Goal: Task Accomplishment & Management: Manage account settings

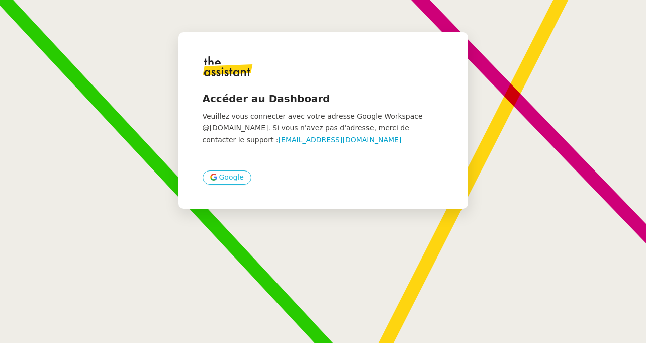
click at [223, 183] on span "Google" at bounding box center [231, 178] width 25 height 12
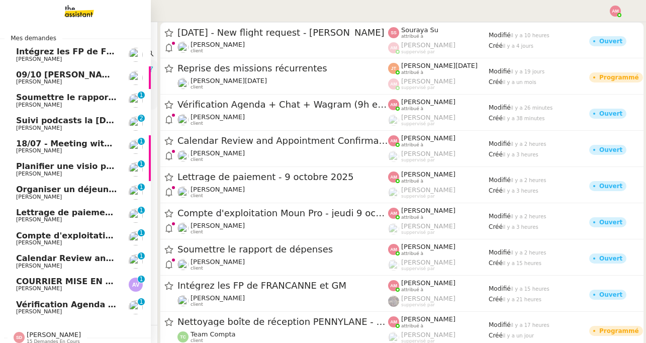
click at [61, 311] on span "[PERSON_NAME]" at bounding box center [67, 312] width 102 height 6
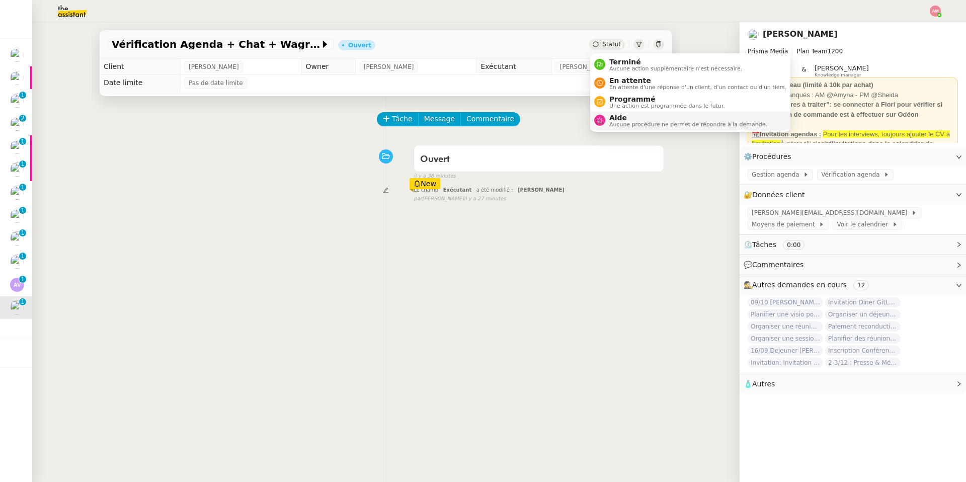
click at [609, 120] on span "Aide" at bounding box center [688, 118] width 158 height 8
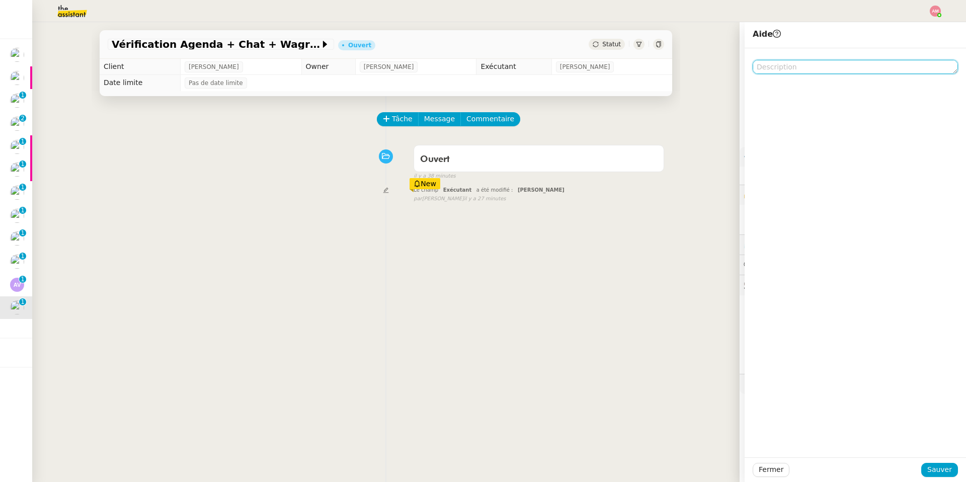
click at [646, 62] on textarea at bounding box center [855, 67] width 205 height 14
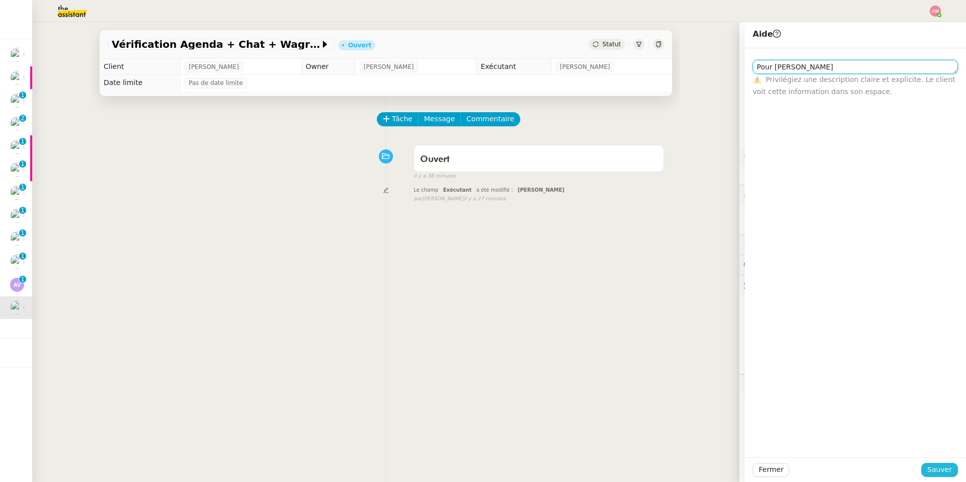
type textarea "Pour [PERSON_NAME]"
click at [646, 343] on button "Sauver" at bounding box center [939, 470] width 37 height 14
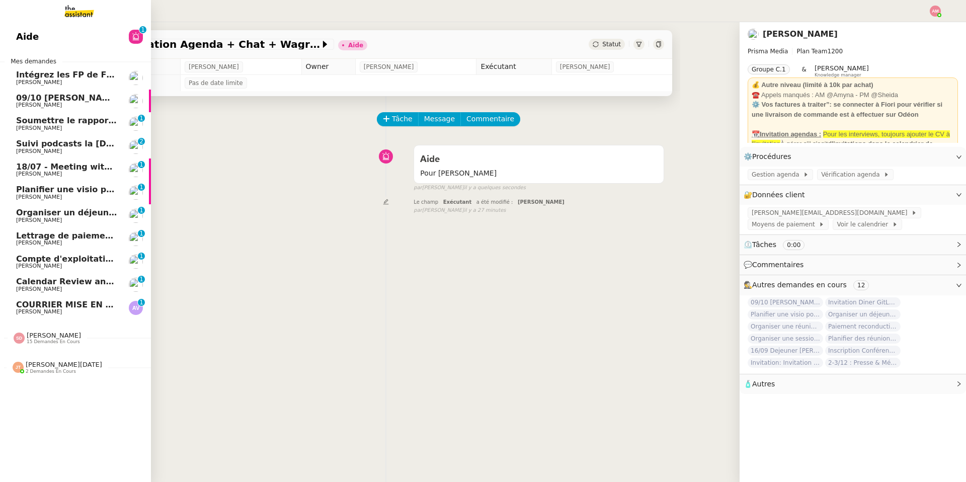
click at [36, 313] on span "Alexandre Vericel" at bounding box center [39, 311] width 46 height 7
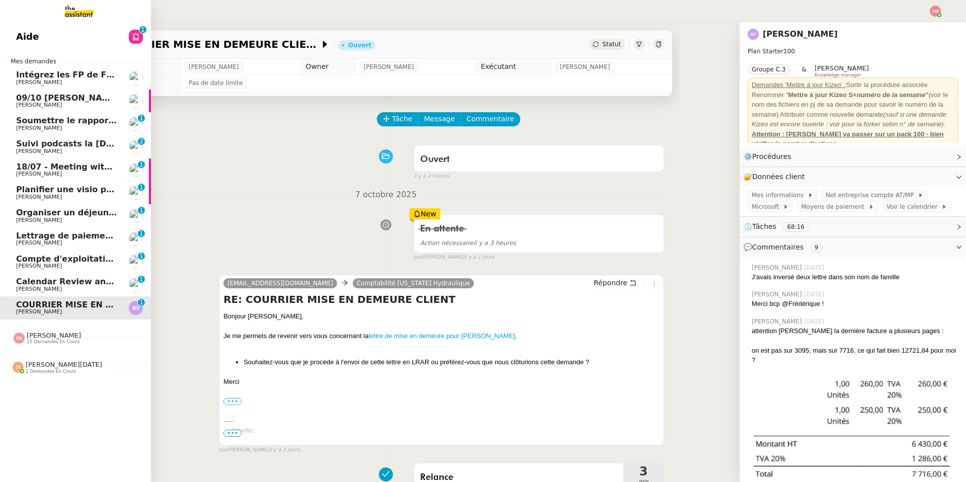
click at [69, 288] on span "[PERSON_NAME]" at bounding box center [67, 289] width 102 height 6
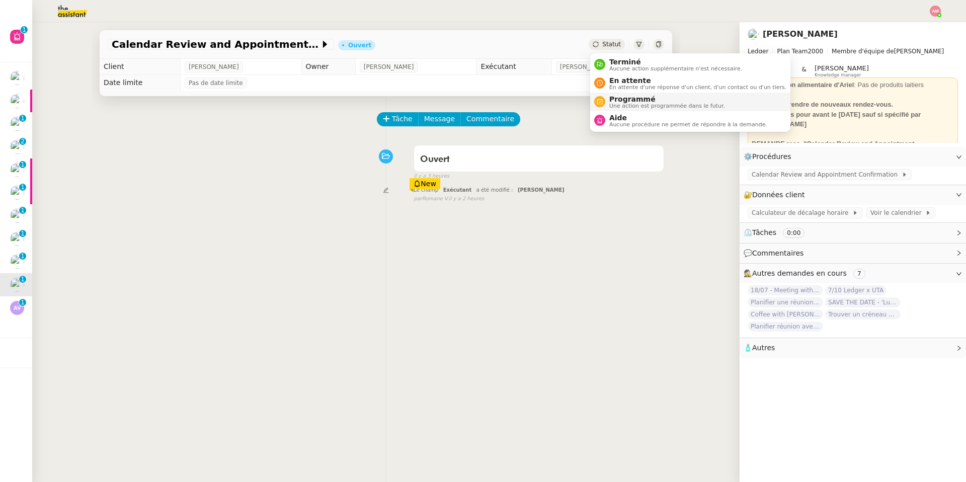
click at [634, 103] on span "Une action est programmée dans le futur." at bounding box center [667, 106] width 116 height 6
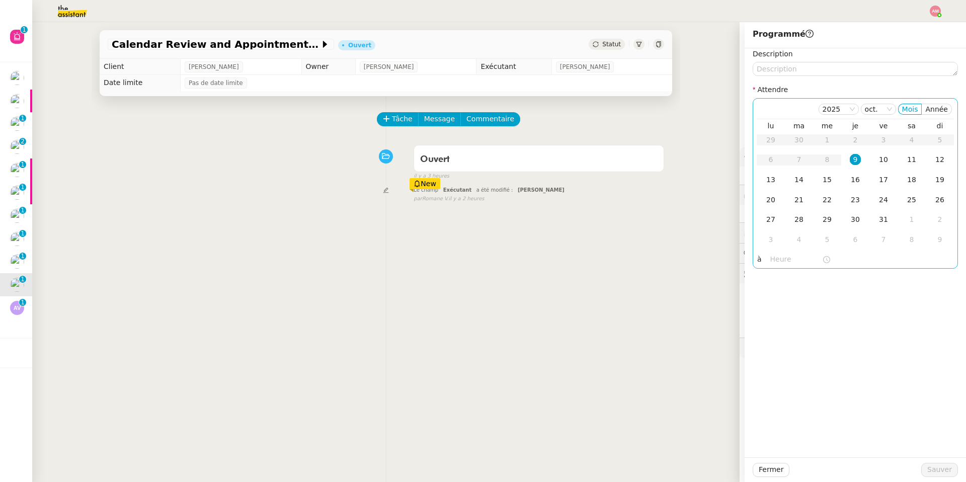
click at [646, 263] on input "text" at bounding box center [796, 260] width 52 height 12
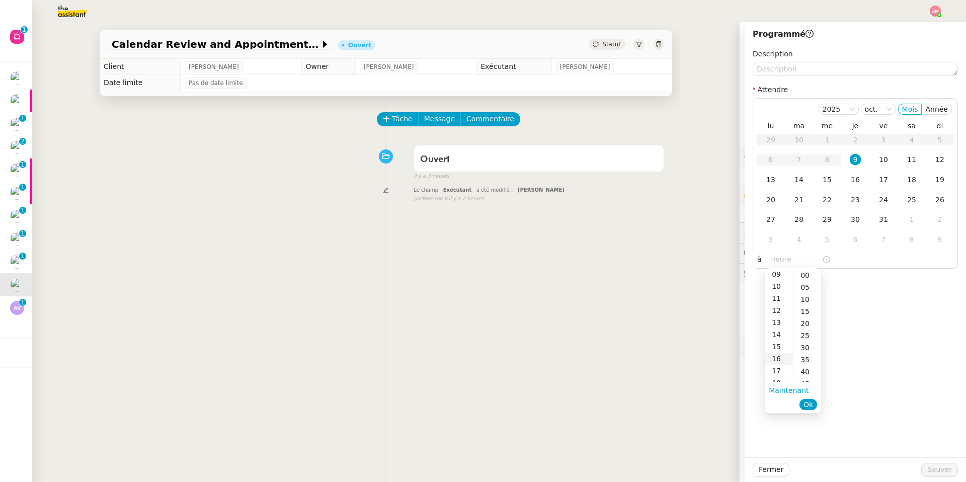
click at [646, 343] on div "16" at bounding box center [779, 359] width 28 height 12
click at [646, 274] on div "00" at bounding box center [807, 275] width 28 height 12
type input "16:00"
click at [646, 343] on button "Ok" at bounding box center [808, 404] width 18 height 11
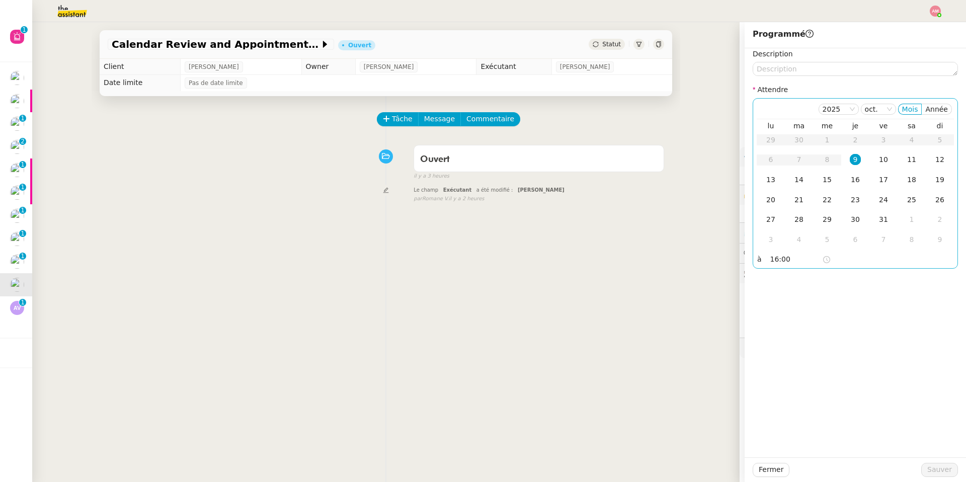
click at [646, 154] on div "9" at bounding box center [855, 159] width 11 height 11
click at [646, 343] on span "Sauver" at bounding box center [939, 470] width 25 height 12
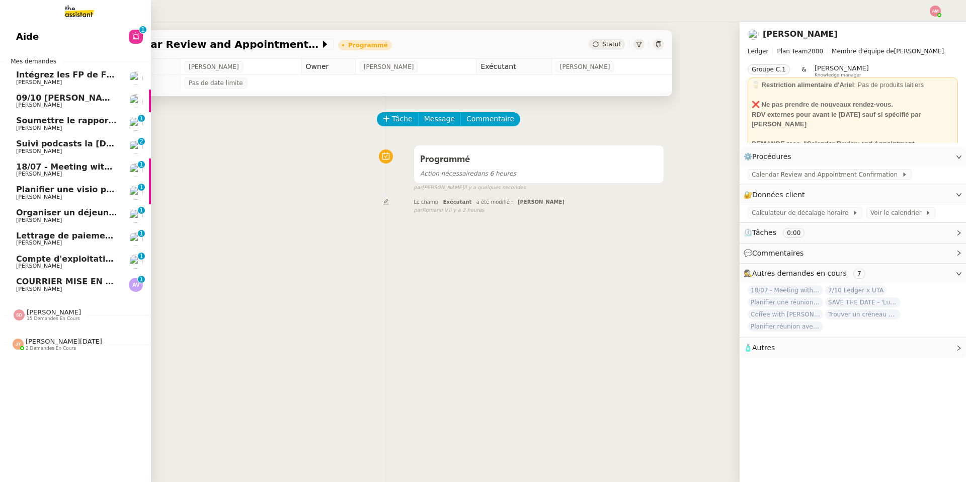
click at [22, 150] on span "[PERSON_NAME]" at bounding box center [39, 151] width 46 height 7
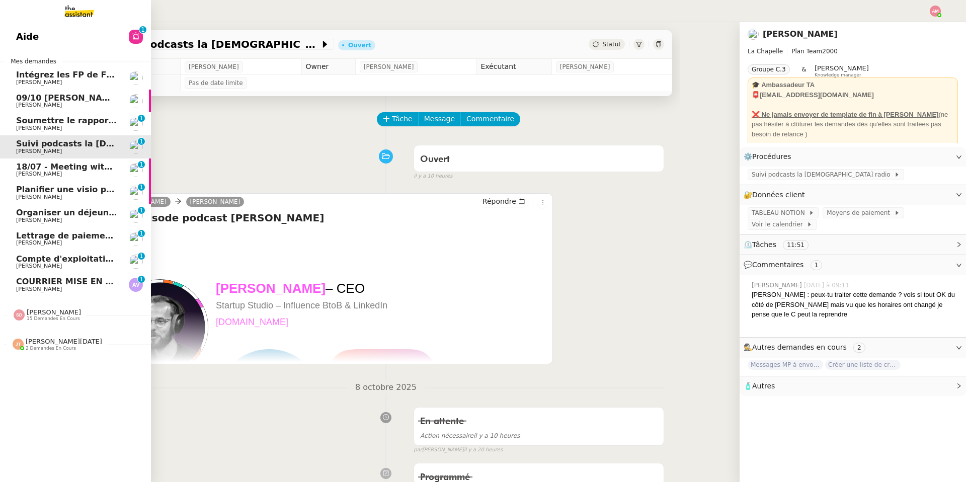
click at [25, 127] on span "[PERSON_NAME]" at bounding box center [39, 128] width 46 height 7
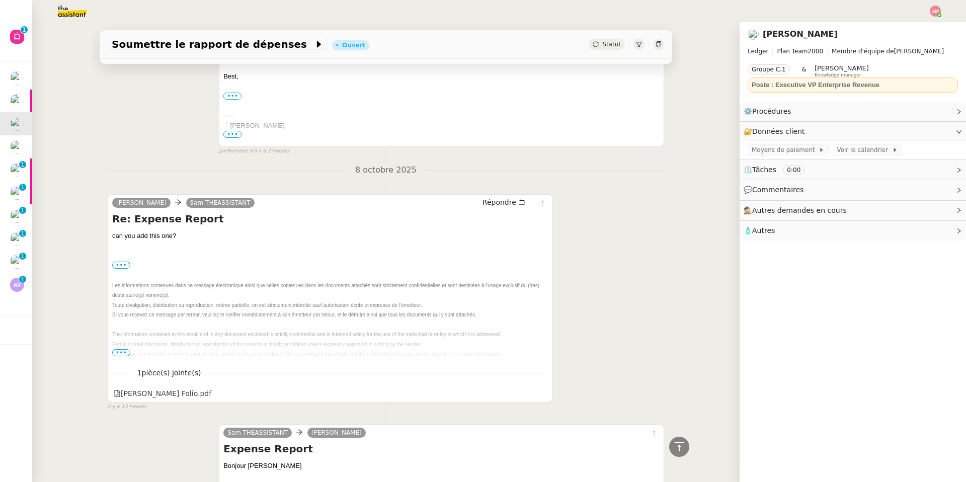
scroll to position [277, 0]
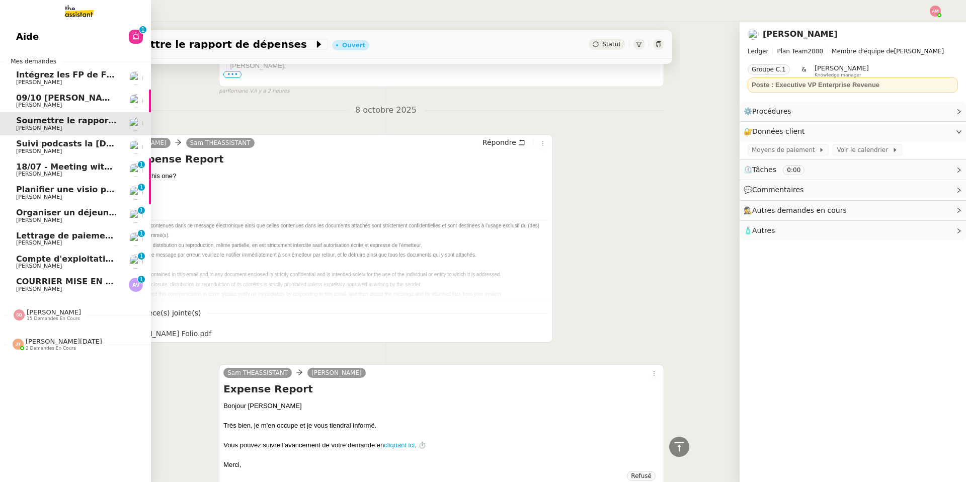
click at [40, 280] on span "COURRIER MISE EN DEMEURE CLIENT" at bounding box center [100, 282] width 168 height 10
click at [40, 259] on span "Compte d'exploitation Moun Pro - jeudi 9 octobre 2025" at bounding box center [140, 259] width 249 height 10
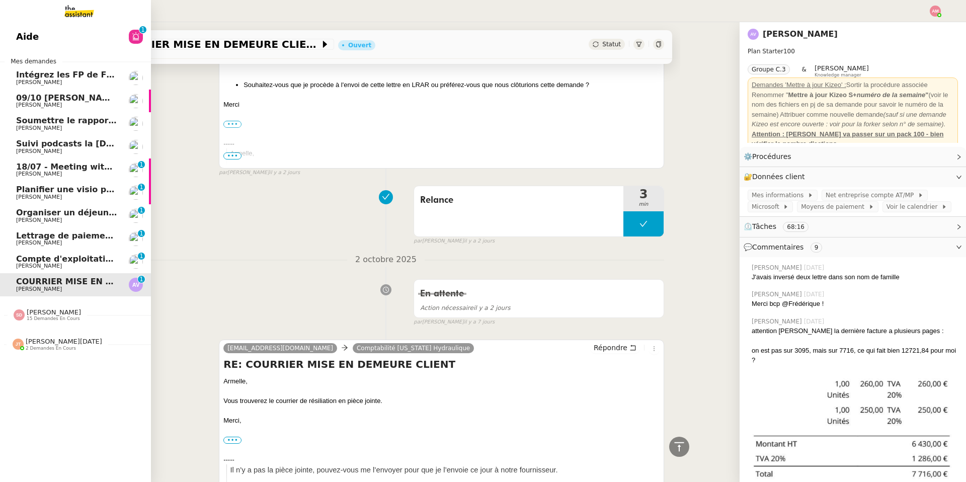
click at [42, 234] on span "Lettrage de paiement - 9 octobre 2025" at bounding box center [104, 236] width 176 height 10
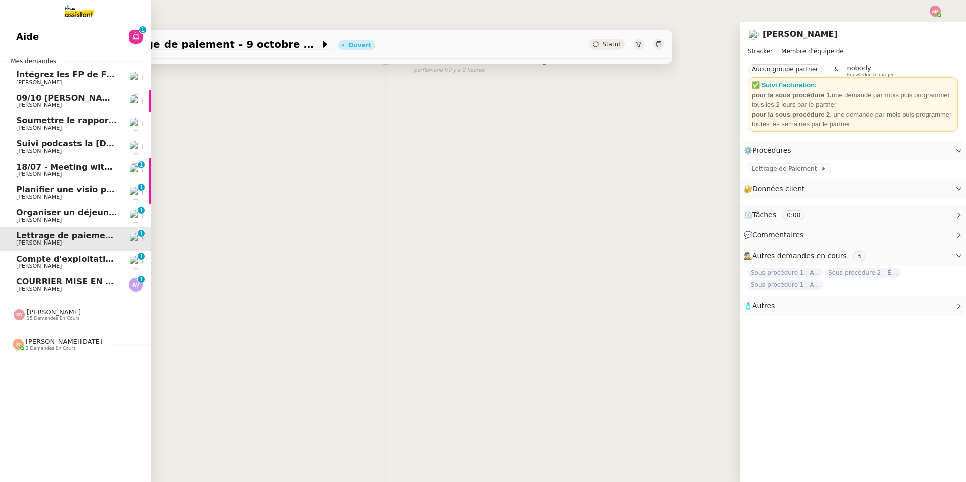
scroll to position [129, 0]
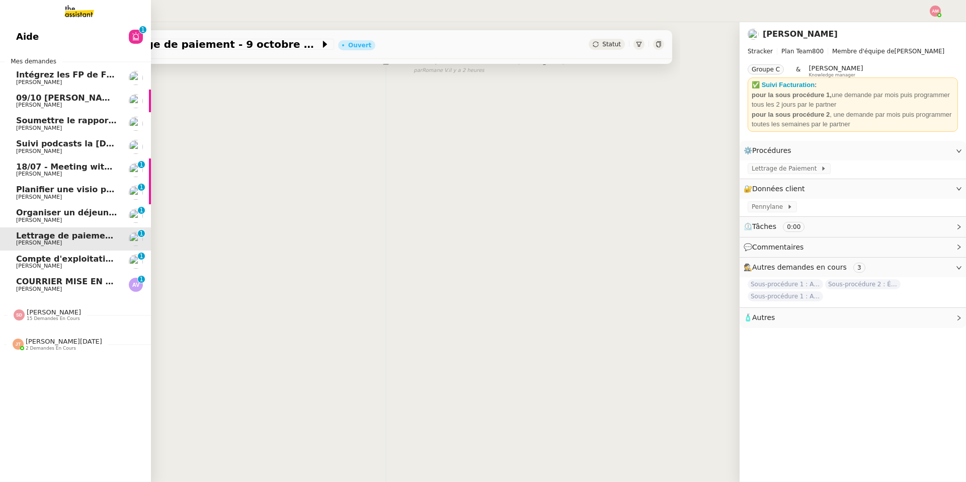
click at [42, 215] on span "Organiser un déjeuner avec [PERSON_NAME]" at bounding box center [117, 213] width 203 height 10
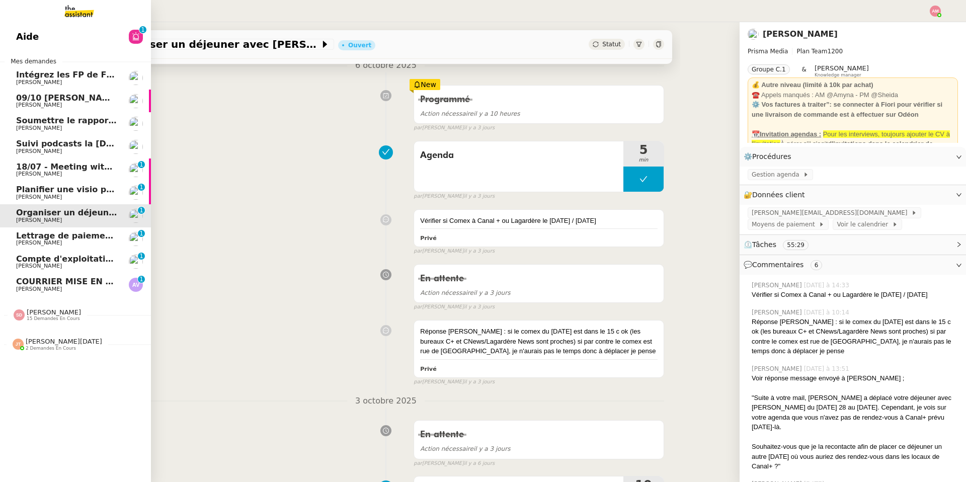
scroll to position [1514, 0]
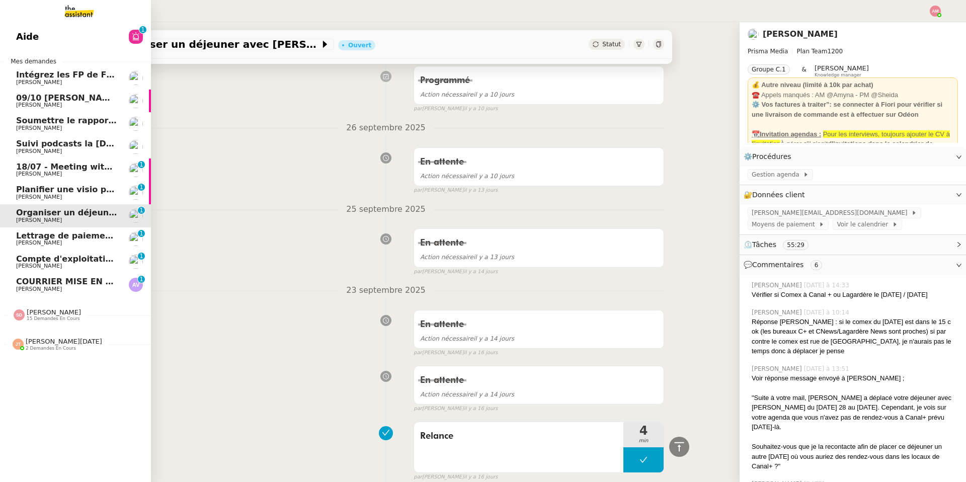
click at [46, 168] on span "18/07 - Meeting with Luke Benoit (The Campus Crowd)" at bounding box center [150, 167] width 269 height 10
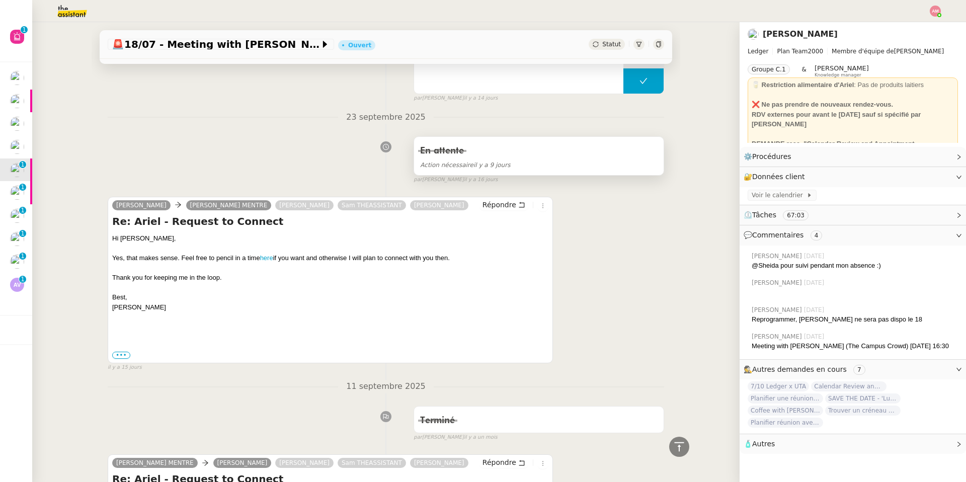
scroll to position [228, 0]
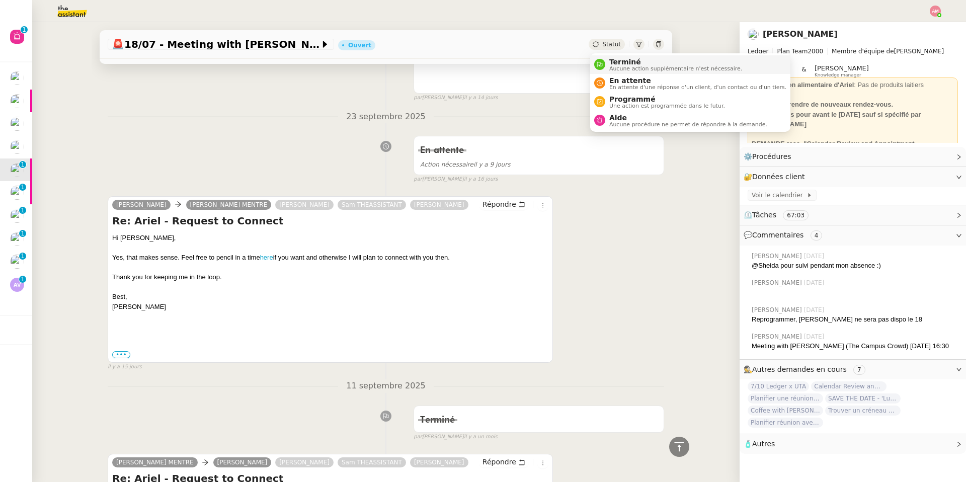
click at [625, 64] on span "Terminé" at bounding box center [675, 62] width 133 height 8
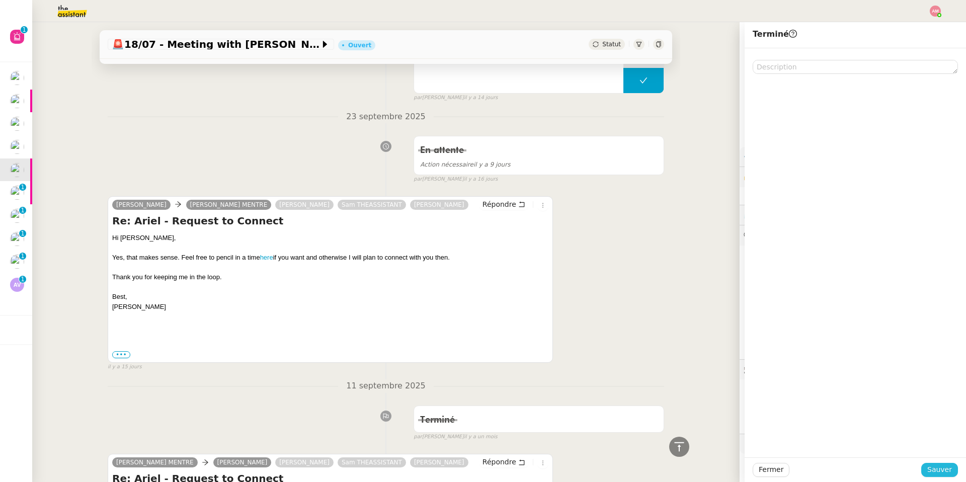
click at [646, 343] on span "Sauver" at bounding box center [939, 470] width 25 height 12
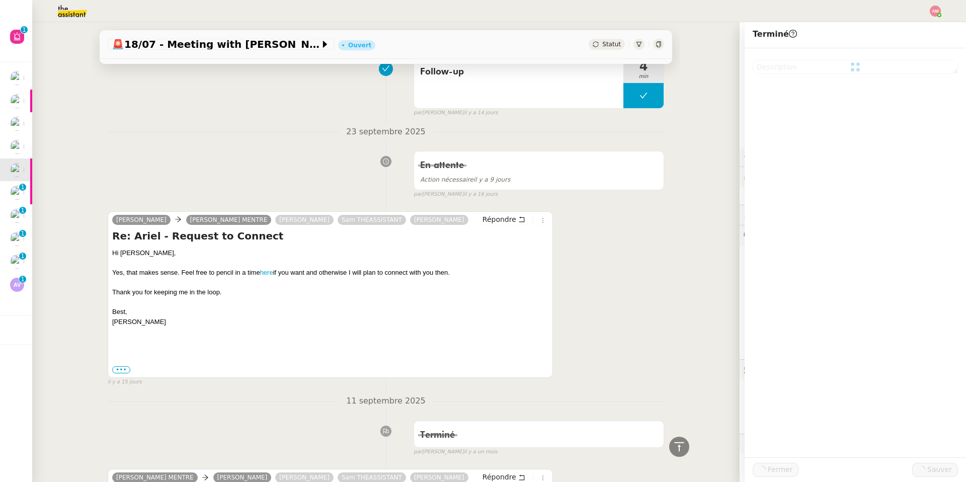
scroll to position [243, 0]
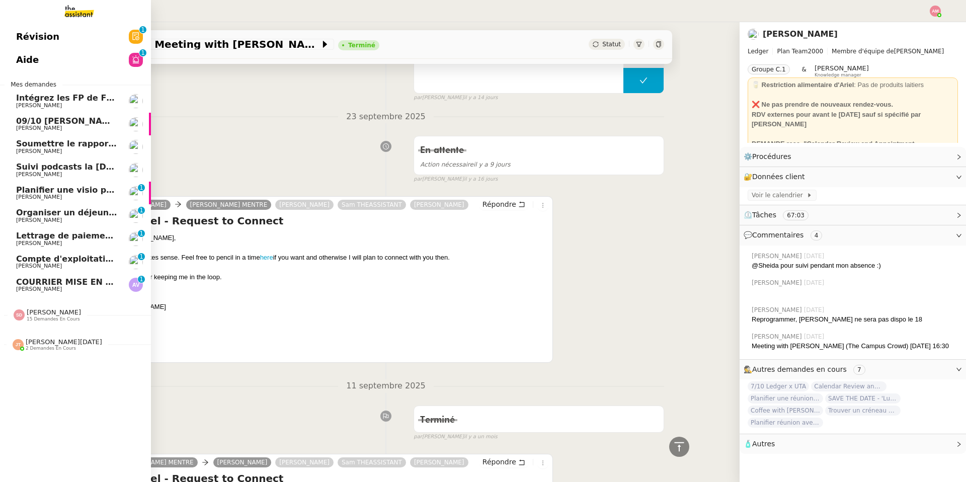
click at [26, 105] on span "[PERSON_NAME]" at bounding box center [39, 105] width 46 height 7
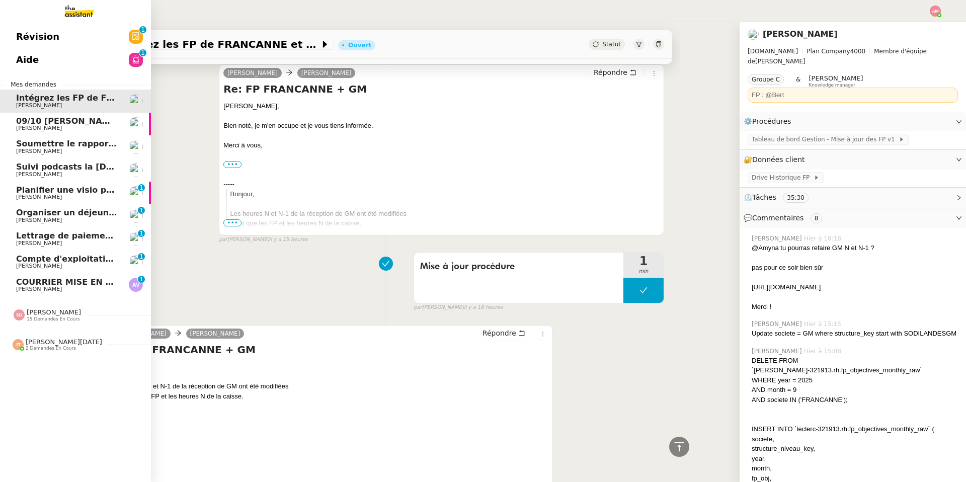
click at [31, 121] on span "09/10 [PERSON_NAME]" at bounding box center [67, 121] width 103 height 10
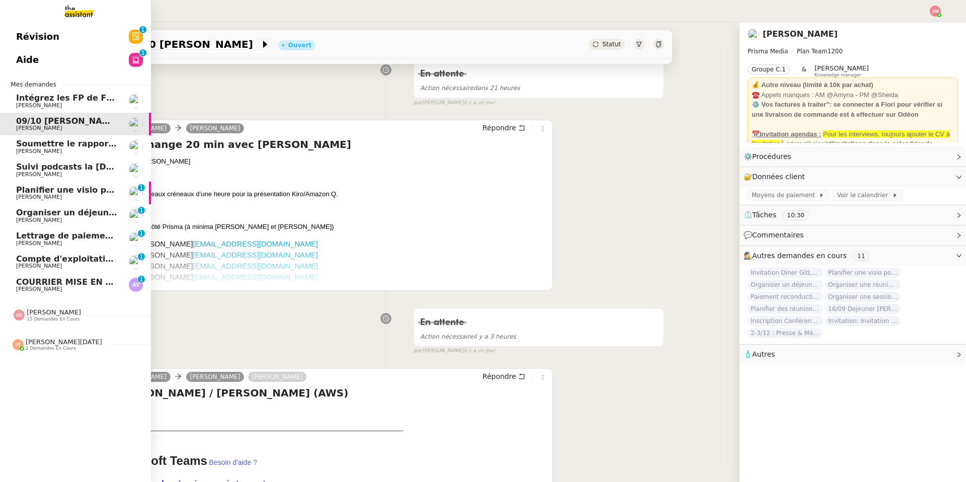
scroll to position [243, 0]
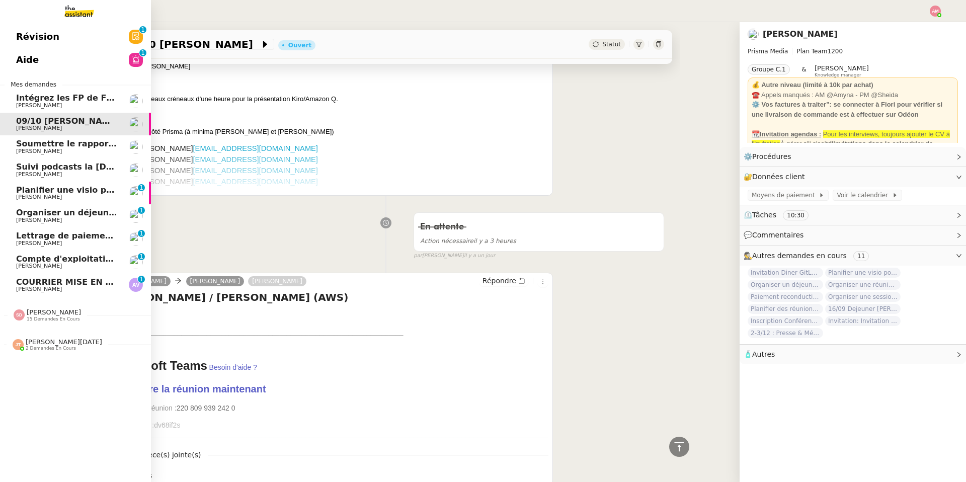
click at [33, 140] on span "Soumettre le rapport de dépenses" at bounding box center [94, 144] width 156 height 10
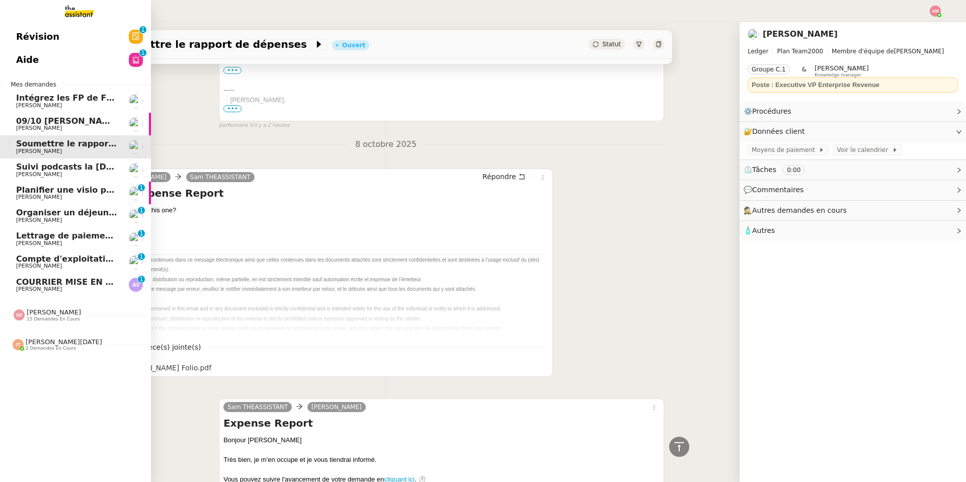
click at [30, 167] on span "Suivi podcasts la chapelle radio 6 octobre 2025" at bounding box center [136, 167] width 241 height 10
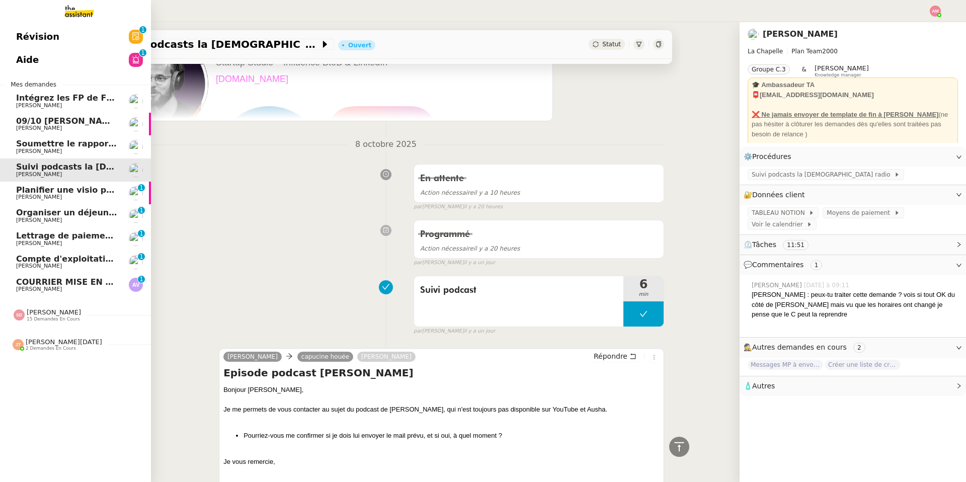
click at [38, 313] on span "[PERSON_NAME]" at bounding box center [54, 312] width 54 height 8
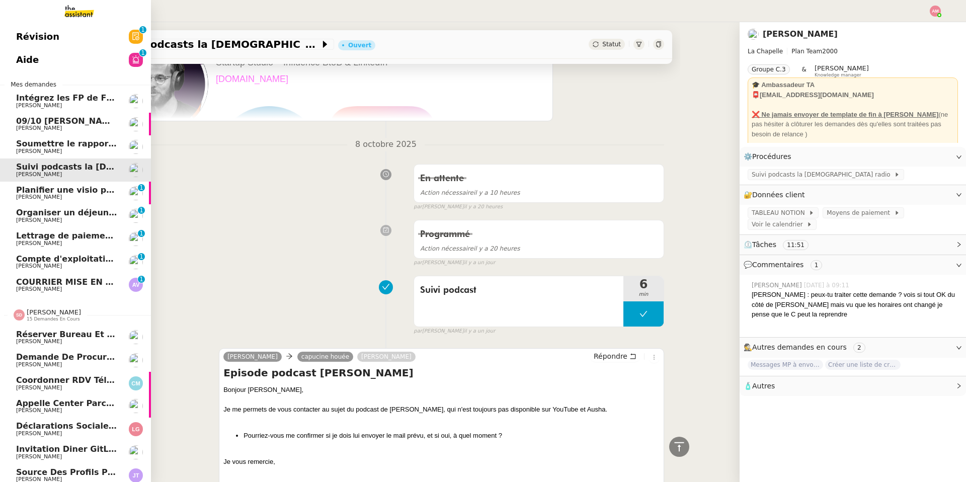
scroll to position [218, 0]
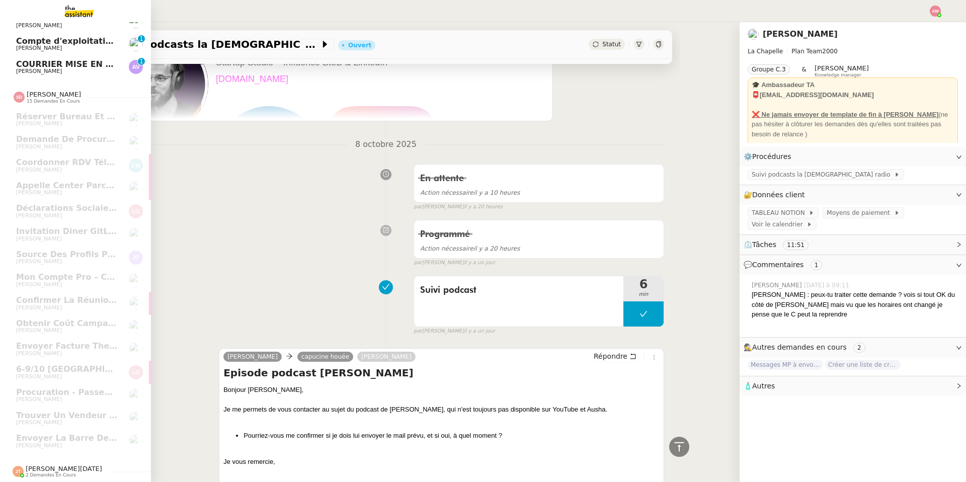
click at [44, 343] on span "Jean-Noël De Tinguy 2 demandes en cours" at bounding box center [79, 467] width 151 height 21
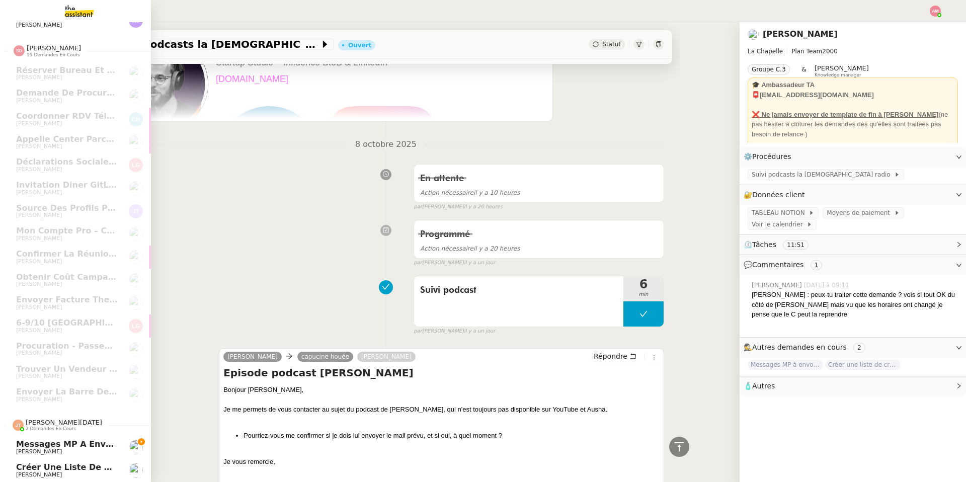
click at [46, 343] on span "Messages MP à envoyer - linkedin" at bounding box center [94, 444] width 157 height 10
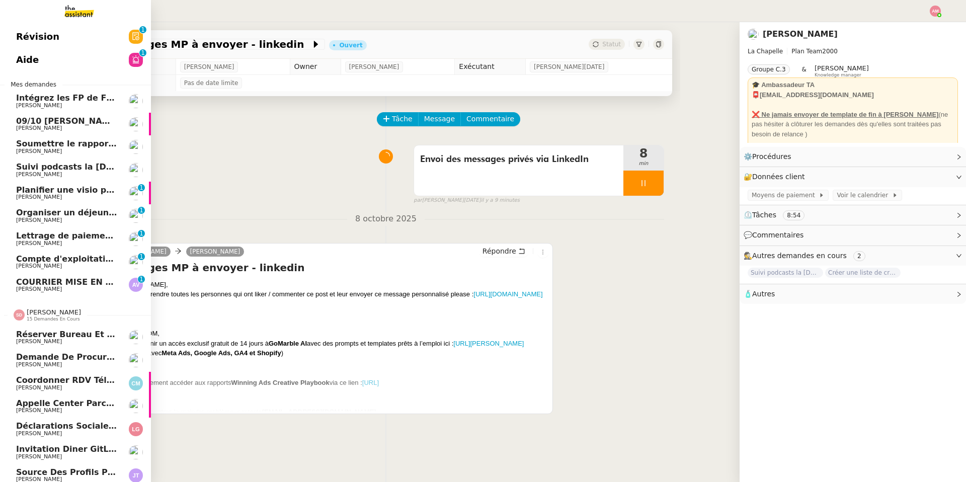
click at [43, 91] on link "Intégrez les FP de FRANCANNE et GM Camille Cazade" at bounding box center [75, 101] width 151 height 23
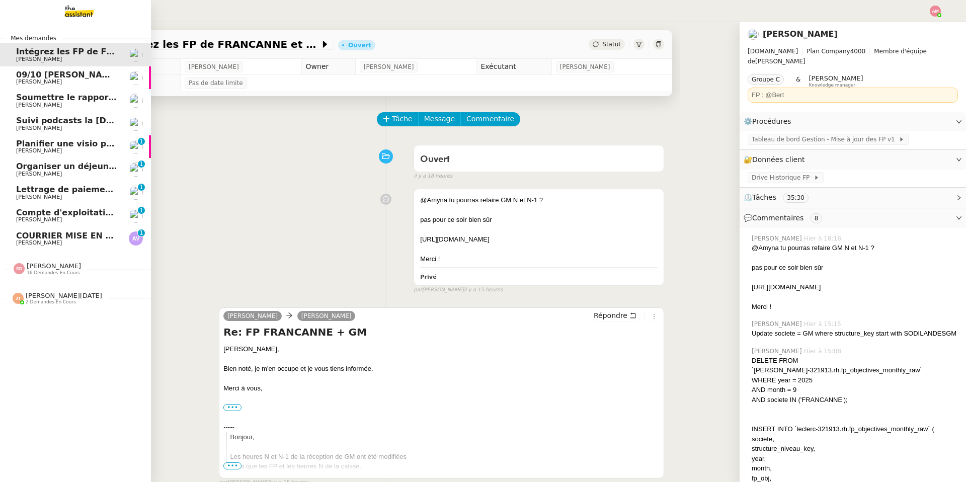
click at [49, 244] on span "Alexandre Vericel" at bounding box center [39, 242] width 46 height 7
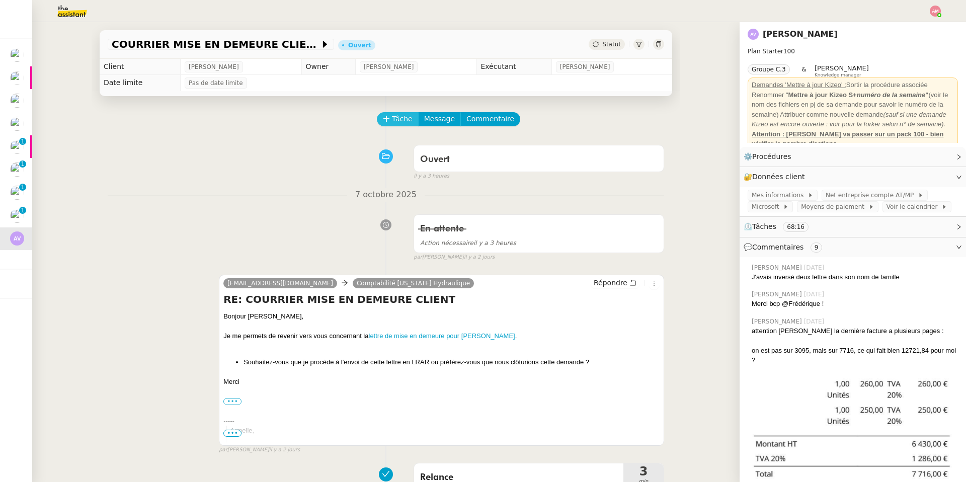
click at [390, 120] on button "Tâche" at bounding box center [398, 119] width 42 height 14
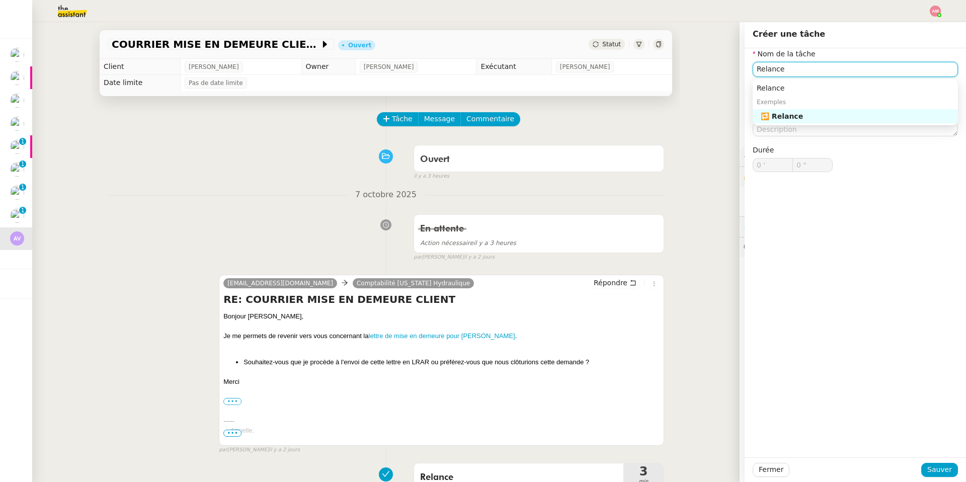
click at [646, 118] on div "🔁 Relance" at bounding box center [857, 116] width 193 height 9
type input "Relance"
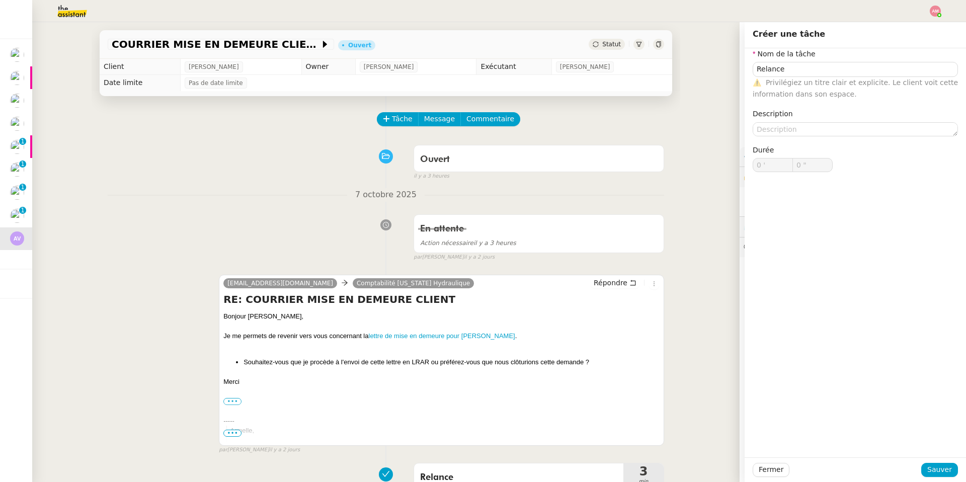
click at [646, 343] on div "Fermer Sauver" at bounding box center [854, 469] width 221 height 25
click at [646, 343] on span "Sauver" at bounding box center [939, 470] width 25 height 12
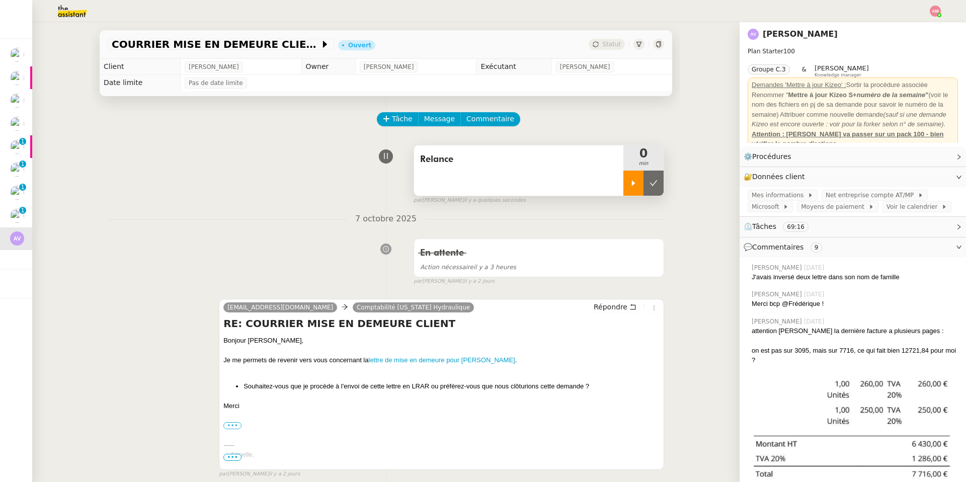
click at [631, 183] on icon at bounding box center [633, 183] width 8 height 8
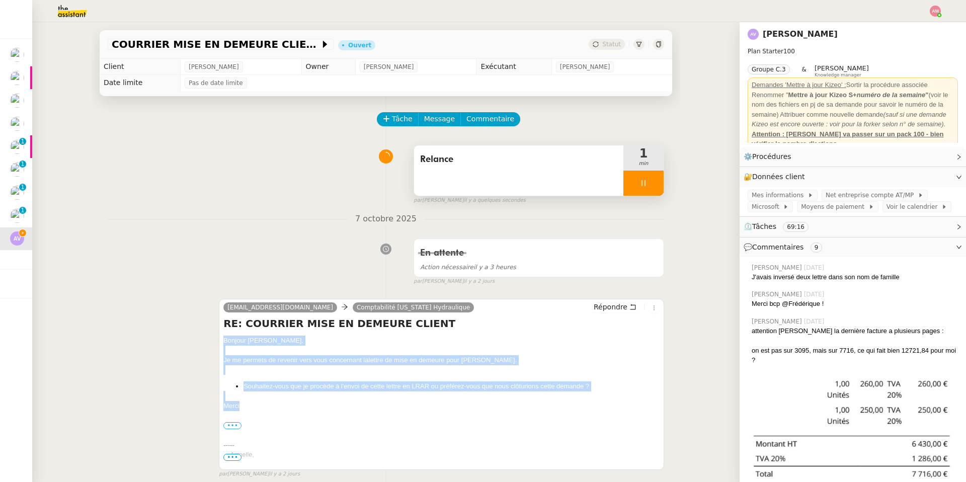
drag, startPoint x: 242, startPoint y: 406, endPoint x: 220, endPoint y: 345, distance: 64.8
click at [220, 343] on div "zoe@theassistant.com Comptabilité UTAH Hydraulique Répondre RE: COURRIER MISE E…" at bounding box center [441, 384] width 445 height 171
copy div "Bonjour Armelle, Je me permets de revenir vers vous concernant la lettre de mis…"
click at [616, 309] on span "Répondre" at bounding box center [611, 307] width 34 height 10
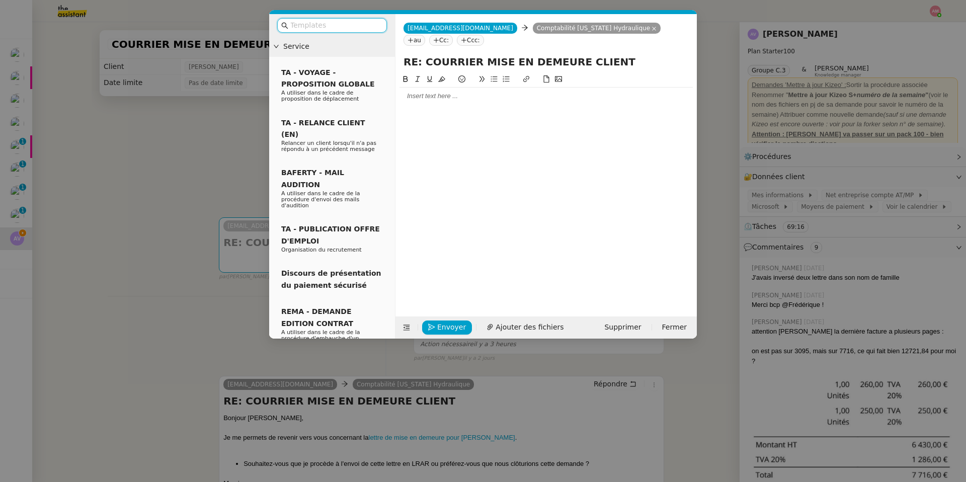
click at [551, 103] on div at bounding box center [545, 96] width 293 height 17
click at [554, 91] on div at bounding box center [545, 96] width 293 height 17
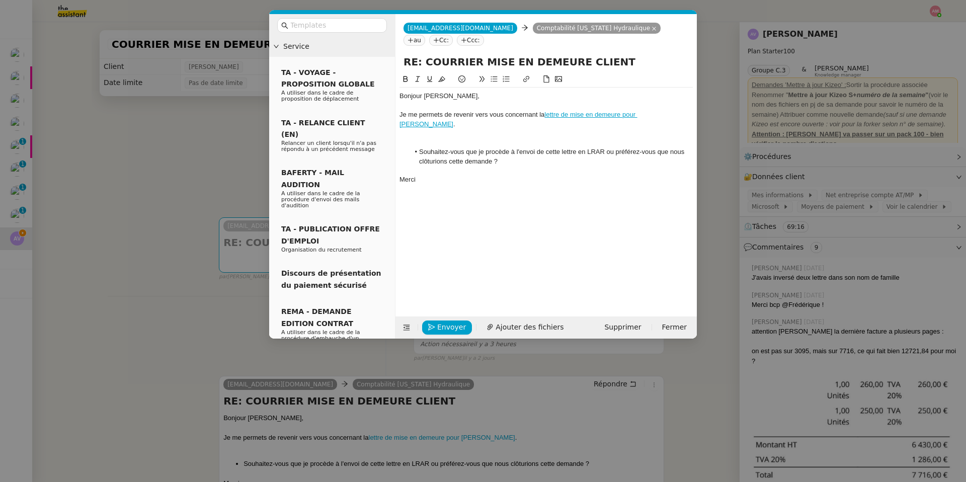
click at [528, 119] on div "Je me permets de revenir vers vous concernant la lettre de mise en demeure pour…" at bounding box center [545, 119] width 293 height 19
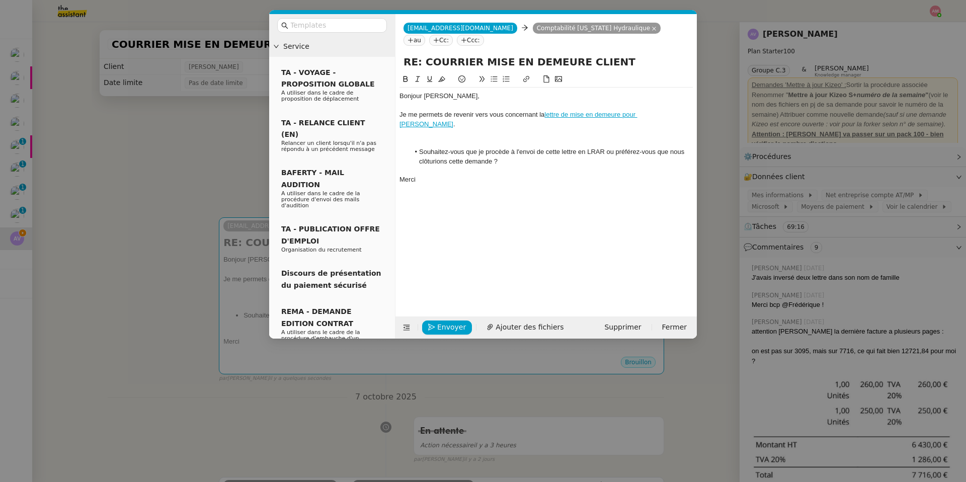
click at [528, 129] on div at bounding box center [545, 133] width 293 height 9
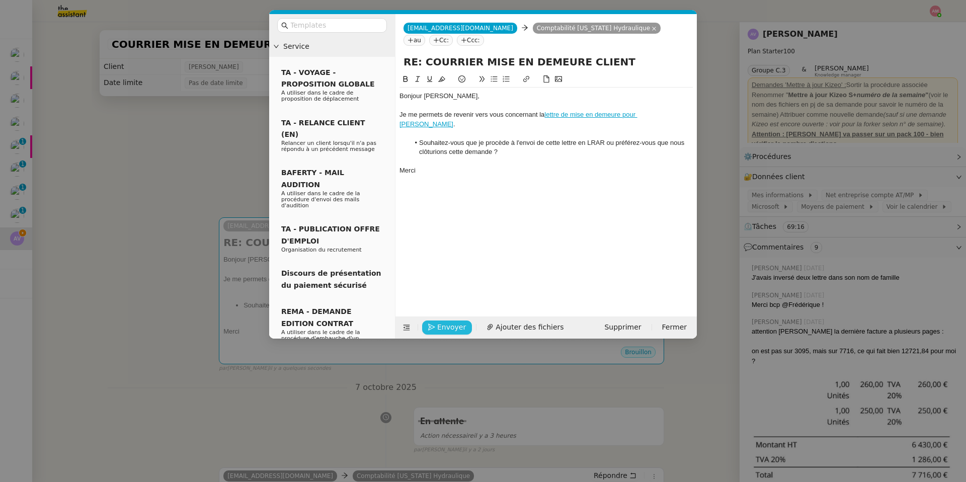
click at [451, 326] on span "Envoyer" at bounding box center [451, 327] width 29 height 12
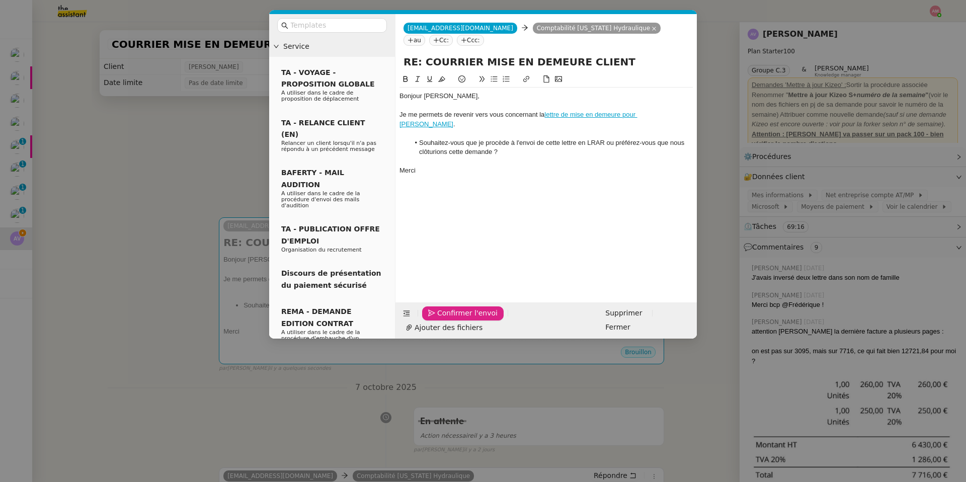
click at [451, 319] on span "Confirmer l'envoi" at bounding box center [467, 313] width 60 height 12
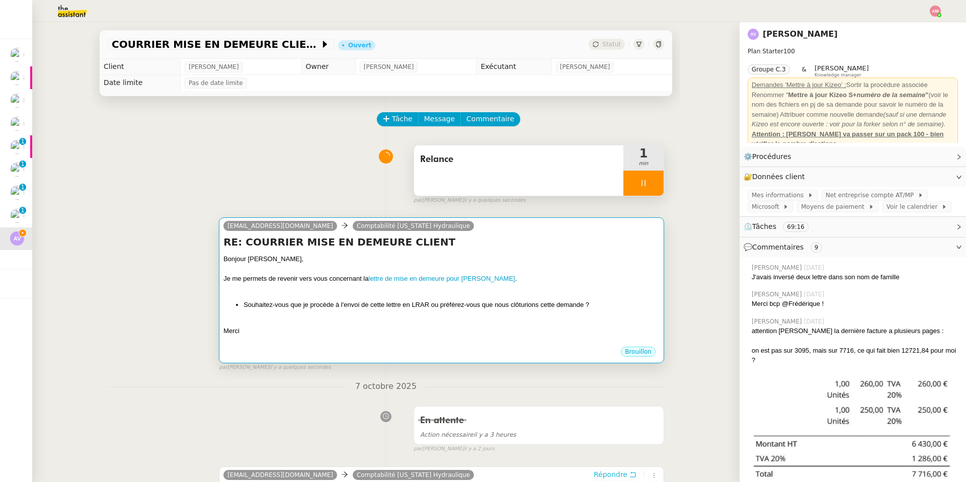
scroll to position [2, 0]
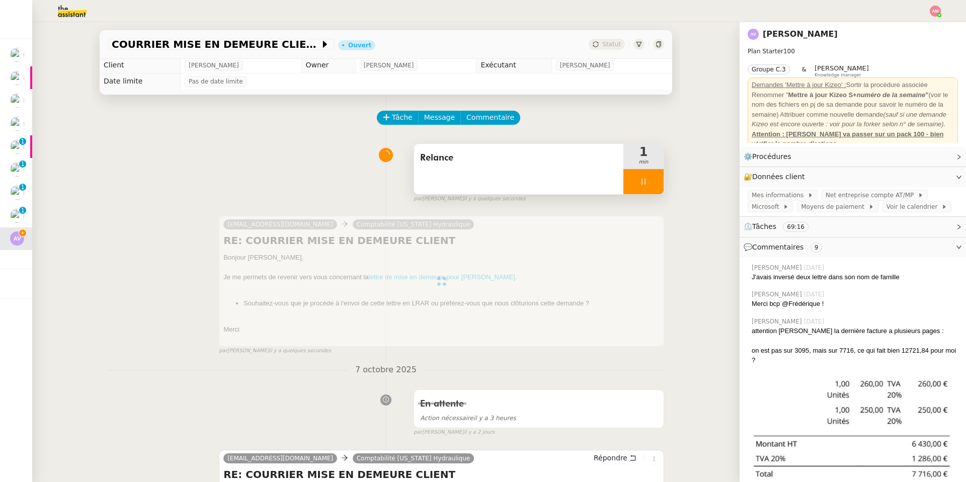
click at [632, 190] on div at bounding box center [643, 181] width 40 height 25
click at [646, 187] on button at bounding box center [653, 181] width 20 height 25
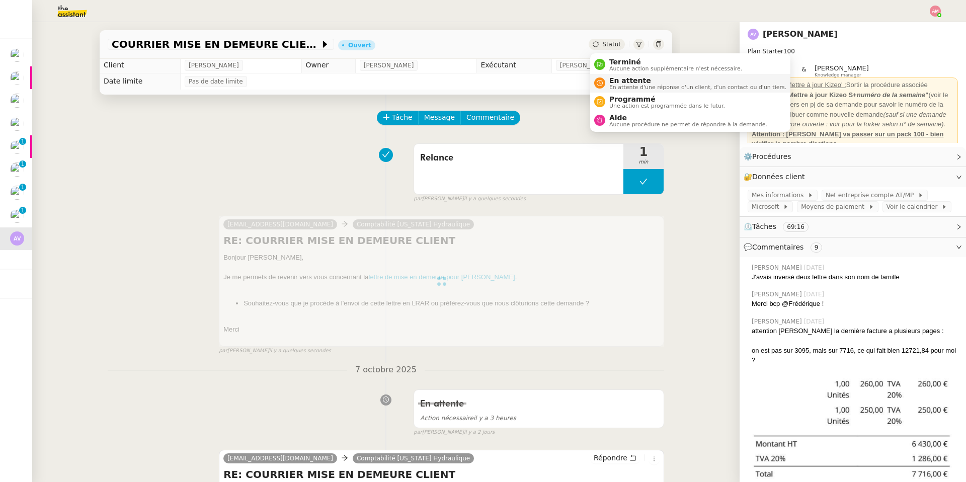
click at [624, 80] on span "En attente" at bounding box center [697, 80] width 177 height 8
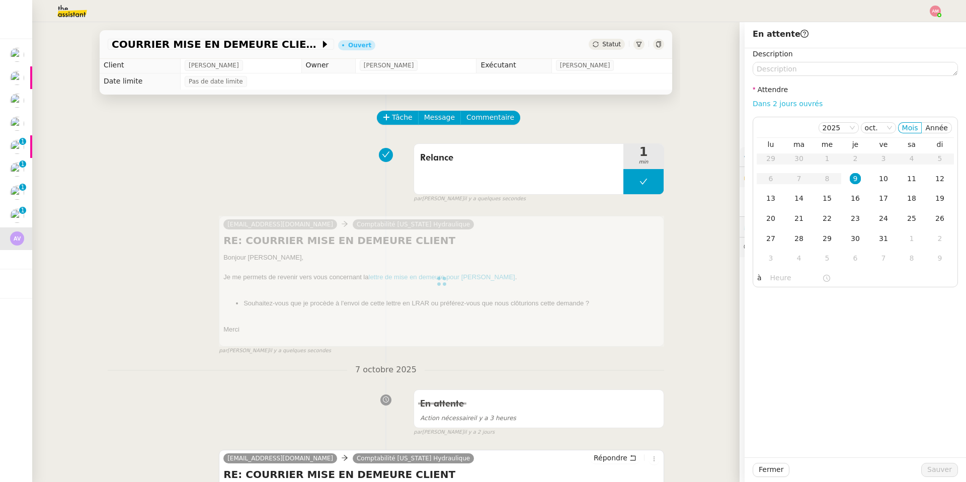
click at [646, 104] on link "Dans 2 jours ouvrés" at bounding box center [788, 104] width 70 height 8
type input "07:00"
click at [646, 204] on div "14" at bounding box center [798, 198] width 11 height 11
click at [646, 343] on span "Sauver" at bounding box center [939, 470] width 25 height 12
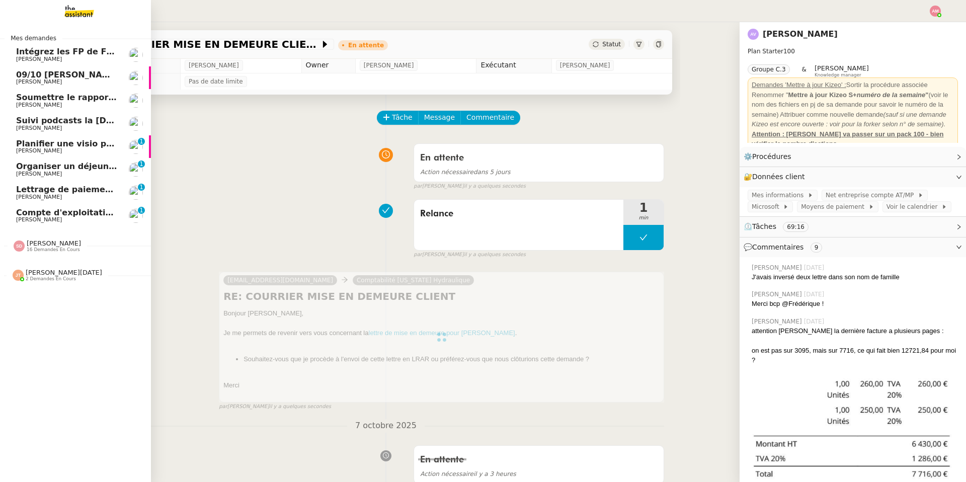
click at [64, 210] on span "Compte d'exploitation Moun Pro - jeudi 9 octobre 2025" at bounding box center [140, 213] width 249 height 10
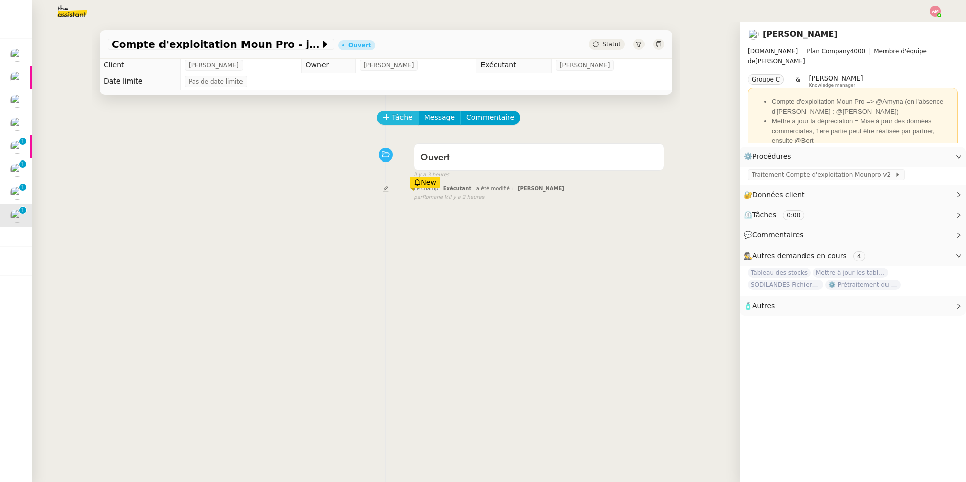
click at [394, 118] on span "Tâche" at bounding box center [402, 118] width 21 height 12
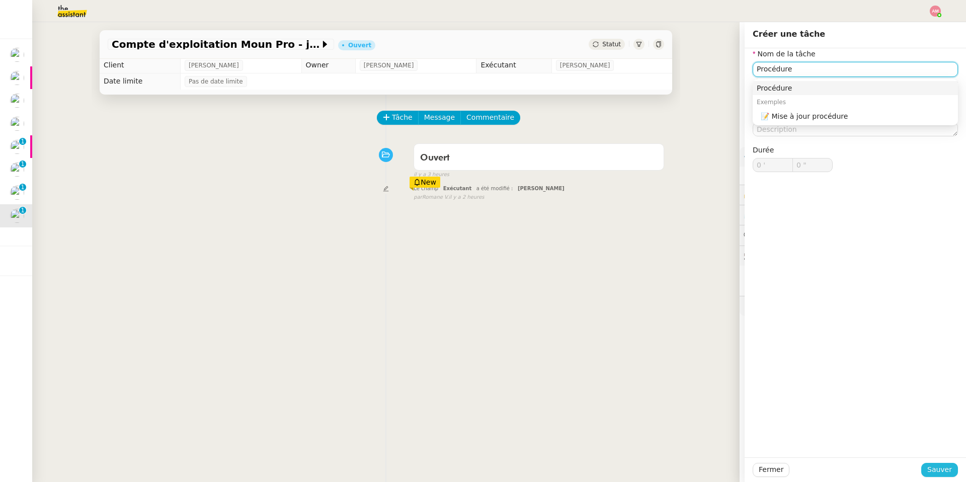
type input "Procédure"
click at [646, 343] on button "Sauver" at bounding box center [939, 470] width 37 height 14
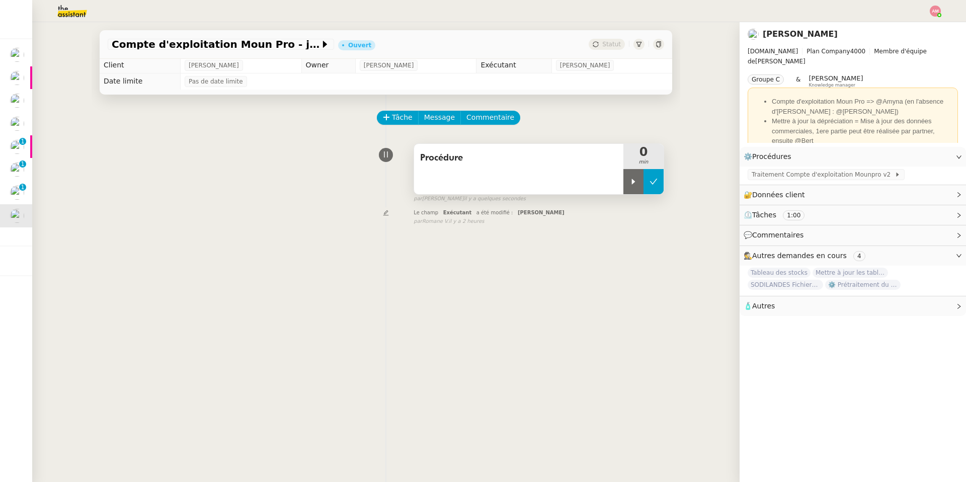
click at [644, 187] on button at bounding box center [653, 181] width 20 height 25
click at [632, 187] on button at bounding box center [643, 181] width 40 height 25
click at [629, 185] on icon at bounding box center [633, 182] width 8 height 8
click at [646, 173] on span "Traitement Compte d'exploitation Mounpro v2" at bounding box center [823, 175] width 143 height 10
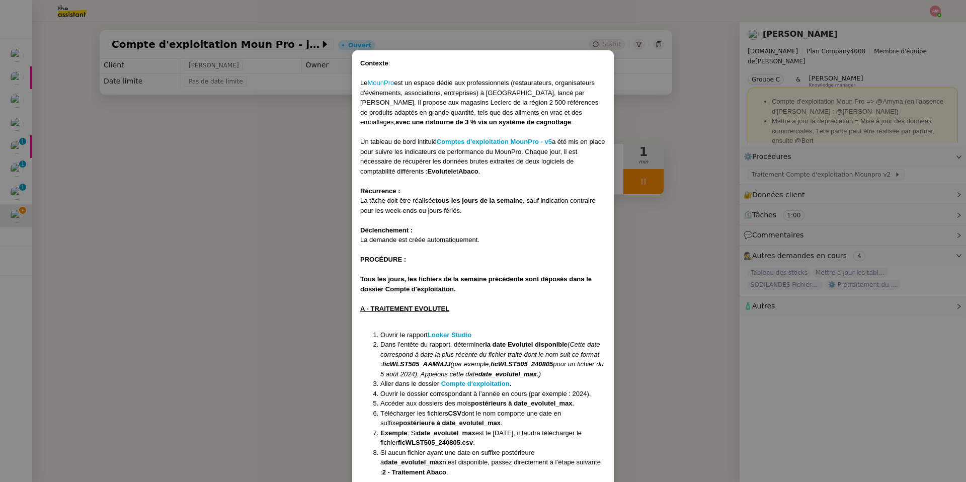
click at [463, 343] on li "Aller dans le dossier Compte d'exploitation ." at bounding box center [492, 384] width 225 height 10
click at [462, 343] on strong "Compte d'exploitation" at bounding box center [475, 384] width 68 height 8
click at [263, 171] on nz-modal-container "Contexte : Le MounPro est un espace dédié aux professionnels (restaurateurs, or…" at bounding box center [483, 241] width 966 height 482
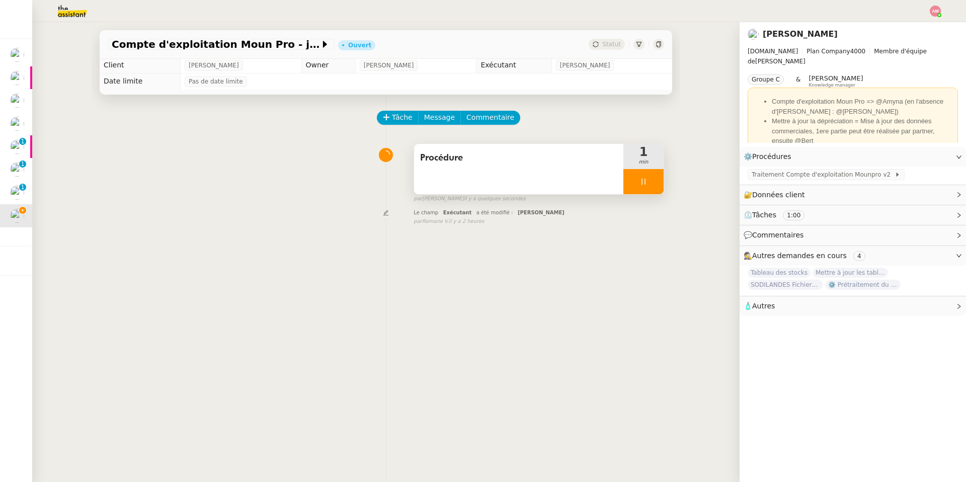
click at [591, 183] on div "Procédure" at bounding box center [518, 169] width 209 height 50
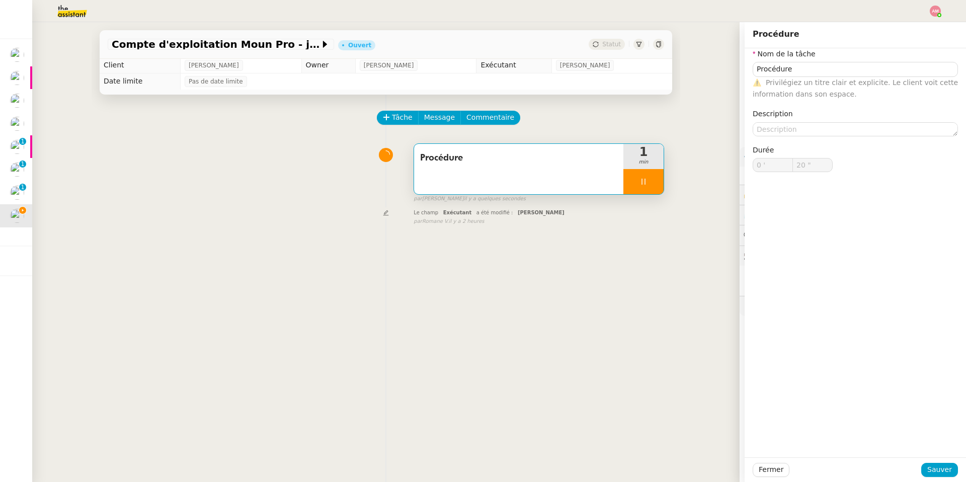
type input "21 ""
click at [642, 176] on div at bounding box center [643, 181] width 40 height 25
click at [646, 175] on button at bounding box center [653, 181] width 20 height 25
type input "Procédure"
type input "0 '"
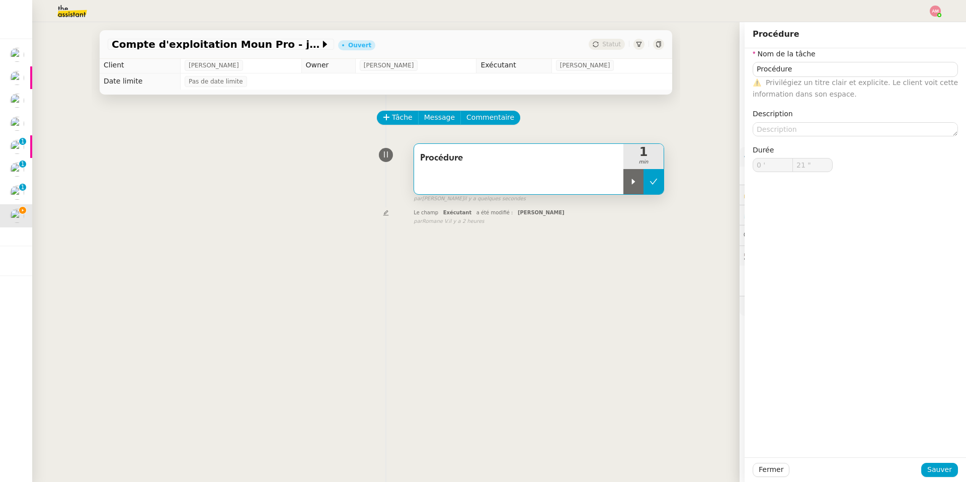
type input "21 ""
type input "Procédure"
type input "0 '"
type input "21 ""
type input "Procédure"
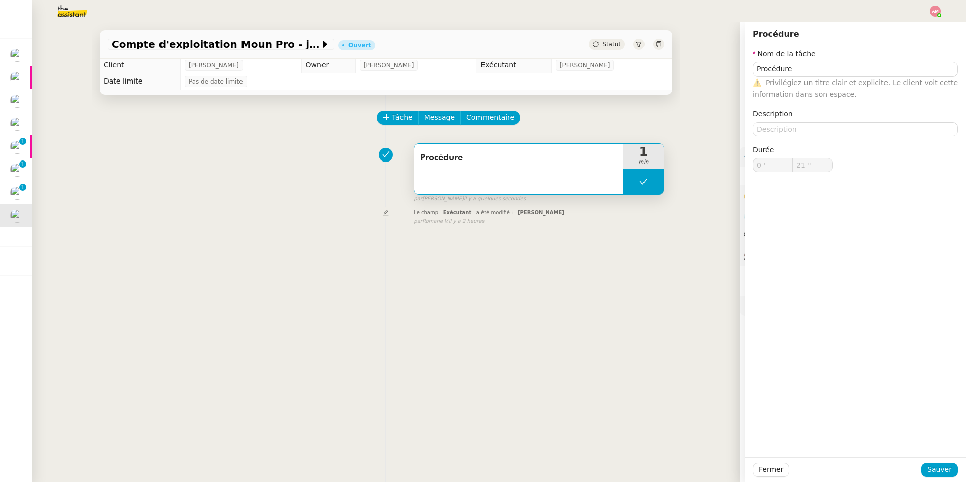
type input "0 '"
type input "21 ""
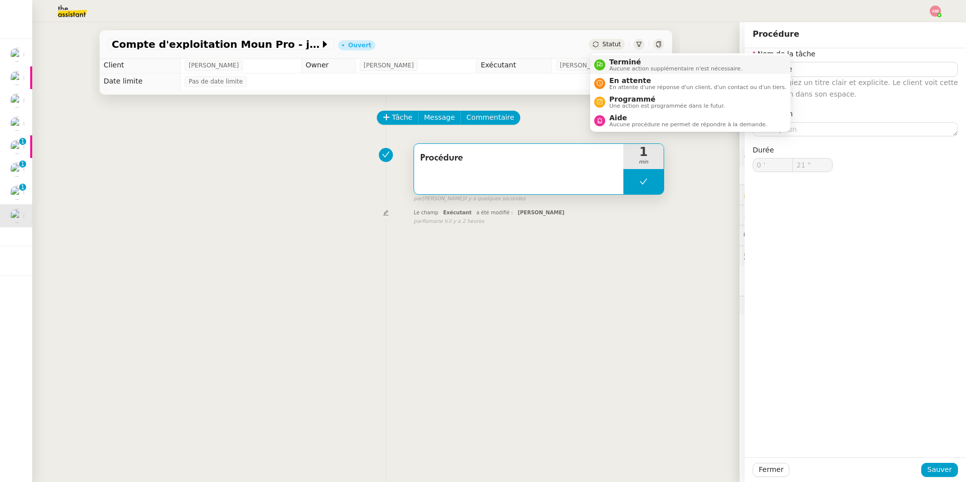
type input "Procédure"
type input "0 '"
type input "21 ""
click at [619, 71] on span "Aucune action supplémentaire n'est nécessaire." at bounding box center [675, 69] width 133 height 6
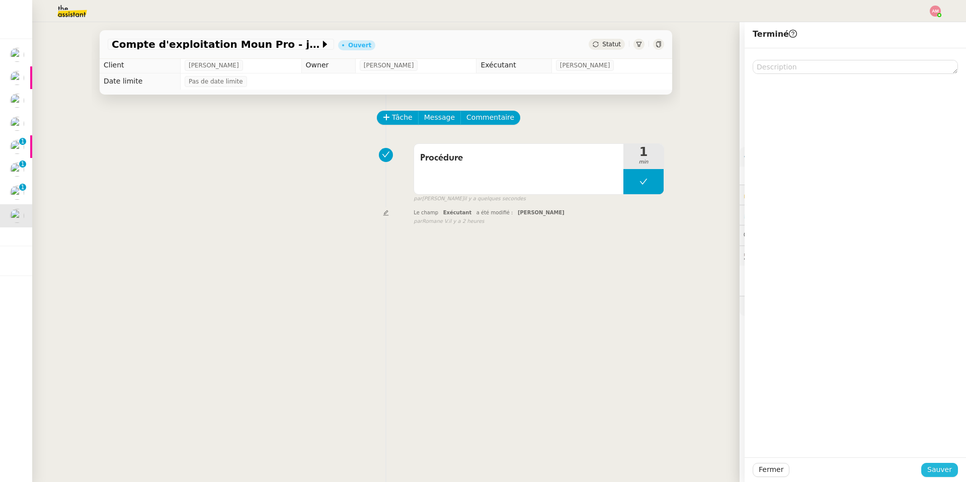
click at [646, 343] on span "Sauver" at bounding box center [939, 470] width 25 height 12
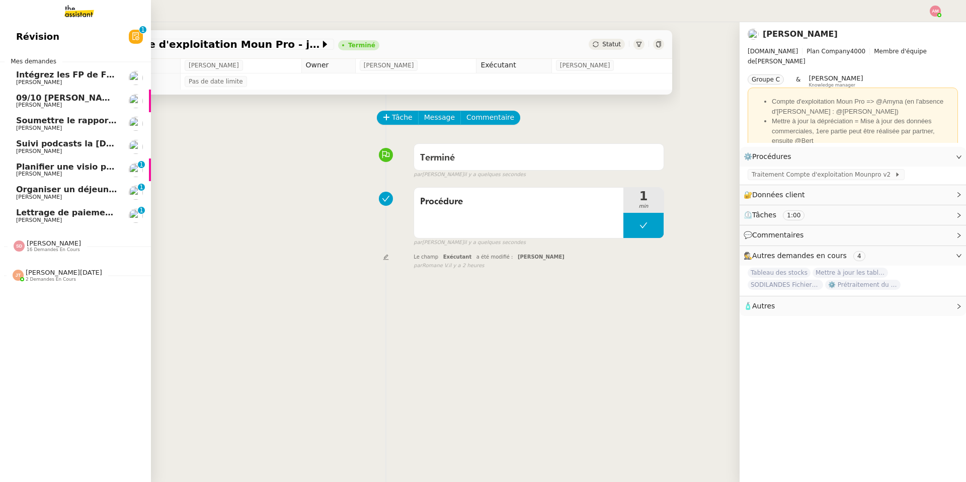
click at [0, 25] on app-ticket-navbar "Révision 0 1 2 3 4 5 6 7 8 9 Mes demandes Intégrez les FP de FRANCANNE et GM Ca…" at bounding box center [0, 25] width 0 height 0
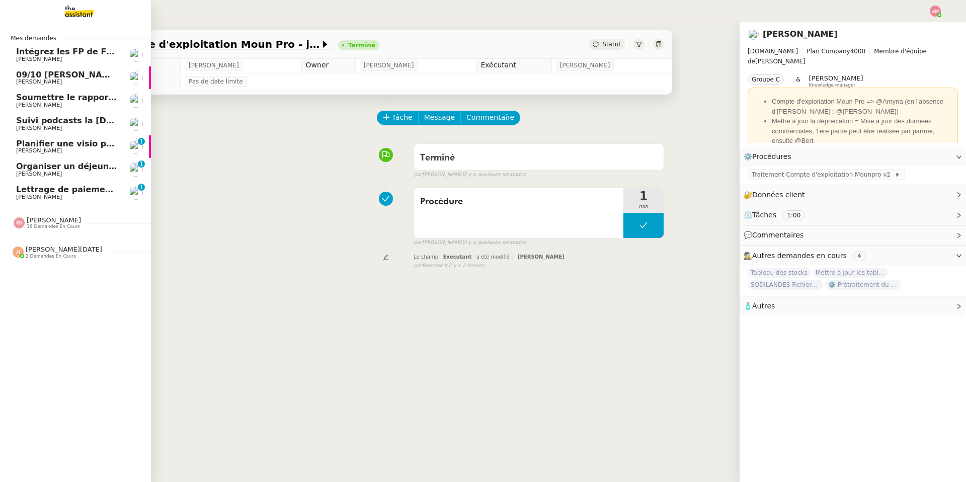
click at [85, 92] on link "[PERSON_NAME] le rapport de dépenses [PERSON_NAME]" at bounding box center [75, 100] width 151 height 23
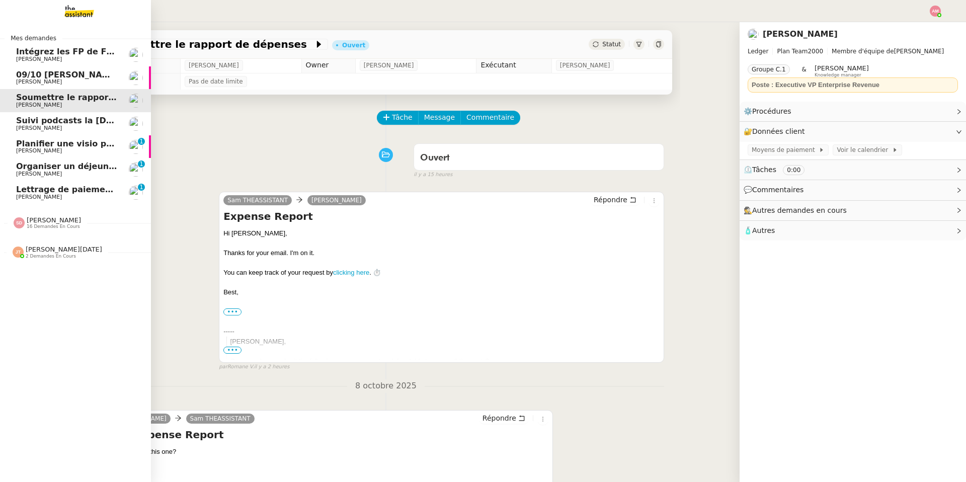
click at [84, 82] on span "[PERSON_NAME]" at bounding box center [67, 82] width 102 height 6
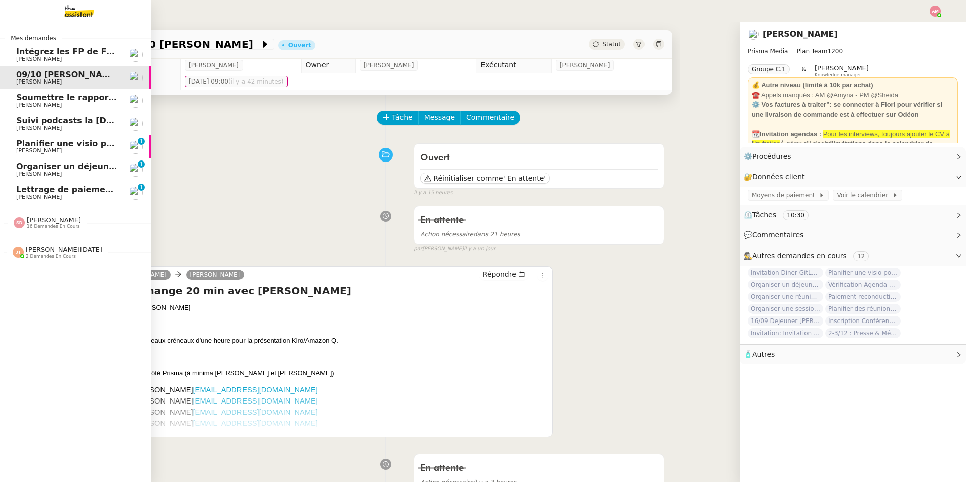
click at [74, 172] on span "[PERSON_NAME]" at bounding box center [67, 174] width 102 height 6
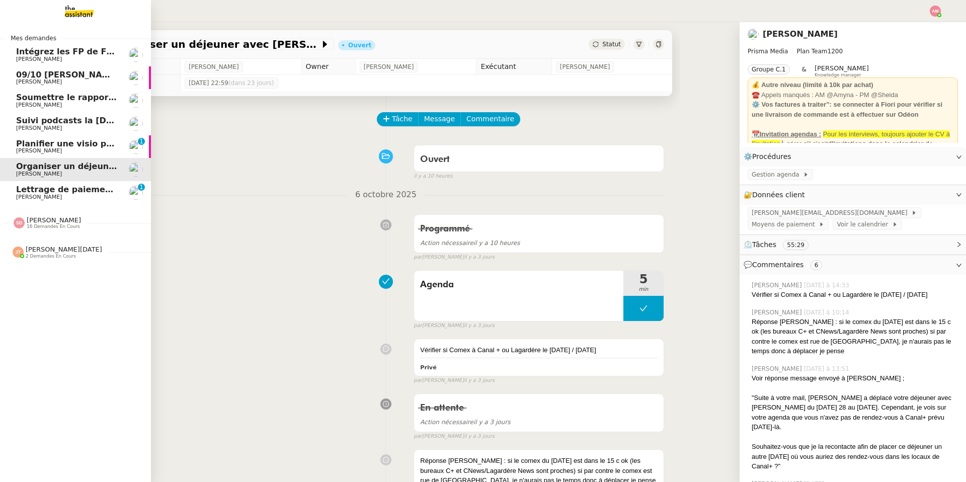
click at [51, 117] on span "Suivi podcasts la chapelle radio 6 octobre 2025" at bounding box center [136, 121] width 241 height 10
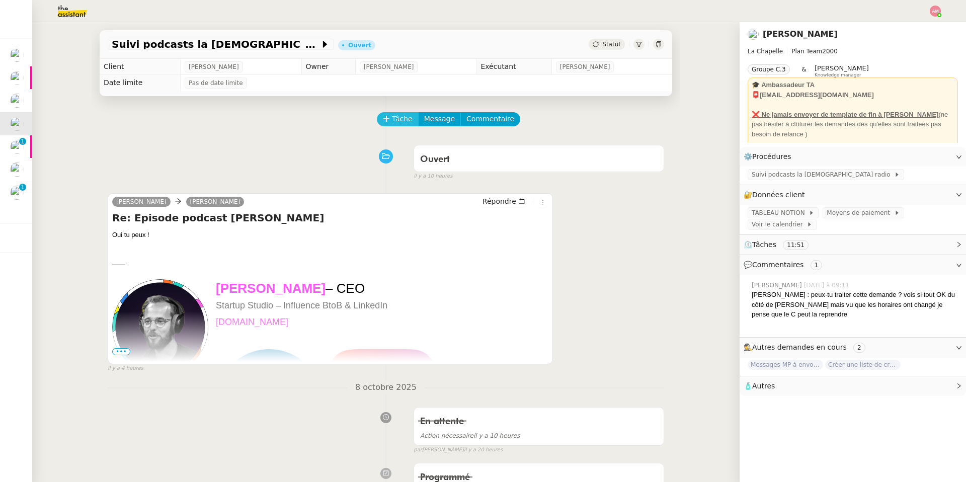
click at [405, 113] on button "Tâche" at bounding box center [398, 119] width 42 height 14
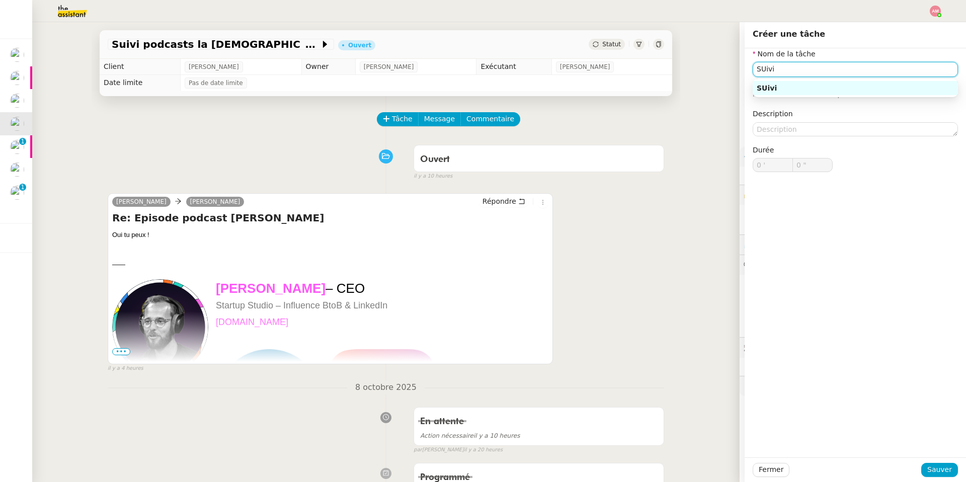
click at [646, 73] on input "SUivi" at bounding box center [855, 69] width 205 height 15
type input "s"
type input "Suivi podcast"
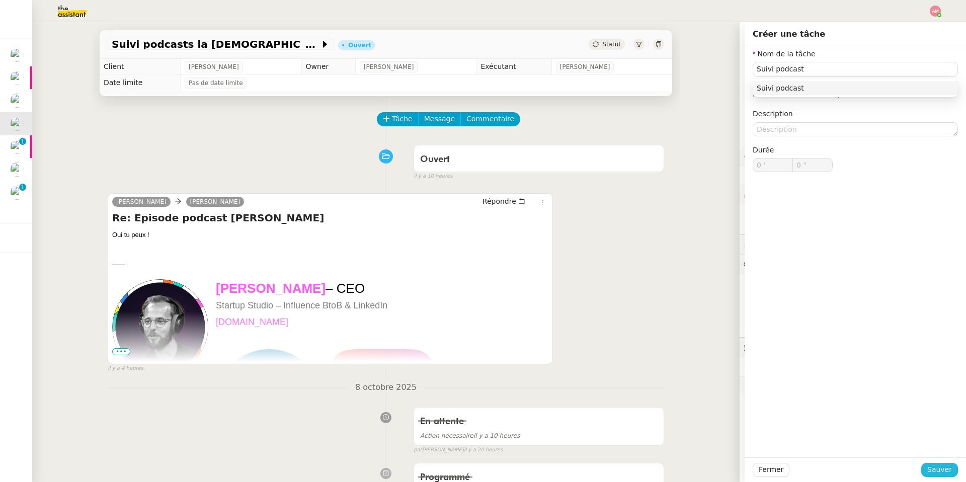
click at [646, 343] on span "Sauver" at bounding box center [939, 470] width 25 height 12
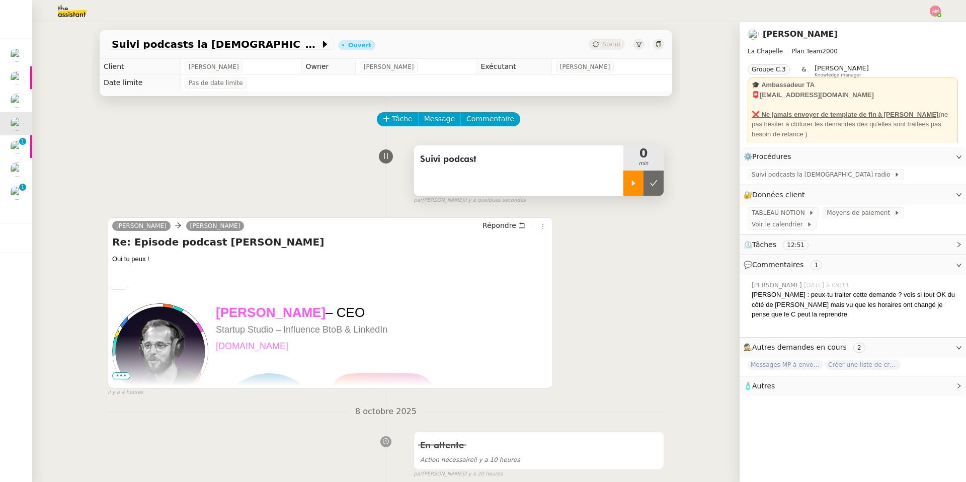
click at [636, 179] on div at bounding box center [633, 183] width 20 height 25
click at [646, 176] on span "Suivi podcasts la chapelle radio" at bounding box center [823, 175] width 142 height 10
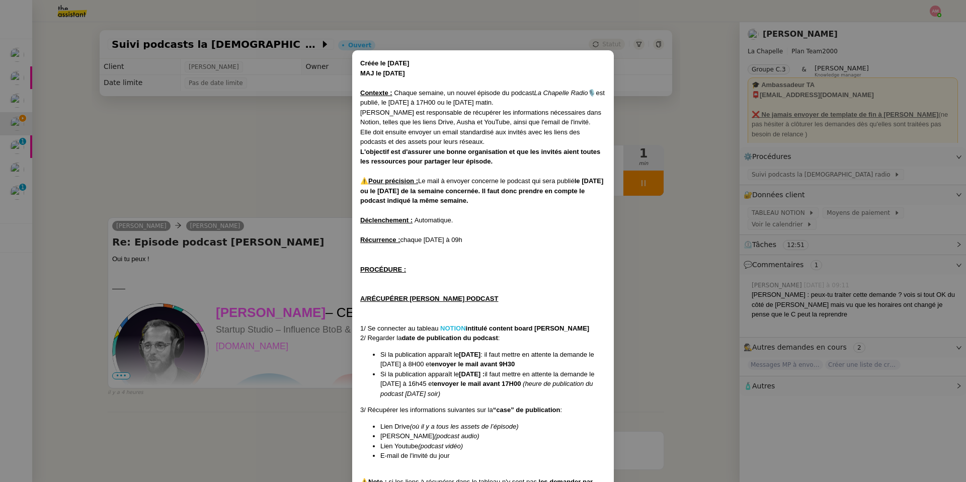
click at [451, 327] on strong "NOTION" at bounding box center [453, 328] width 26 height 8
click at [262, 254] on nz-modal-container "Créée le 16/01/2024 MAJ le 15/05/2025 Contexte : Chaque semaine, un nouvel épis…" at bounding box center [483, 241] width 966 height 482
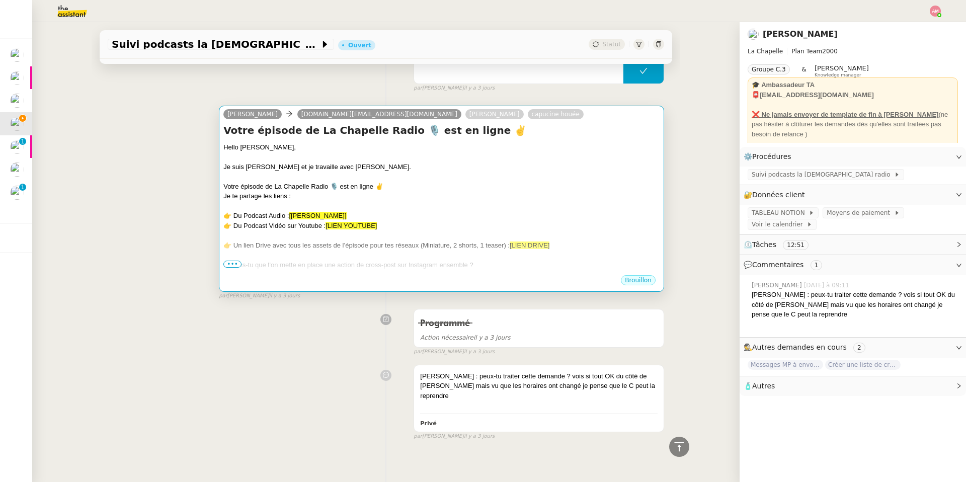
click at [327, 196] on div "Je te partage les liens :" at bounding box center [441, 196] width 436 height 10
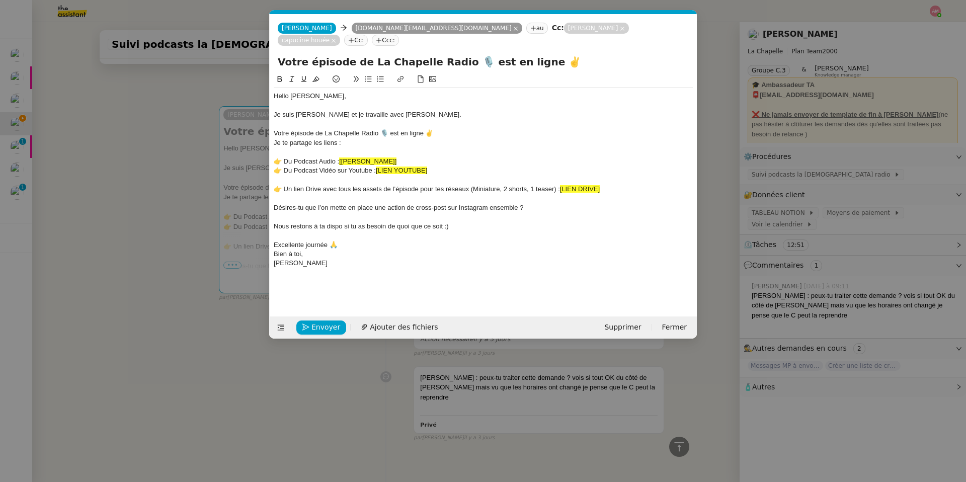
scroll to position [832, 0]
drag, startPoint x: 341, startPoint y: 148, endPoint x: 397, endPoint y: 150, distance: 56.4
click at [397, 157] on div "👉 Du Podcast Audio : [LIEN AUSHA]" at bounding box center [483, 161] width 419 height 9
drag, startPoint x: 341, startPoint y: 149, endPoint x: 573, endPoint y: 151, distance: 232.4
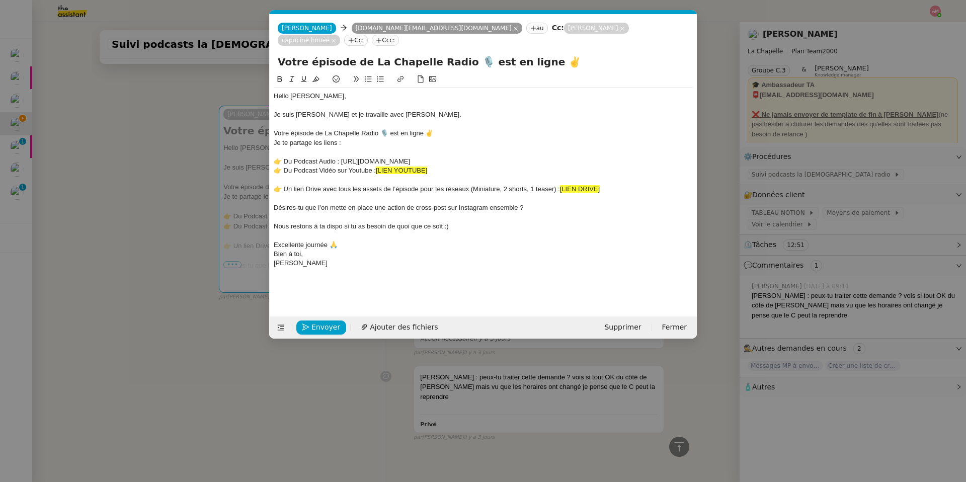
click at [573, 157] on div "👉 Du Podcast Audio : https://drive.google.com/drive/folders/1H5GemJmnU4ZvUUYZJB…" at bounding box center [483, 161] width 419 height 9
click at [403, 75] on icon at bounding box center [400, 78] width 7 height 7
click at [519, 170] on div "https://drive.google.com/drive/folders/1H5GemJmnU4ZvUUYZJB_-0DzRd6ayjjof" at bounding box center [457, 180] width 154 height 20
click at [519, 176] on link at bounding box center [517, 180] width 23 height 8
click at [504, 166] on div "👉 Du Podcast Vidéo sur Youtube : [LIEN YOUTUBE]" at bounding box center [483, 170] width 419 height 9
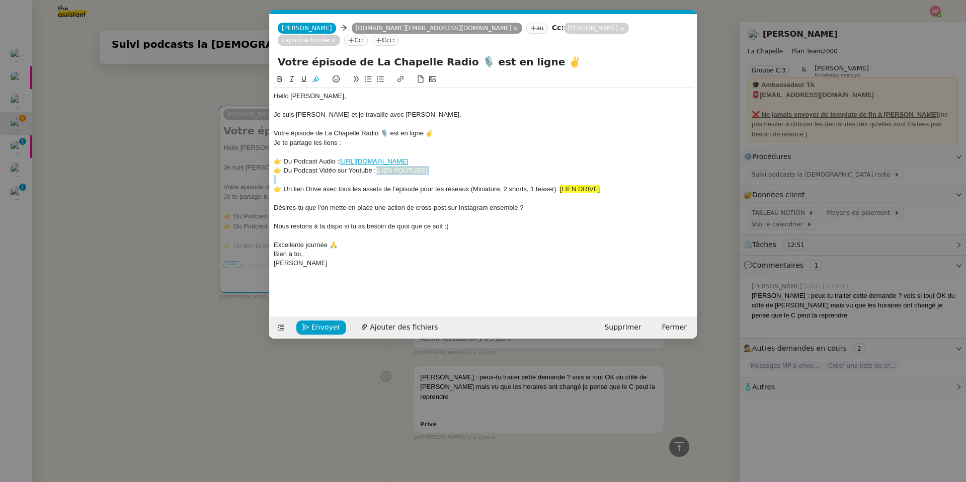
drag, startPoint x: 377, startPoint y: 158, endPoint x: 434, endPoint y: 165, distance: 57.8
click at [434, 165] on div "Hello Lucie, Je suis Camille et je travaille avec Hugo. Votre épisode de La Cha…" at bounding box center [483, 180] width 419 height 185
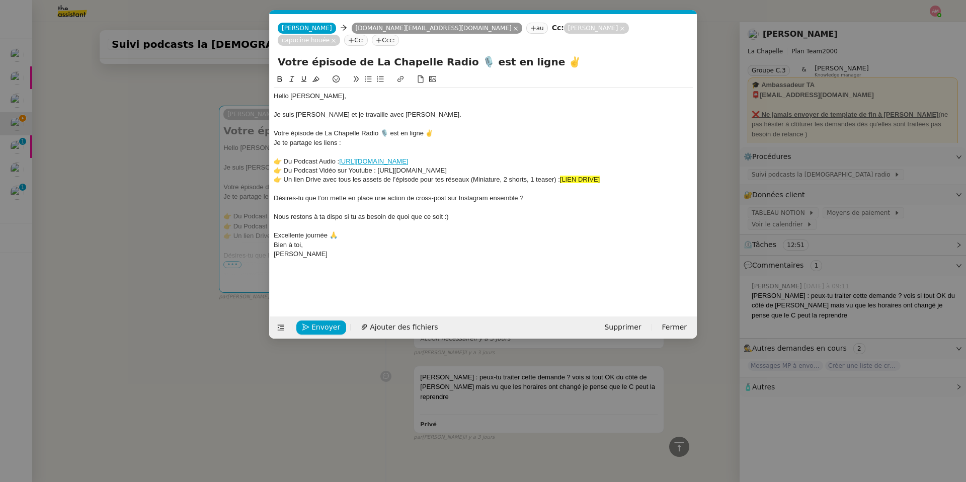
drag, startPoint x: 555, startPoint y: 159, endPoint x: 377, endPoint y: 159, distance: 178.1
click at [377, 166] on div "👉 Du Podcast Vidéo sur Youtube : https://youtube.com/@lachapelle-radio?si=a6j7G…" at bounding box center [483, 170] width 419 height 9
click at [401, 73] on button at bounding box center [400, 79] width 12 height 12
click at [522, 185] on link at bounding box center [525, 189] width 23 height 8
drag, startPoint x: 561, startPoint y: 171, endPoint x: 616, endPoint y: 177, distance: 55.1
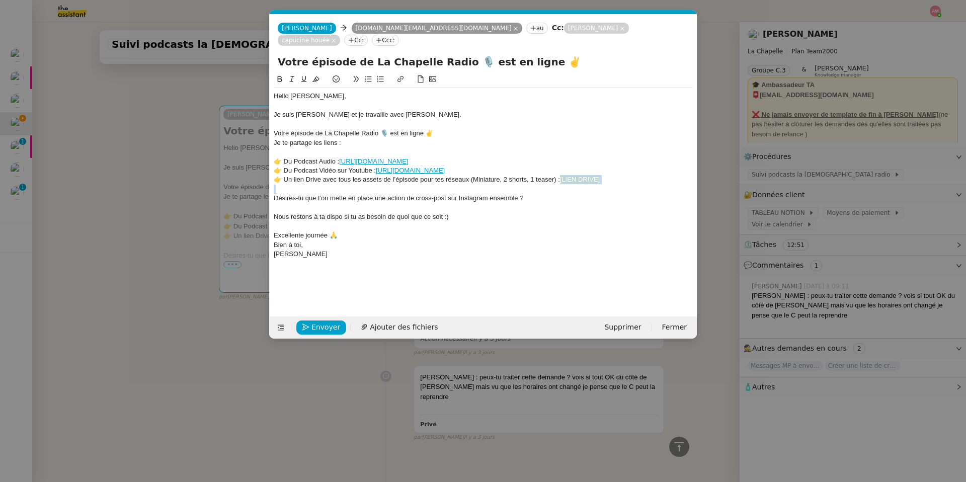
click at [616, 177] on div "Hello Lucie, Je suis Camille et je travaille avec Hugo. Votre épisode de La Cha…" at bounding box center [483, 175] width 419 height 175
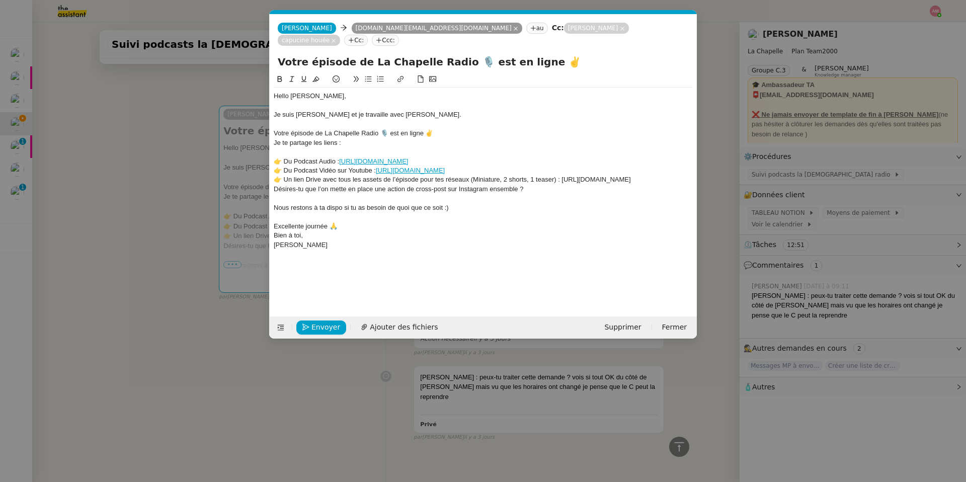
drag, startPoint x: 519, startPoint y: 177, endPoint x: 272, endPoint y: 178, distance: 247.0
click at [272, 178] on nz-spin "Hello Lucie, Je suis Camille et je travaille avec Hugo. Votre épisode de La Cha…" at bounding box center [483, 188] width 427 height 231
click at [399, 75] on icon at bounding box center [400, 78] width 7 height 7
type input "https://drive.google.com/drive/folders/1H5GemJmnU4ZvUUYZJB_-0DzRd6ayjjof"
click at [457, 203] on link at bounding box center [449, 207] width 23 height 8
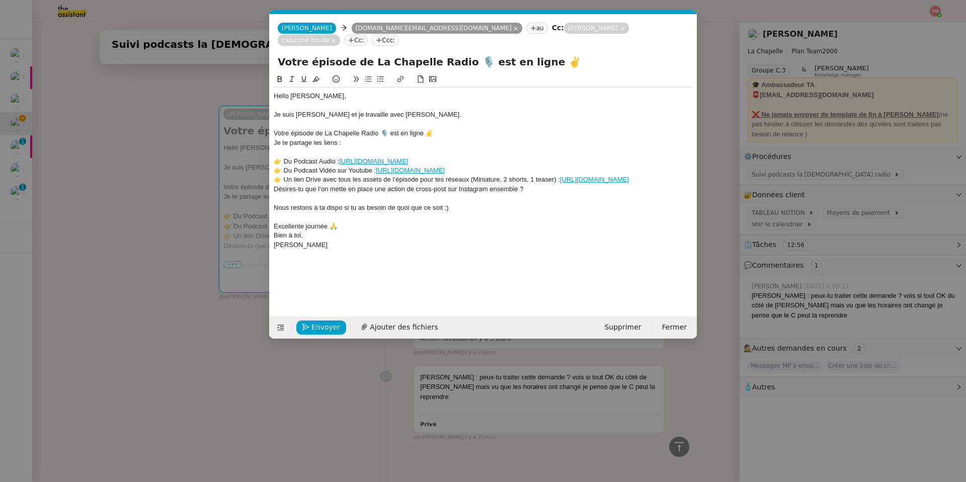
click at [527, 177] on div "👉 Un lien Drive avec tous les assets de l’épisode pour tes réseaux (Miniature, …" at bounding box center [483, 179] width 419 height 9
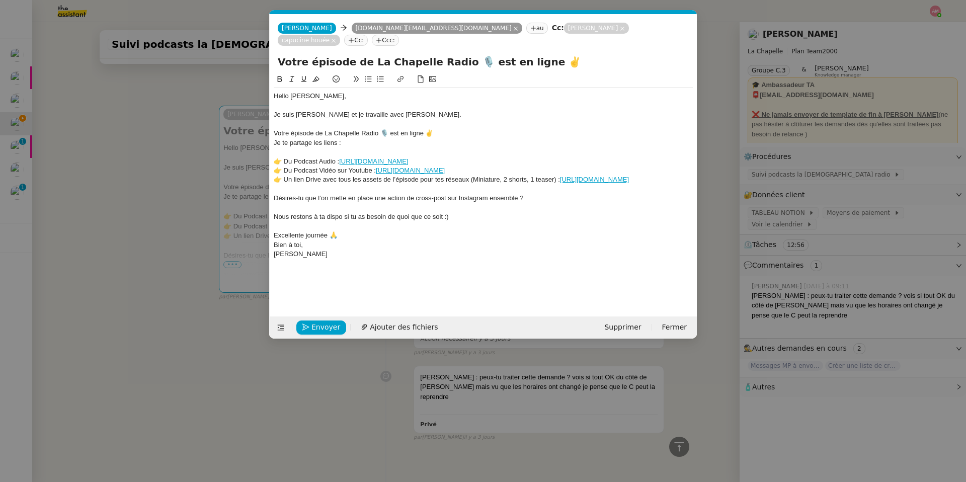
click at [560, 177] on link "https://drive.google.com/drive/folders/1H5GemJmnU4ZvUUYZJB_-0DzRd6ayjjof" at bounding box center [594, 180] width 69 height 8
drag, startPoint x: 377, startPoint y: 159, endPoint x: 557, endPoint y: 159, distance: 179.6
click at [557, 166] on div "👉 Du Podcast Vidéo sur Youtube : https://youtube.com/@lachapelle-radio?si=a6j7G…" at bounding box center [483, 170] width 419 height 9
drag, startPoint x: 550, startPoint y: 156, endPoint x: 376, endPoint y: 158, distance: 174.1
click at [376, 166] on div "👉 Du Podcast Vidéo sur Youtube : https://youtu.be/e0JpNo247cQ?si=-xQI90A9vifyb2…" at bounding box center [483, 170] width 419 height 9
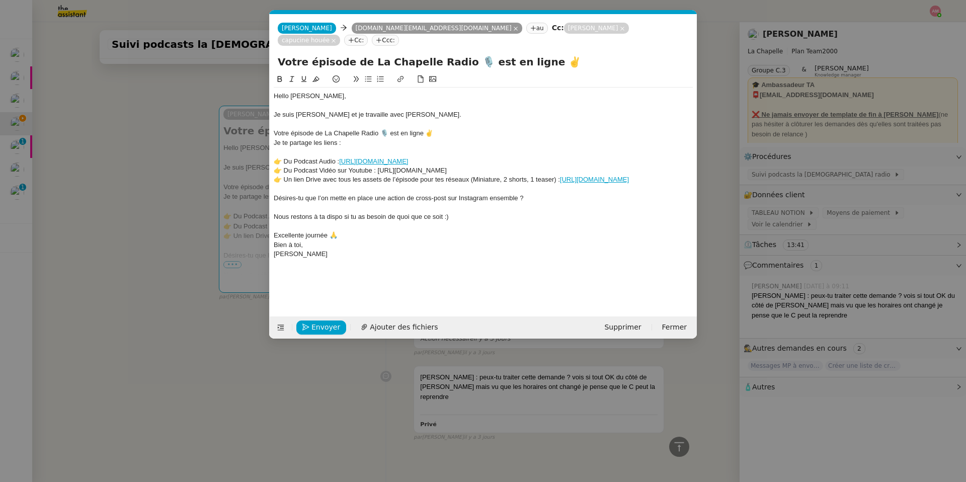
click at [378, 166] on div "👉 Du Podcast Vidéo sur Youtube : https://youtu.be/e0JpNo247cQ?si=-xQI90A9vifyb2…" at bounding box center [483, 170] width 419 height 9
drag, startPoint x: 377, startPoint y: 159, endPoint x: 560, endPoint y: 156, distance: 182.6
click at [560, 166] on div "👉 Du Podcast Vidéo sur Youtube : https://youtu.be/e0JpNo247cQ?si=-xQI90A9vifyb2…" at bounding box center [483, 170] width 419 height 9
click at [400, 73] on button at bounding box center [400, 79] width 12 height 12
click at [517, 182] on div "https://drive.google.com/drive/folders/1H5GemJmnU4ZvUUYZJB_-0DzRd6ayjjof https:…" at bounding box center [454, 189] width 154 height 20
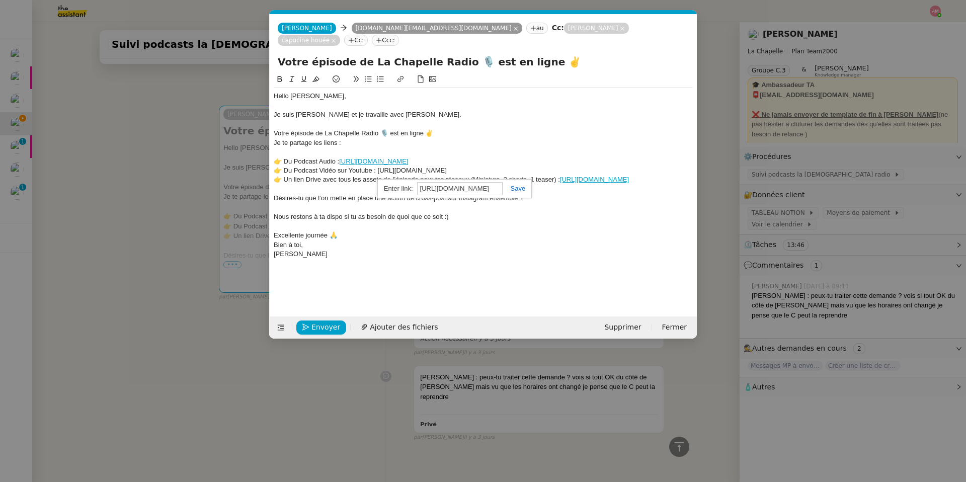
click at [518, 185] on link at bounding box center [514, 189] width 23 height 8
click at [408, 157] on link "https://drive.google.com/drive/folders/1H5GemJmnU4ZvUUYZJB_-0DzRd6ayjjof" at bounding box center [373, 161] width 69 height 8
click at [466, 173] on link "https://drive.google.com/drive/folders/1H5GemJmnU4ZvUUYZJB_-0DzRd6ayjjof" at bounding box center [431, 179] width 69 height 13
click at [309, 187] on div at bounding box center [483, 189] width 419 height 9
click at [560, 179] on link "https://drive.google.com/drive/folders/1H5GemJmnU4ZvUUYZJB_-0DzRd6ayjjof" at bounding box center [594, 180] width 69 height 8
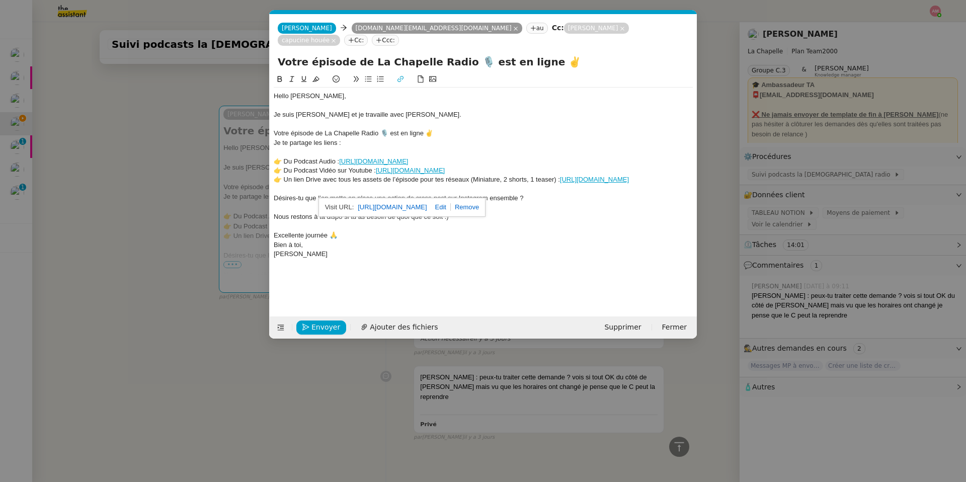
drag, startPoint x: 597, startPoint y: 149, endPoint x: 341, endPoint y: 149, distance: 256.5
click at [341, 157] on div "👉 Du Podcast Audio : https://drive.google.com/drive/folders/1H5GemJmnU4ZvUUYZJB…" at bounding box center [483, 161] width 419 height 9
drag, startPoint x: 507, startPoint y: 151, endPoint x: 341, endPoint y: 151, distance: 166.0
click at [341, 157] on div "👉 Du Podcast Audio : https://smartlink.ausha.co/la-chapelle-radio-hugo-bentz" at bounding box center [483, 161] width 419 height 9
click at [401, 73] on button at bounding box center [400, 79] width 12 height 12
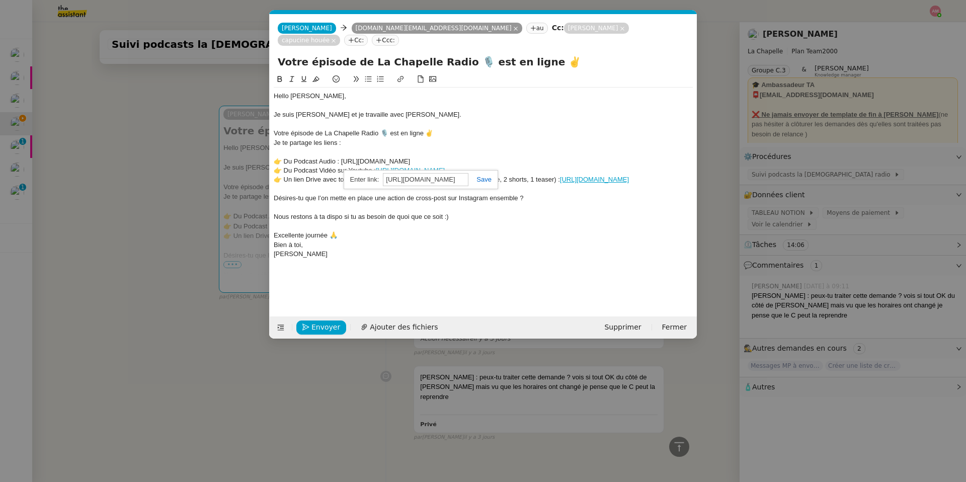
click at [488, 176] on link at bounding box center [479, 180] width 23 height 8
click at [515, 129] on div "Votre épisode de La Chapelle Radio 🎙️ est en ligne ✌️" at bounding box center [483, 133] width 419 height 9
click at [408, 157] on link "https://smartlink.ausha.co/la-chapelle-radio-hugo-bentz" at bounding box center [373, 161] width 69 height 8
click at [430, 173] on link "https://smartlink.ausha.co/la-chapelle-radio-hugo-bentz" at bounding box center [395, 179] width 69 height 13
click at [505, 157] on div "👉 Du Podcast Audio : https://smartlink.ausha.co/la-chapelle-radio-hugo-bentz" at bounding box center [483, 161] width 419 height 9
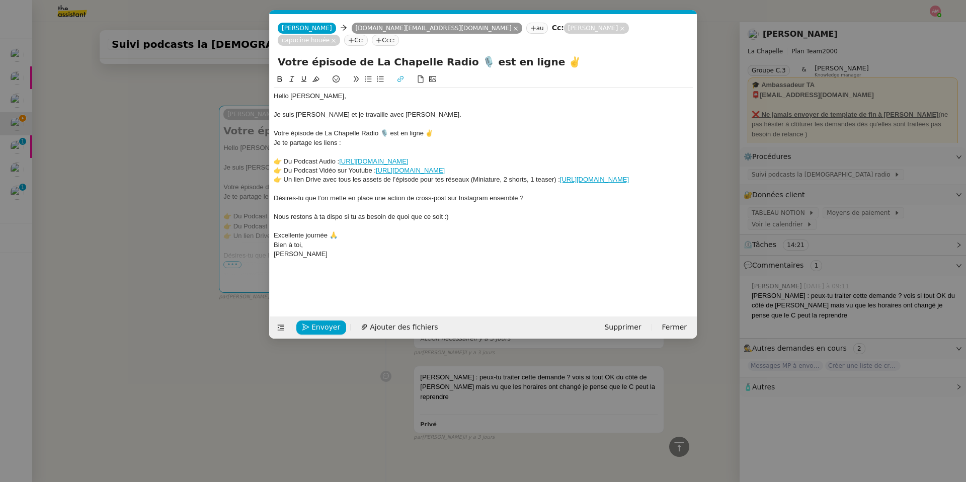
drag, startPoint x: 504, startPoint y: 151, endPoint x: 342, endPoint y: 152, distance: 162.0
click at [342, 157] on div "👉 Du Podcast Audio : https://smartlink.ausha.co/la-chapelle-radio-hugo-bentz" at bounding box center [483, 161] width 419 height 9
drag, startPoint x: 327, startPoint y: 155, endPoint x: 340, endPoint y: 149, distance: 13.9
click at [340, 157] on div "👉 Du Podcast Audio : https://smartlink.ausha.co/la-chapelle-radio-hugo-bentz/po…" at bounding box center [483, 161] width 419 height 9
click at [399, 75] on icon at bounding box center [400, 78] width 7 height 7
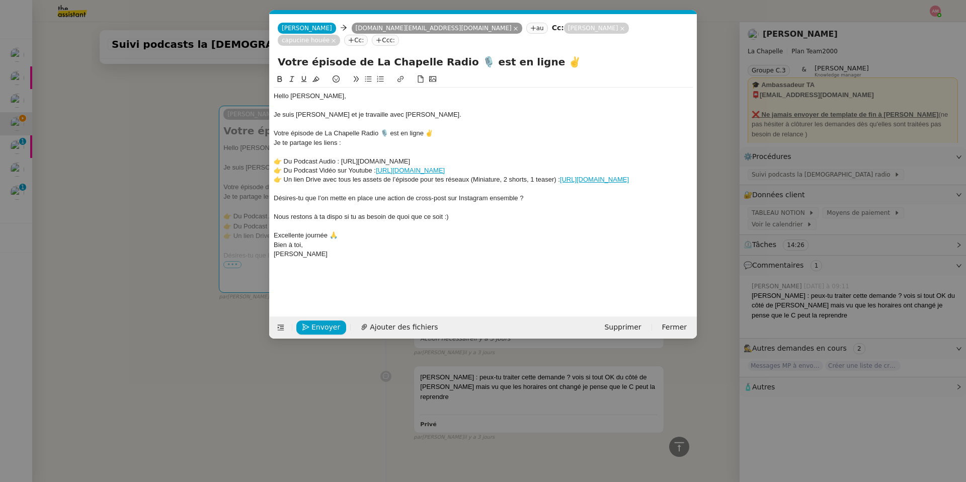
type input "https://smartlink.ausha.co/la-chapelle-radio-hugo-bentz/pourquoi-elle-a-quitte-…"
click at [539, 185] on link at bounding box center [533, 189] width 23 height 8
click at [578, 175] on div "👉 Un lien Drive avec tous les assets de l’épisode pour tes réseaux (Miniature, …" at bounding box center [483, 179] width 419 height 9
click at [275, 138] on div "Je te partage les liens :" at bounding box center [483, 142] width 419 height 9
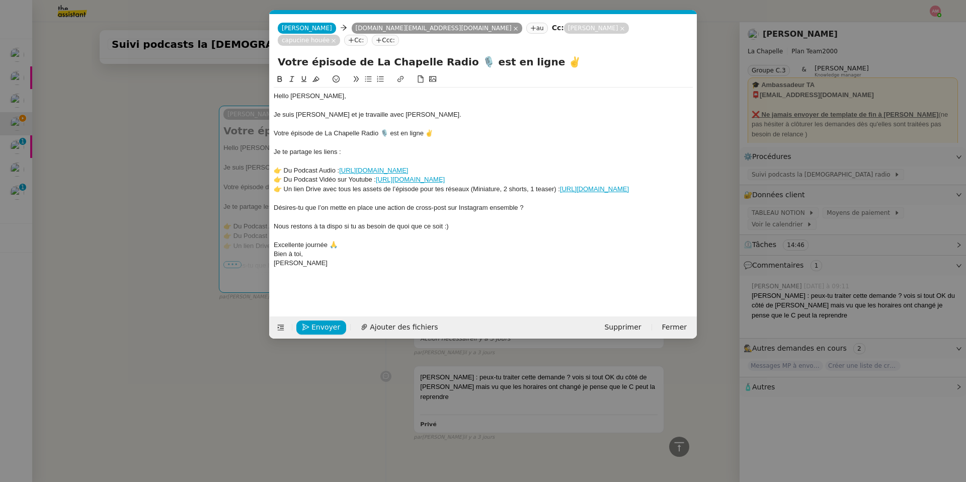
click at [384, 177] on link "https://youtu.be/e0JpNo247cQ?si=-xQI90A9vifyb2TB" at bounding box center [410, 180] width 69 height 8
click at [398, 201] on link "https://youtu.be/e0JpNo247cQ?si=-xQI90A9vifyb2TB" at bounding box center [428, 207] width 69 height 13
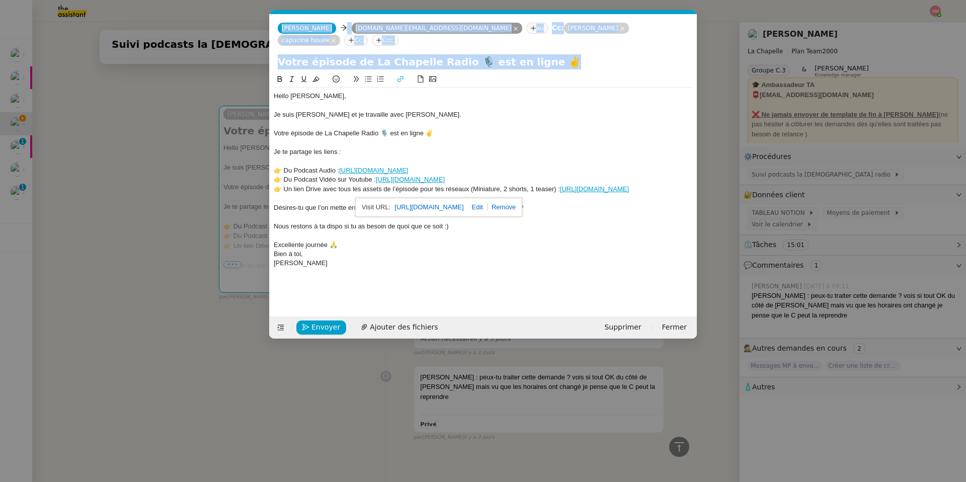
drag, startPoint x: 171, startPoint y: 134, endPoint x: 420, endPoint y: 252, distance: 275.9
click at [420, 252] on nz-modal-container "Service TA - VOYAGE - PROPOSITION GLOBALE A utiliser dans le cadre de propositi…" at bounding box center [483, 241] width 966 height 482
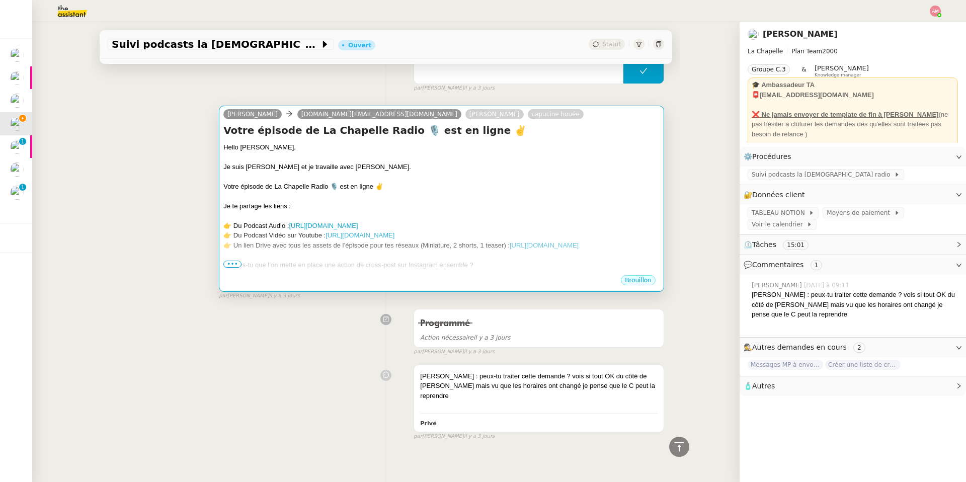
click at [409, 189] on div "Votre épisode de La Chapelle Radio 🎙️ est en ligne ✌️" at bounding box center [441, 187] width 436 height 10
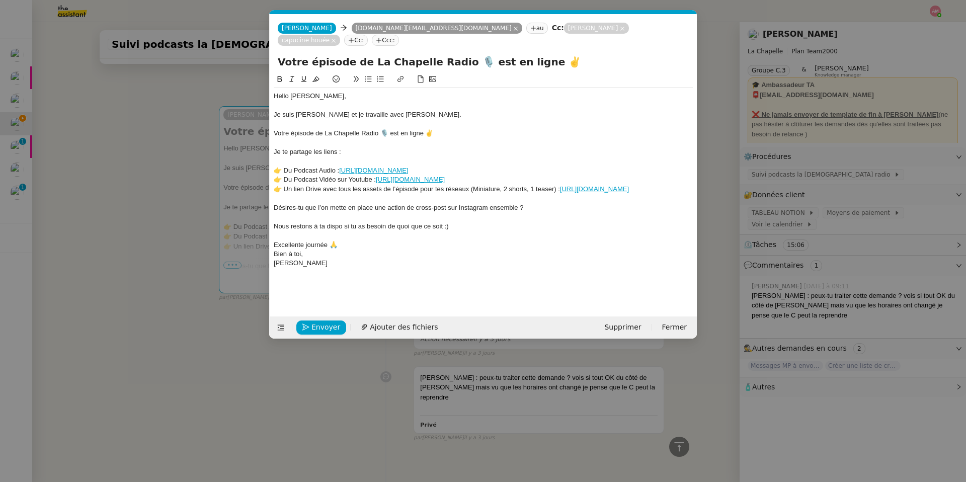
scroll to position [832, 0]
click at [182, 222] on nz-modal-container "Service TA - VOYAGE - PROPOSITION GLOBALE A utiliser dans le cadre de propositi…" at bounding box center [483, 241] width 966 height 482
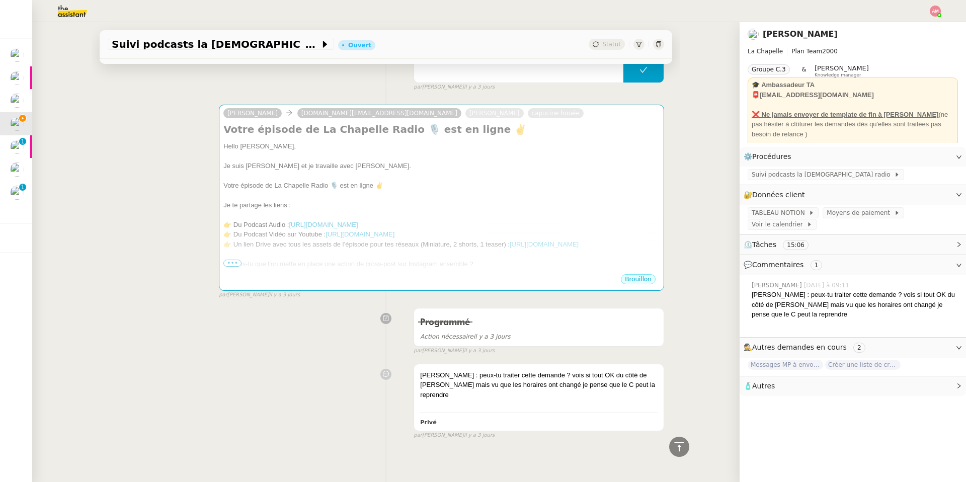
scroll to position [831, 0]
click at [182, 222] on div "camille murmuria.lb@gmail.com Hugo Bentz capucine houée Votre épisode de La Cha…" at bounding box center [386, 199] width 556 height 204
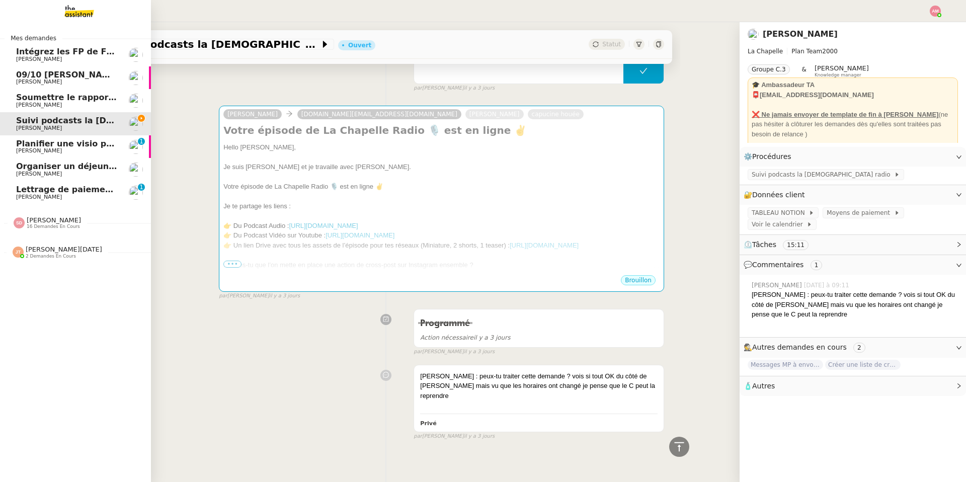
click at [35, 226] on span "16 demandes en cours" at bounding box center [53, 227] width 53 height 6
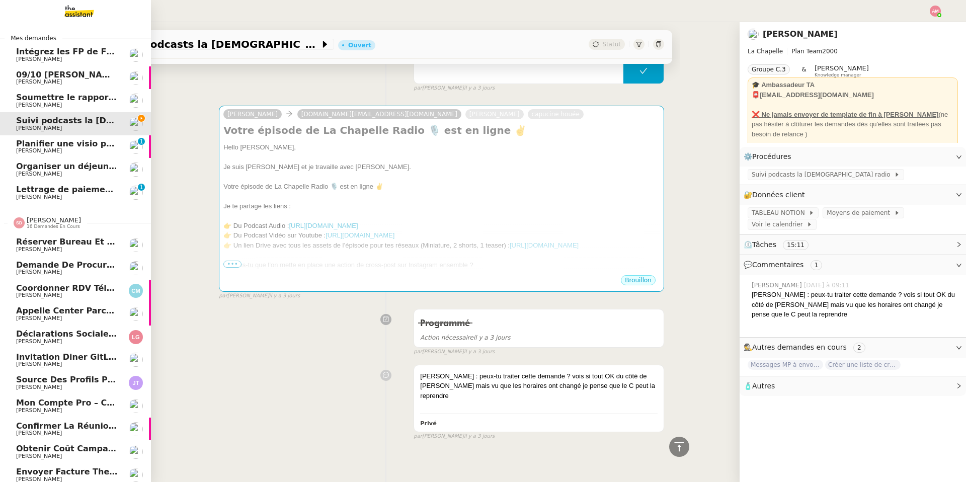
scroll to position [149, 0]
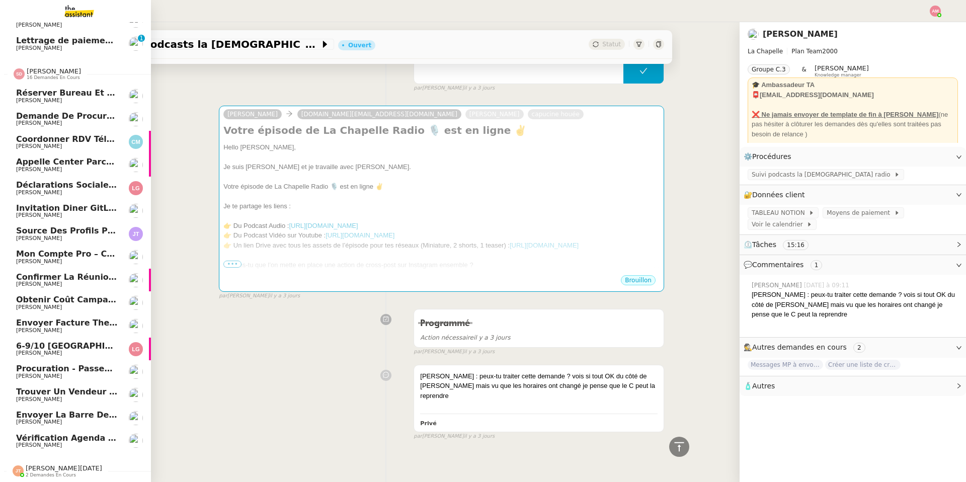
click at [92, 278] on span "Confirmer la réunion de demain" at bounding box center [91, 277] width 150 height 10
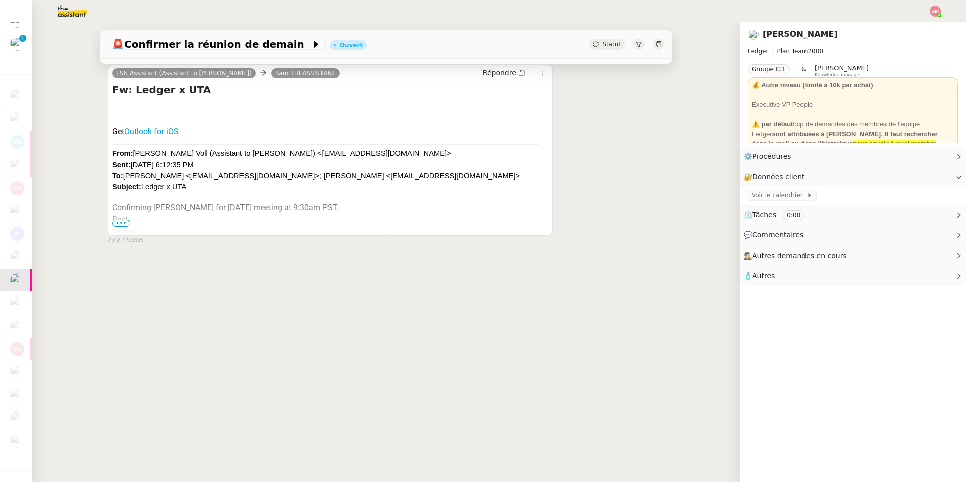
scroll to position [116, 0]
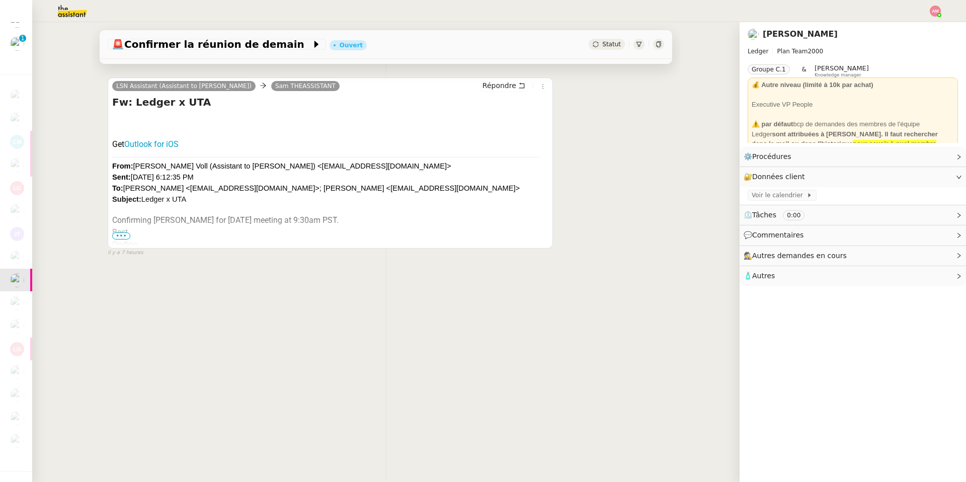
click at [123, 239] on span "•••" at bounding box center [121, 235] width 18 height 7
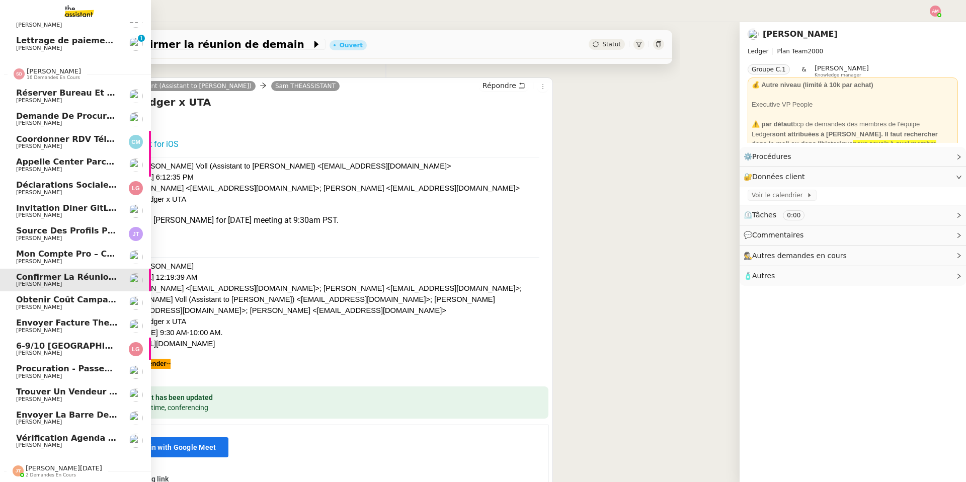
scroll to position [0, 0]
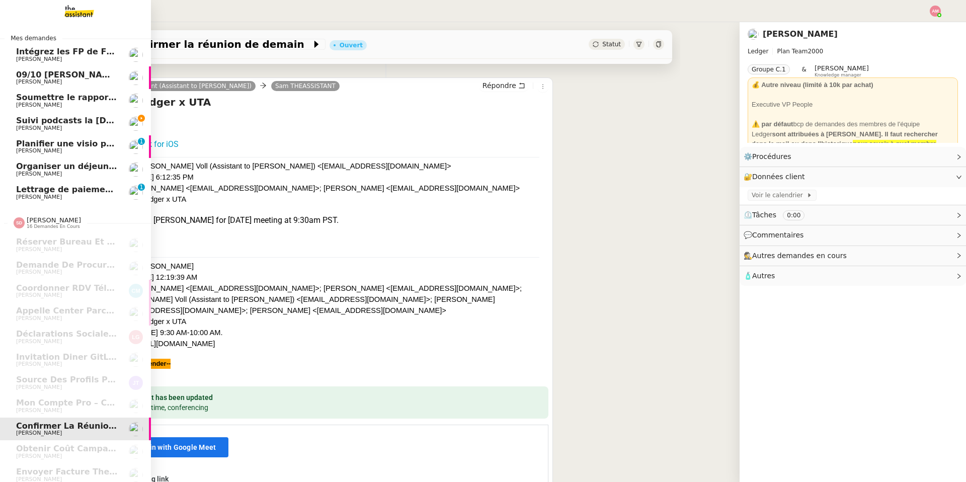
click at [70, 124] on span "Suivi podcasts la chapelle radio 6 octobre 2025" at bounding box center [136, 121] width 241 height 10
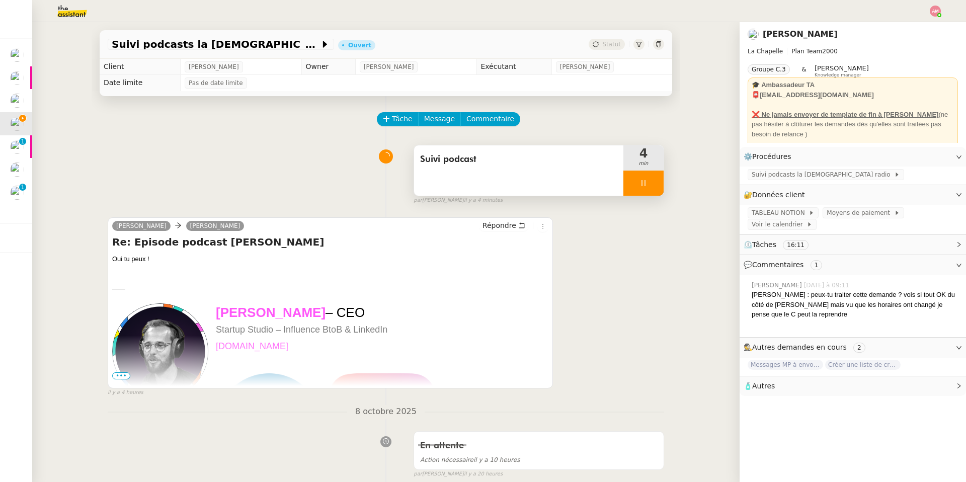
click at [449, 156] on span "Suivi podcast" at bounding box center [518, 159] width 197 height 15
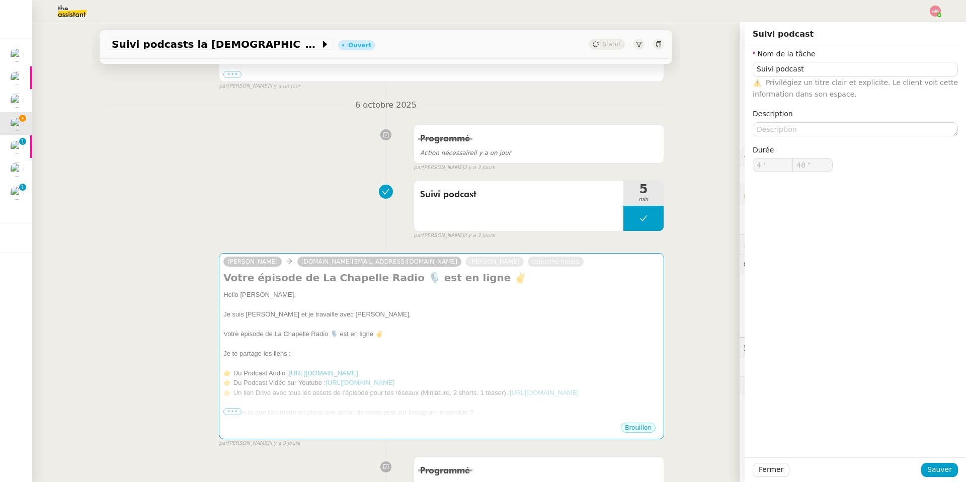
scroll to position [831, 0]
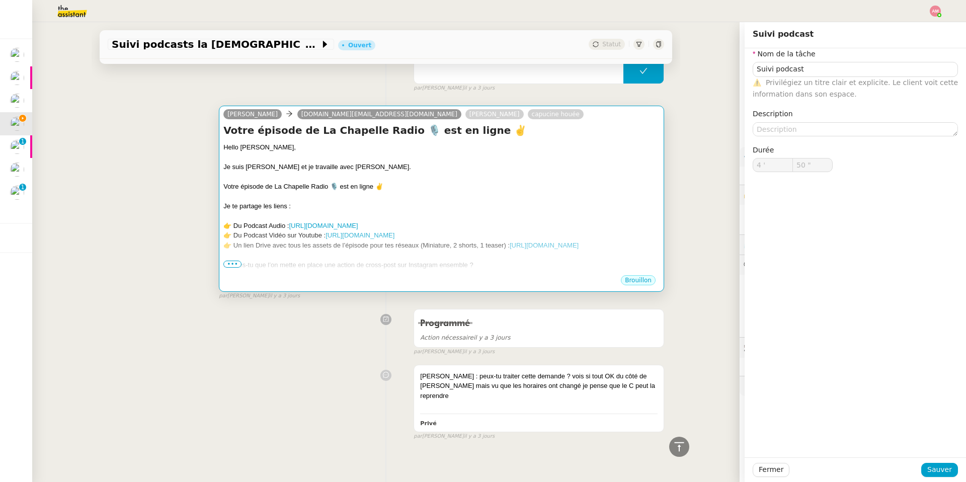
click at [613, 159] on div at bounding box center [441, 157] width 436 height 10
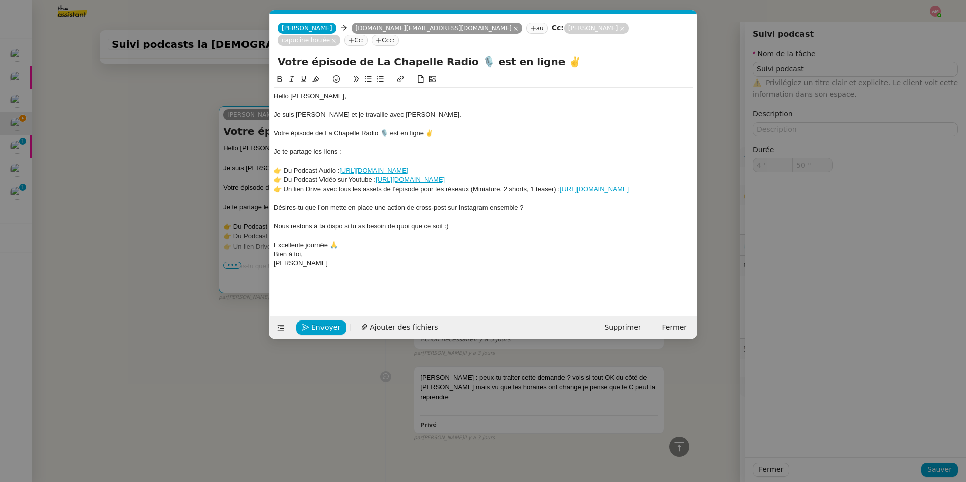
scroll to position [832, 0]
type input "59 ""
type input "5 '"
click at [316, 325] on span "Envoyer" at bounding box center [325, 327] width 29 height 12
click at [316, 325] on span "Confirmer l'envoi" at bounding box center [341, 327] width 60 height 12
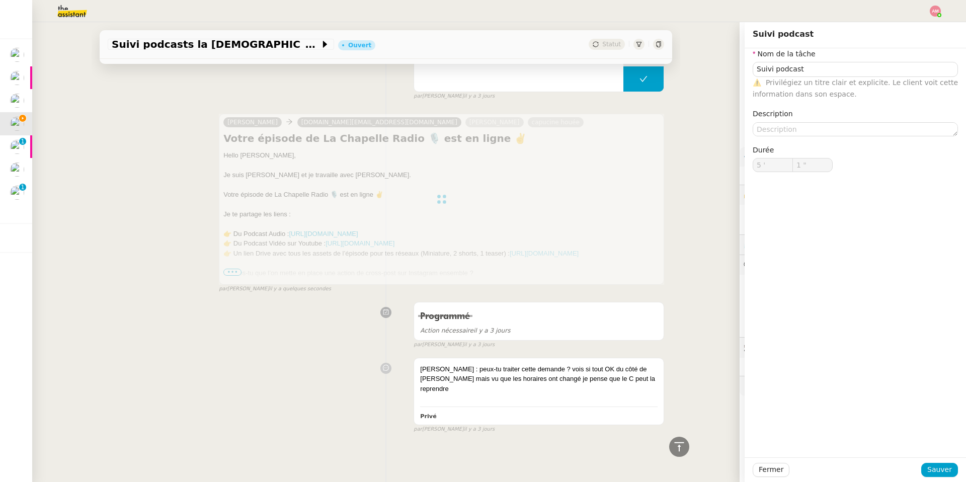
type input "2 ""
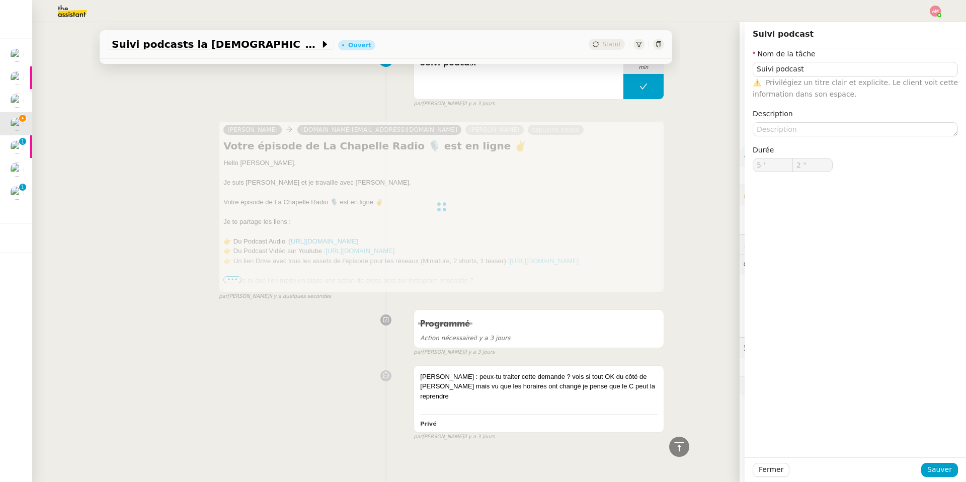
type input "Suivi podcast"
type input "5 '"
type input "4 ""
type input "Suivi podcast"
type input "5 '"
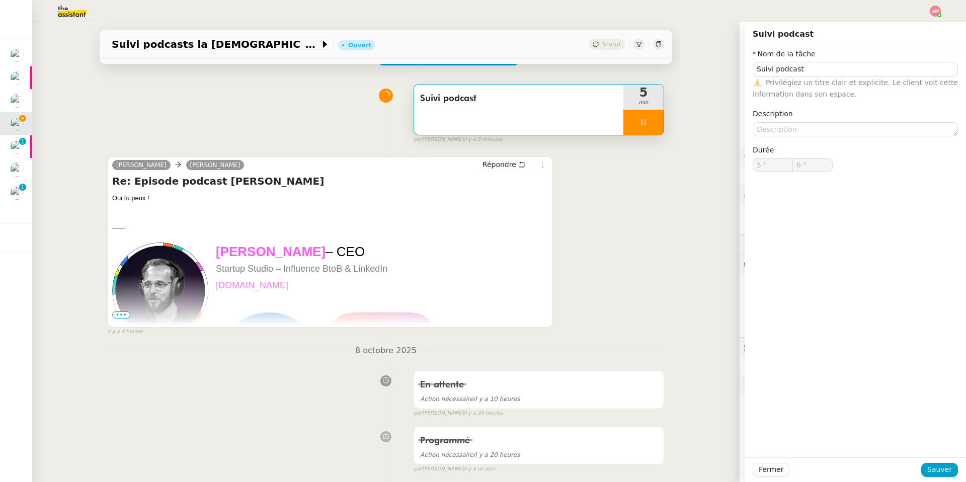
scroll to position [0, 0]
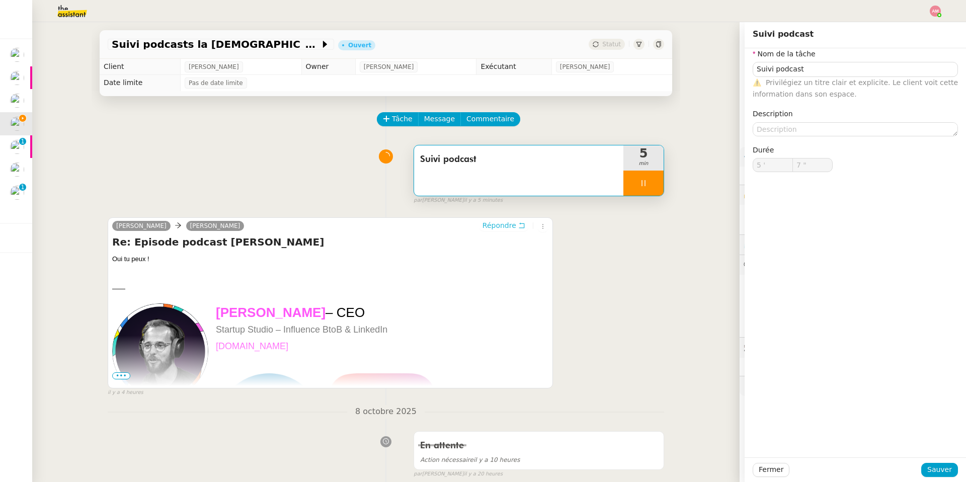
click at [512, 224] on span "Répondre" at bounding box center [499, 225] width 34 height 10
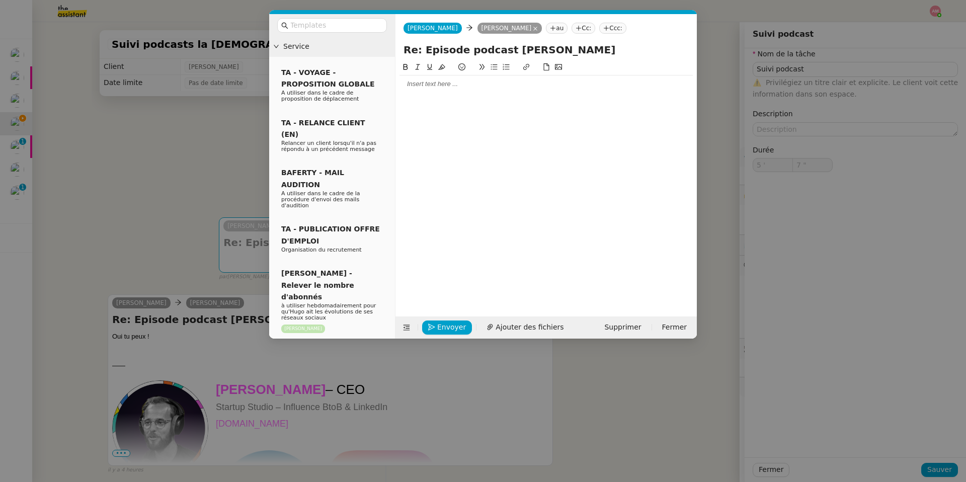
type input "8 ""
type input "Suivi podcast"
type input "5 '"
type input "8 ""
type input "Suivi podcast"
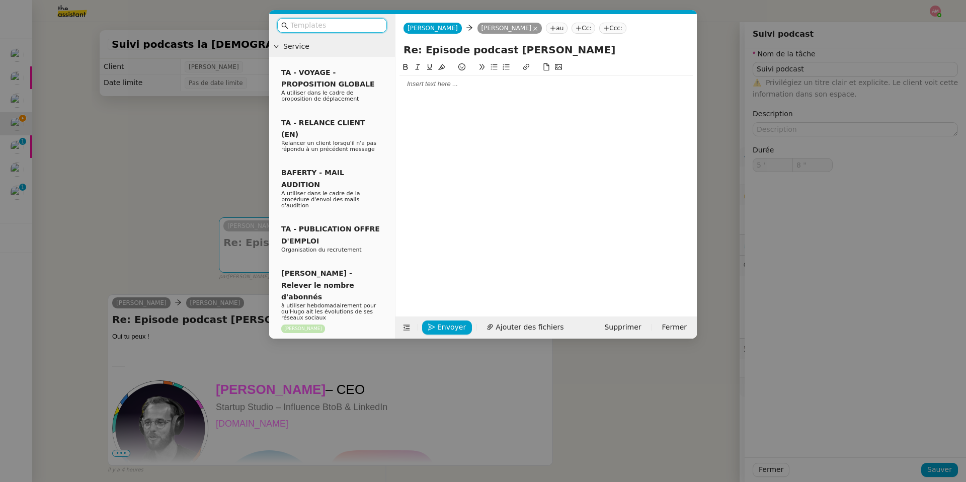
type input "5 '"
type input "8 ""
type input "Suivi podcast"
type input "5 '"
type input "8 ""
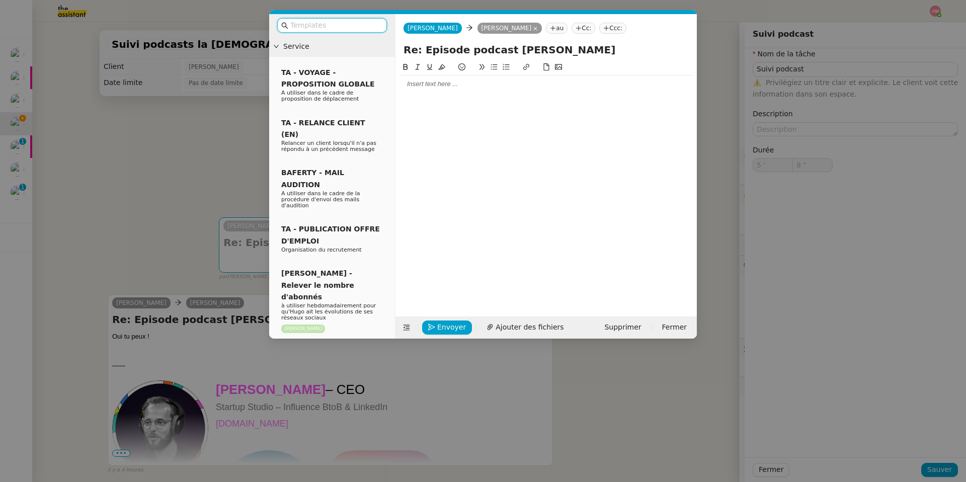
type input "Suivi podcast"
type input "5 '"
click at [461, 96] on div at bounding box center [545, 180] width 293 height 239
click at [458, 88] on div at bounding box center [545, 83] width 293 height 9
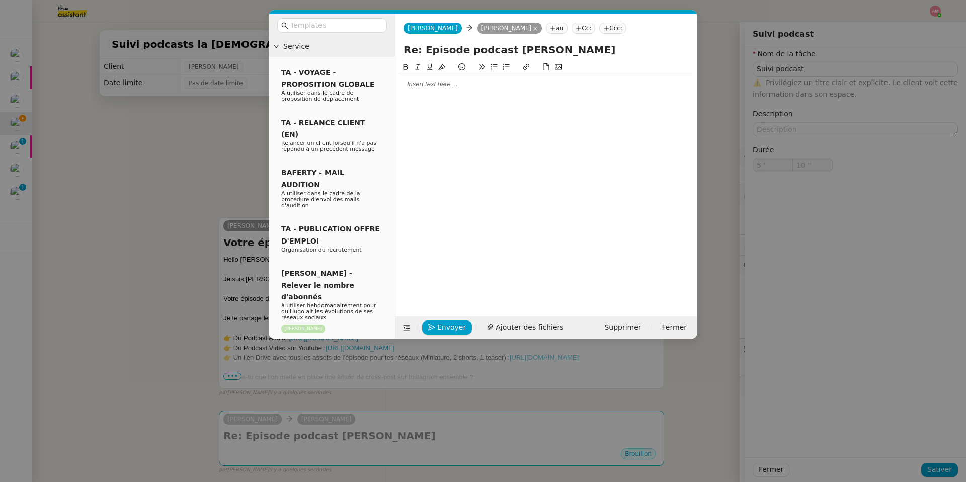
type input "11 ""
type input "Suivi podcast"
type input "5 '"
type input "11 ""
type input "Suivi podcast"
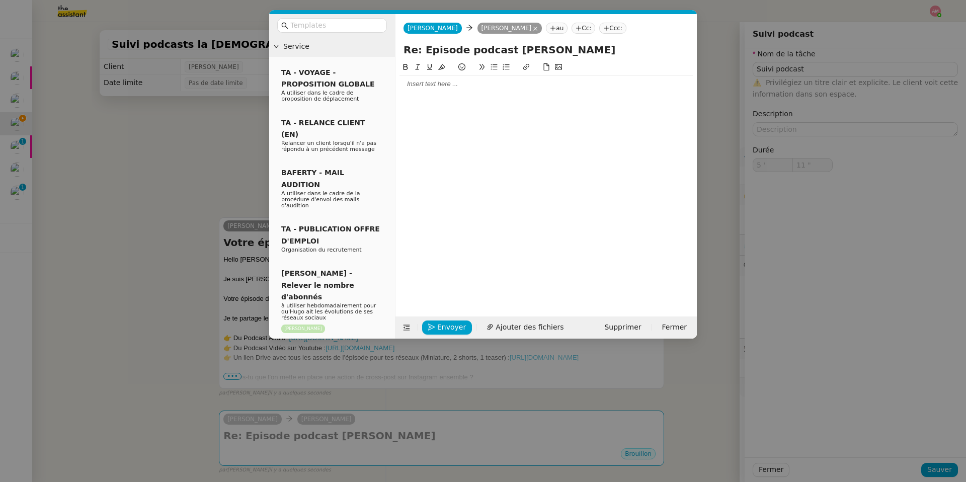
type input "5 '"
type input "11 ""
type input "Suivi podcast"
type input "5 '"
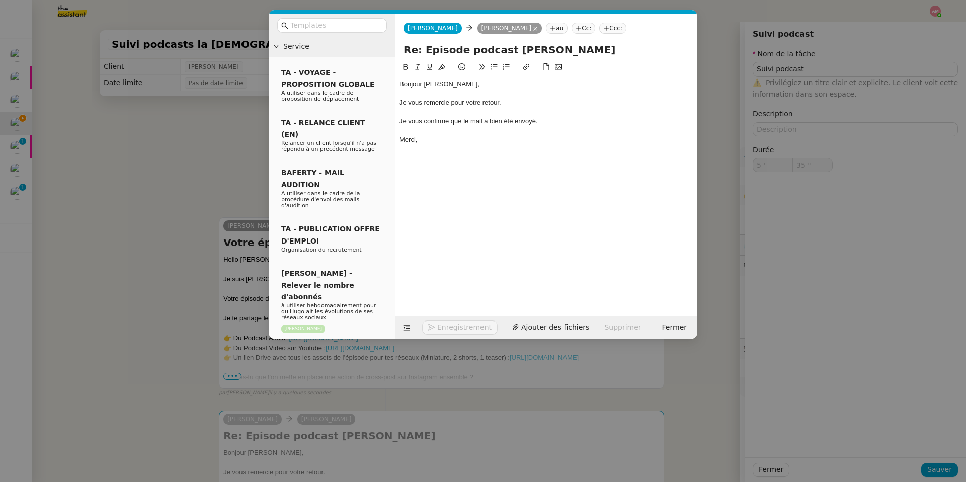
copy div "Bonjour Hugo, Je vous remercie pour votre retour. Je vous confirme que le mail …"
click at [501, 192] on div "Bonjour Hugo, Je vous remercie pour votre retour. Je vous confirme que le mail …" at bounding box center [545, 180] width 293 height 239
click at [438, 327] on span "Envoyer" at bounding box center [451, 327] width 29 height 12
click at [438, 319] on span "Confirmer l'envoi" at bounding box center [467, 313] width 60 height 12
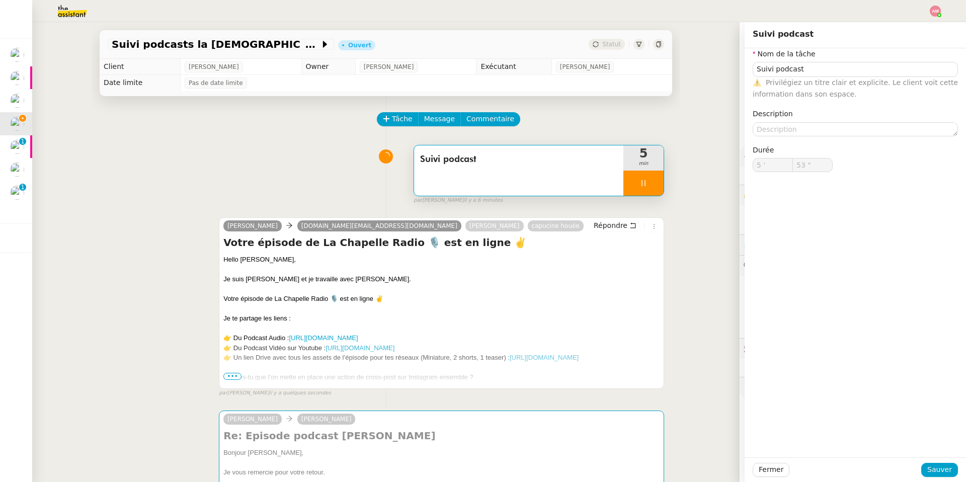
type input "54 ""
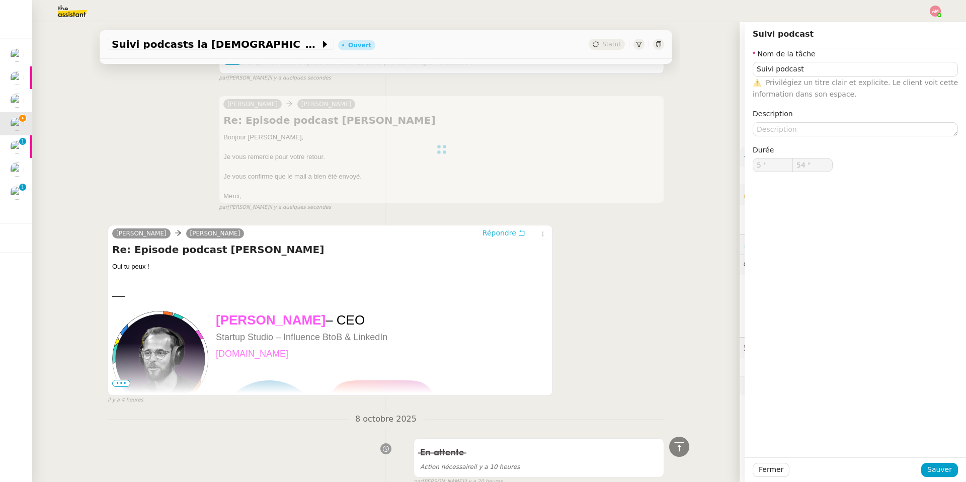
type input "Suivi podcast"
type input "5 '"
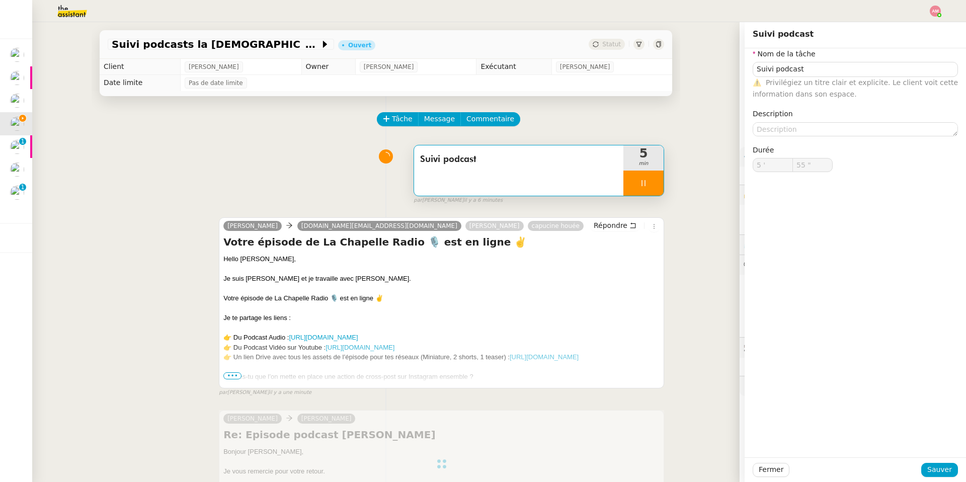
type input "56 ""
type input "Suivi podcast"
type input "5 '"
type input "59 ""
type input "6 '"
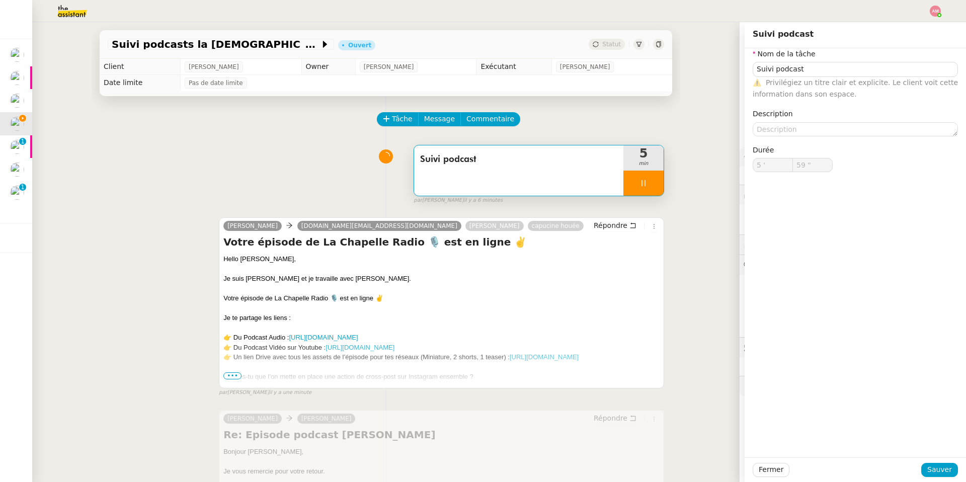
type input "0 ""
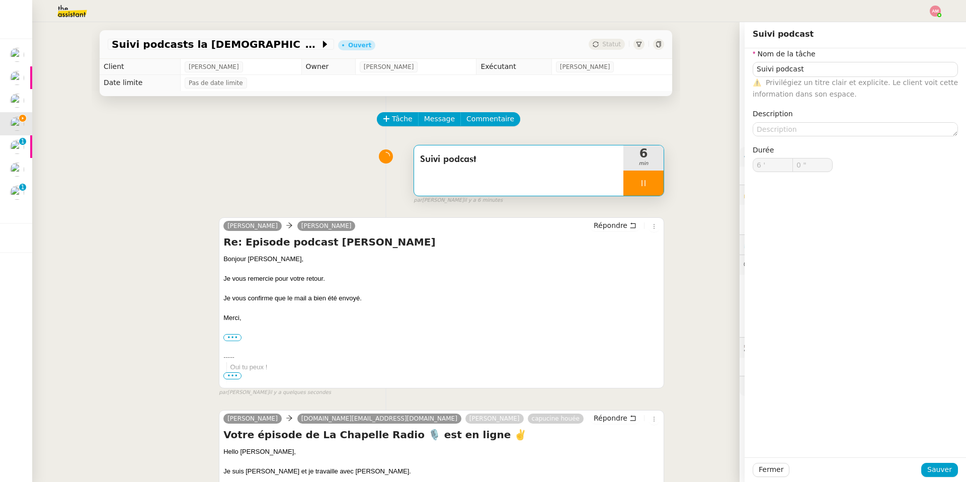
type input "Suivi podcast"
type input "6 '"
type input "0 ""
type input "Suivi podcast"
type input "6 '"
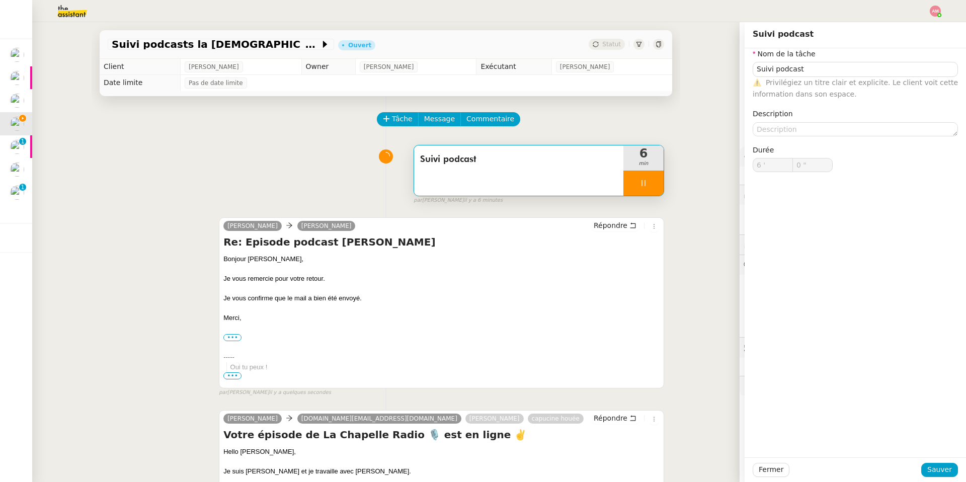
type input "0 ""
type input "Suivi podcast"
type input "6 '"
type input "8 ""
click at [645, 178] on div at bounding box center [643, 183] width 40 height 25
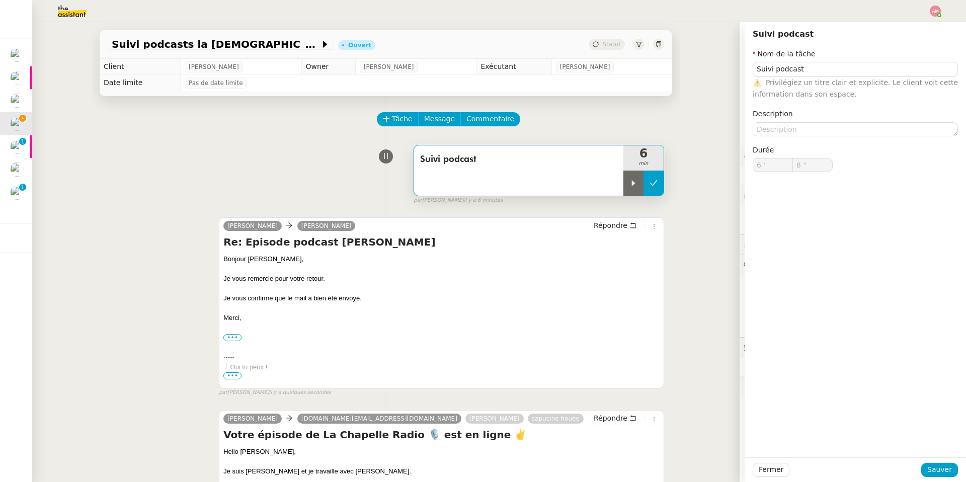
click at [646, 181] on icon at bounding box center [653, 183] width 8 height 8
type input "Suivi podcast"
type input "6 '"
type input "8 ""
type input "Suivi podcast"
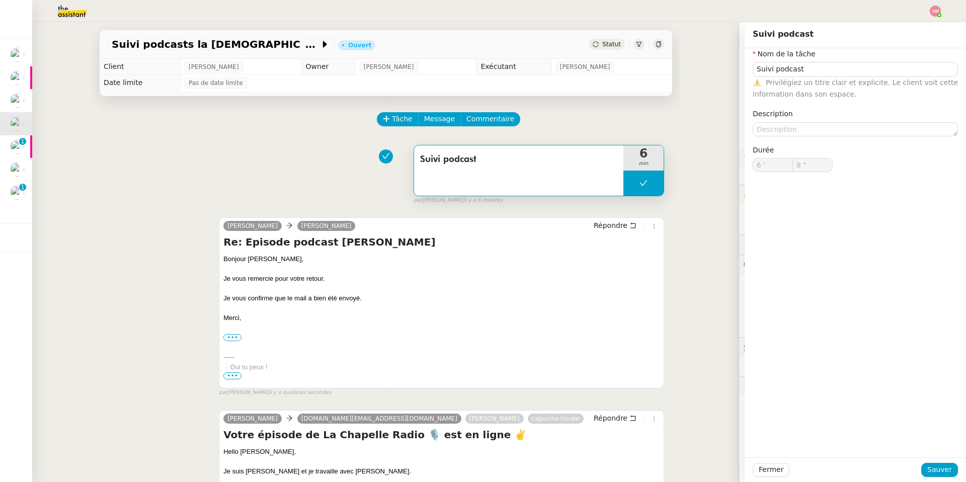
type input "6 '"
type input "8 ""
type input "Suivi podcast"
type input "6 '"
type input "8 ""
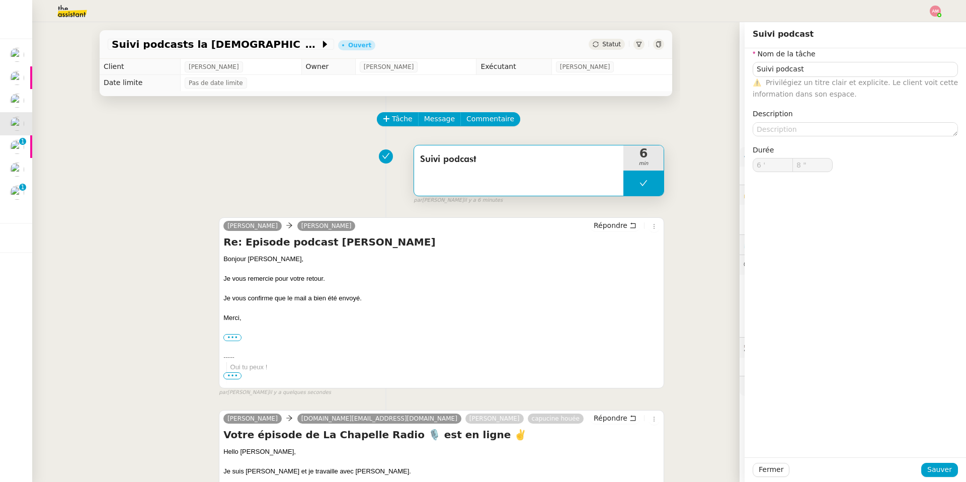
type input "Suivi podcast"
type input "6 '"
type input "8 ""
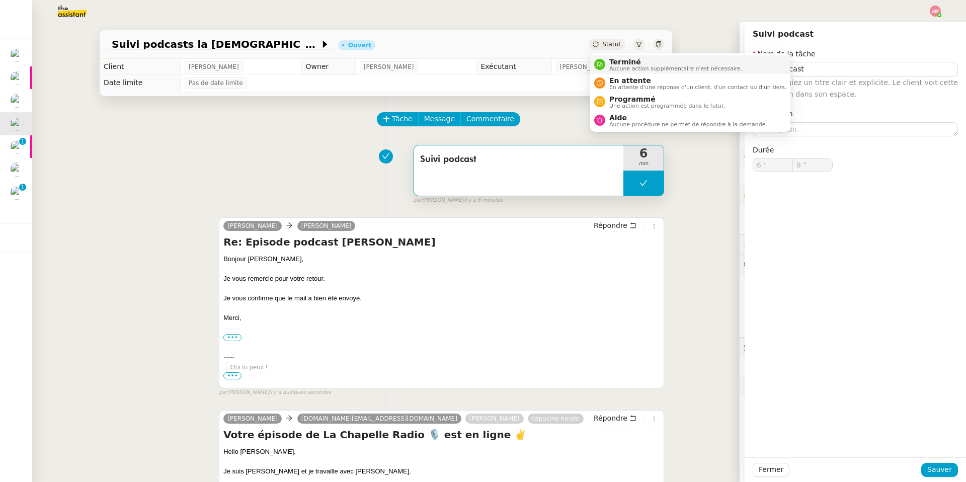
click at [621, 60] on span "Terminé" at bounding box center [675, 62] width 133 height 8
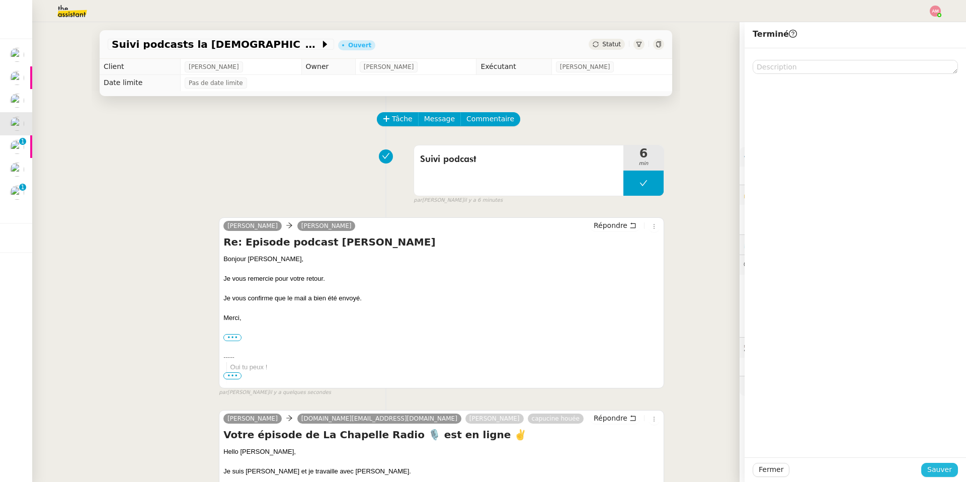
click at [646, 343] on span "Sauver" at bounding box center [939, 470] width 25 height 12
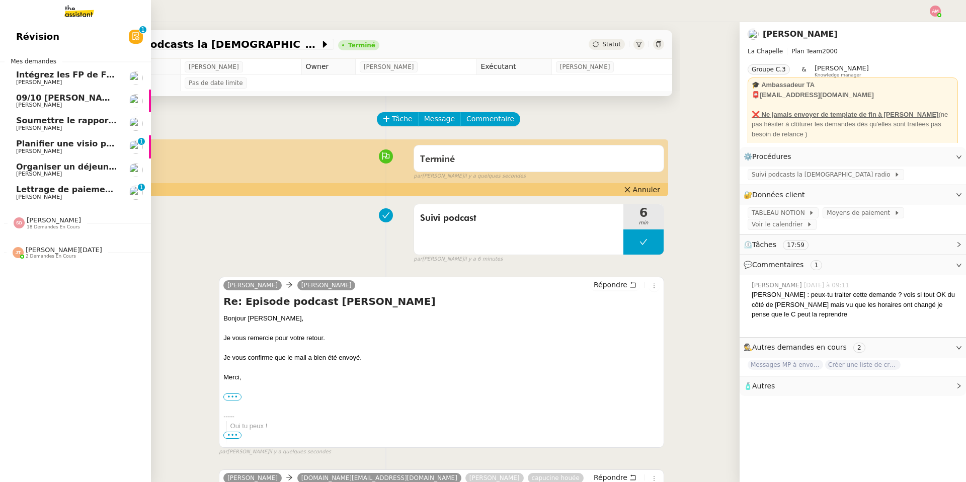
click at [67, 165] on span "Organiser un déjeuner avec [PERSON_NAME]" at bounding box center [117, 167] width 203 height 10
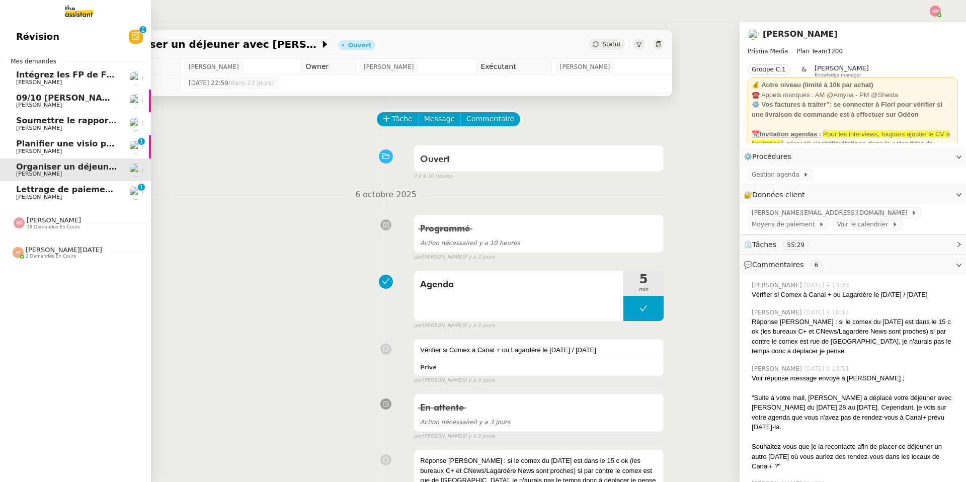
click at [78, 145] on span "Planifier une visio pour consulter les stats" at bounding box center [112, 144] width 192 height 10
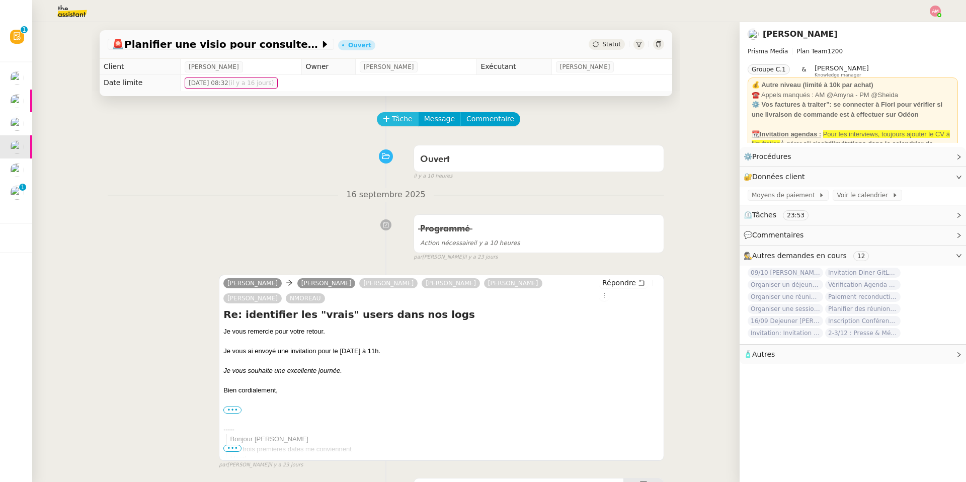
click at [392, 119] on span "Tâche" at bounding box center [402, 119] width 21 height 12
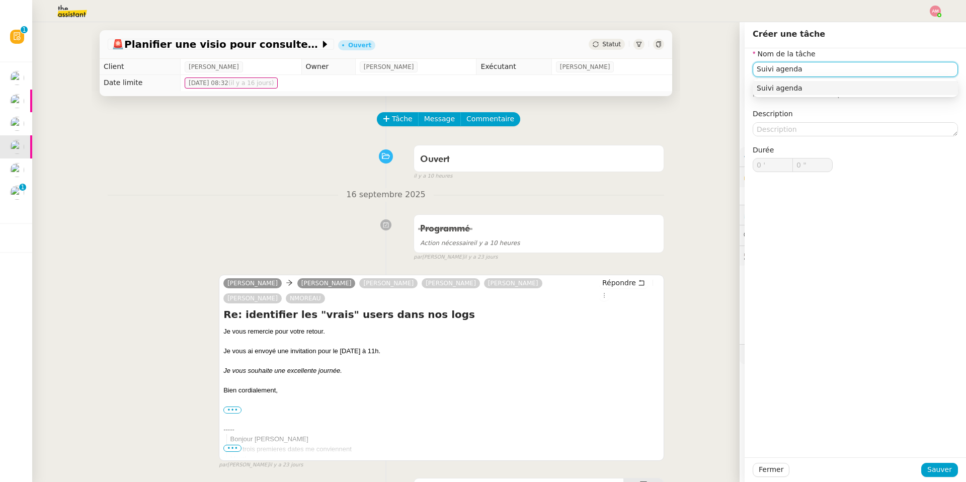
type input "Suivi agenda"
click at [646, 343] on div "Fermer Sauver" at bounding box center [854, 469] width 221 height 25
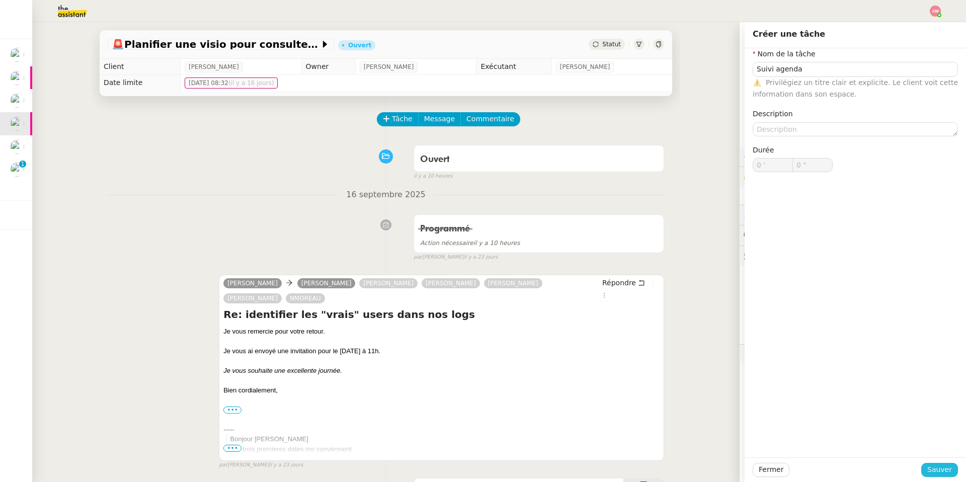
click at [646, 343] on span "Sauver" at bounding box center [939, 470] width 25 height 12
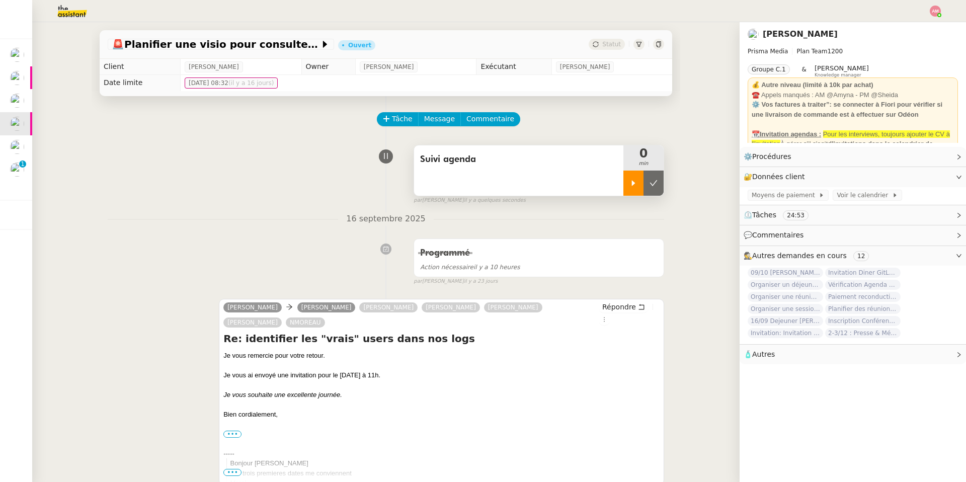
click at [632, 177] on div at bounding box center [633, 183] width 20 height 25
click at [525, 175] on div "Suivi agenda" at bounding box center [518, 170] width 209 height 50
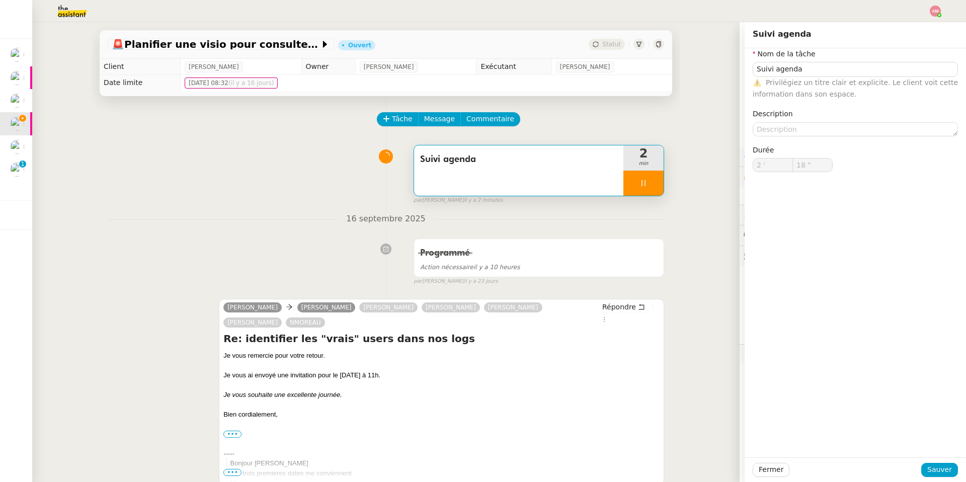
scroll to position [2, 0]
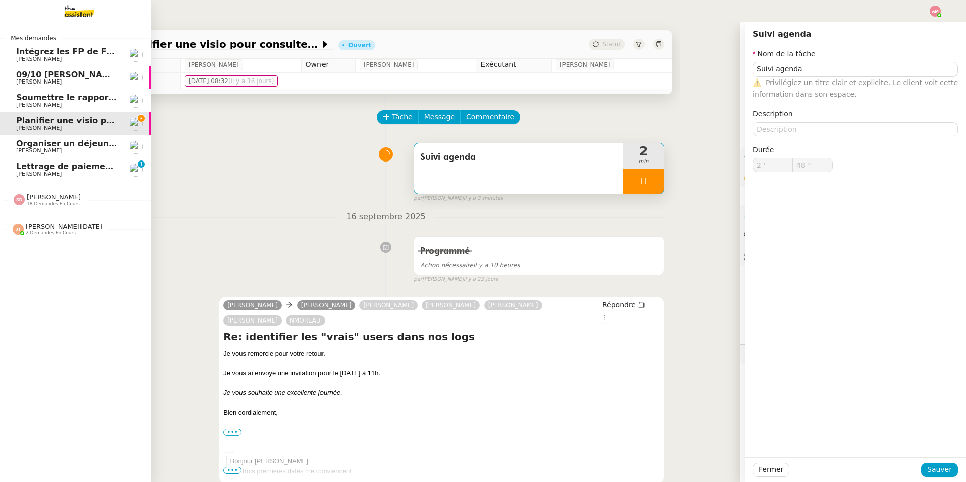
click at [26, 210] on div "Sheida Delpazir 18 demandes en cours" at bounding box center [75, 195] width 151 height 29
click at [40, 199] on span "[PERSON_NAME]" at bounding box center [54, 197] width 54 height 8
click at [54, 233] on span "1 demandes en cours" at bounding box center [51, 233] width 50 height 6
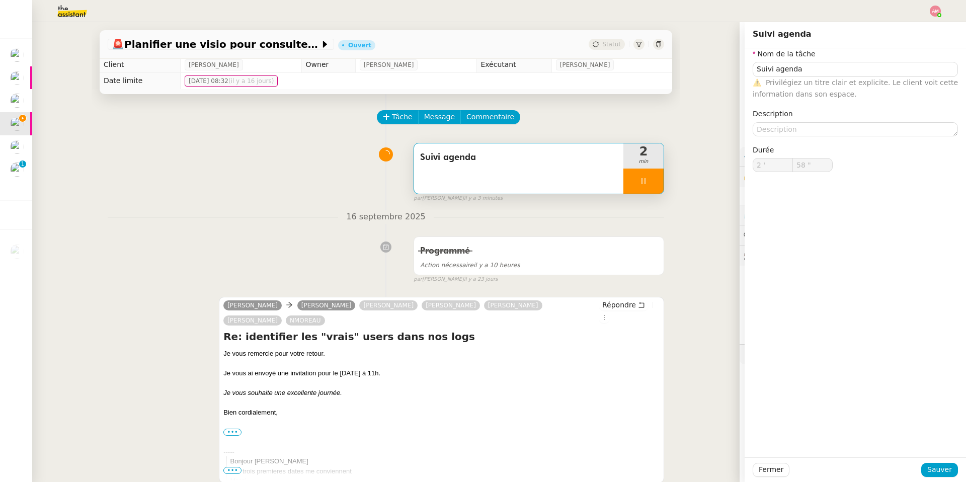
type input "59 ""
type input "3 '"
click at [604, 171] on div "Suivi agenda" at bounding box center [518, 168] width 209 height 50
type input "33 ""
click at [646, 182] on div at bounding box center [643, 181] width 40 height 25
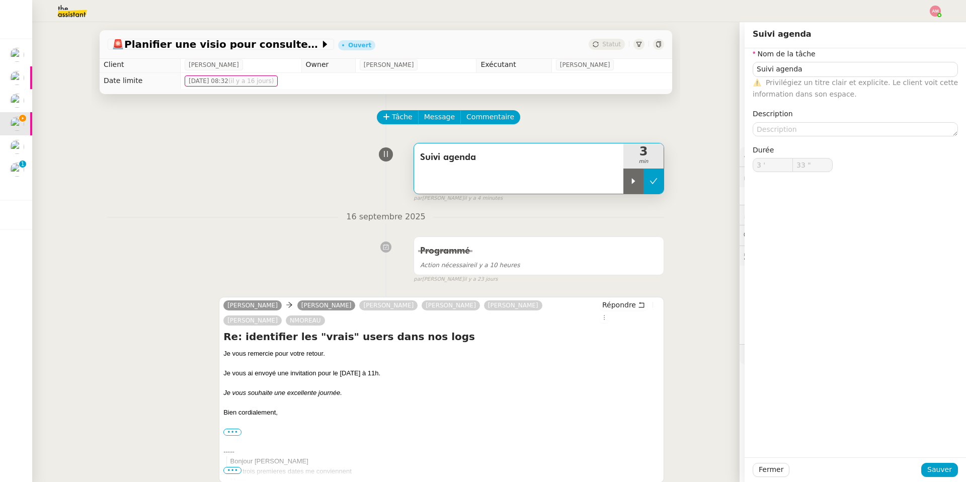
click at [646, 183] on icon at bounding box center [653, 181] width 8 height 8
type input "Suivi agenda"
type input "3 '"
type input "34 ""
type input "Suivi agenda"
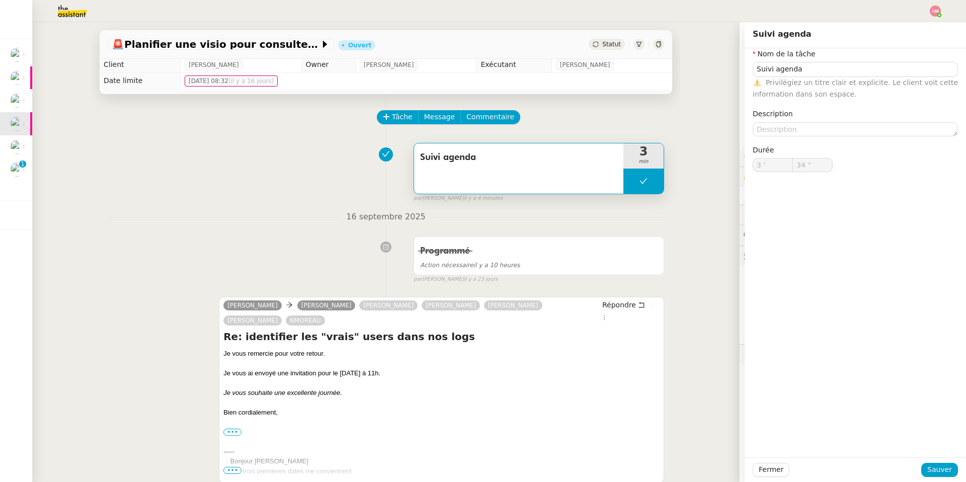
type input "3 '"
type input "34 ""
type input "Suivi agenda"
type input "3 '"
type input "34 ""
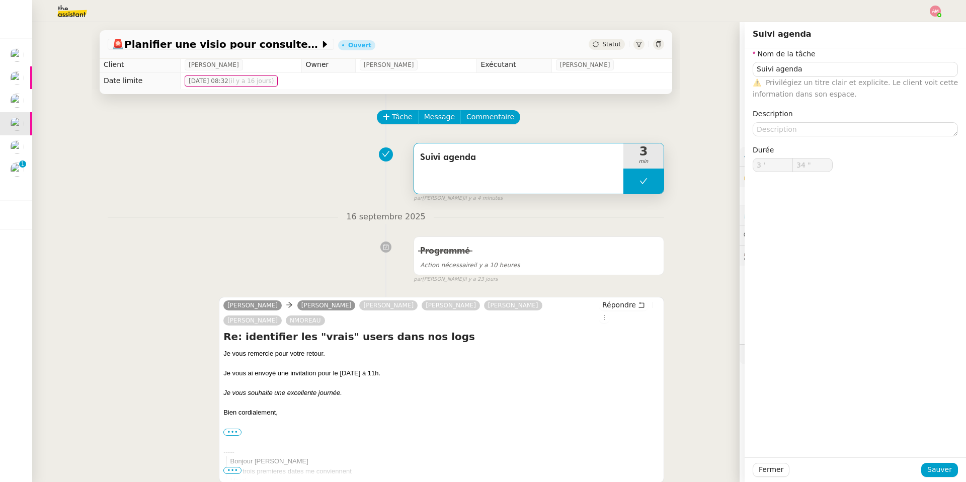
type input "Suivi agenda"
type input "3 '"
type input "34 ""
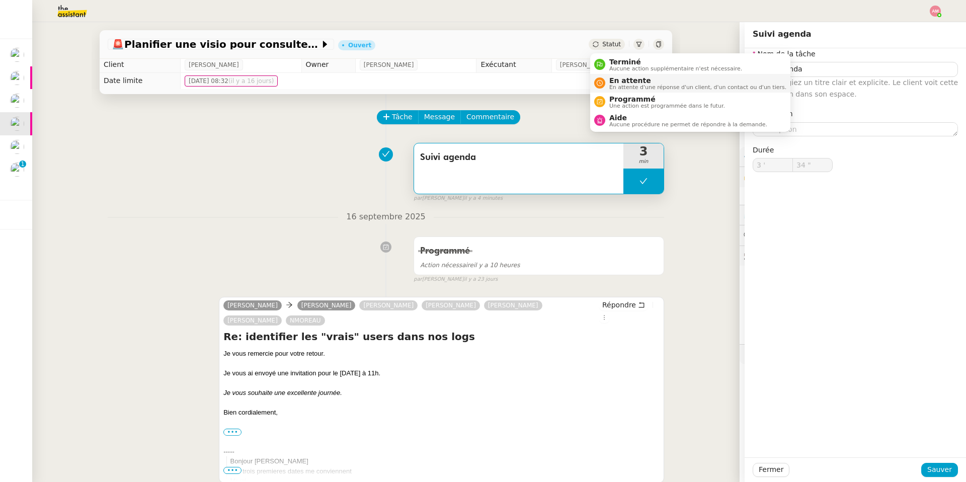
click at [634, 74] on li "En attente En attente d'une réponse d'un client, d'un contact ou d'un tiers." at bounding box center [690, 83] width 200 height 19
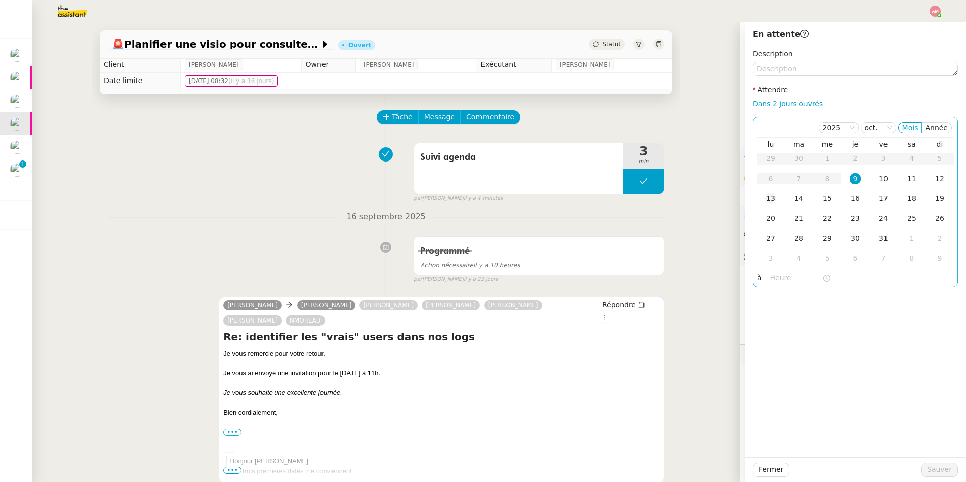
click at [646, 206] on td "13" at bounding box center [771, 199] width 28 height 20
click at [646, 282] on input "text" at bounding box center [796, 278] width 52 height 12
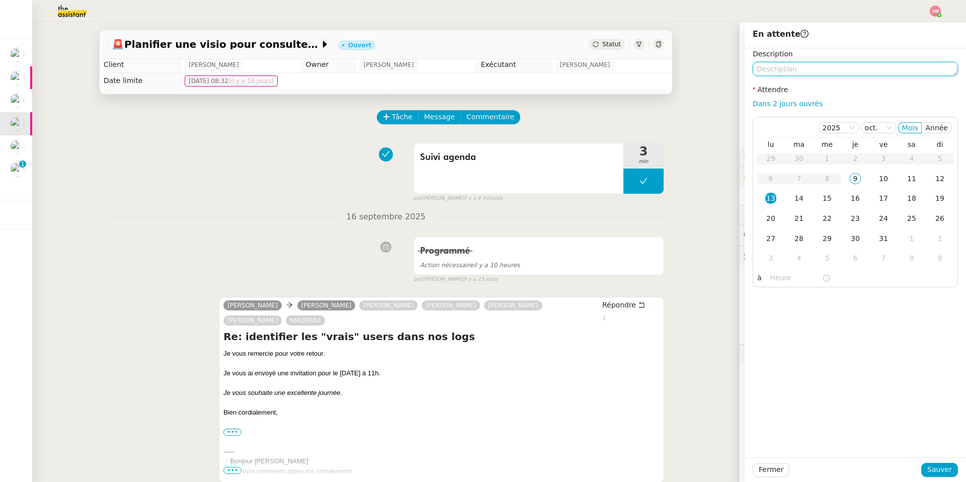
click at [646, 69] on textarea at bounding box center [855, 69] width 205 height 14
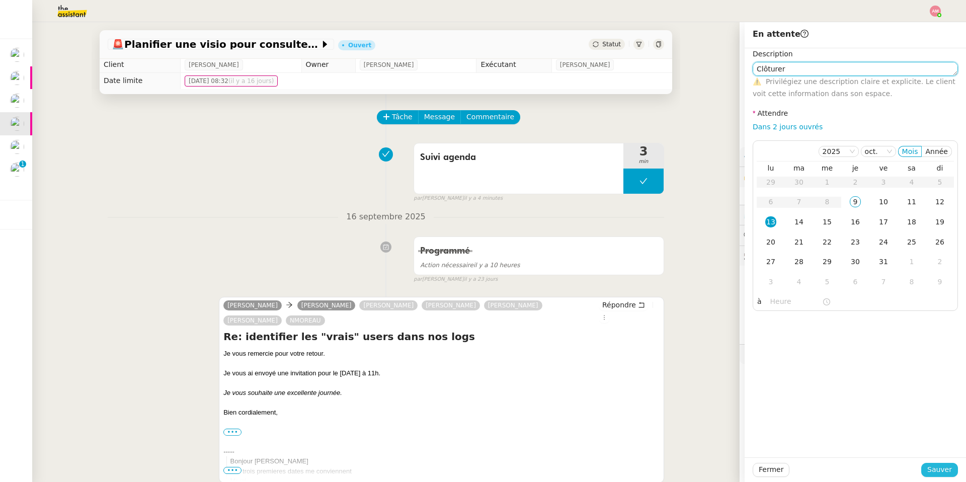
type textarea "Clôturer"
click at [646, 343] on span "Sauver" at bounding box center [939, 470] width 25 height 12
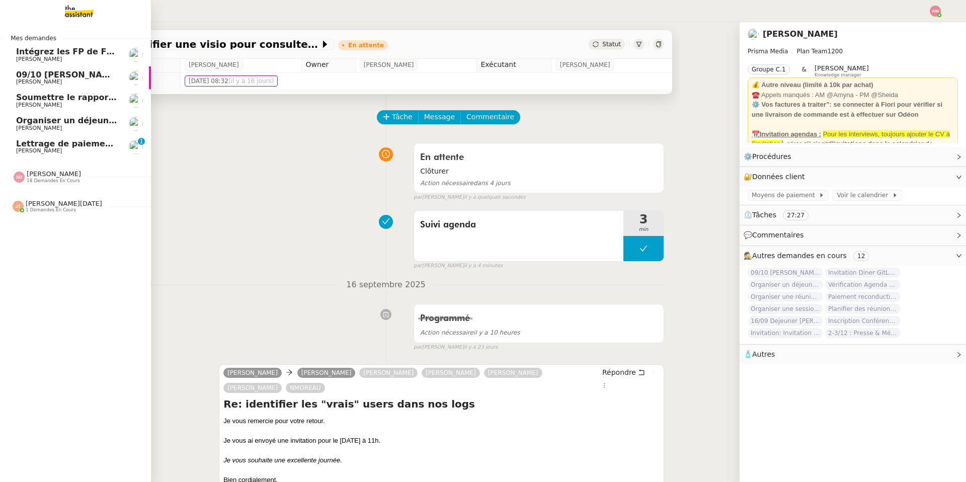
click at [58, 103] on span "[PERSON_NAME]" at bounding box center [39, 105] width 46 height 7
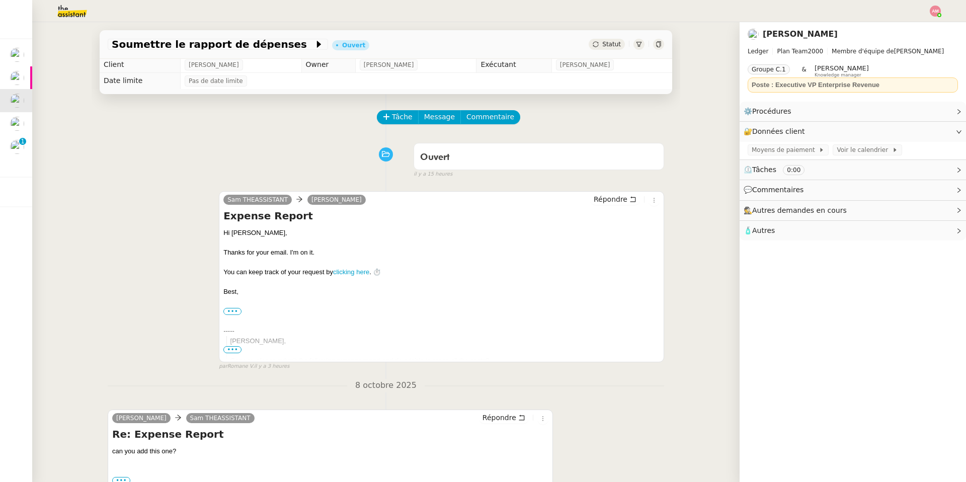
scroll to position [240, 0]
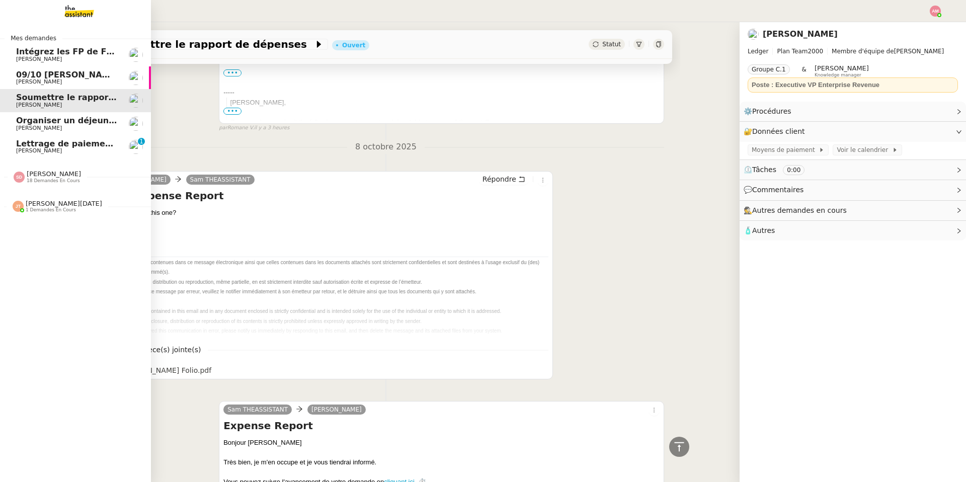
click at [40, 142] on span "Lettrage de paiement - 9 octobre 2025" at bounding box center [104, 144] width 176 height 10
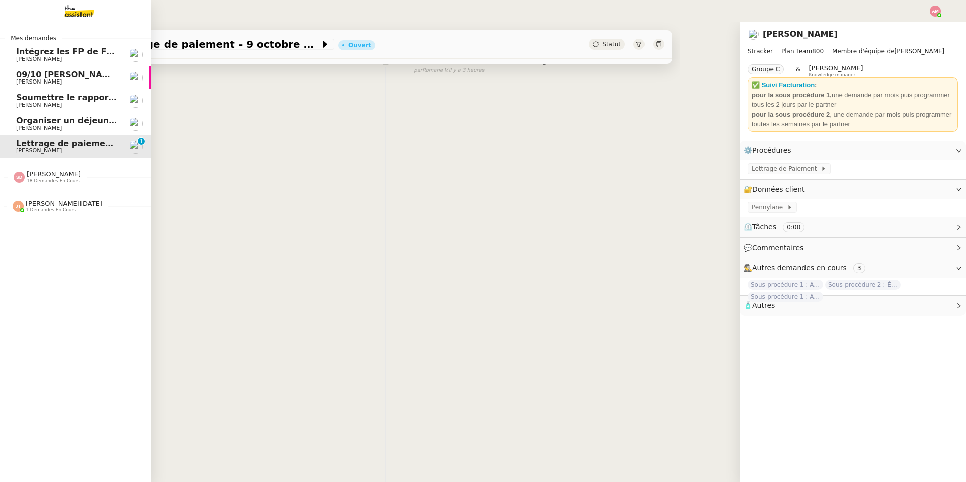
scroll to position [129, 0]
click at [39, 172] on span "[PERSON_NAME]" at bounding box center [54, 174] width 54 height 8
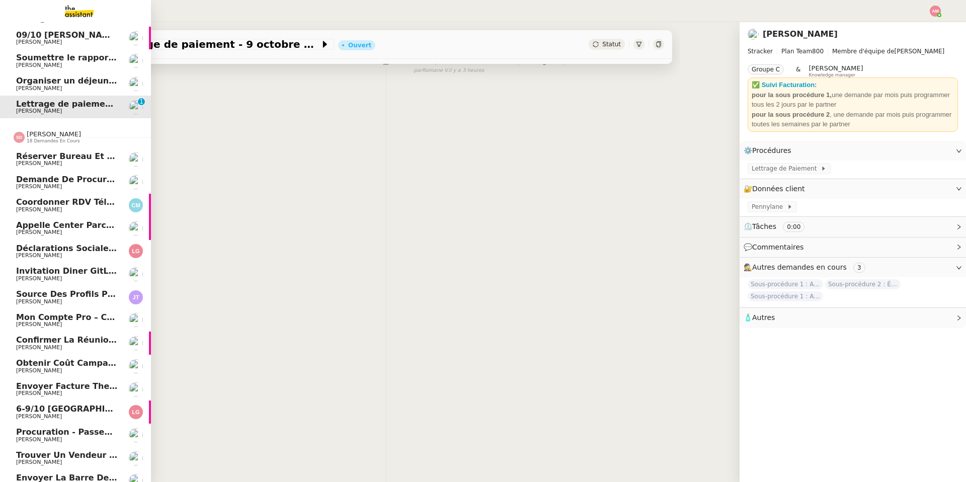
scroll to position [149, 0]
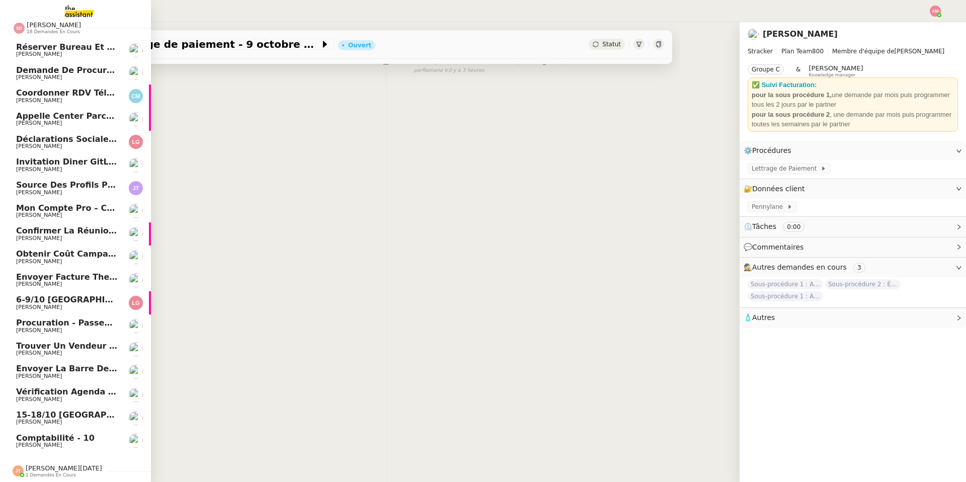
click at [50, 170] on span "[PERSON_NAME]" at bounding box center [39, 169] width 46 height 7
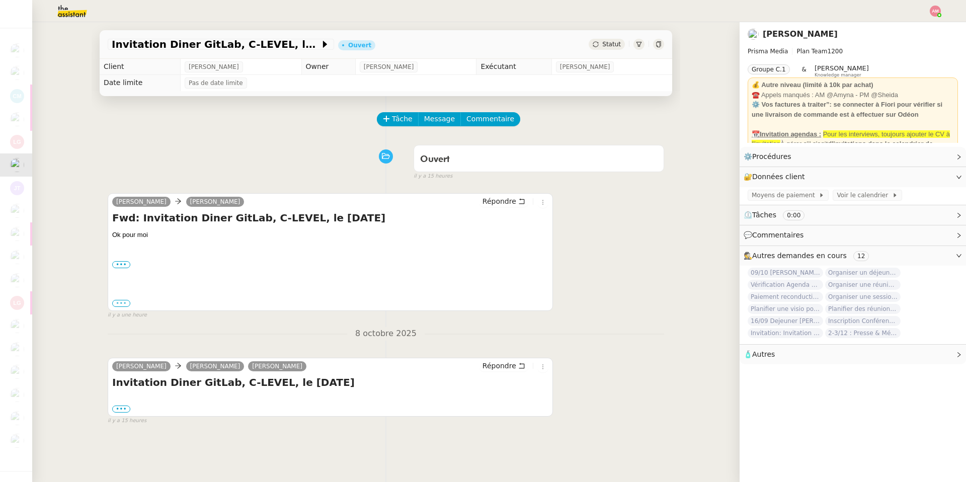
click at [122, 301] on label "•••" at bounding box center [121, 303] width 18 height 7
click at [0, 0] on input "•••" at bounding box center [0, 0] width 0 height 0
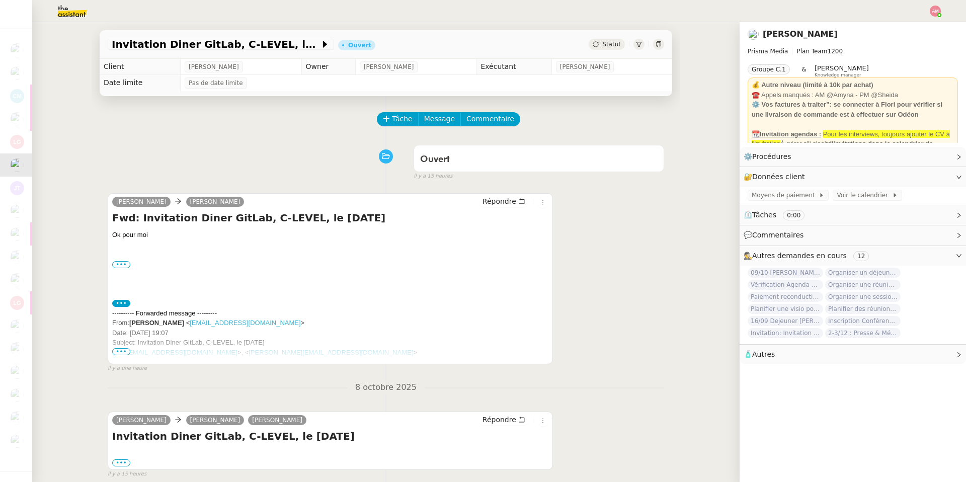
click at [123, 343] on span "•••" at bounding box center [121, 351] width 18 height 7
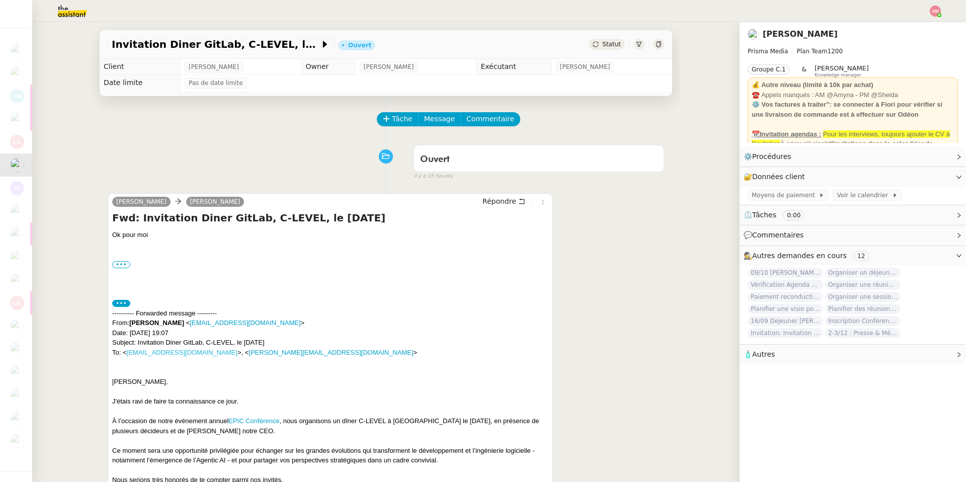
scroll to position [219, 0]
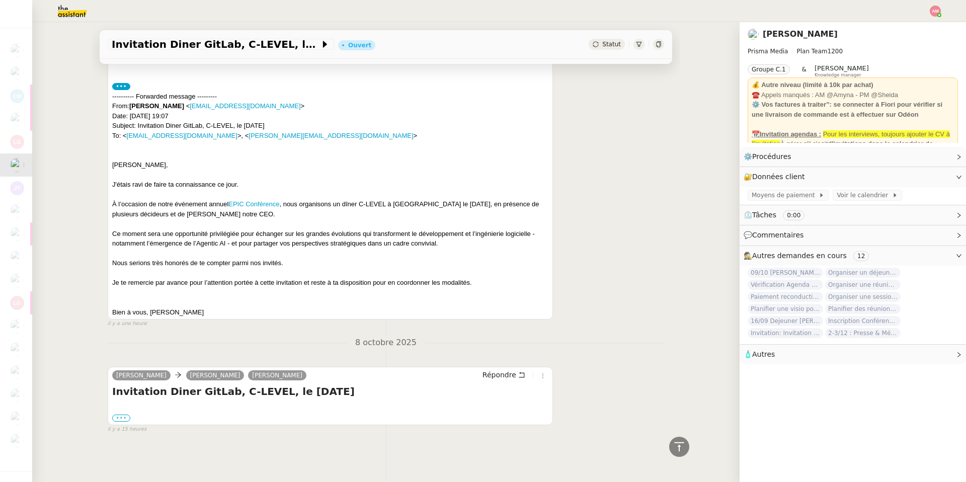
click at [118, 343] on label "•••" at bounding box center [121, 417] width 18 height 7
click at [0, 0] on input "•••" at bounding box center [0, 0] width 0 height 0
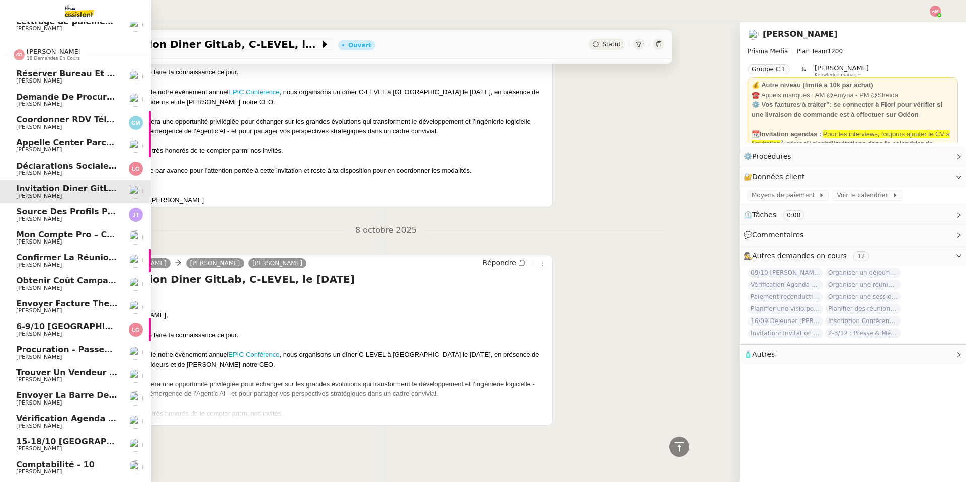
scroll to position [149, 0]
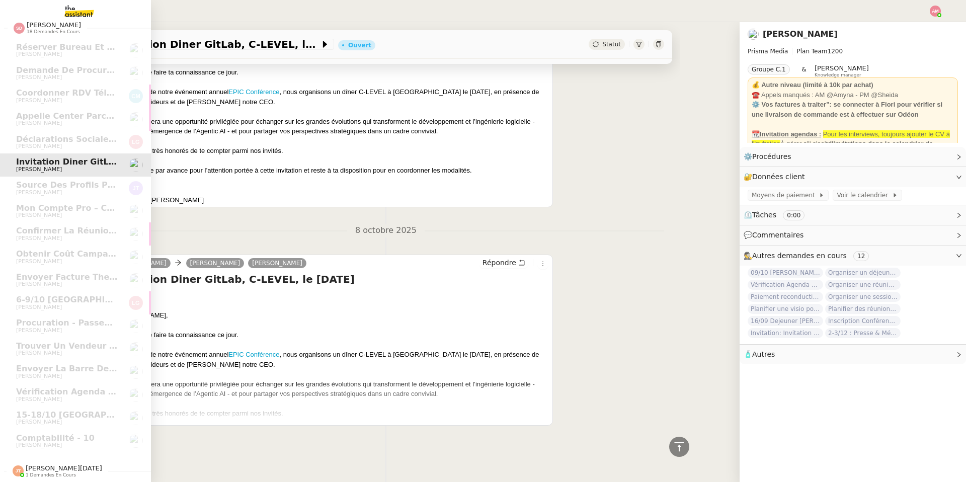
click at [31, 343] on span "[PERSON_NAME][DATE]" at bounding box center [64, 468] width 76 height 8
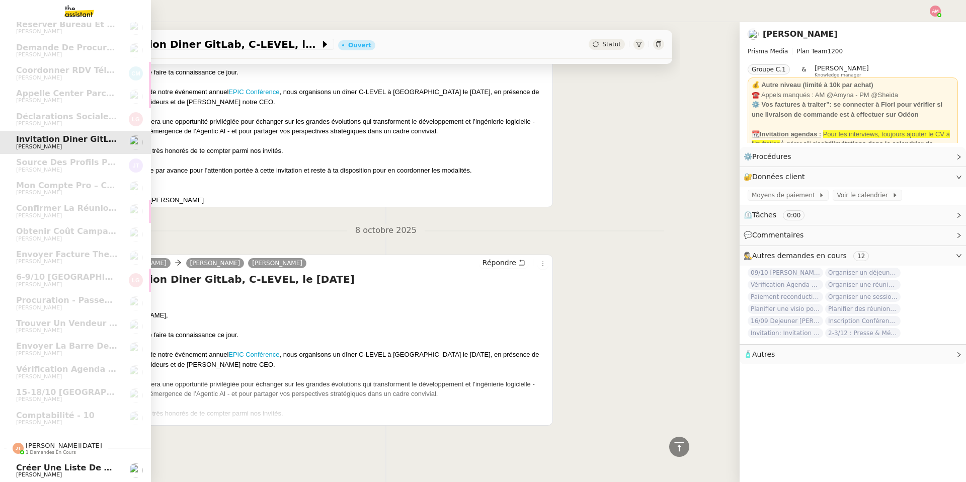
scroll to position [0, 0]
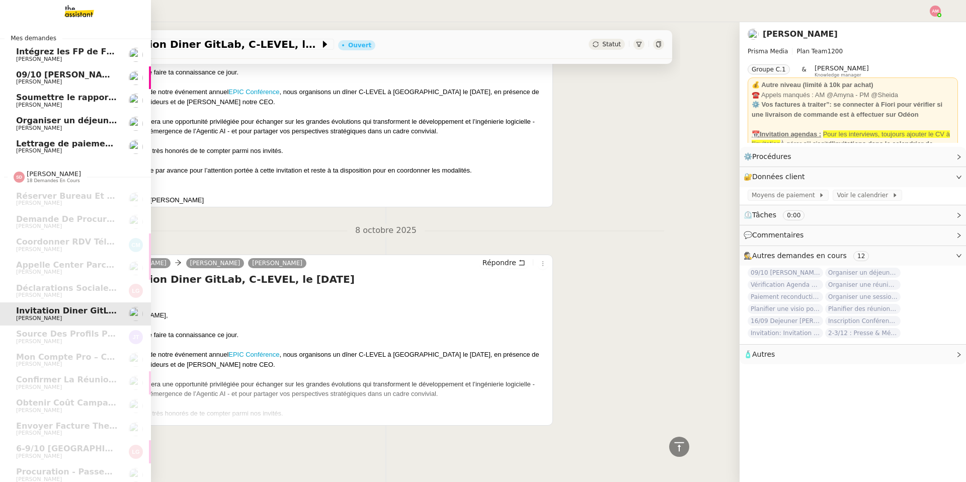
click at [45, 121] on span "Organiser un déjeuner avec [PERSON_NAME]" at bounding box center [117, 121] width 203 height 10
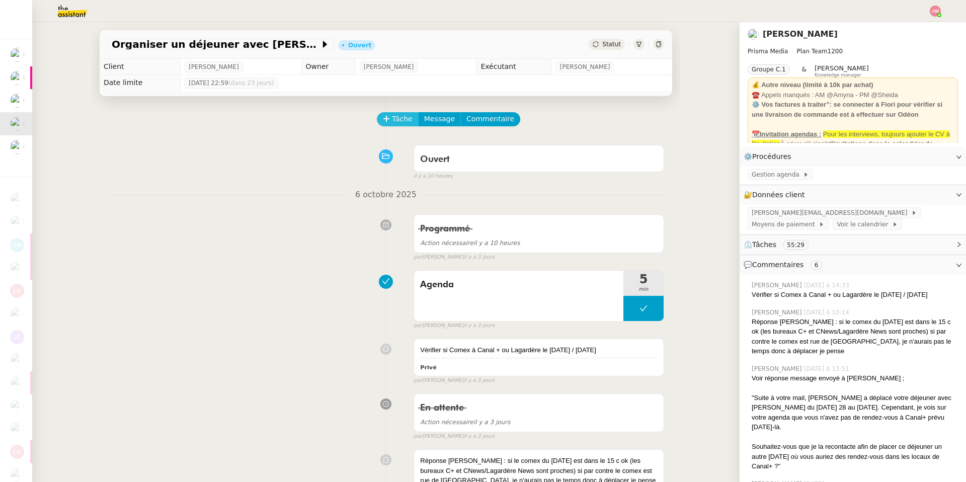
click at [398, 122] on span "Tâche" at bounding box center [402, 119] width 21 height 12
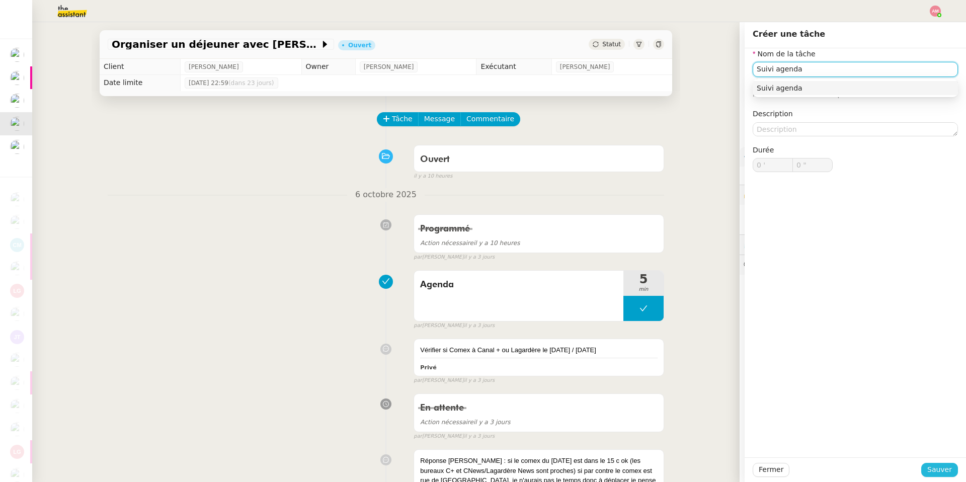
type input "Suivi agenda"
click at [646, 343] on span "Sauver" at bounding box center [939, 470] width 25 height 12
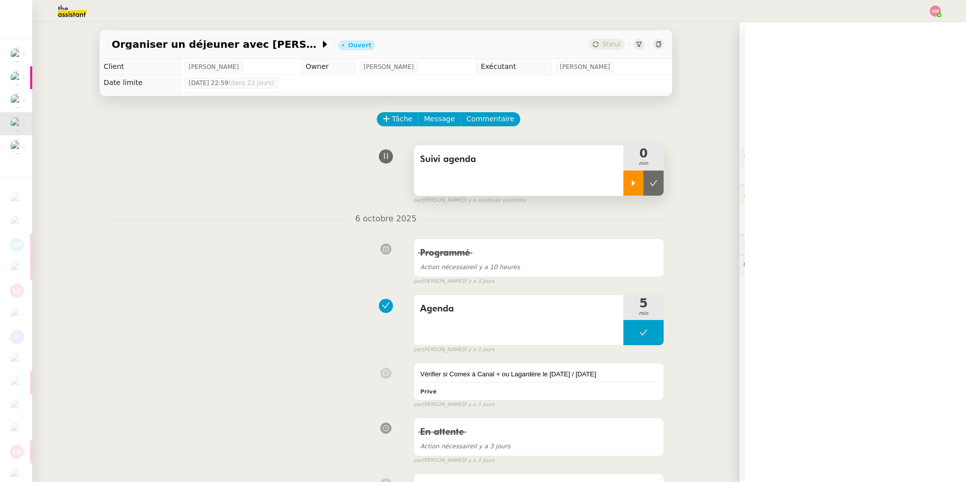
click at [634, 182] on icon at bounding box center [633, 183] width 8 height 8
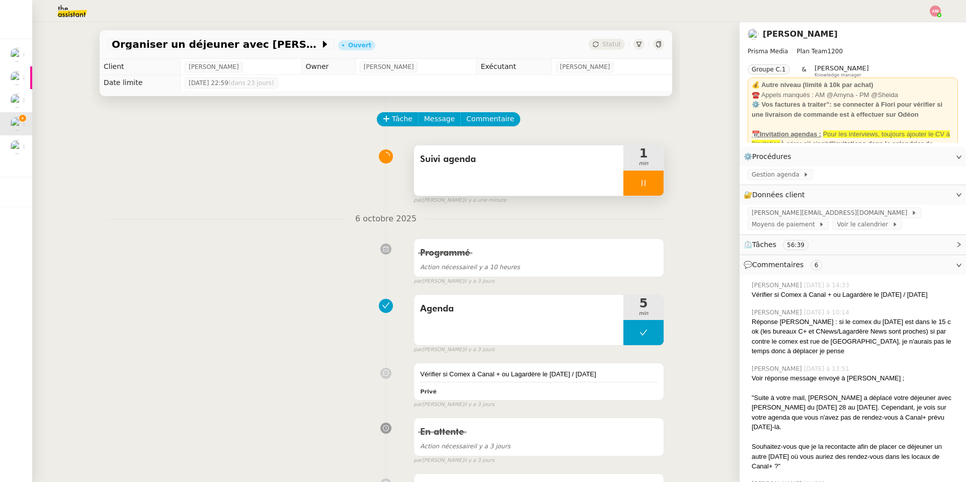
click at [565, 173] on div "Suivi agenda" at bounding box center [518, 170] width 209 height 50
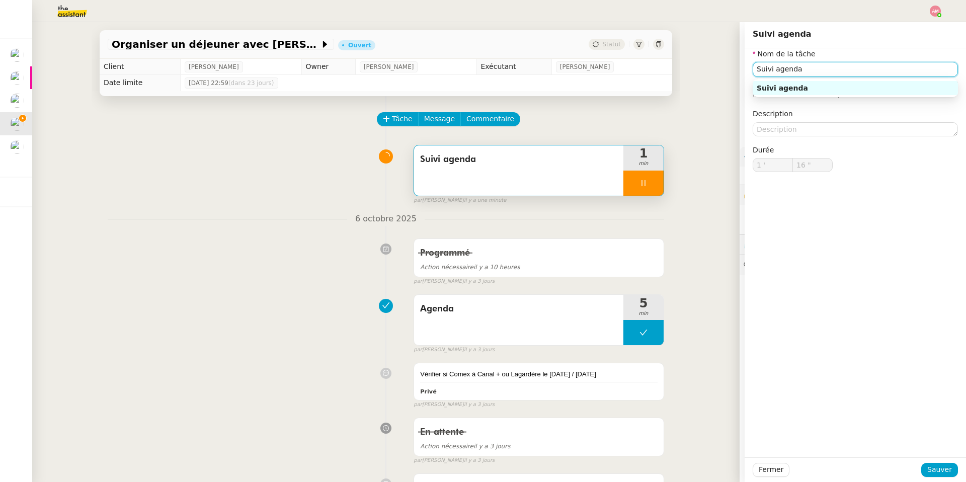
drag, startPoint x: 776, startPoint y: 68, endPoint x: 873, endPoint y: 73, distance: 96.7
click at [646, 73] on input "Suivi agenda" at bounding box center [855, 69] width 205 height 15
type input "18 ""
type input "Suivi"
type input "19 ""
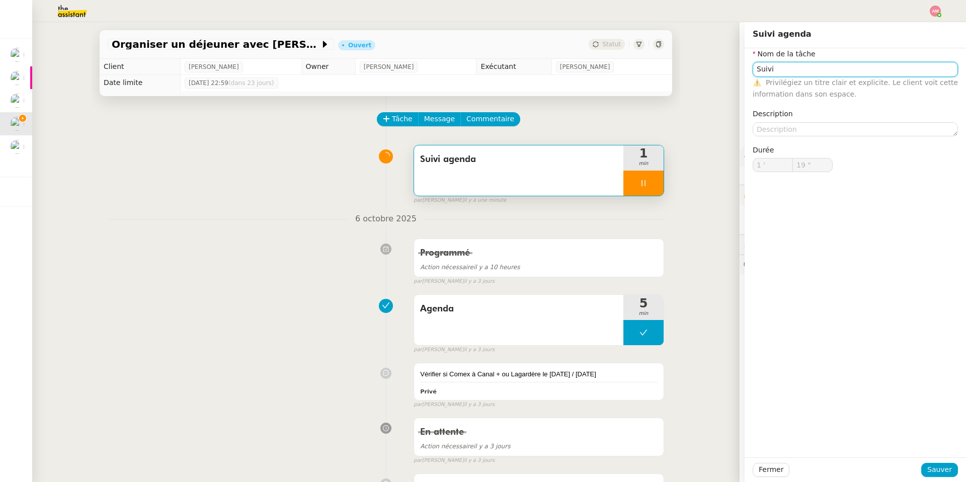
type input "Suivi"
type input "20 ""
type input "Suivi"
click at [646, 73] on input "Suivi" at bounding box center [855, 69] width 205 height 15
type input "24 ""
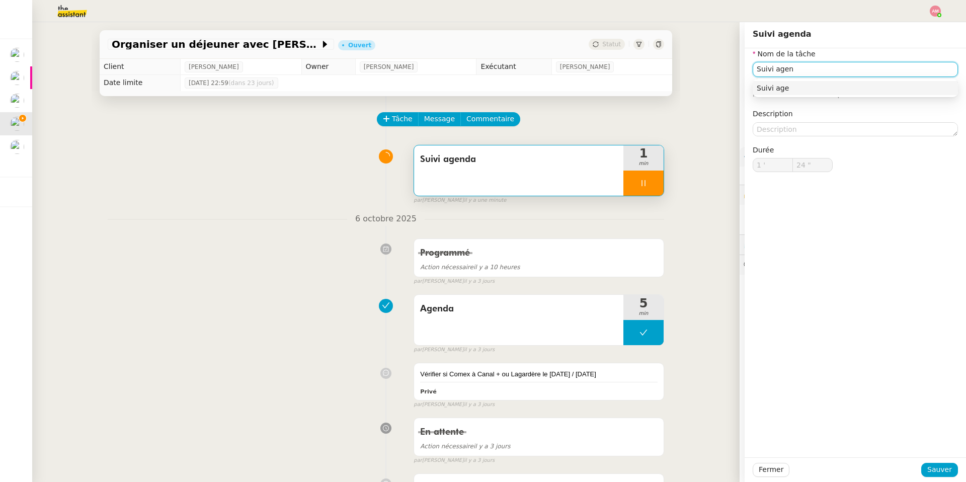
type input "Suivi agend"
type input "25 ""
type input "Suivi agenda"
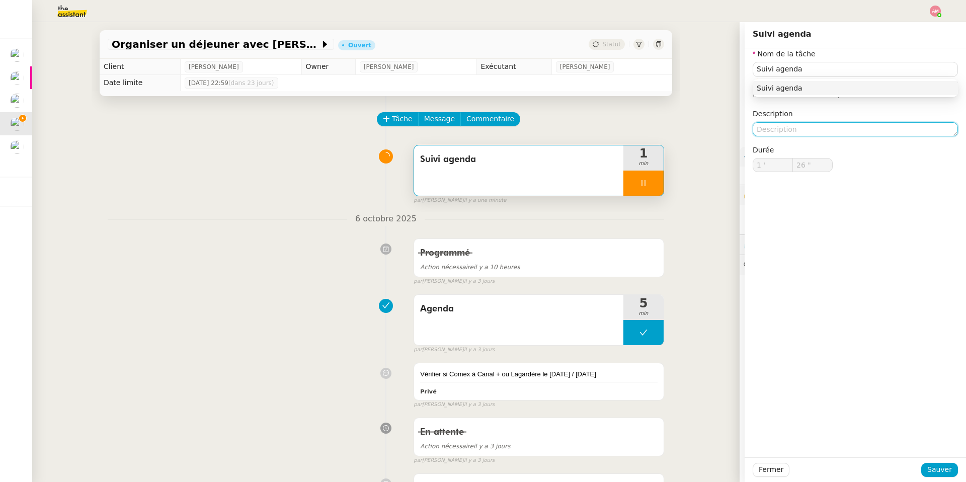
click at [646, 126] on textarea at bounding box center [855, 129] width 205 height 14
type input "29 ""
type textarea "Vér"
type input "30 ""
type textarea "Vérifier o"
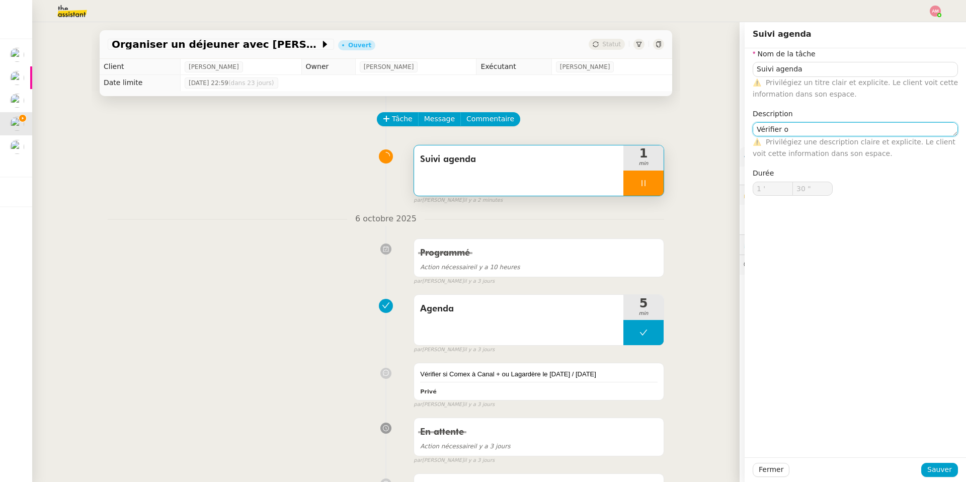
type input "31 ""
type textarea "Vérifier où"
type input "32 ""
type textarea "Vérifier où a li"
type input "33 ""
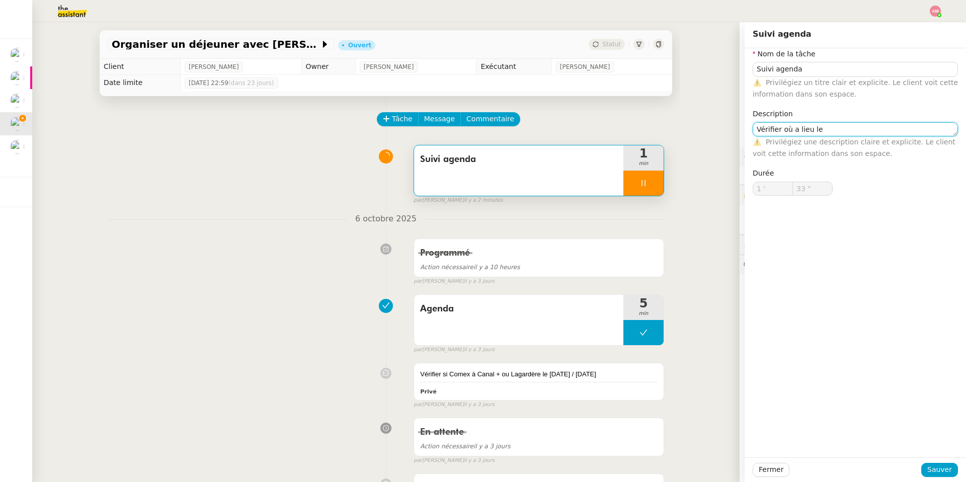
type textarea "Vérifier où a lieu le C"
type input "34 ""
type textarea "Vérifier où a lieu le Comex"
type input "36 ""
type textarea "Vérifier où a lieu le Comex"
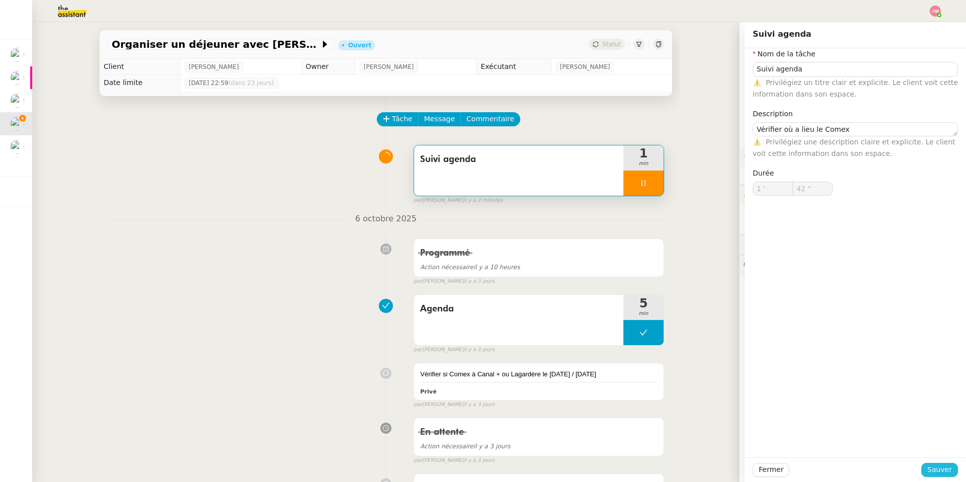
click at [646, 343] on span "Sauver" at bounding box center [939, 470] width 25 height 12
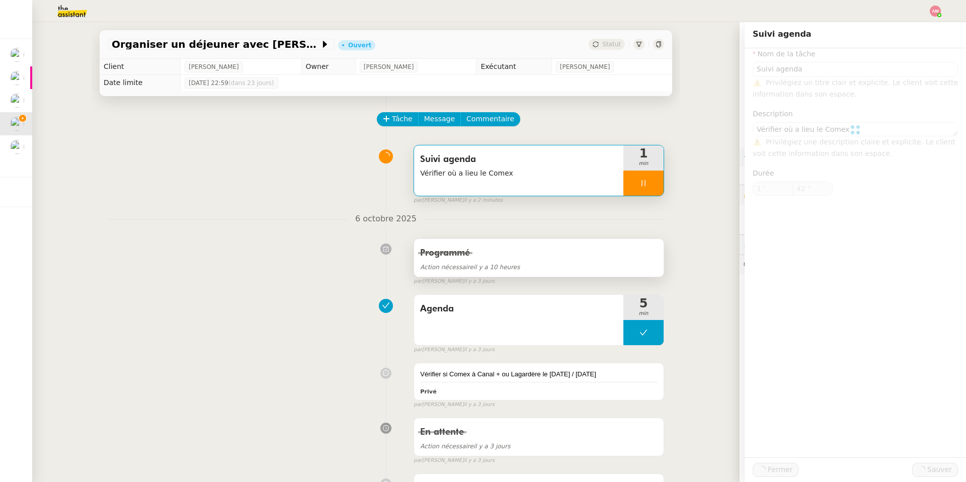
type input "43 ""
type input "Suivi agenda"
type textarea "Vérifier où a lieu le Comex"
type input "1 '"
type input "43 ""
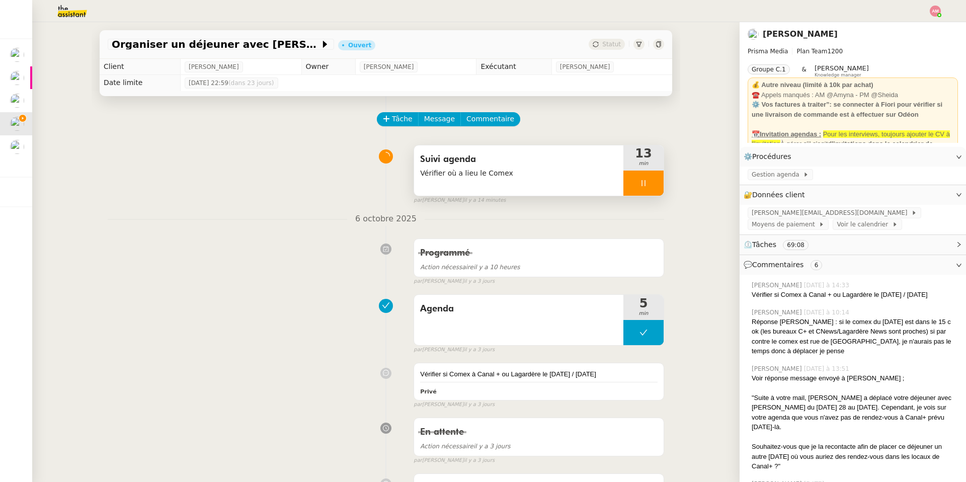
click at [526, 154] on span "Suivi agenda" at bounding box center [518, 159] width 197 height 15
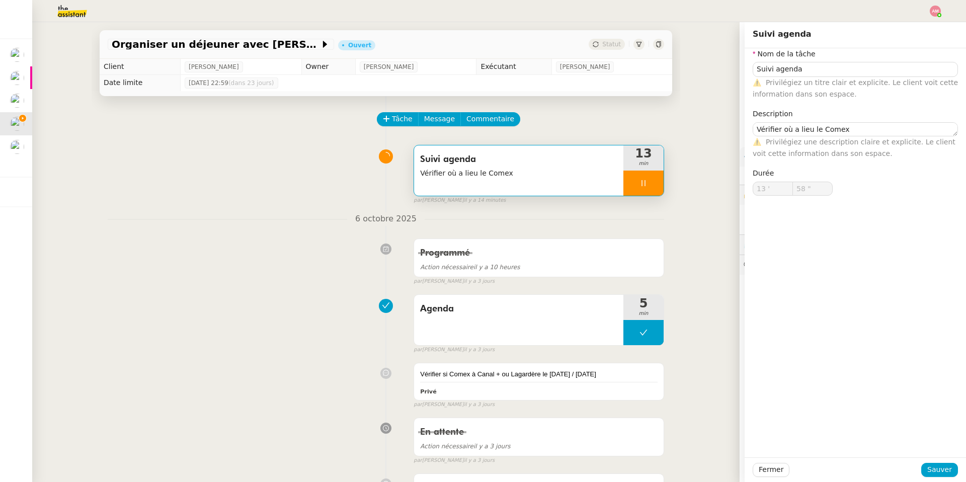
type input "59 ""
type input "14 '"
type input "6 ""
click at [646, 183] on div at bounding box center [643, 183] width 40 height 25
type input "Suivi agenda"
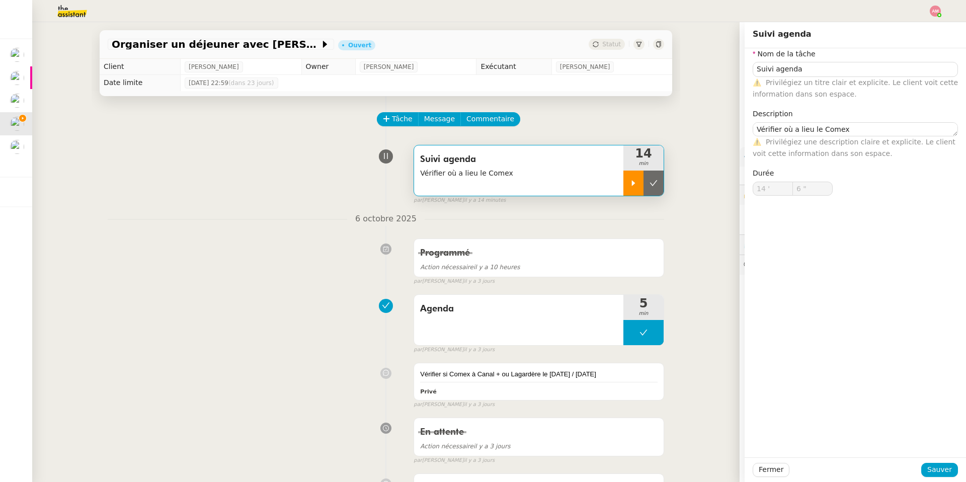
type textarea "Vérifier où a lieu le Comex"
type input "14 '"
type input "7 ""
click at [646, 183] on button at bounding box center [653, 183] width 20 height 25
type input "Suivi agenda"
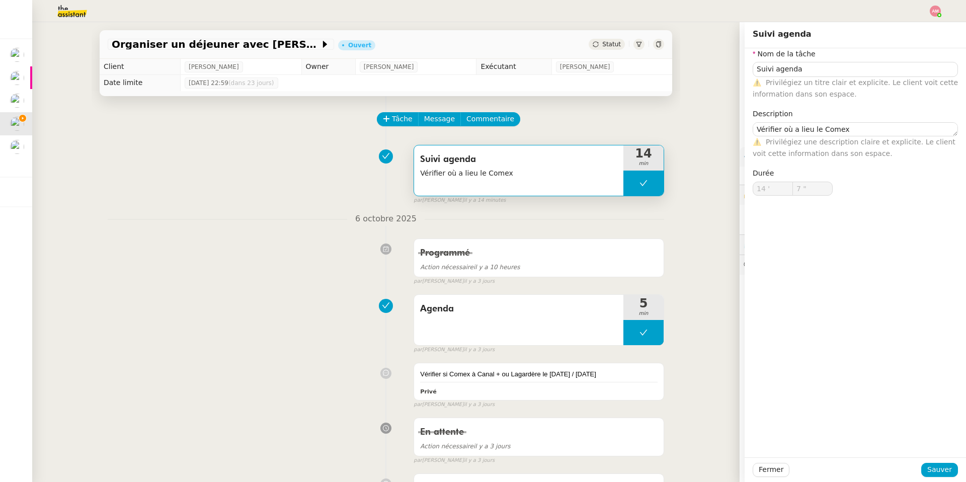
type textarea "Vérifier où a lieu le Comex"
type input "14 '"
type input "7 ""
type input "Suivi agenda"
type textarea "Vérifier où a lieu le Comex"
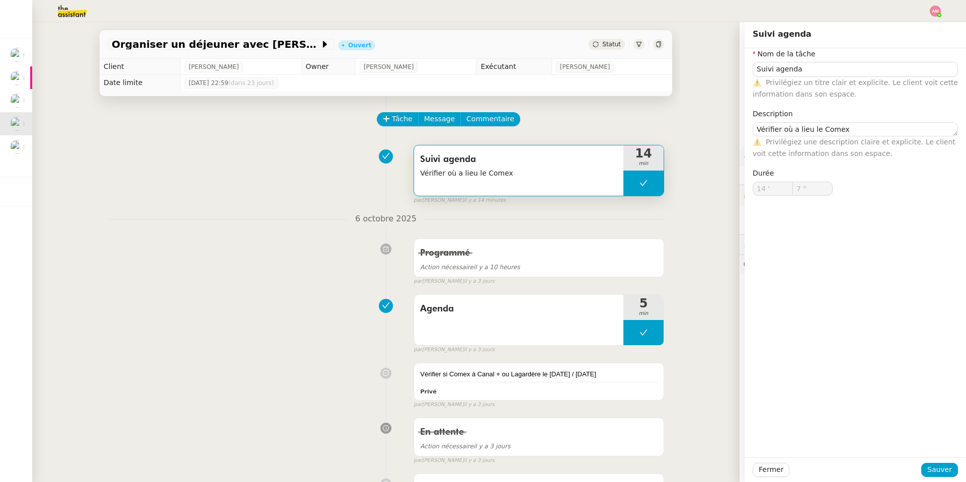
type input "14 '"
type input "7 ""
type input "Suivi agenda"
type textarea "Vérifier où a lieu le Comex"
type input "14 '"
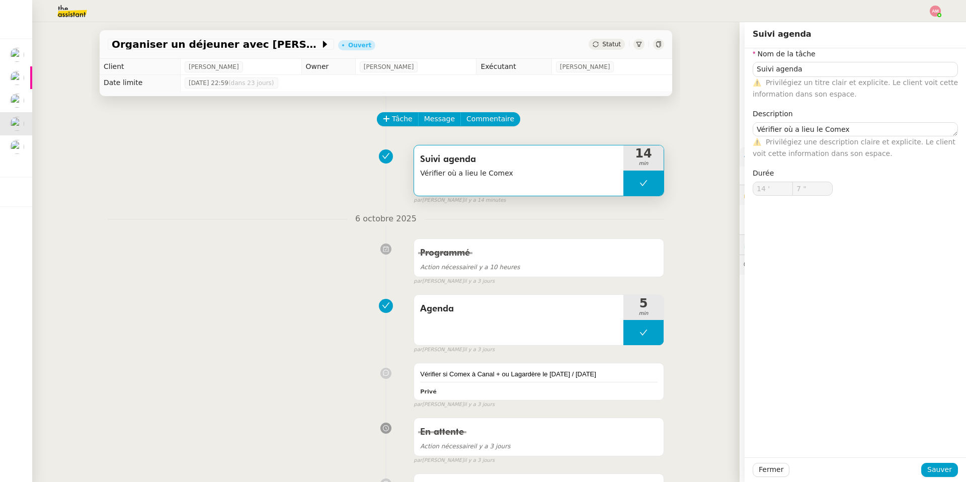
type input "7 ""
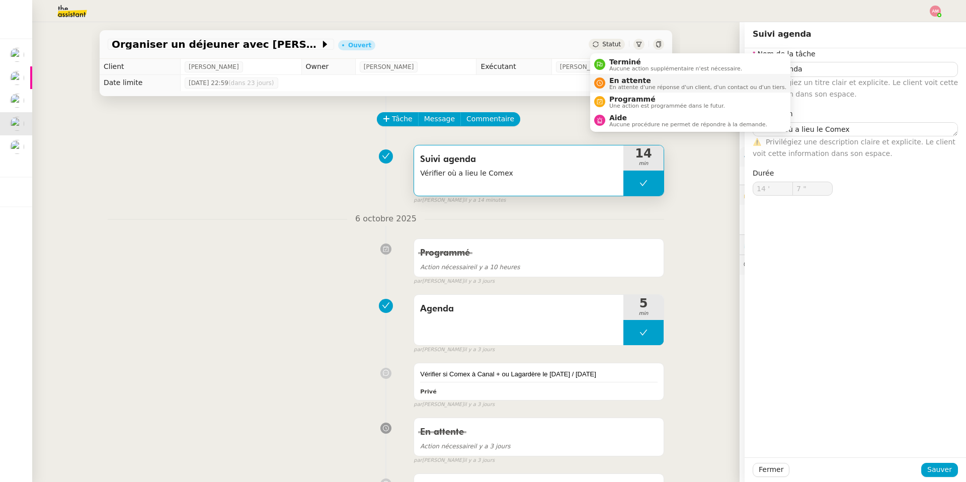
click at [623, 82] on span "En attente" at bounding box center [697, 80] width 177 height 8
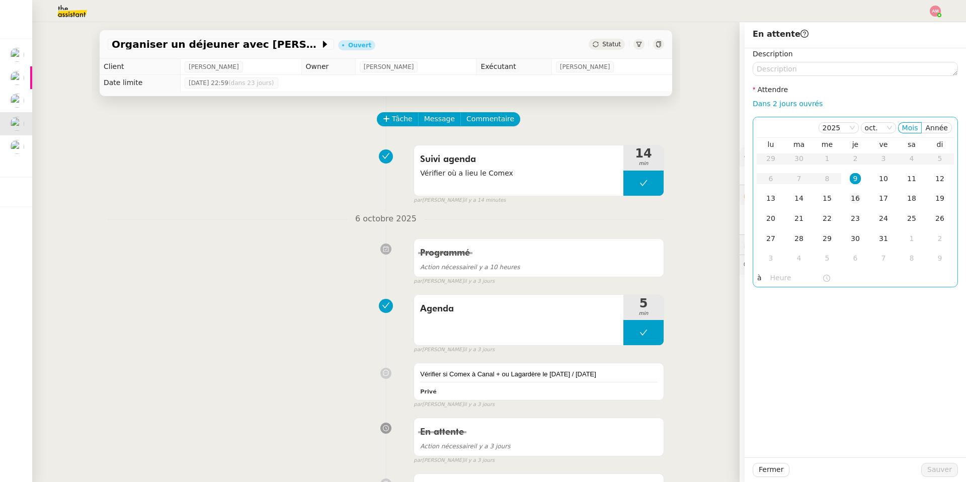
click at [646, 206] on td "16" at bounding box center [855, 199] width 28 height 20
click at [646, 193] on div "17" at bounding box center [883, 198] width 11 height 11
click at [646, 343] on button "Sauver" at bounding box center [939, 470] width 37 height 14
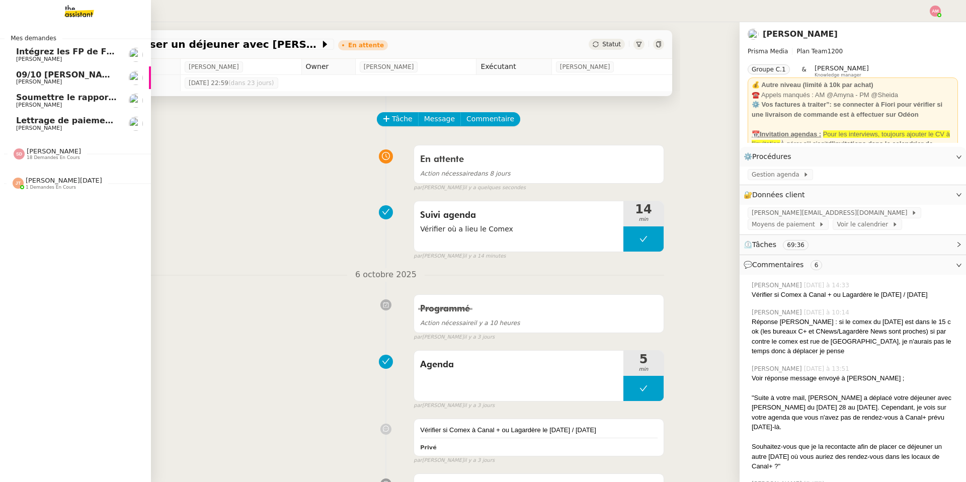
click at [62, 106] on span "[PERSON_NAME]" at bounding box center [39, 105] width 46 height 7
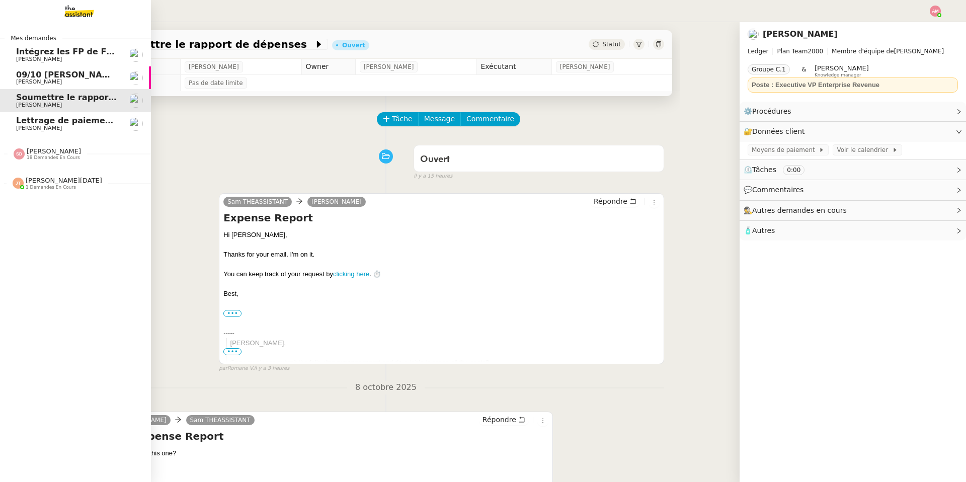
click at [73, 81] on span "[PERSON_NAME]" at bounding box center [67, 82] width 102 height 6
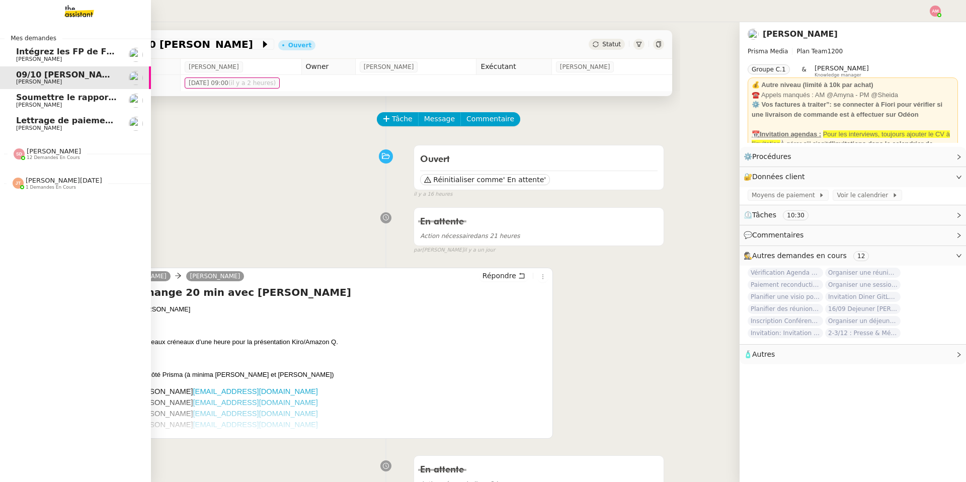
click at [34, 159] on span "12 demandes en cours" at bounding box center [53, 158] width 53 height 6
click at [13, 138] on link "Actions à mener et suivi du base du rapport [PERSON_NAME] 0 1 2 3 4 5 6 7 8 9" at bounding box center [75, 146] width 151 height 23
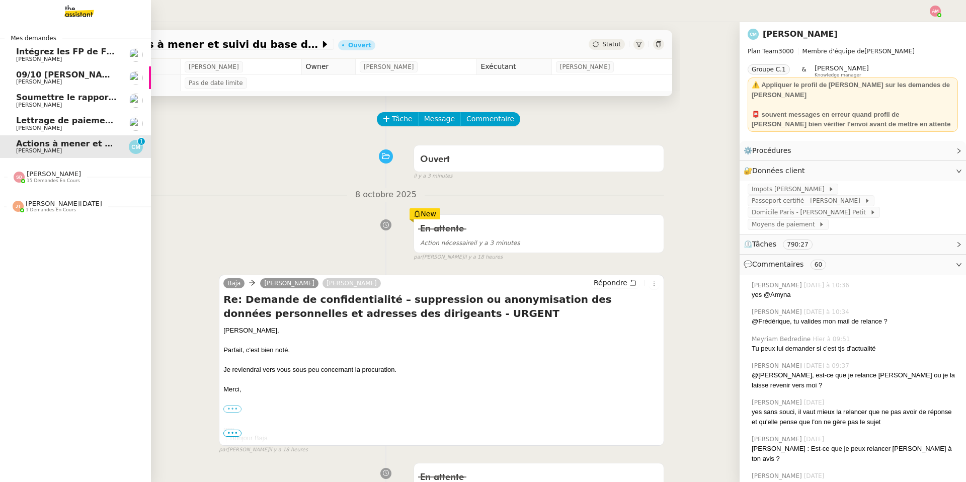
click at [68, 111] on link "[PERSON_NAME] le rapport de dépenses [PERSON_NAME]" at bounding box center [75, 100] width 151 height 23
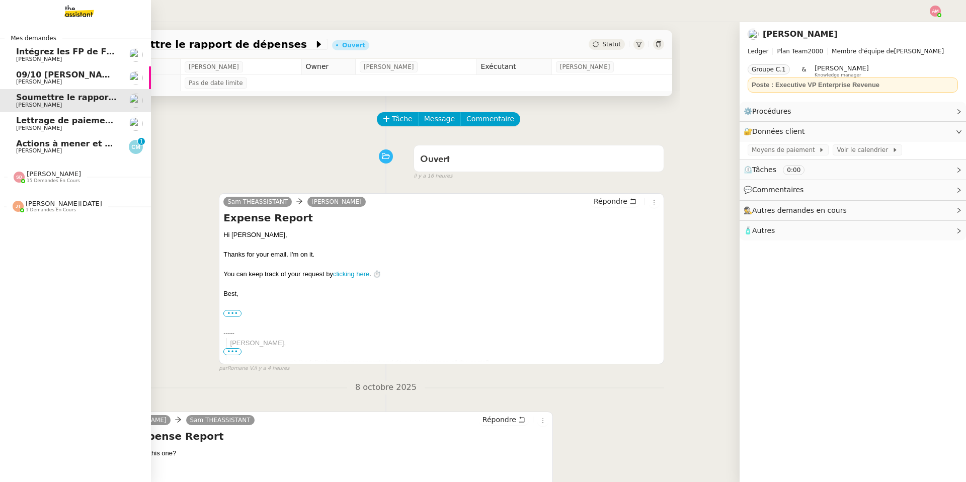
click at [63, 59] on span "[PERSON_NAME]" at bounding box center [67, 59] width 102 height 6
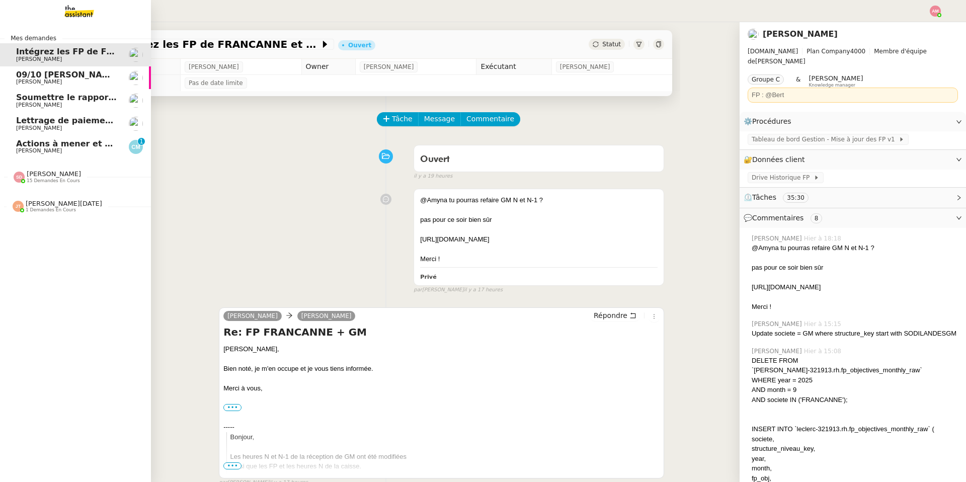
click at [57, 81] on span "[PERSON_NAME]" at bounding box center [67, 82] width 102 height 6
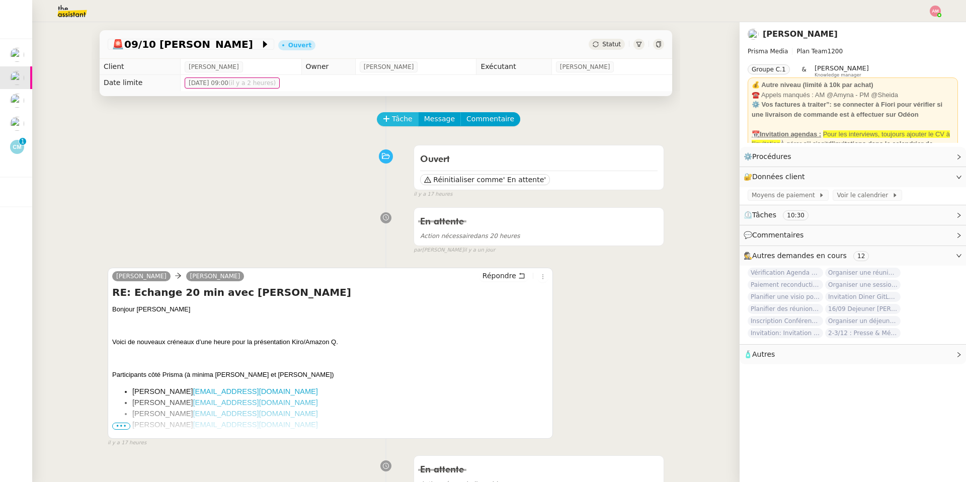
click at [385, 119] on icon at bounding box center [386, 118] width 6 height 1
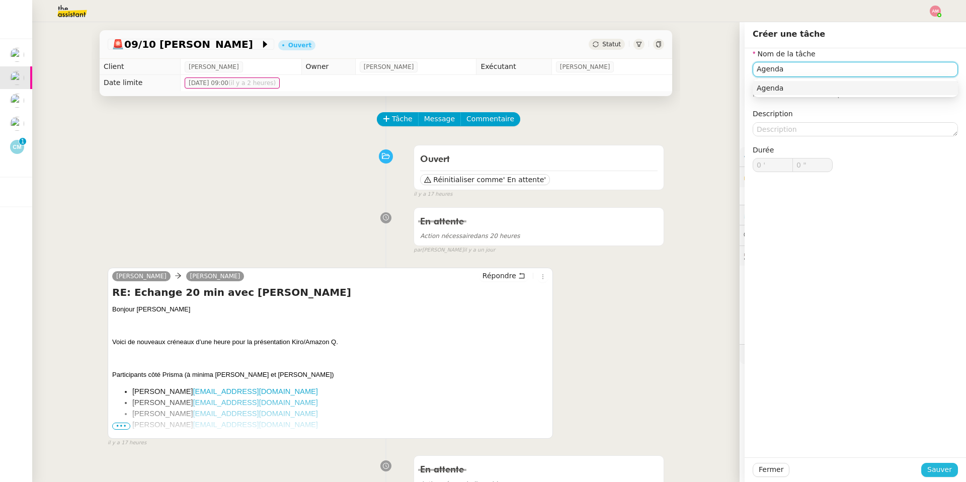
type input "Agenda"
click at [646, 343] on button "Sauver" at bounding box center [939, 470] width 37 height 14
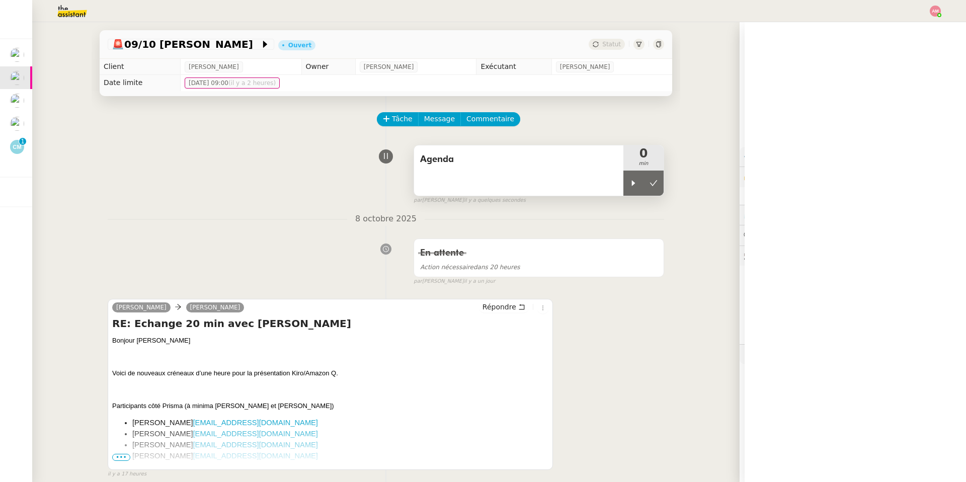
click at [616, 194] on div "Agenda" at bounding box center [518, 170] width 209 height 50
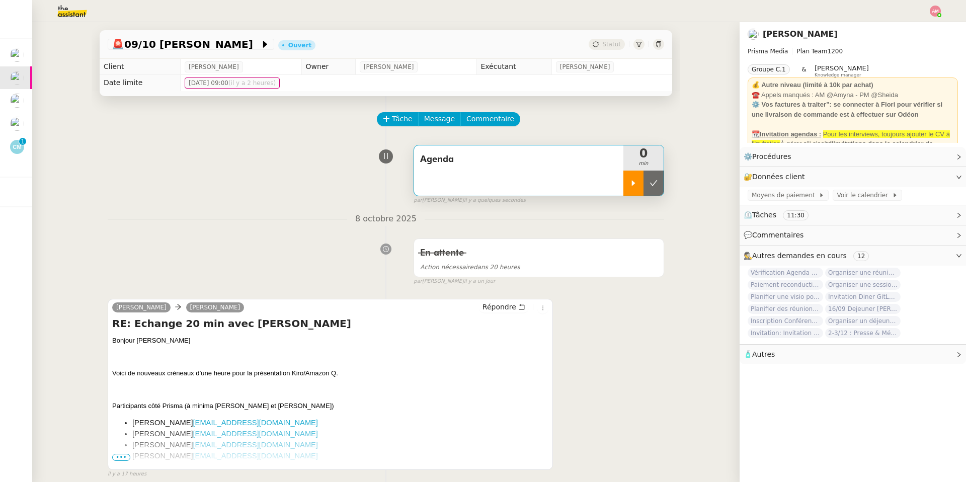
click at [632, 189] on div at bounding box center [633, 183] width 20 height 25
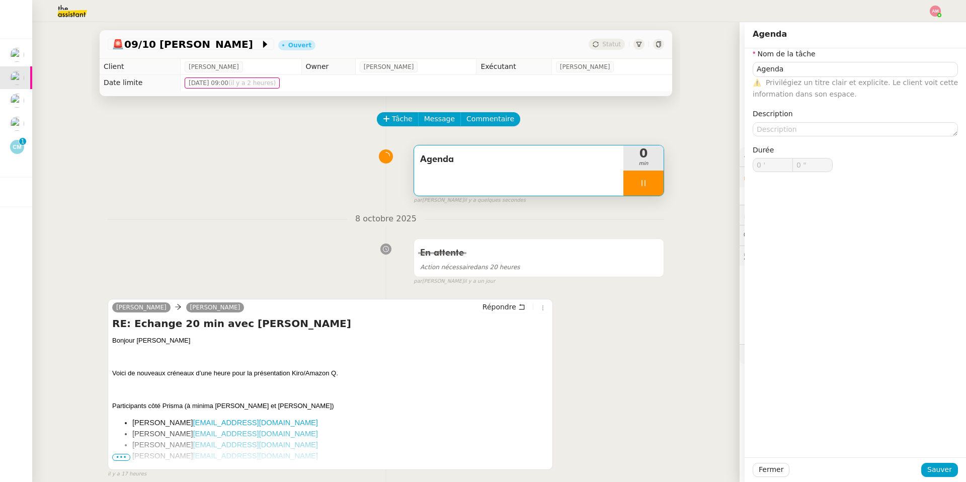
type input "Agenda"
type input "0 '"
type input "0 ""
type input "Agenda"
type input "0 '"
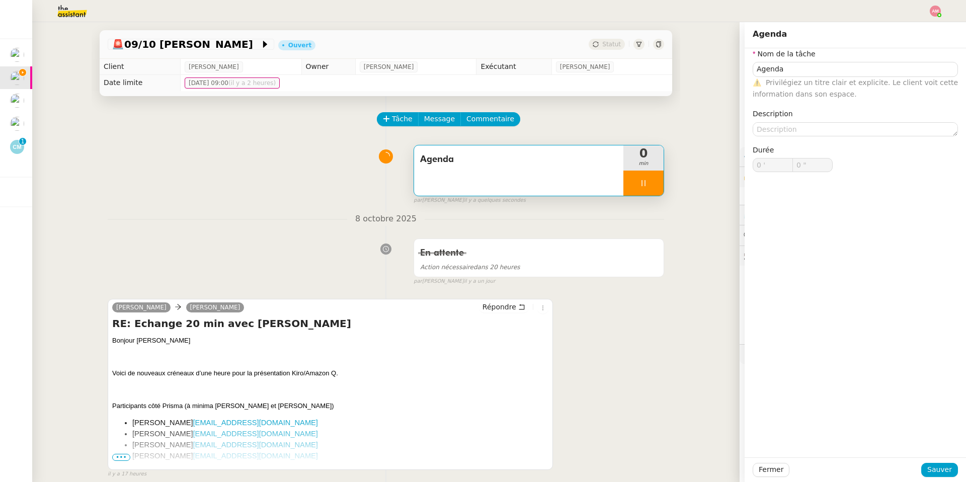
type input "0 ""
type input "Agenda"
type input "0 '"
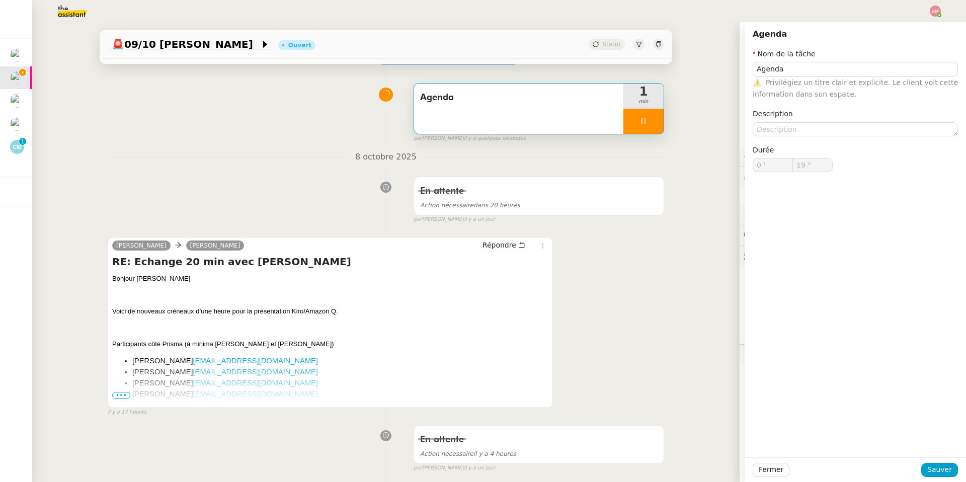
scroll to position [64, 0]
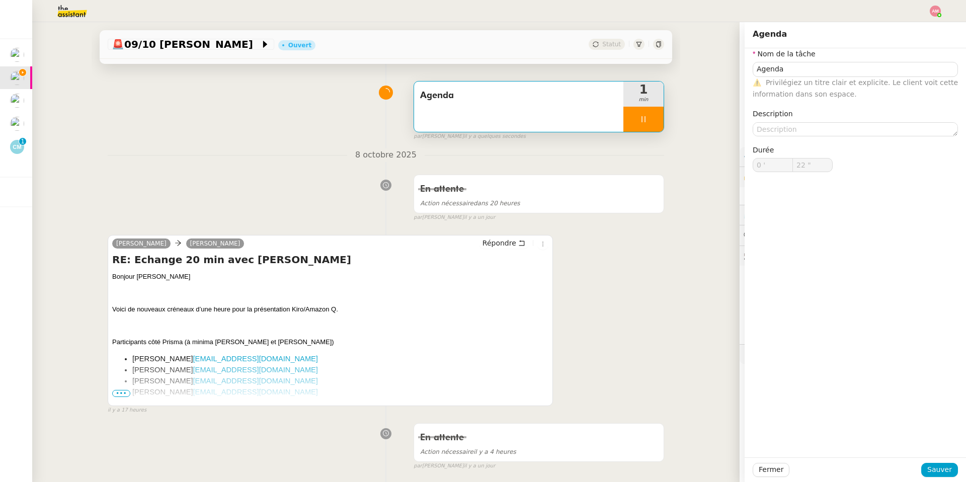
click at [122, 343] on span "•••" at bounding box center [121, 393] width 18 height 7
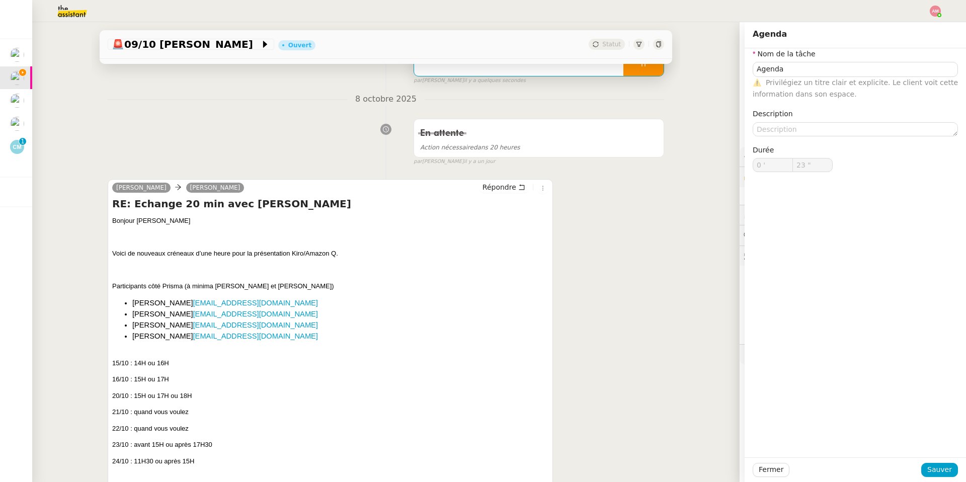
scroll to position [123, 0]
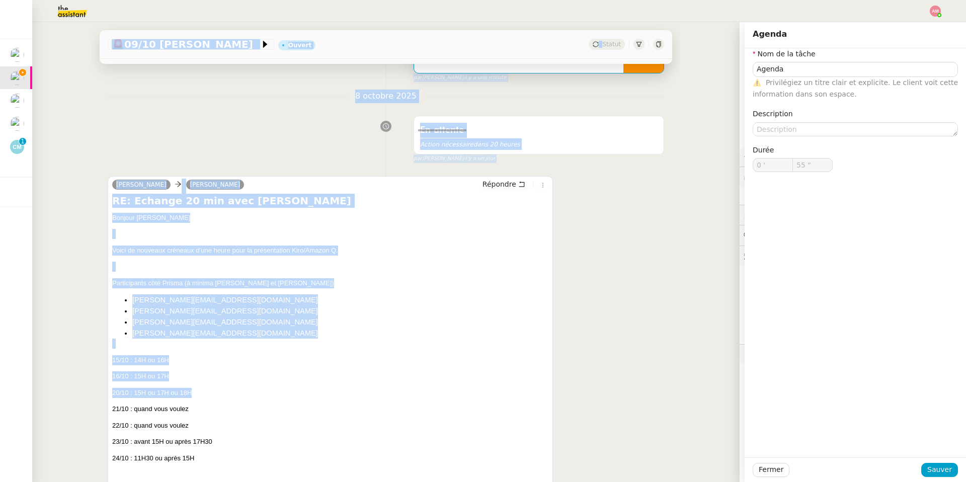
drag, startPoint x: 206, startPoint y: 393, endPoint x: 90, endPoint y: 395, distance: 116.7
click at [90, 343] on div "🚨 09/10 Sidney Folbaum Ouvert Statut Client David Berrebi Owner Frédérique Albe…" at bounding box center [385, 252] width 707 height 460
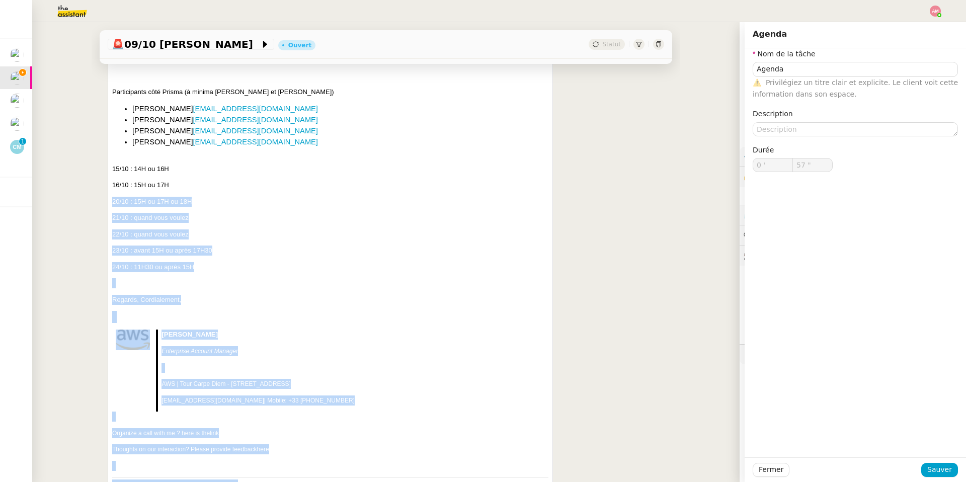
scroll to position [334, 0]
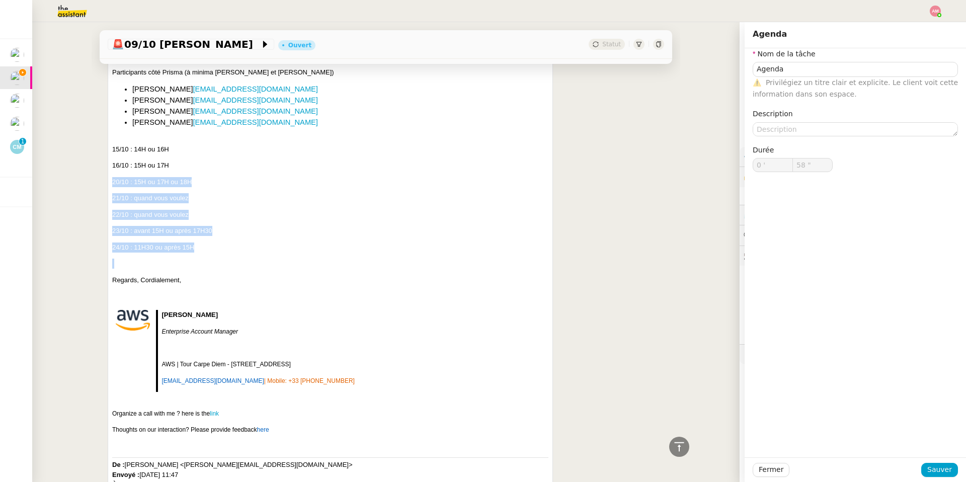
drag, startPoint x: 113, startPoint y: 395, endPoint x: 211, endPoint y: 266, distance: 162.6
copy div "20/10 : 15H ou 17H ou 18H 21/10 : quand vous voulez 22/10 : quand vous voulez 2…"
type input "59 ""
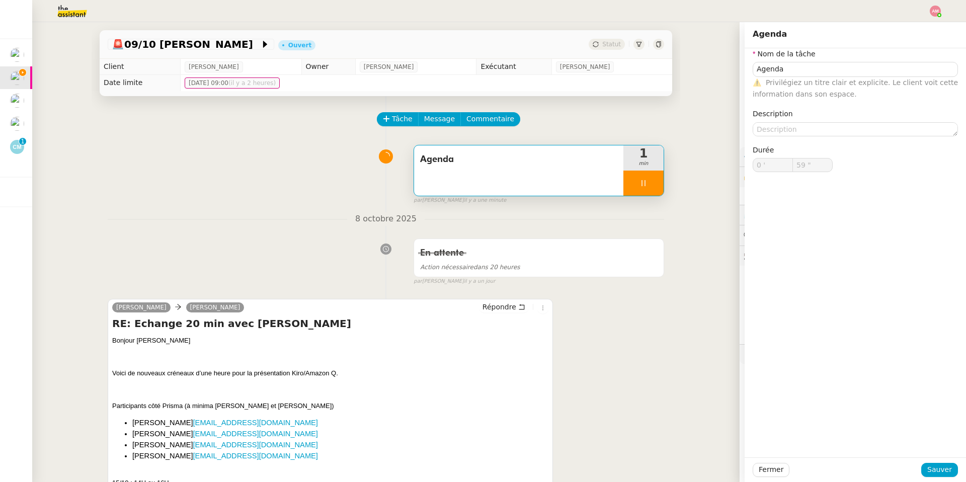
type input "1 '"
click at [498, 304] on span "Répondre" at bounding box center [499, 307] width 34 height 10
type input "1 ""
type input "Agenda"
type input "1 '"
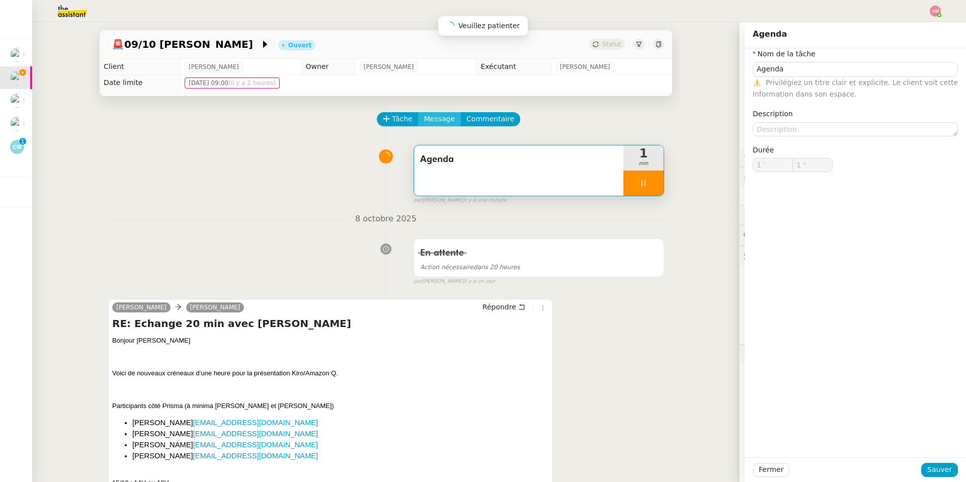
type input "1 ""
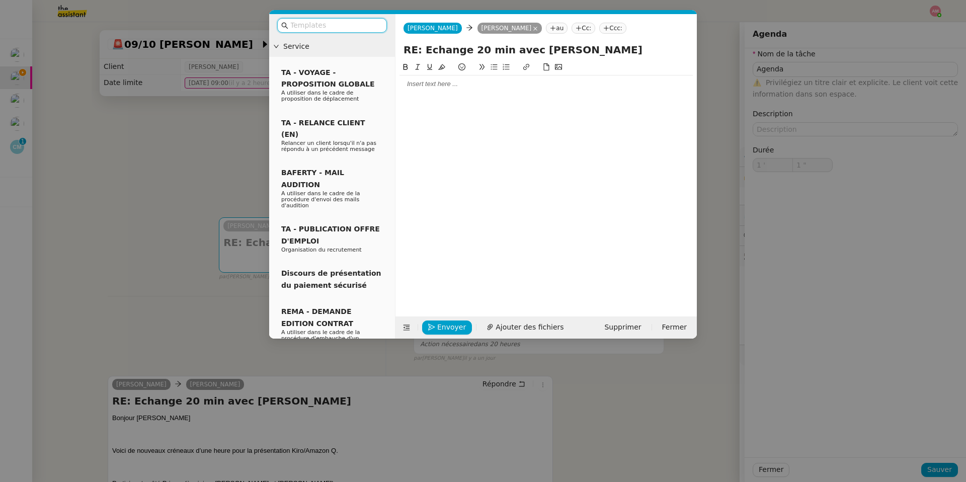
type input "Agenda"
type input "1 '"
type input "1 ""
type input "Agenda"
type input "1 '"
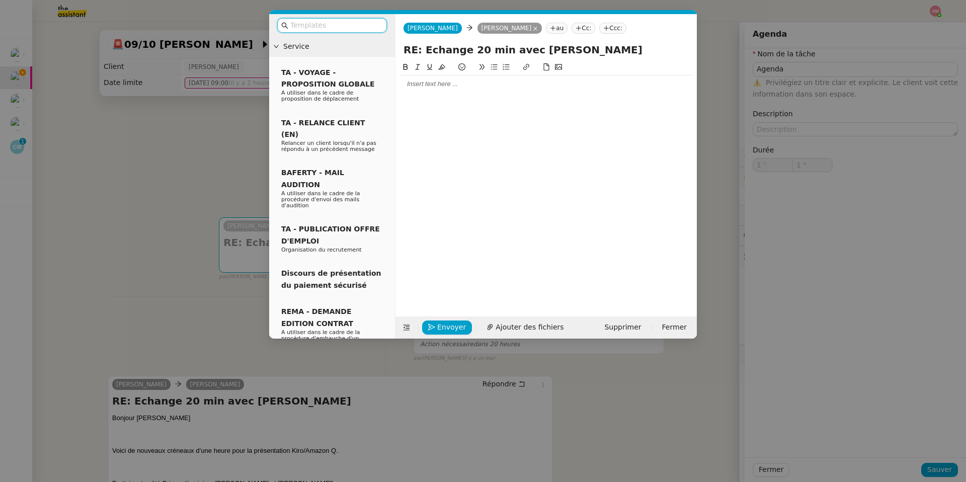
type input "2 ""
type input "Agenda"
type input "1 '"
click at [441, 101] on div at bounding box center [545, 180] width 293 height 239
click at [441, 91] on div at bounding box center [545, 83] width 293 height 17
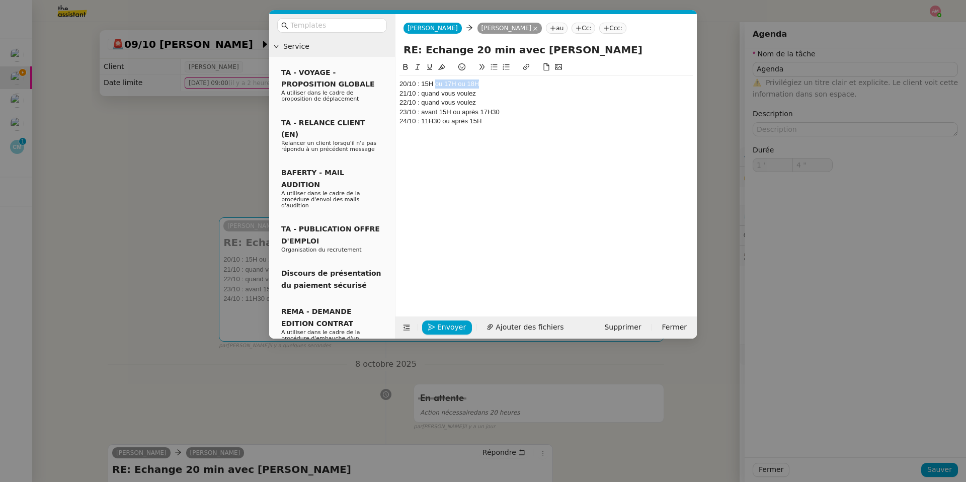
drag, startPoint x: 437, startPoint y: 81, endPoint x: 503, endPoint y: 86, distance: 66.0
click at [503, 86] on div "20/10 : 15H ou 17H ou 18H" at bounding box center [545, 83] width 293 height 9
type input "5 ""
click at [482, 92] on div "21/10 : quand vous voulez" at bounding box center [545, 93] width 293 height 9
drag, startPoint x: 422, startPoint y: 91, endPoint x: 498, endPoint y: 88, distance: 76.5
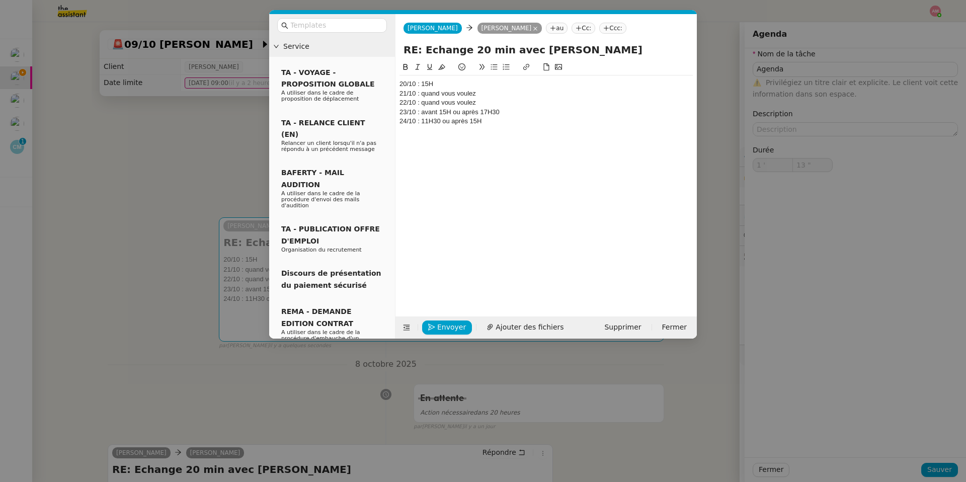
click at [498, 88] on div "20/10 : 15H 21/10 : quand vous voulez 22/10 : quand vous voulez 23/10 : avant 1…" at bounding box center [545, 111] width 293 height 73
drag, startPoint x: 422, startPoint y: 94, endPoint x: 493, endPoint y: 101, distance: 72.3
click at [493, 101] on div "20/10 : 15H 21/10 : quand vous voulez 22/10 : quand vous voulez 23/10 : avant 1…" at bounding box center [545, 111] width 293 height 73
click at [493, 101] on div "22/10 : quand vous voulez" at bounding box center [545, 102] width 293 height 9
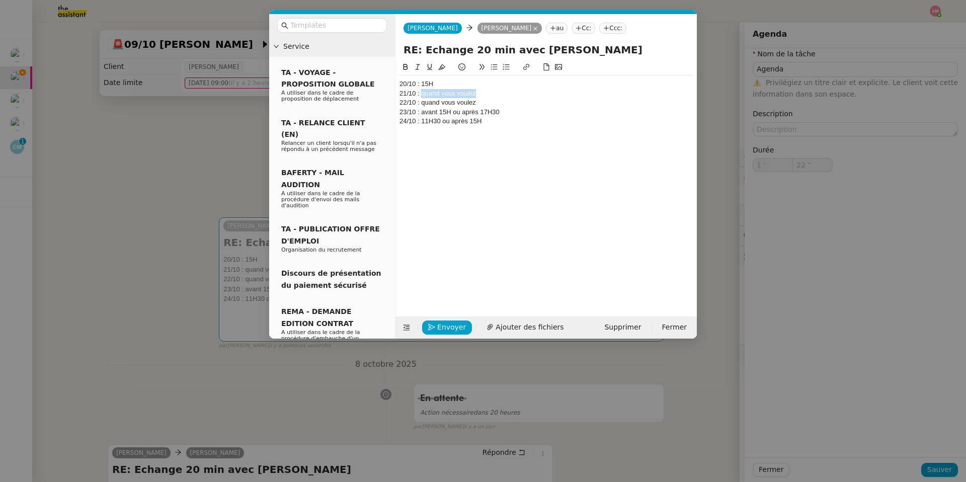
drag, startPoint x: 493, startPoint y: 97, endPoint x: 422, endPoint y: 95, distance: 71.0
click at [422, 95] on div "21/10 : quand vous voulez" at bounding box center [545, 93] width 293 height 9
drag, startPoint x: 418, startPoint y: 106, endPoint x: 492, endPoint y: 112, distance: 74.2
click at [492, 112] on div "20/10 : 15H 21/10 : 15H 22/10 : quand vous voulez 23/10 : avant 15H ou après 17…" at bounding box center [545, 111] width 293 height 73
click at [487, 105] on div "22/10 : quand vous voulez" at bounding box center [545, 102] width 293 height 9
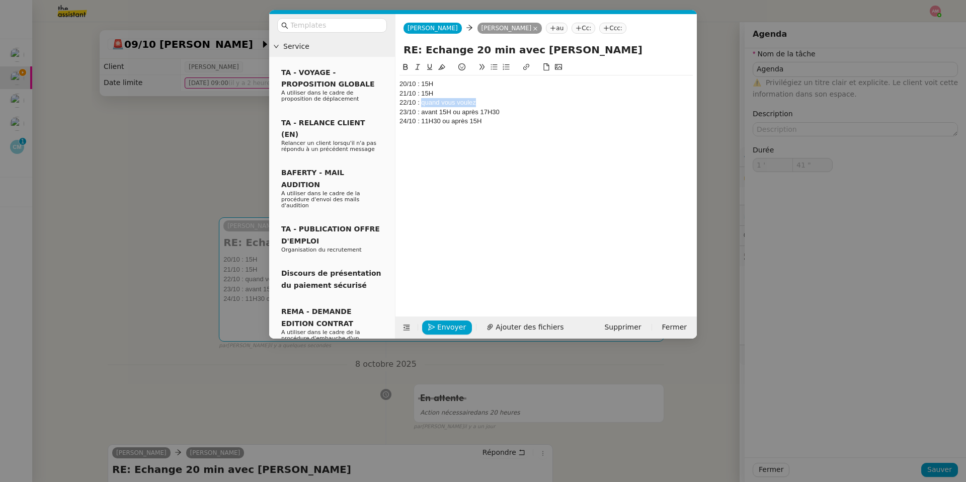
drag, startPoint x: 421, startPoint y: 103, endPoint x: 484, endPoint y: 104, distance: 63.4
click at [484, 104] on div "22/10 : quand vous voulez" at bounding box center [545, 102] width 293 height 9
type input "59 ""
type input "2 '"
click at [460, 102] on div "22/10 : quand vous voulez" at bounding box center [545, 102] width 293 height 9
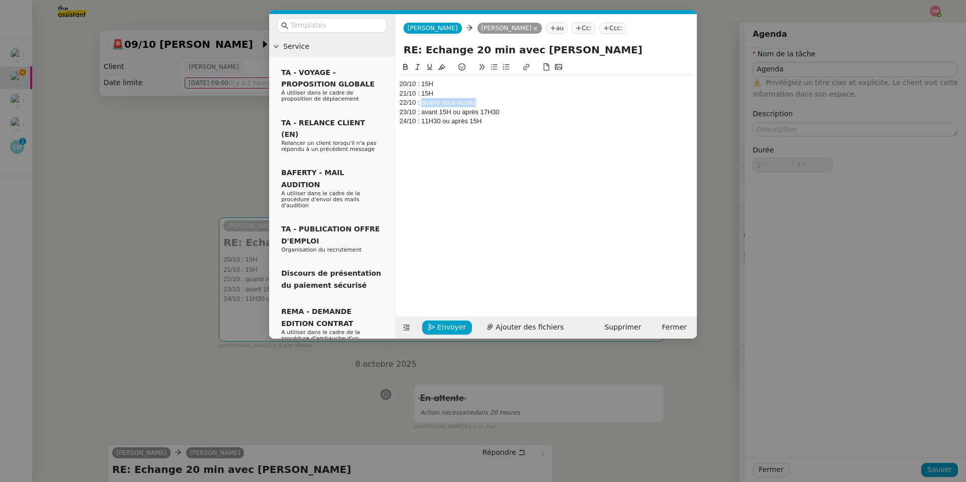
drag, startPoint x: 422, startPoint y: 104, endPoint x: 493, endPoint y: 105, distance: 71.9
click at [493, 105] on div "22/10 : quand vous voulez" at bounding box center [545, 102] width 293 height 9
drag, startPoint x: 505, startPoint y: 113, endPoint x: 371, endPoint y: 110, distance: 133.3
click at [371, 110] on nz-layout "Service TA - VOYAGE - PROPOSITION GLOBALE A utiliser dans le cadre de propositi…" at bounding box center [483, 176] width 428 height 324
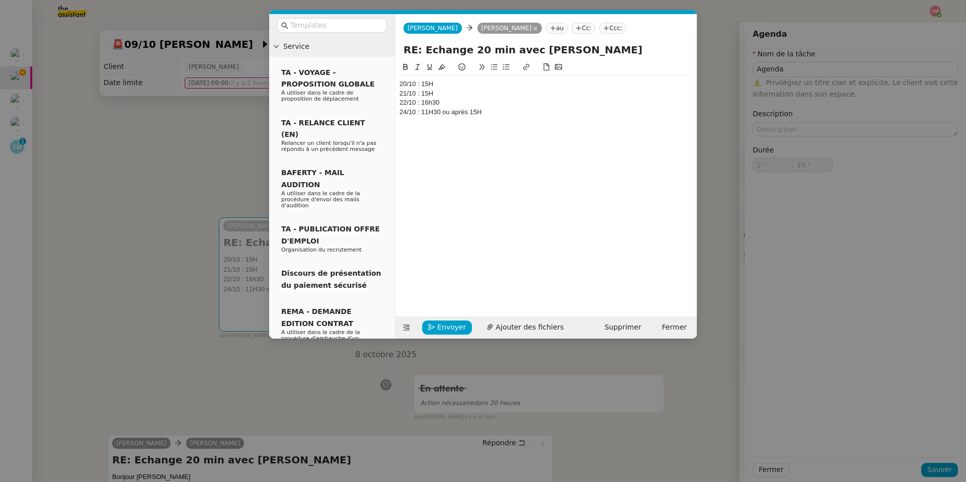
click at [451, 107] on div "22/10 : 16h30" at bounding box center [545, 102] width 293 height 9
click at [449, 110] on div "24/10 : 11H30 ou après 15H" at bounding box center [545, 112] width 293 height 9
drag, startPoint x: 442, startPoint y: 110, endPoint x: 512, endPoint y: 118, distance: 70.9
click at [512, 118] on div "20/10 : 15H 21/10 : 15H 22/10 : 16h30 24/10 : 11H30 ou après 15H" at bounding box center [545, 107] width 293 height 64
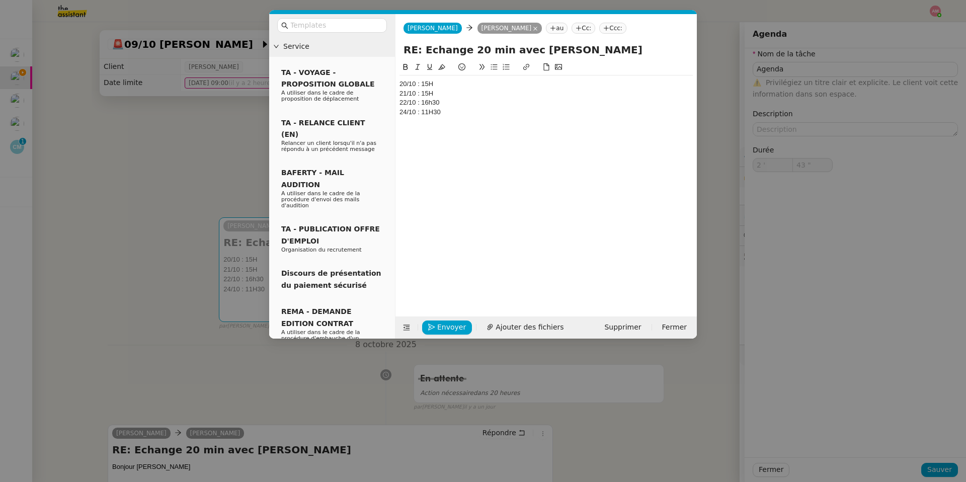
click at [402, 83] on div "20/10 : 15H" at bounding box center [545, 83] width 293 height 9
click at [401, 82] on div "20/10 : 15H" at bounding box center [545, 83] width 293 height 9
type input "59 ""
type input "3 '"
drag, startPoint x: 450, startPoint y: 86, endPoint x: 389, endPoint y: 78, distance: 61.9
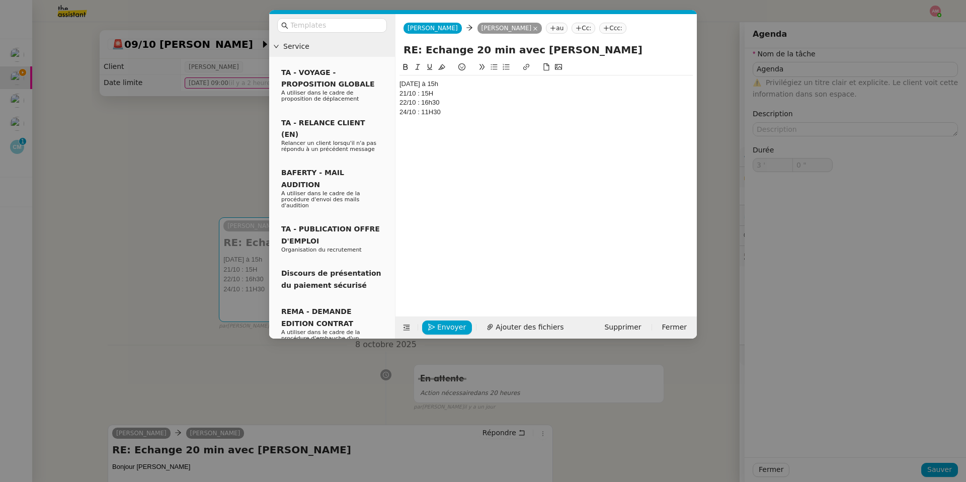
click at [389, 78] on nz-layout "Service TA - VOYAGE - PROPOSITION GLOBALE A utiliser dans le cadre de propositi…" at bounding box center [483, 176] width 428 height 324
copy div "Lundi 20 octobre"
drag, startPoint x: 420, startPoint y: 91, endPoint x: 395, endPoint y: 91, distance: 24.6
click at [395, 91] on nz-spin "Lundi 20 octobre à 15h 21/10 : 15H 22/10 : 16h30 24/10 : 11H30" at bounding box center [545, 182] width 301 height 243
click at [423, 94] on div "Lundi 20 octobre 15H" at bounding box center [545, 93] width 293 height 9
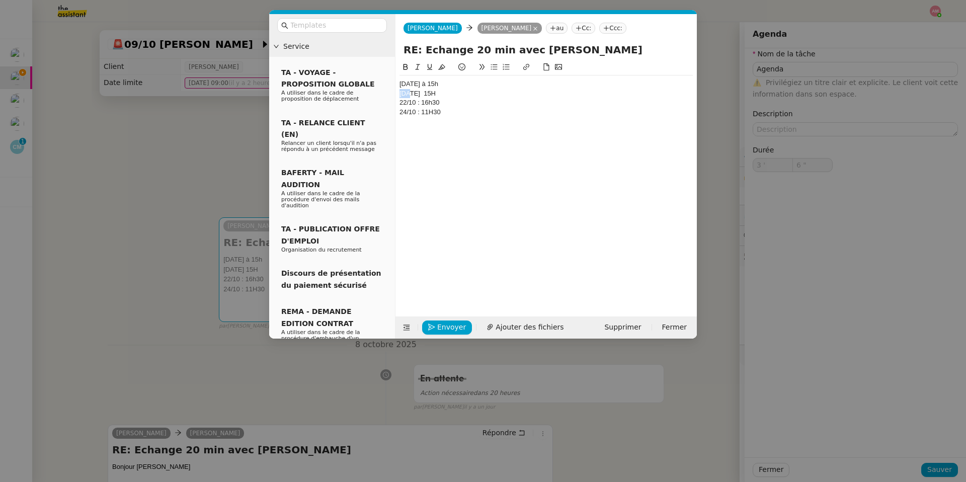
drag, startPoint x: 412, startPoint y: 95, endPoint x: 392, endPoint y: 92, distance: 20.9
click at [392, 92] on nz-layout "Service TA - VOYAGE - PROPOSITION GLOBALE A utiliser dans le cadre de propositi…" at bounding box center [483, 176] width 428 height 324
click at [401, 104] on div "22/10 : 16h30" at bounding box center [545, 102] width 293 height 9
click at [399, 115] on div "24/10 : 11H30" at bounding box center [545, 112] width 293 height 9
click at [400, 80] on div "[DATE] à 15h" at bounding box center [545, 83] width 293 height 9
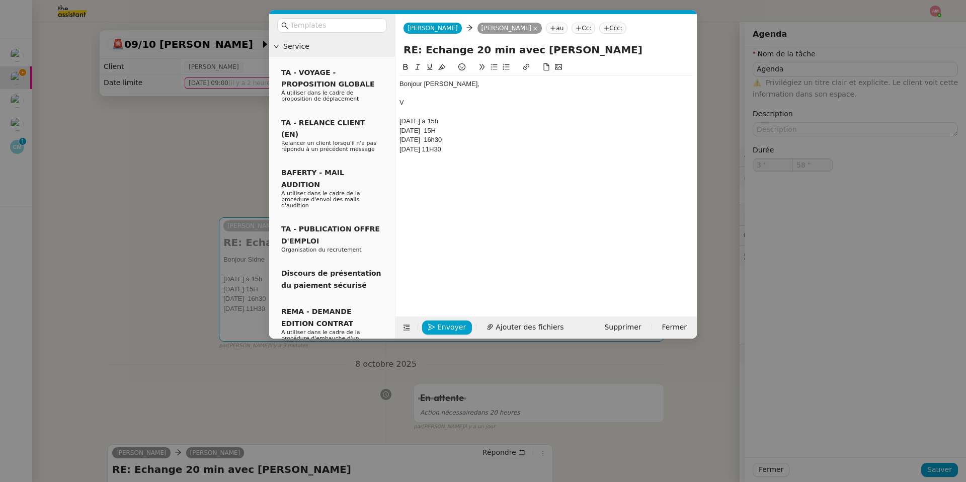
type input "59 ""
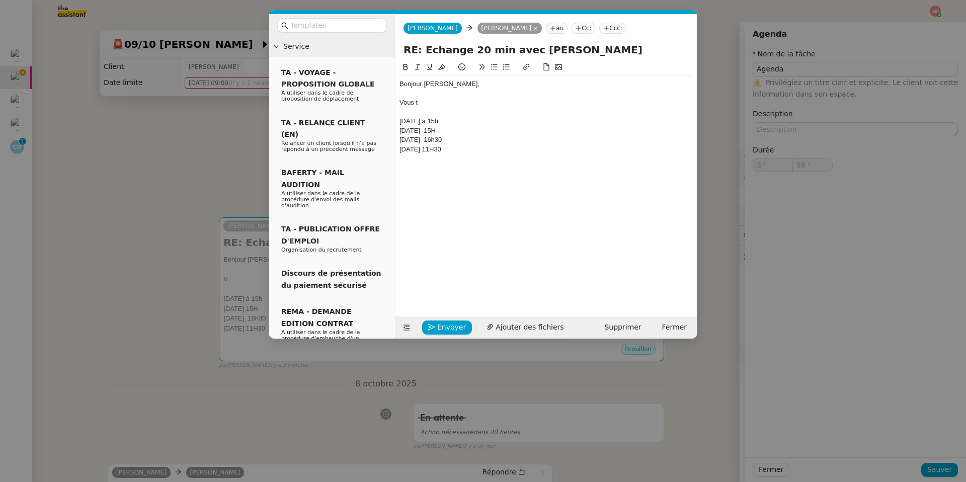
type input "4 '"
click at [237, 126] on nz-modal-container "Service TA - VOYAGE - PROPOSITION GLOBALE A utiliser dans le cadre de propositi…" at bounding box center [483, 241] width 966 height 482
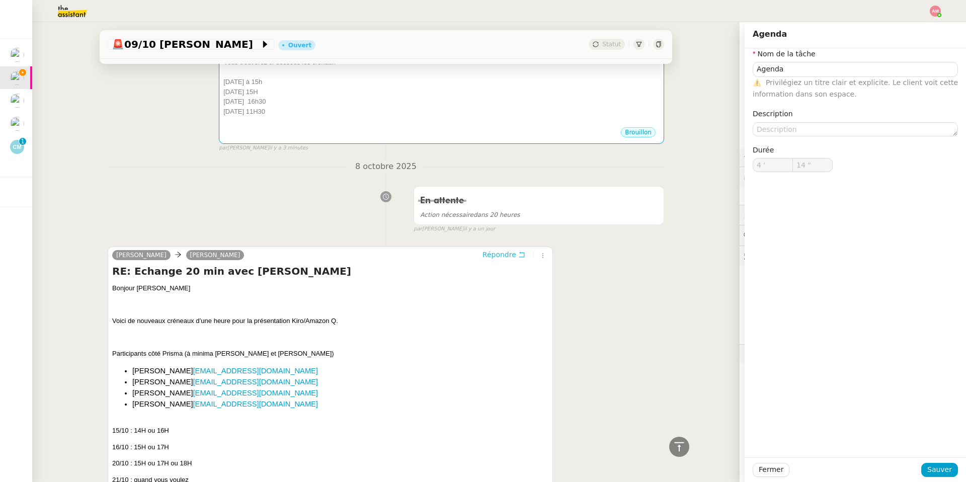
scroll to position [211, 0]
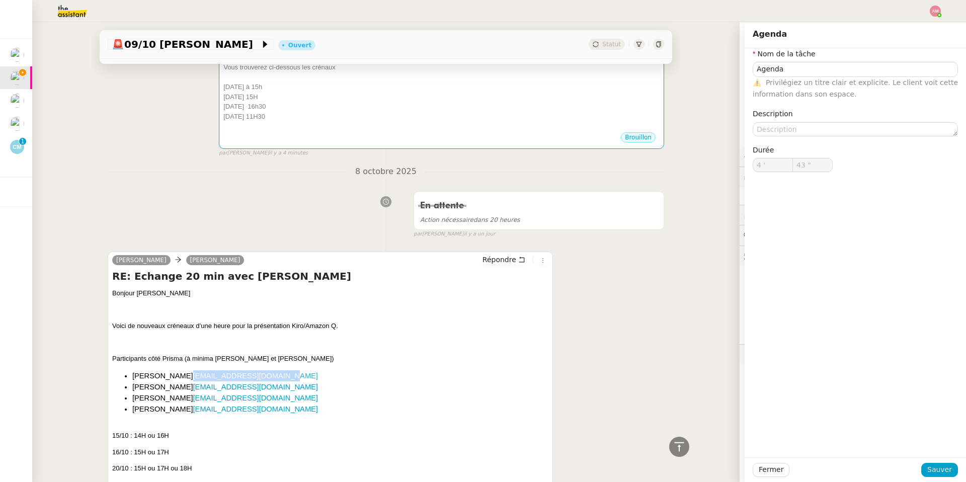
copy link "[EMAIL_ADDRESS][DOMAIN_NAME]"
drag, startPoint x: 330, startPoint y: 379, endPoint x: 218, endPoint y: 379, distance: 112.2
click at [218, 343] on li "Emmanuel DUMONTIER edumonti@prismamedia.com" at bounding box center [340, 375] width 416 height 11
type input "59 ""
type input "5 '"
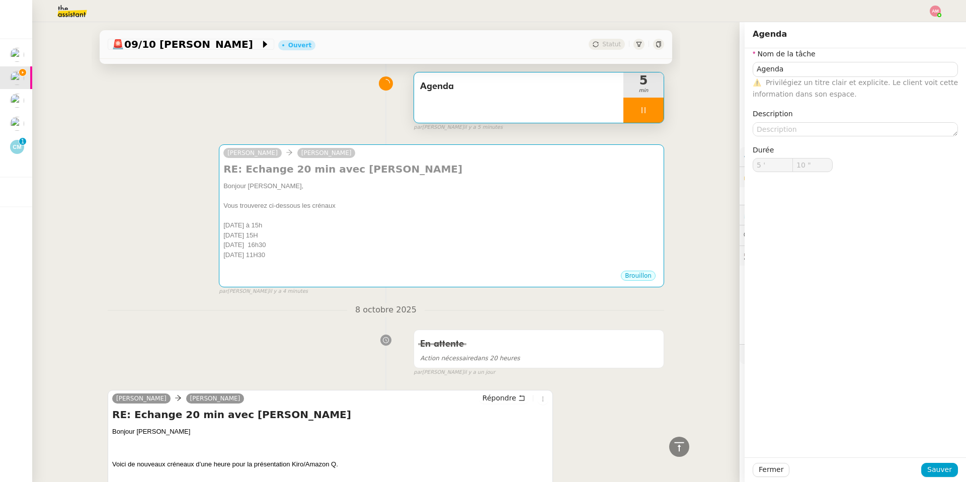
scroll to position [16, 0]
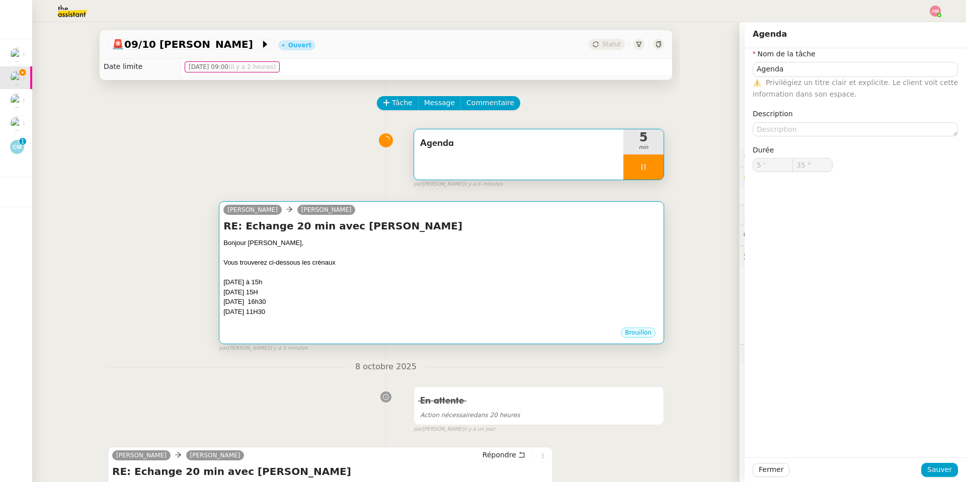
click at [435, 246] on div "Bonjour [PERSON_NAME]," at bounding box center [441, 243] width 436 height 10
click at [429, 222] on h4 "RE: Echange 20 min avec [PERSON_NAME]" at bounding box center [441, 226] width 436 height 14
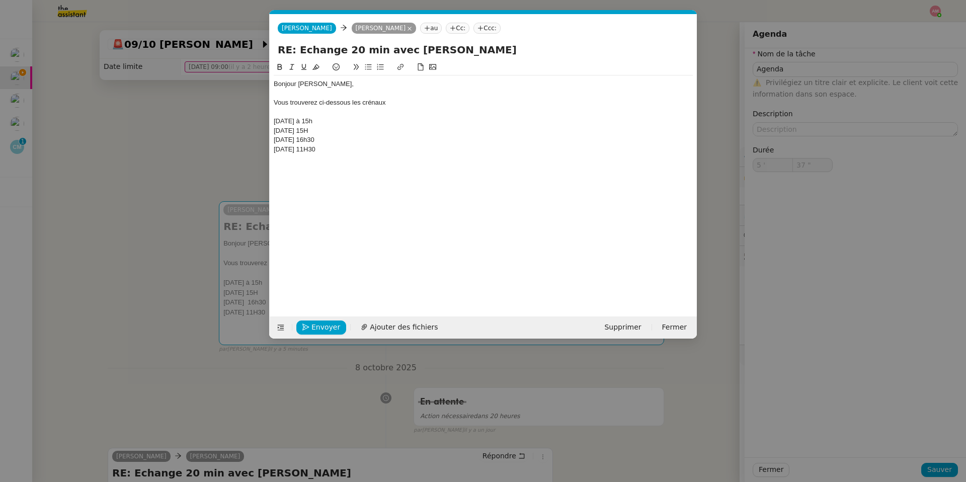
drag, startPoint x: 400, startPoint y: 149, endPoint x: 266, endPoint y: 149, distance: 134.3
click at [266, 149] on nz-modal-container "Service TA - VOYAGE - PROPOSITION GLOBALE A utiliser dans le cadre de propositi…" at bounding box center [483, 241] width 966 height 482
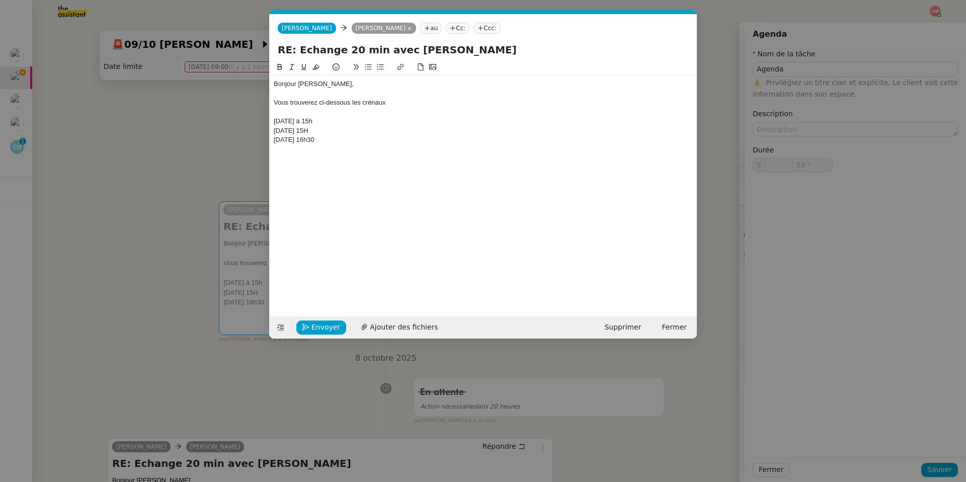
type input "59 ""
type input "6 '"
click at [373, 103] on div "Vous trouverez ci-dessous les crénaux" at bounding box center [483, 102] width 419 height 9
type input "2 ""
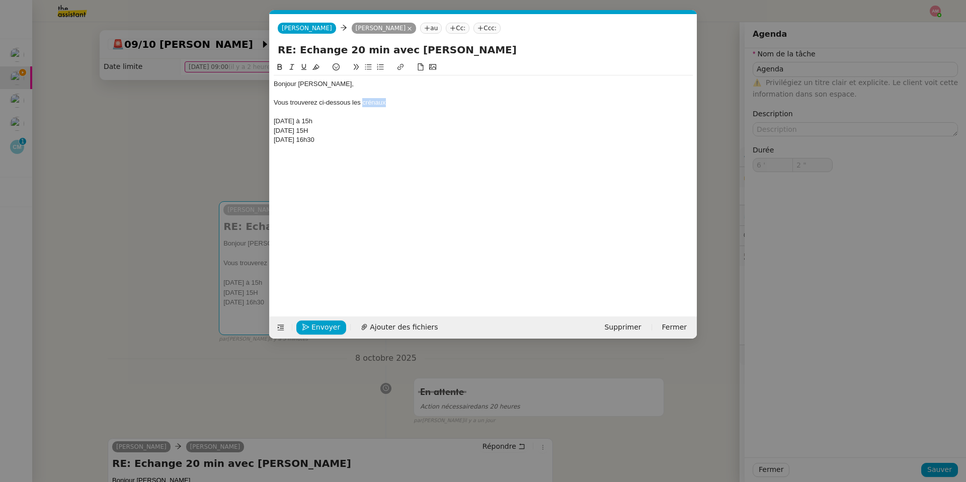
click at [373, 103] on div "Vous trouverez ci-dessous les crénaux" at bounding box center [483, 102] width 419 height 9
click at [397, 100] on div "Vous trouverez ci-dessous les créneaux" at bounding box center [483, 102] width 419 height 9
click at [190, 233] on nz-modal-container "Service TA - VOYAGE - PROPOSITION GLOBALE A utiliser dans le cadre de propositi…" at bounding box center [483, 241] width 966 height 482
click at [224, 305] on nz-modal-container "Service TA - VOYAGE - PROPOSITION GLOBALE A utiliser dans le cadre de propositi…" at bounding box center [483, 241] width 966 height 482
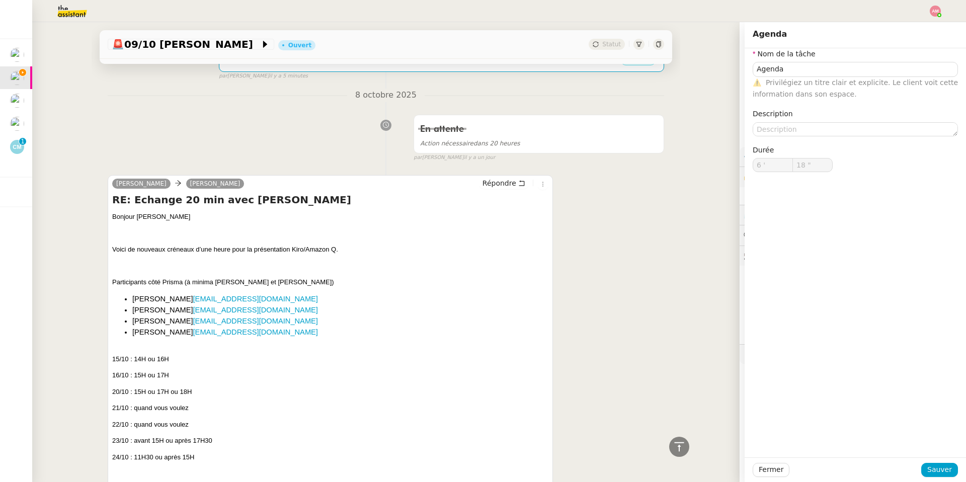
scroll to position [220, 0]
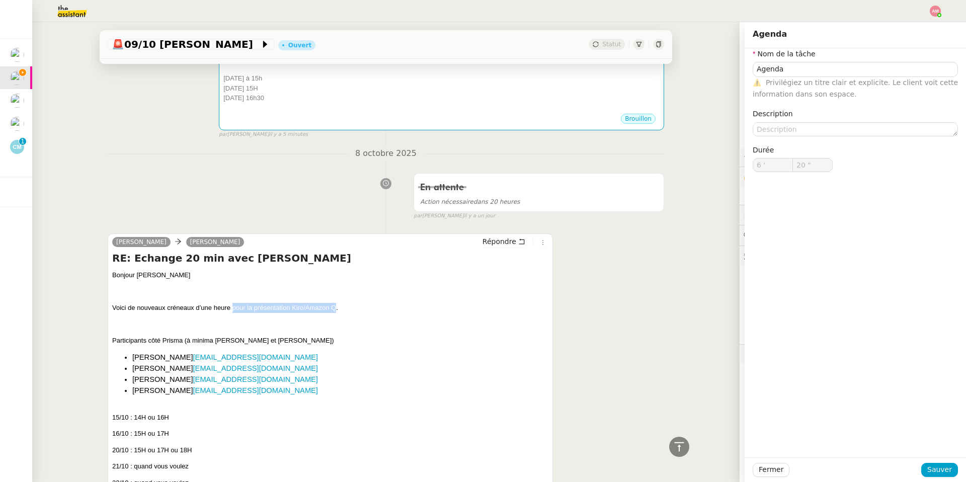
drag, startPoint x: 231, startPoint y: 310, endPoint x: 334, endPoint y: 309, distance: 102.6
click at [334, 309] on p "Voici de nouveaux créneaux d’une heure pour la présentation Kiro/Amazon Q." at bounding box center [330, 308] width 436 height 10
copy p "pour la présentation Kiro/Amazon Q"
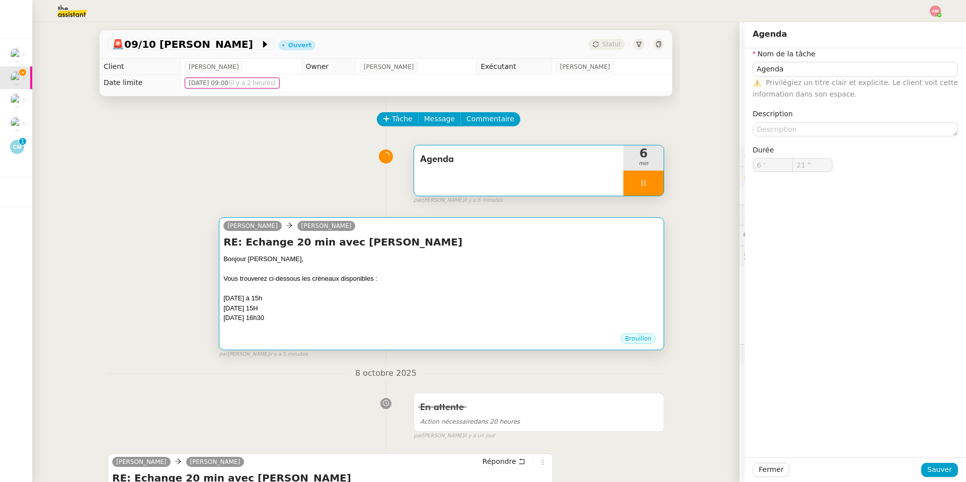
click at [369, 316] on div "[DATE] 16h30" at bounding box center [441, 318] width 436 height 10
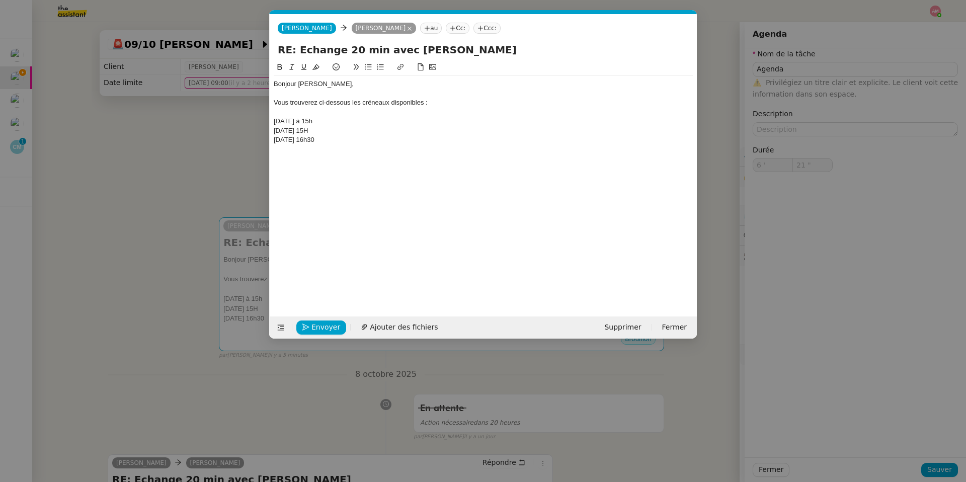
scroll to position [0, 21]
type input "23 ""
drag, startPoint x: 427, startPoint y: 104, endPoint x: 433, endPoint y: 104, distance: 6.1
click at [433, 104] on div "Vous trouverez ci-dessous les créneaux disponibles :" at bounding box center [483, 102] width 419 height 9
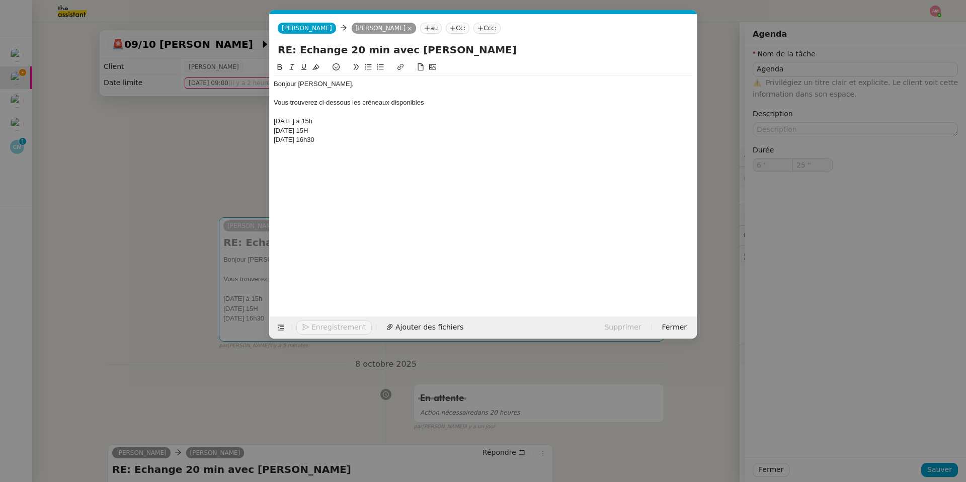
scroll to position [0, 0]
click at [362, 138] on div "[DATE] 16h30" at bounding box center [483, 139] width 419 height 9
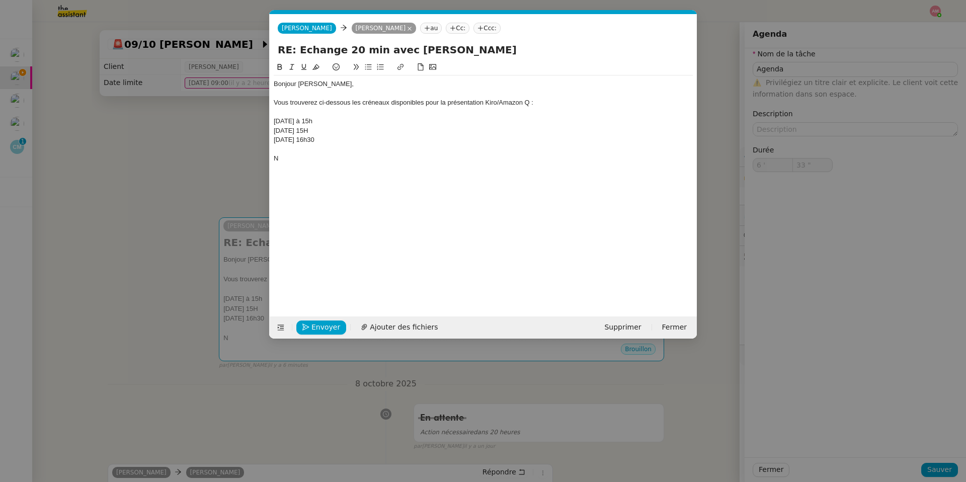
click at [183, 151] on nz-modal-container "Service TA - VOYAGE - PROPOSITION GLOBALE A utiliser dans le cadre de propositi…" at bounding box center [483, 241] width 966 height 482
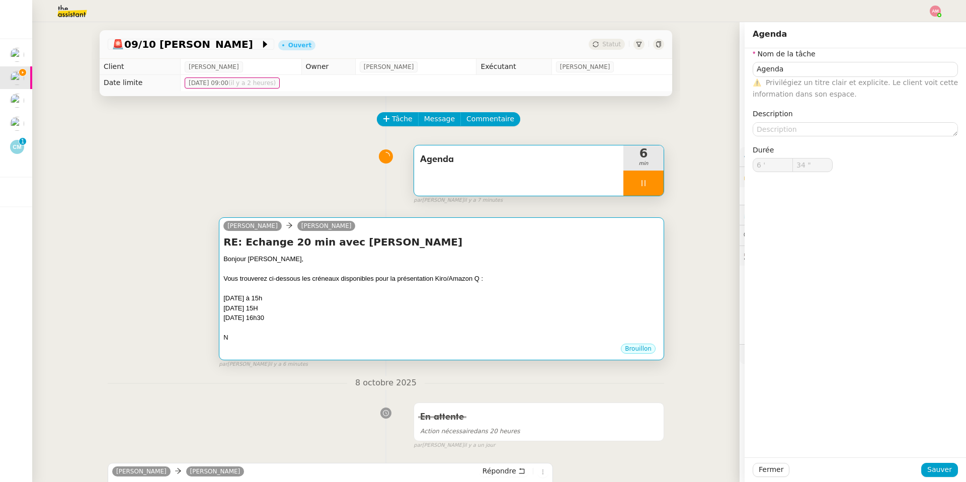
click at [345, 246] on h4 "RE: Echange 20 min avec [PERSON_NAME]" at bounding box center [441, 242] width 436 height 14
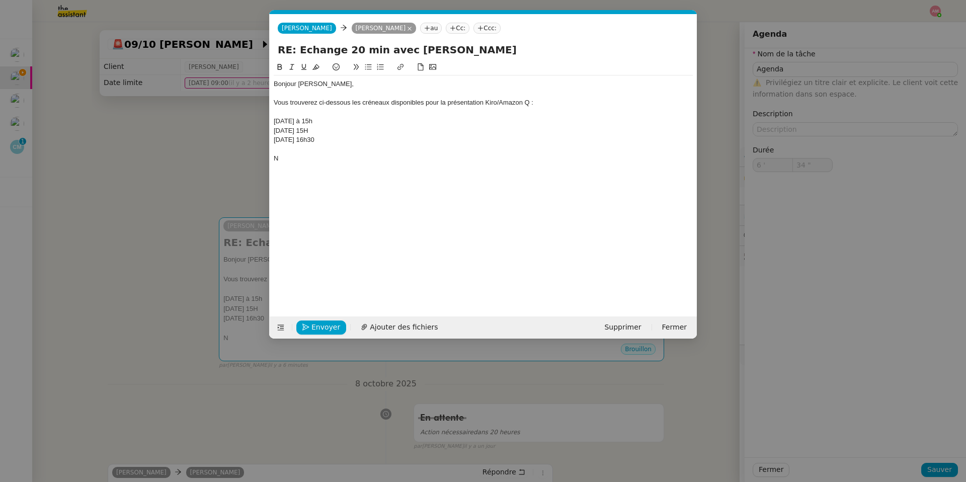
scroll to position [0, 21]
click at [350, 151] on div at bounding box center [483, 149] width 419 height 9
click at [349, 154] on div "N" at bounding box center [483, 158] width 419 height 9
type input "36 ""
click at [349, 155] on div "N" at bounding box center [483, 158] width 419 height 9
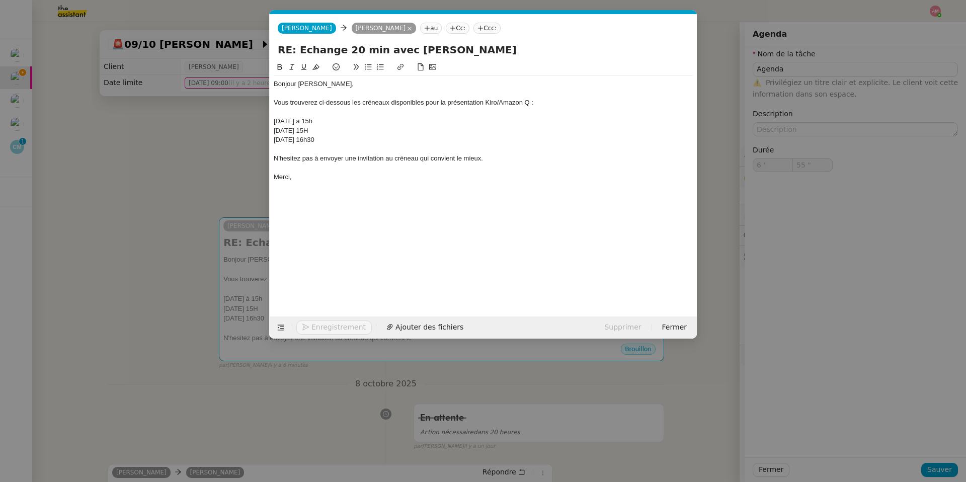
click at [290, 160] on div "N'hesitez pas à envoyer une invitation au créneau qui convient le mieux." at bounding box center [483, 158] width 419 height 9
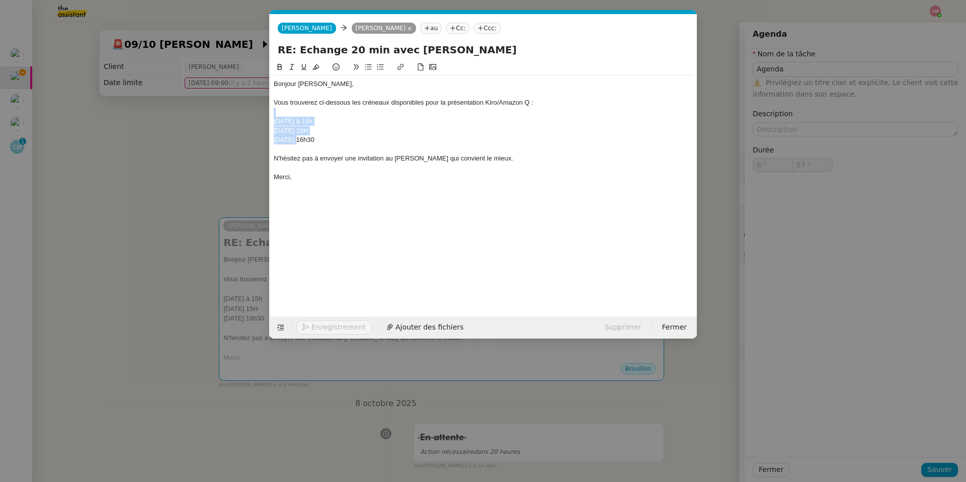
drag, startPoint x: 297, startPoint y: 143, endPoint x: 297, endPoint y: 117, distance: 26.2
click at [297, 117] on div "Bonjour [PERSON_NAME], Vous trouverez ci-dessous les créneaux disponibles pour …" at bounding box center [483, 130] width 419 height 110
click at [367, 67] on icon at bounding box center [368, 66] width 7 height 7
type input "59 ""
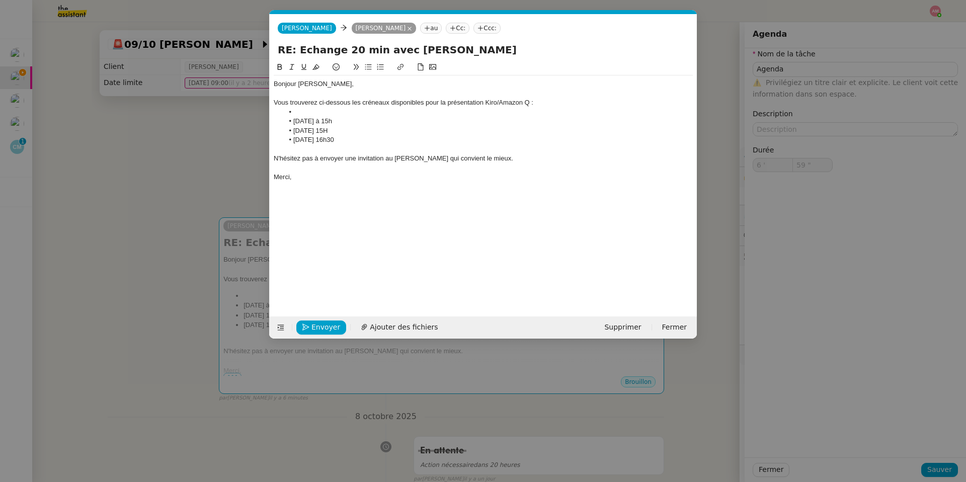
click at [315, 107] on div "Vous trouverez ci-dessous les créneaux disponibles pour la présentation Kiro/Am…" at bounding box center [483, 102] width 419 height 9
type input "7 '"
type input "1 ""
drag, startPoint x: 449, startPoint y: 103, endPoint x: 539, endPoint y: 97, distance: 89.8
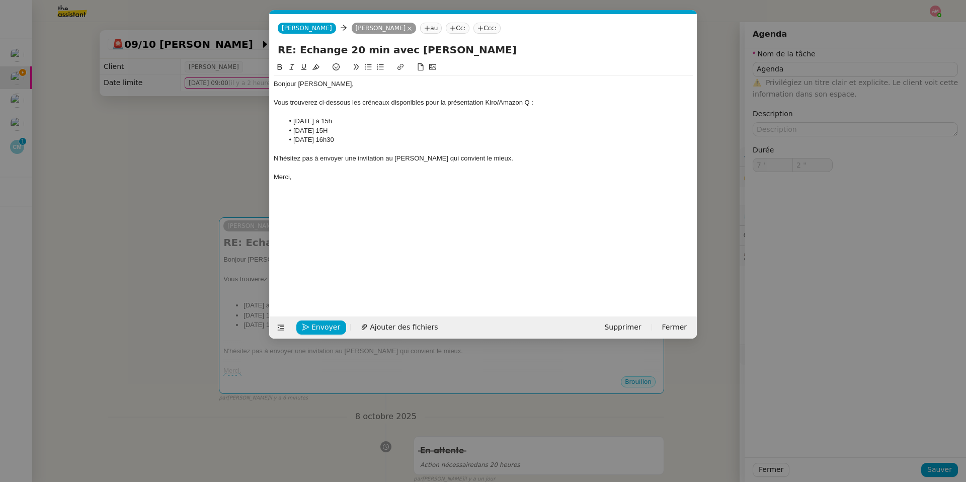
click at [539, 97] on div "Bonjour [PERSON_NAME], Vous trouverez ci-dessous les créneaux disponibles pour …" at bounding box center [483, 130] width 419 height 110
drag, startPoint x: 535, startPoint y: 100, endPoint x: 443, endPoint y: 104, distance: 91.6
click at [443, 104] on div "Vous trouverez ci-dessous les créneaux disponibles pour la présentation Kiro/Am…" at bounding box center [483, 102] width 419 height 9
click at [278, 62] on button at bounding box center [280, 67] width 12 height 12
click at [340, 127] on li "[DATE] 15H" at bounding box center [488, 130] width 409 height 9
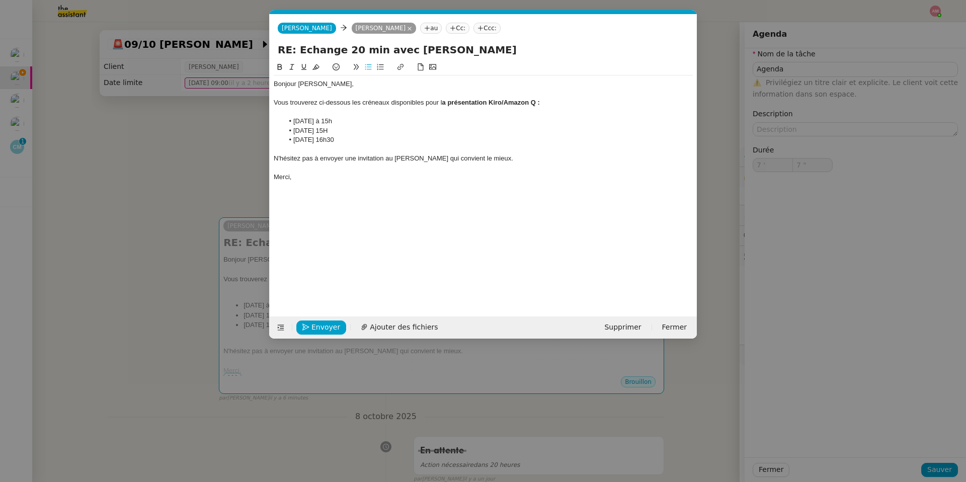
click at [356, 129] on li "[DATE] 15H" at bounding box center [488, 130] width 409 height 9
type input "8 ""
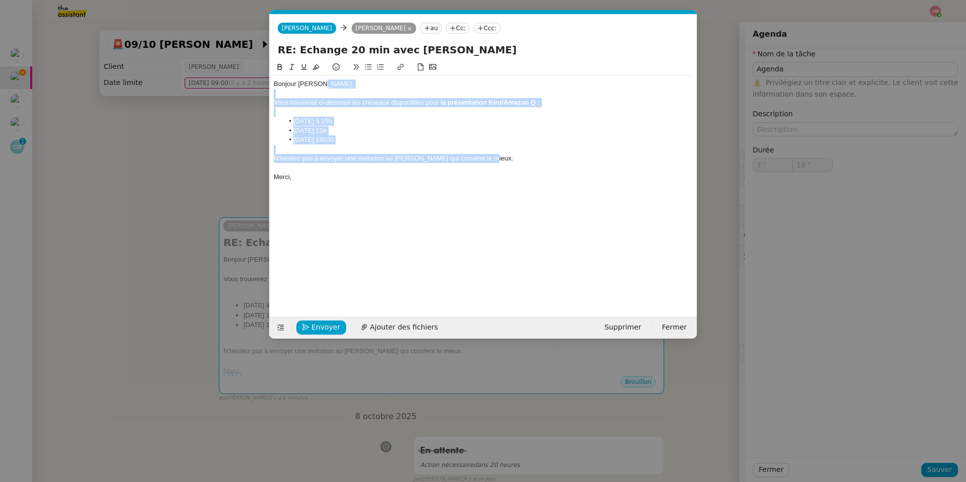
drag, startPoint x: 506, startPoint y: 158, endPoint x: 540, endPoint y: 87, distance: 78.7
click at [540, 87] on div "Bonjour [PERSON_NAME], Vous trouverez ci-dessous les créneaux disponibles pour …" at bounding box center [483, 130] width 419 height 110
copy div "Vous trouverez ci-dessous les créneaux disponibles pour l a présentation Kiro/A…"
drag, startPoint x: 297, startPoint y: 182, endPoint x: 254, endPoint y: 178, distance: 42.9
click at [254, 178] on nz-modal-container "Service TA - VOYAGE - PROPOSITION GLOBALE A utiliser dans le cadre de propositi…" at bounding box center [483, 241] width 966 height 482
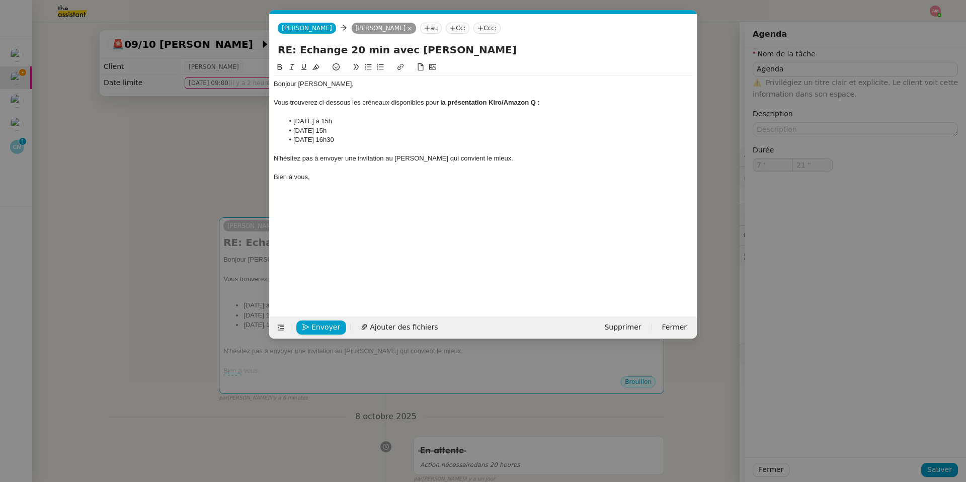
click at [425, 173] on div "Bien à vous," at bounding box center [483, 177] width 419 height 9
click at [163, 122] on nz-modal-container "Service TA - VOYAGE - PROPOSITION GLOBALE A utiliser dans le cadre de propositi…" at bounding box center [483, 241] width 966 height 482
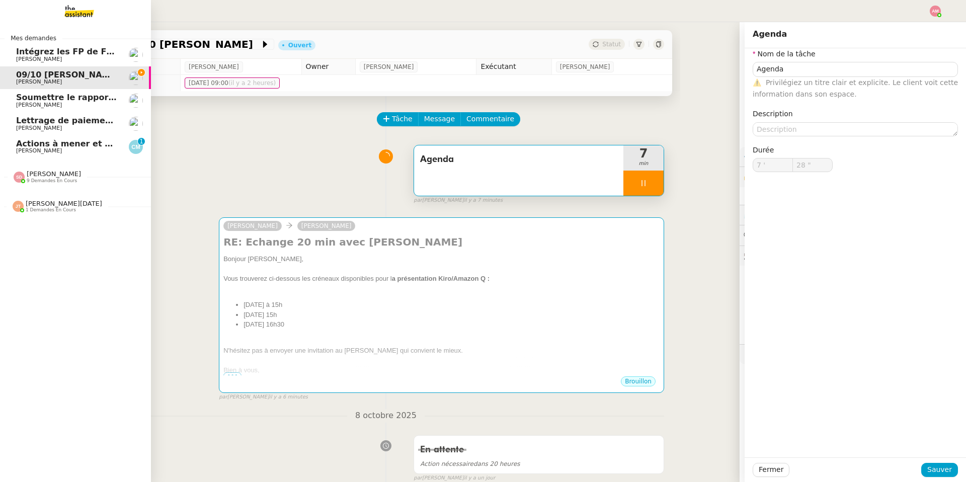
click at [35, 172] on span "[PERSON_NAME]" at bounding box center [54, 174] width 54 height 8
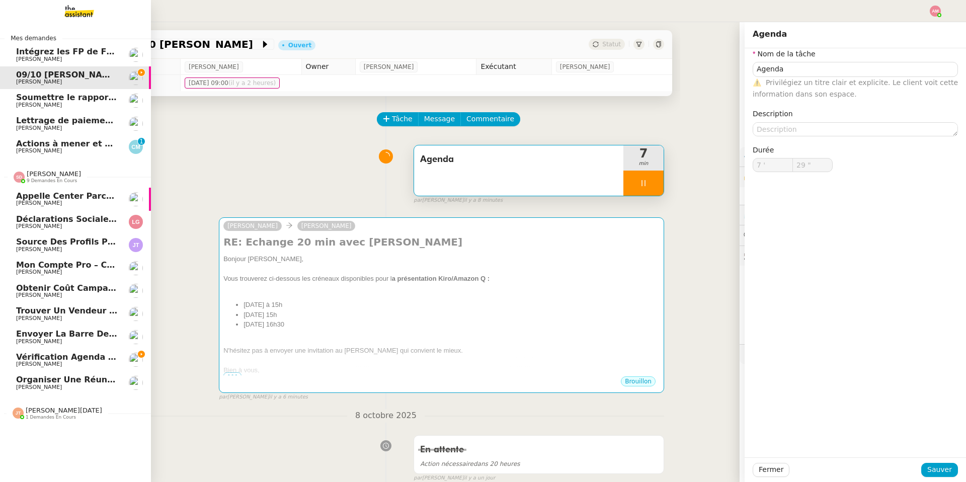
type input "30 ""
click at [86, 352] on span "Vérification Agenda + Chat + Wagram (9h et 14h)" at bounding box center [129, 357] width 226 height 10
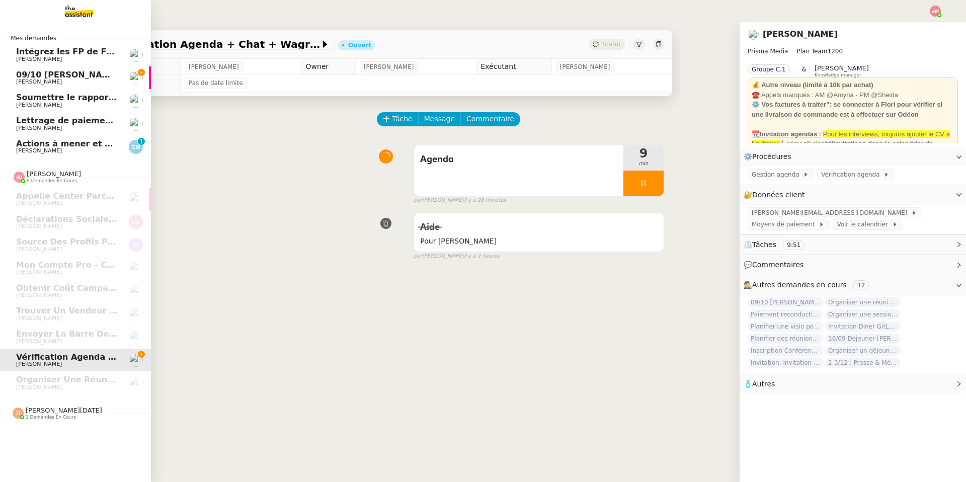
click at [45, 149] on span "[PERSON_NAME]" at bounding box center [39, 150] width 46 height 7
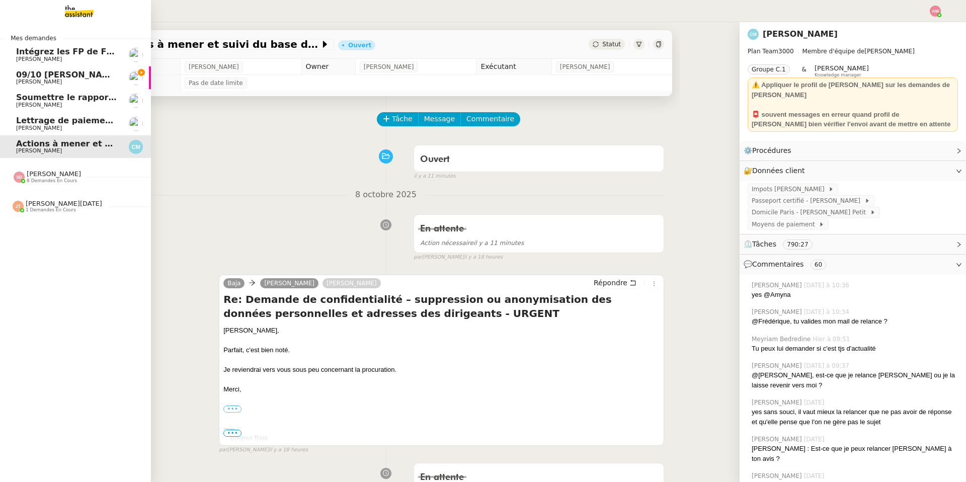
click at [37, 85] on span "[PERSON_NAME]" at bounding box center [39, 81] width 46 height 7
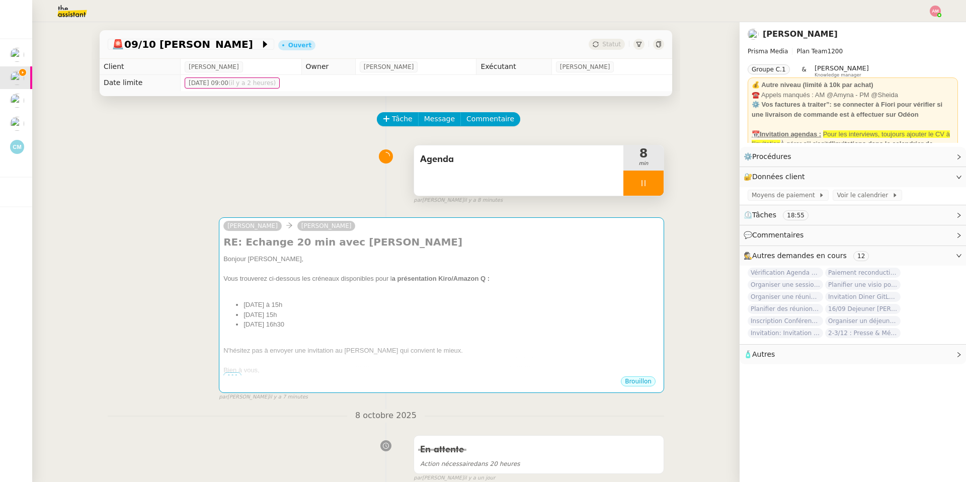
click at [461, 188] on div "Agenda" at bounding box center [518, 170] width 209 height 50
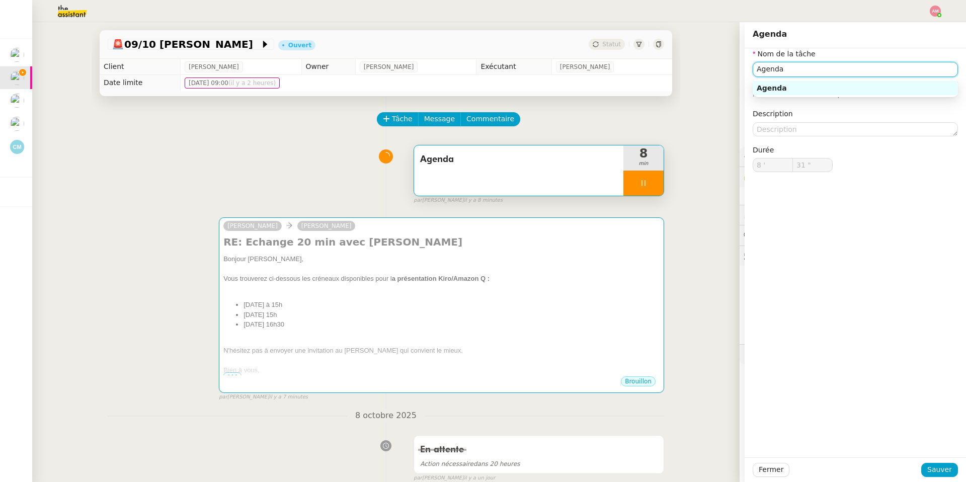
type input "32 ""
drag, startPoint x: 760, startPoint y: 66, endPoint x: 745, endPoint y: 66, distance: 15.1
click at [745, 66] on div "Nom de la tâche Agenda ⚠️ Privilégiez un titre clair et explicite. Le client vo…" at bounding box center [854, 118] width 221 height 140
type input "Rgenda"
type input "33 ""
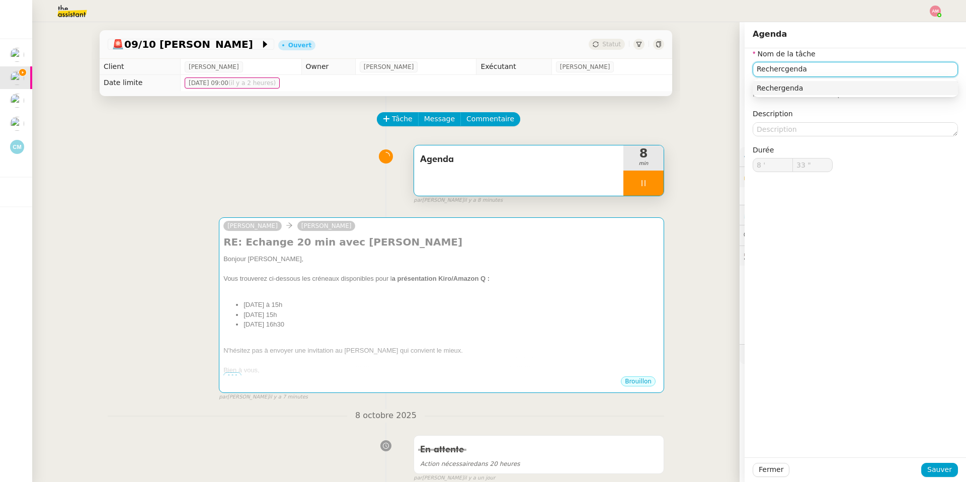
type input "Recherchgenda"
type input "34 ""
type input "Recherche cr"genda"
type input "35 ""
type input "Recherche crégenda"
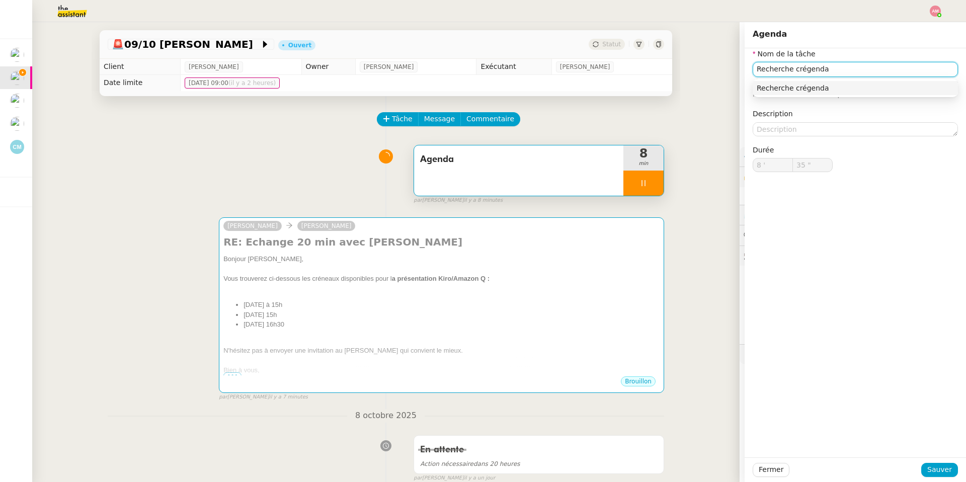
type input "36 ""
type input "Recherche créneagenda"
type input "37 ""
type input "Recherche créneaux dagenda"
type input "38 ""
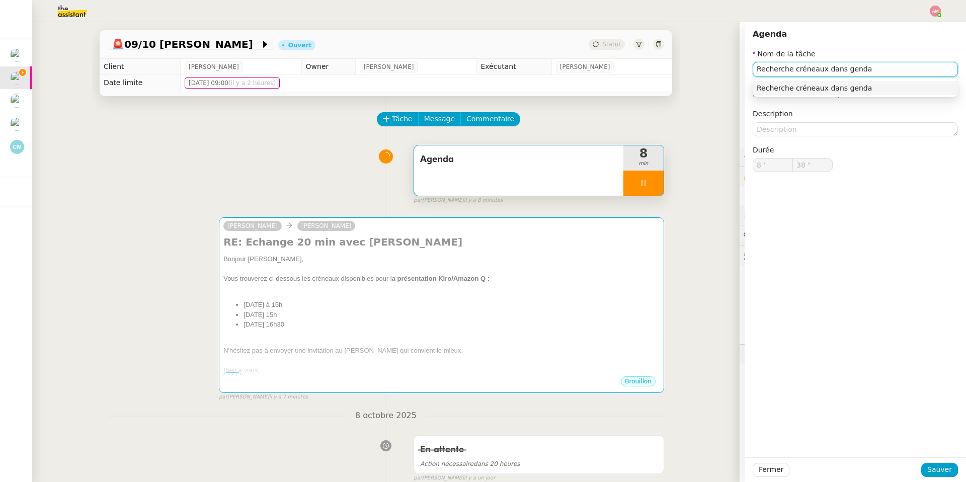
type input "Recherche créneaux dans lgenda"
type input "39 ""
type input "Recherche créneaux dans l'agenda"
type input "40 ""
type input "Recherche créneaux dans l'agenda"
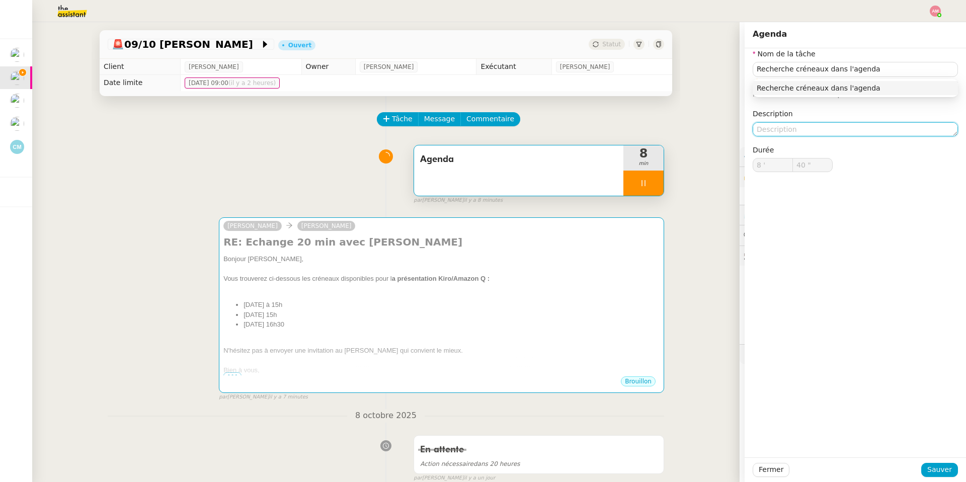
click at [803, 126] on textarea at bounding box center [855, 129] width 205 height 14
type input "41 ""
type textarea "C"
type input "42 ""
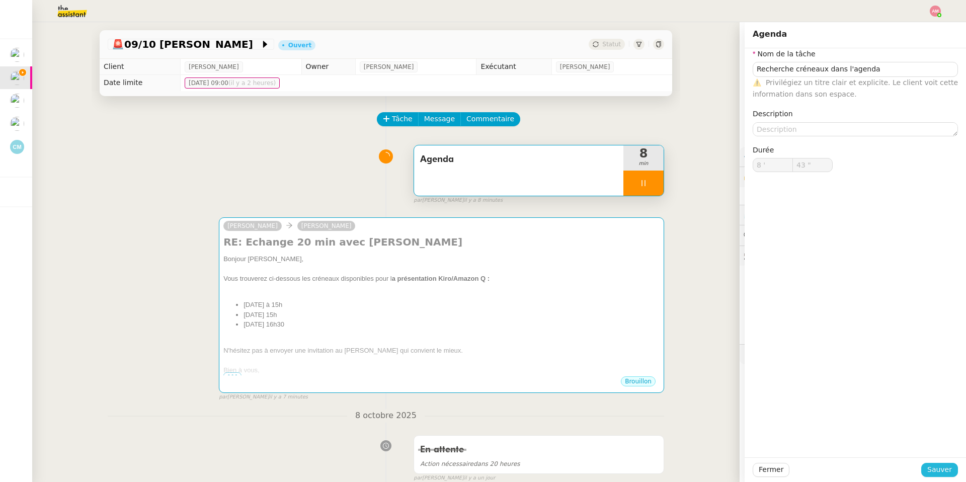
click at [944, 469] on span "Sauver" at bounding box center [939, 470] width 25 height 12
type input "44 ""
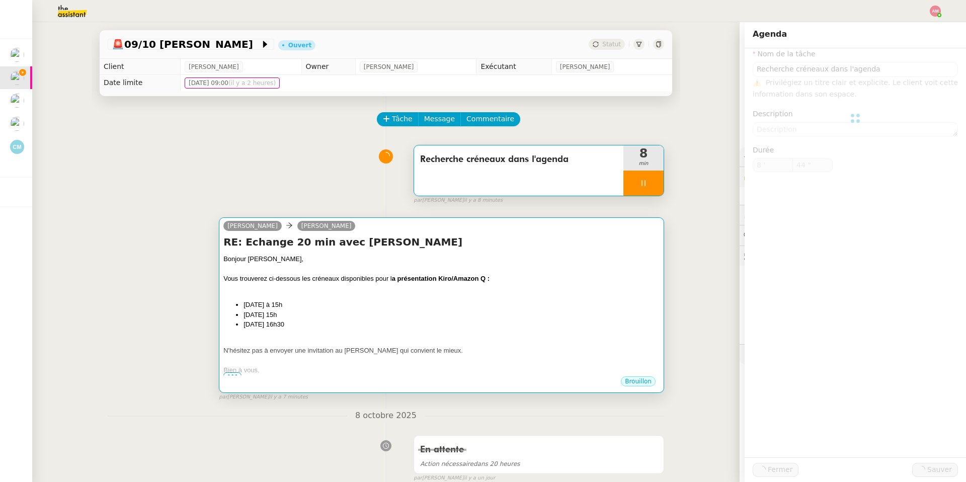
type input "Recherche créneaux dans l'agenda"
type input "8 '"
type input "44 ""
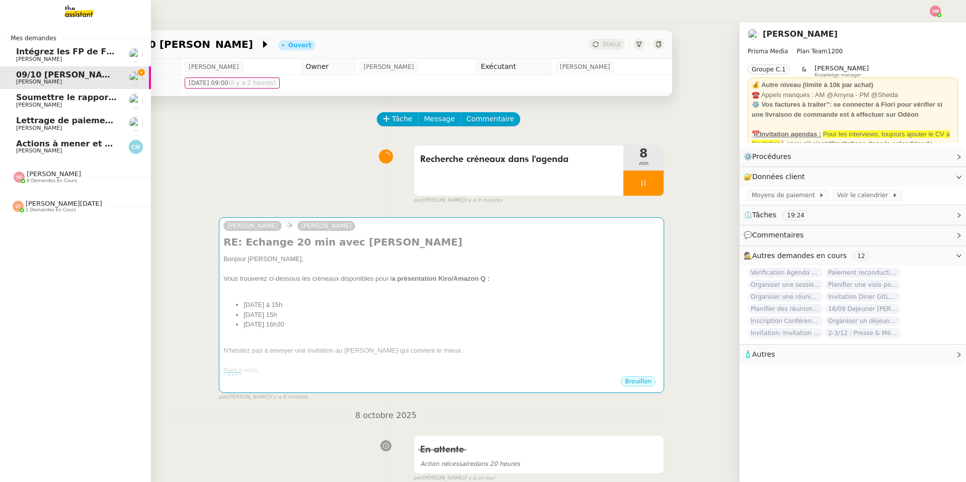
click at [32, 182] on span "8 demandes en cours" at bounding box center [52, 181] width 50 height 6
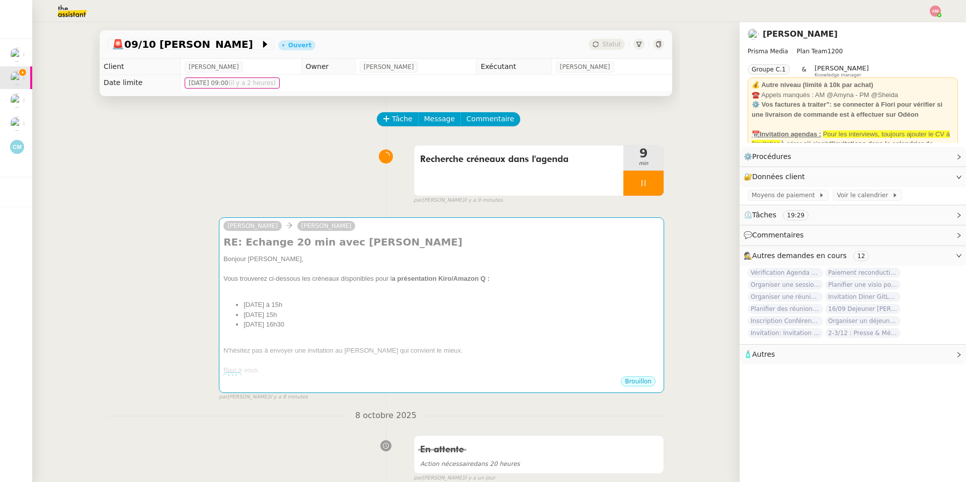
click at [62, 9] on img at bounding box center [64, 11] width 78 height 22
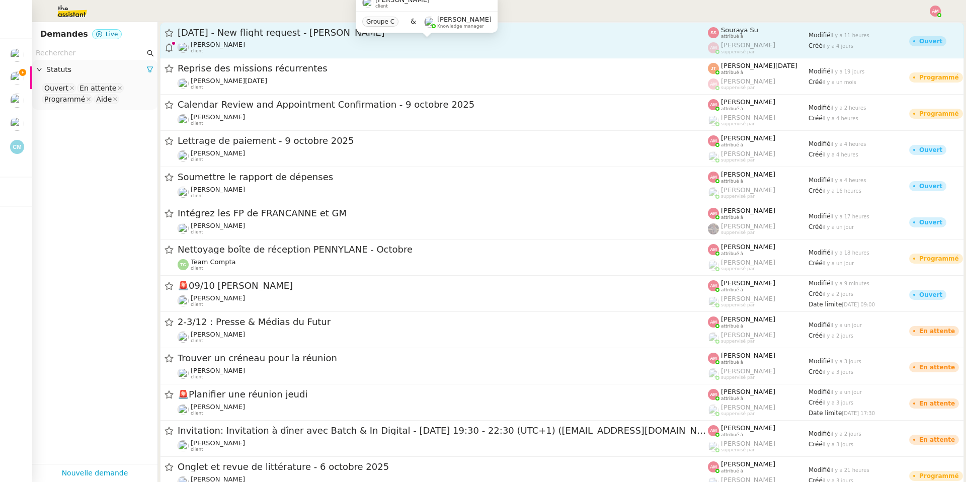
click at [277, 44] on div "[PERSON_NAME] client" at bounding box center [443, 47] width 530 height 13
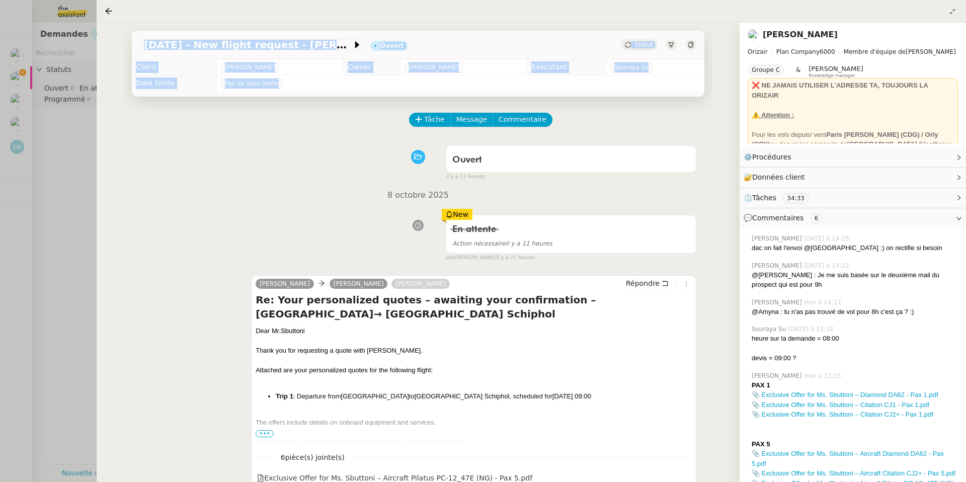
drag, startPoint x: 43, startPoint y: 190, endPoint x: 301, endPoint y: 133, distance: 263.7
click at [301, 133] on nz-layout "Mes demandes Intégrez les FP de FRANCANNE et GM [PERSON_NAME] 09/10 [PERSON_NAM…" at bounding box center [483, 241] width 966 height 482
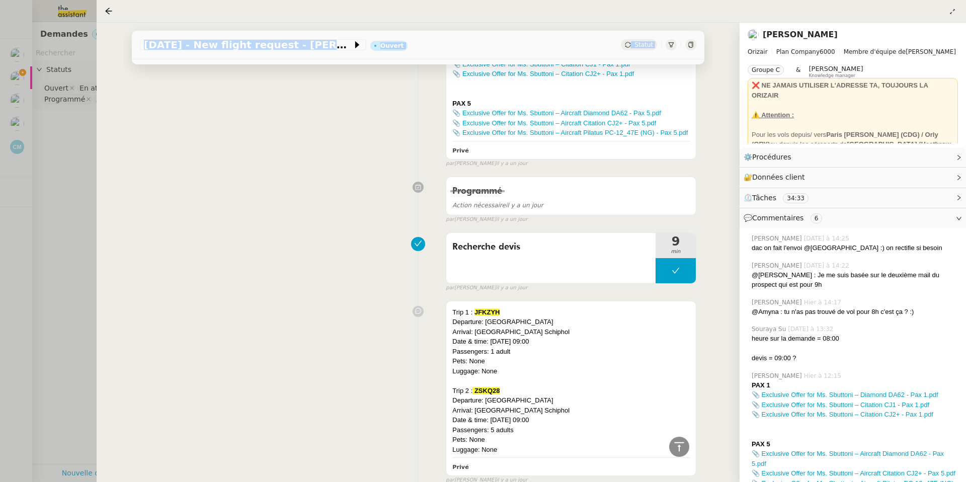
scroll to position [356, 0]
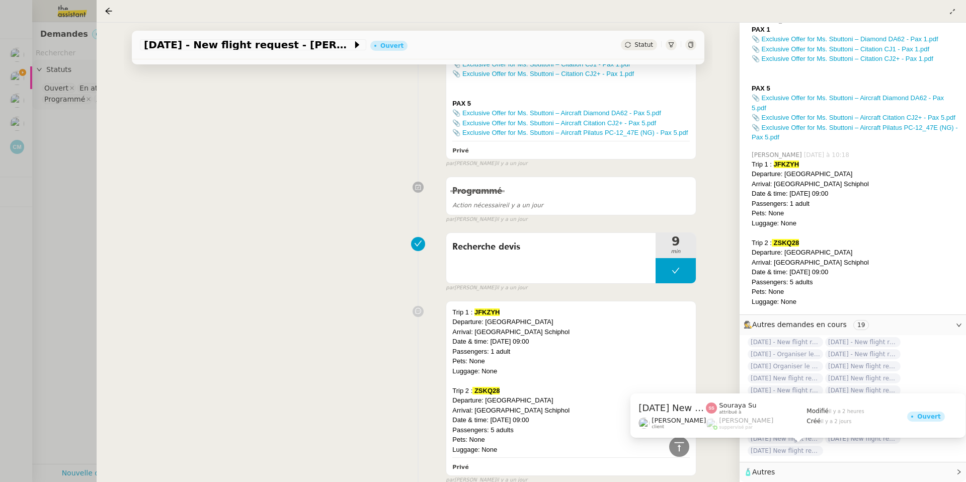
click at [786, 453] on span "[DATE] New flight request - [PERSON_NAME]" at bounding box center [784, 451] width 75 height 10
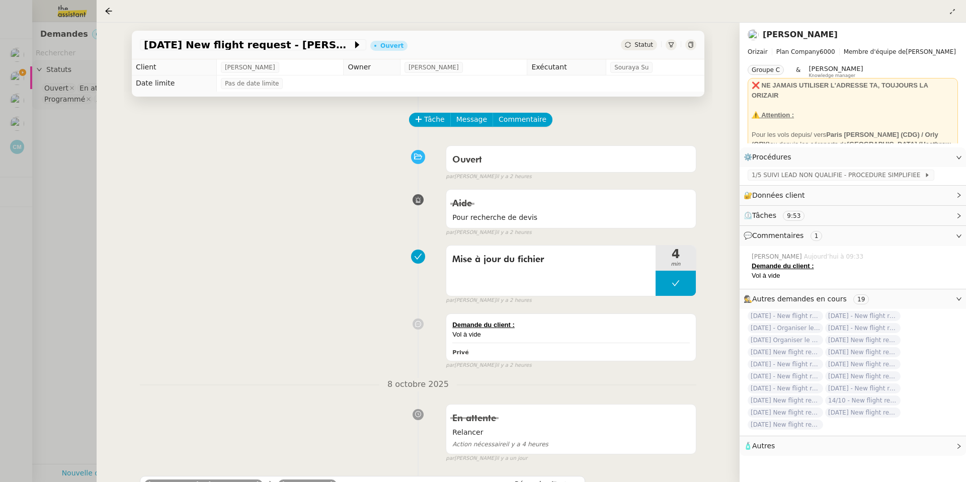
click at [64, 183] on div at bounding box center [483, 241] width 966 height 482
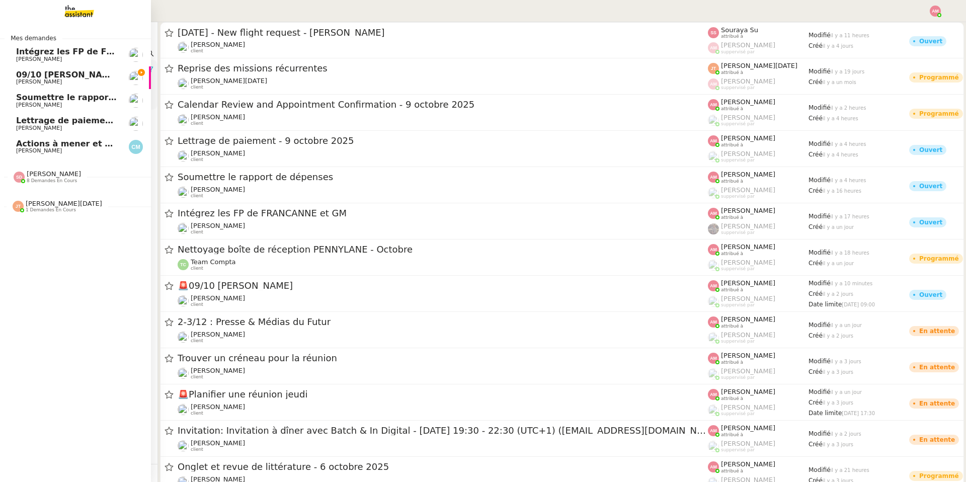
click at [22, 78] on span "09/10 [PERSON_NAME]" at bounding box center [67, 75] width 103 height 10
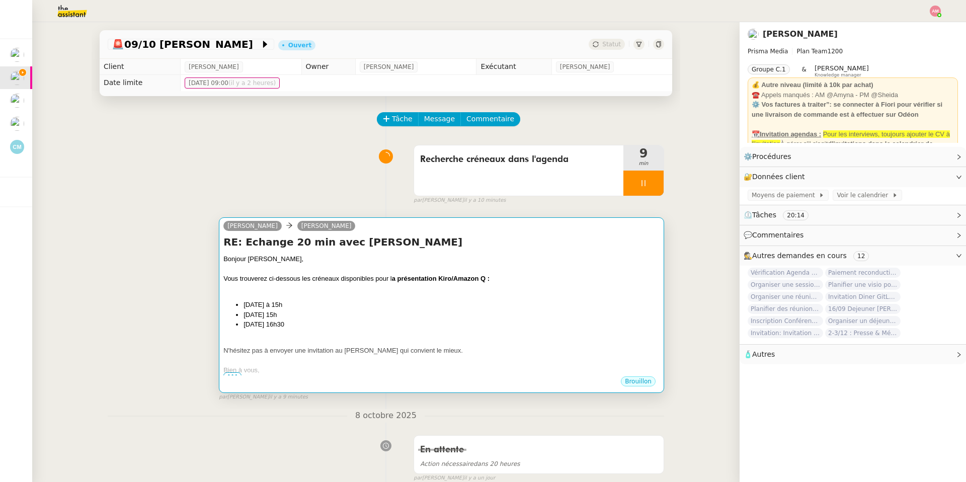
click at [515, 321] on li "[DATE] 16h30" at bounding box center [451, 324] width 416 height 10
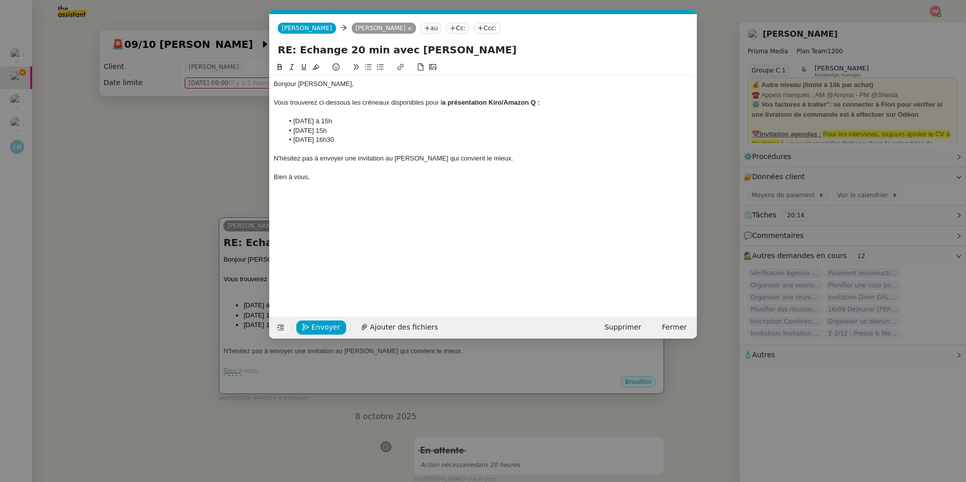
scroll to position [0, 21]
click at [191, 278] on nz-modal-container "Service TA - VOYAGE - PROPOSITION GLOBALE A utiliser dans le cadre de propositi…" at bounding box center [483, 241] width 966 height 482
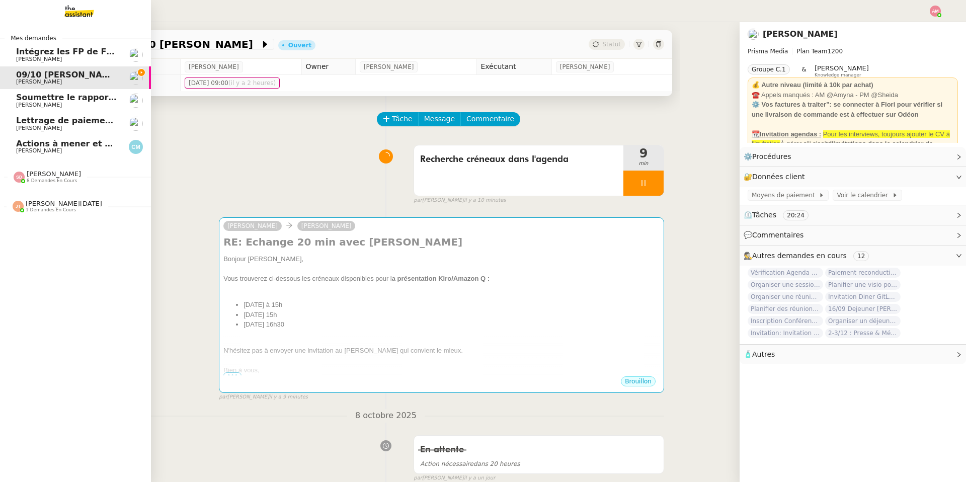
click at [39, 177] on span "[PERSON_NAME]" at bounding box center [54, 174] width 54 height 8
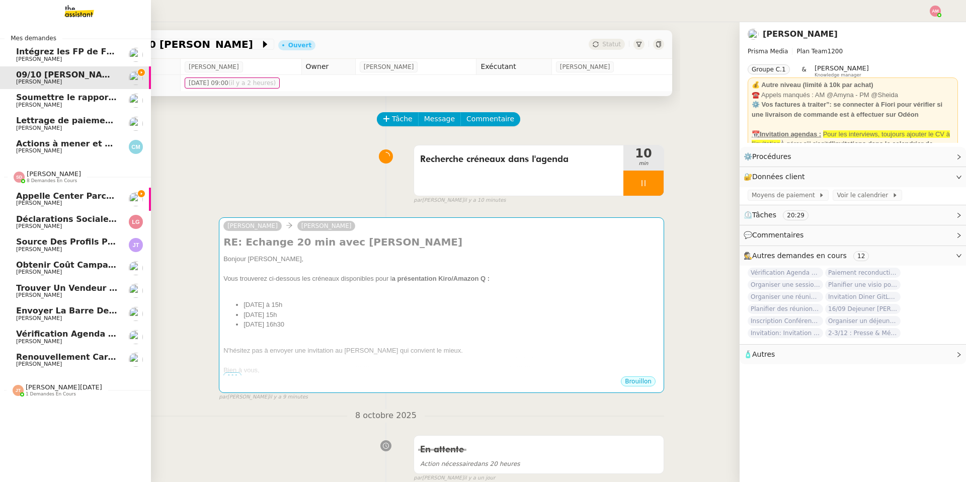
click at [39, 177] on span "[PERSON_NAME]" at bounding box center [54, 174] width 54 height 8
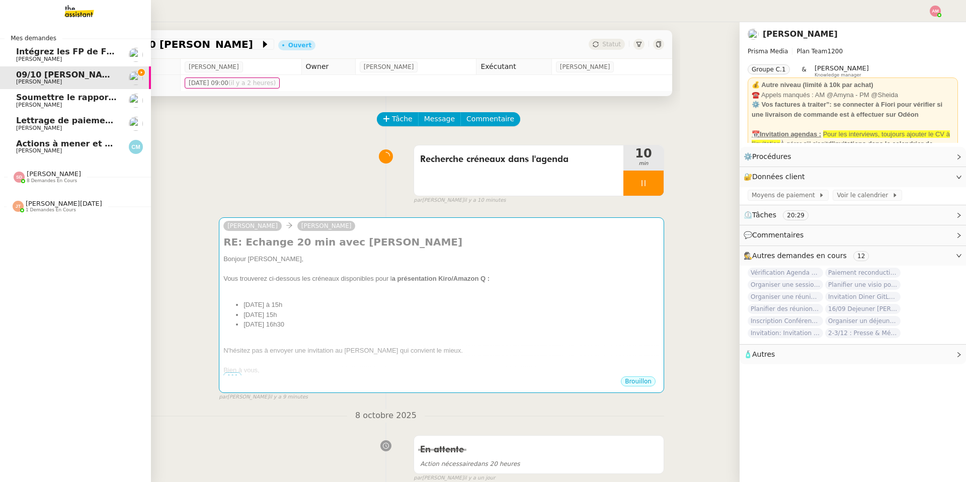
click at [40, 213] on div "[PERSON_NAME][DATE] 1 demandes en cours" at bounding box center [75, 202] width 151 height 29
click at [46, 222] on span "Créer une liste de créateurs LinkedIn" at bounding box center [103, 225] width 174 height 10
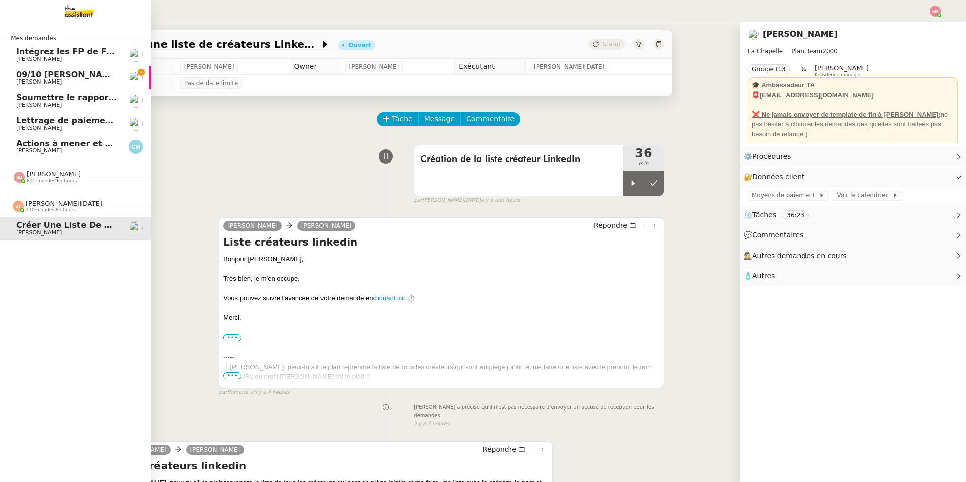
click at [25, 82] on span "[PERSON_NAME]" at bounding box center [39, 81] width 46 height 7
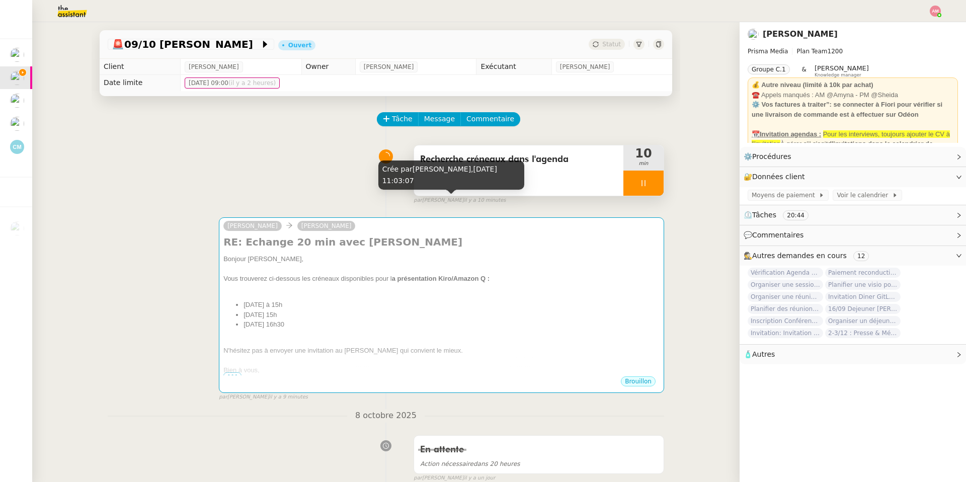
click at [561, 177] on div "Recherche créneaux dans l'agenda" at bounding box center [518, 170] width 209 height 50
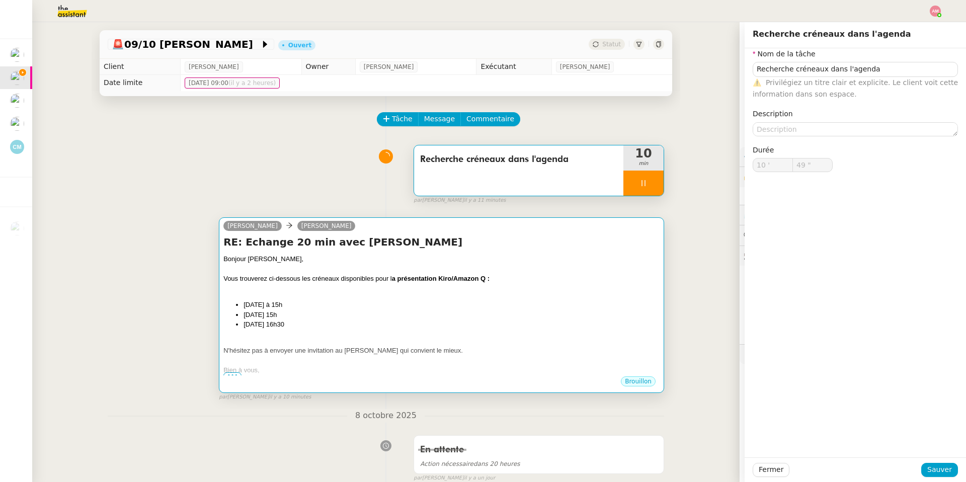
click at [558, 253] on div "RE: Echange 20 min avec [PERSON_NAME] Bonjour [PERSON_NAME], Vous trouverez ci-…" at bounding box center [441, 305] width 436 height 140
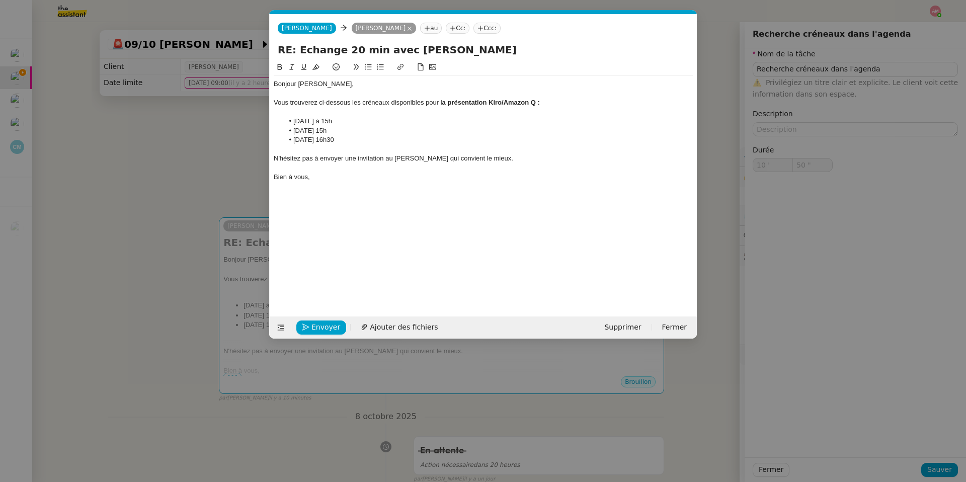
scroll to position [0, 21]
type input "59 ""
type input "11 '"
drag, startPoint x: 329, startPoint y: 328, endPoint x: 191, endPoint y: 327, distance: 138.3
click at [191, 327] on nz-modal-container "Service TA - VOYAGE - PROPOSITION GLOBALE A utiliser dans le cadre de propositi…" at bounding box center [483, 241] width 966 height 482
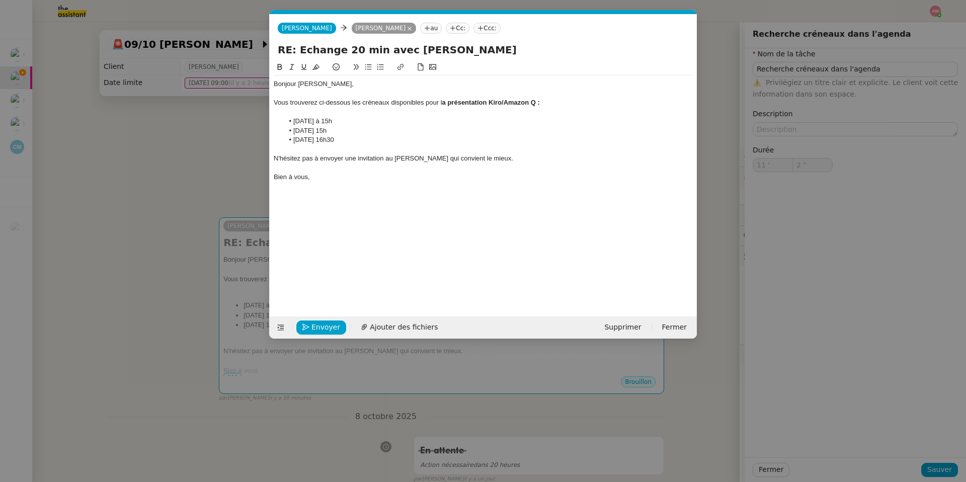
click at [191, 327] on nz-modal-container "Service TA - VOYAGE - PROPOSITION GLOBALE A utiliser dans le cadre de propositi…" at bounding box center [483, 241] width 966 height 482
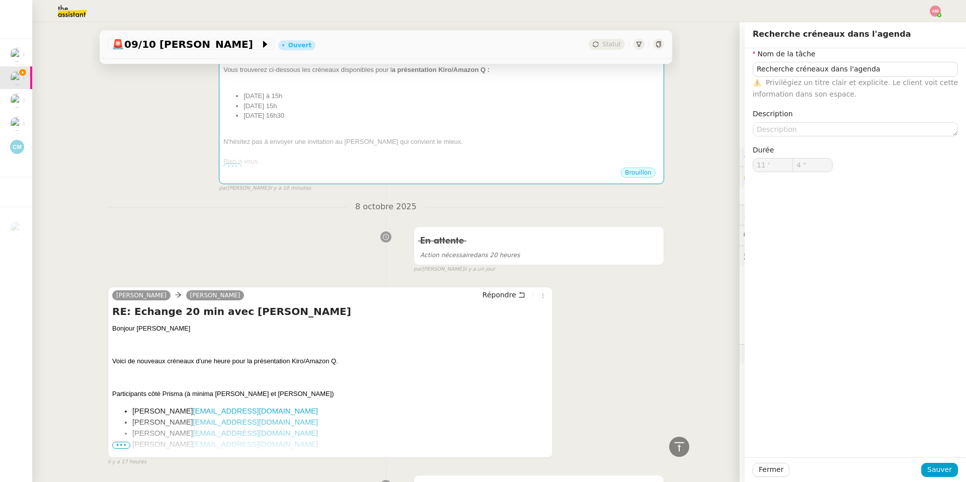
scroll to position [33, 0]
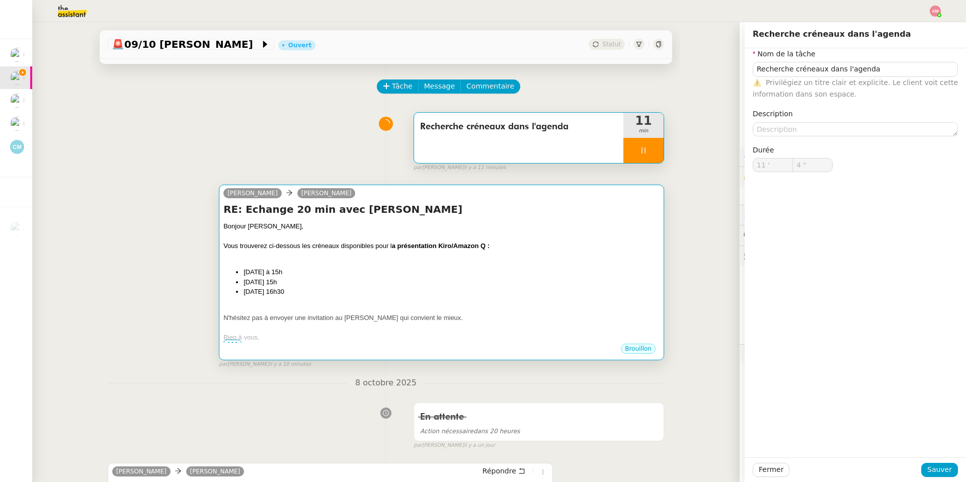
click at [288, 271] on li "[DATE] à 15h" at bounding box center [451, 272] width 416 height 10
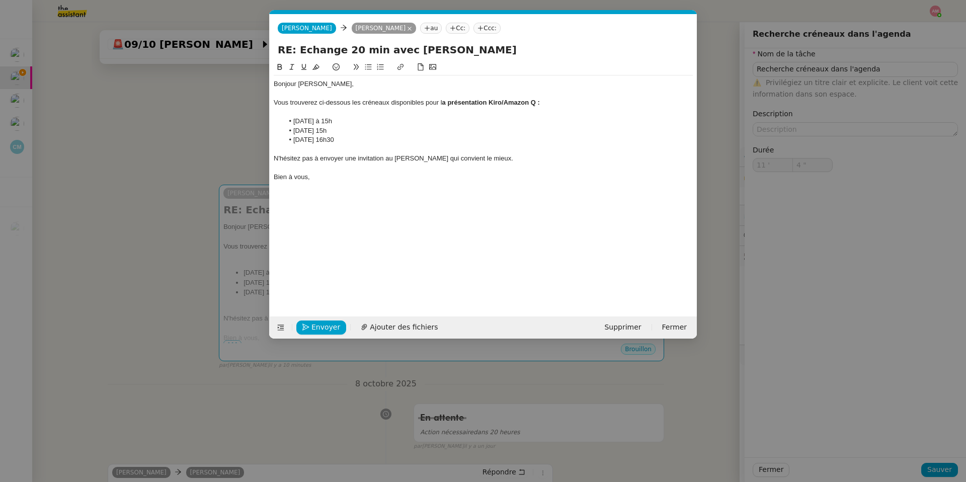
scroll to position [0, 21]
click at [341, 92] on div at bounding box center [483, 93] width 419 height 9
type input "6 ""
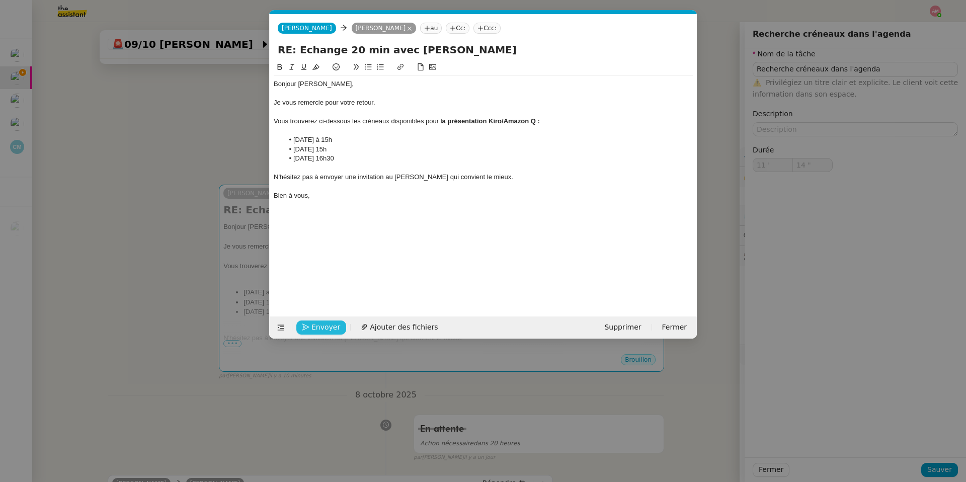
click at [316, 332] on span "Envoyer" at bounding box center [325, 327] width 29 height 12
click at [316, 332] on span "Confirmer l'envoi" at bounding box center [341, 327] width 60 height 12
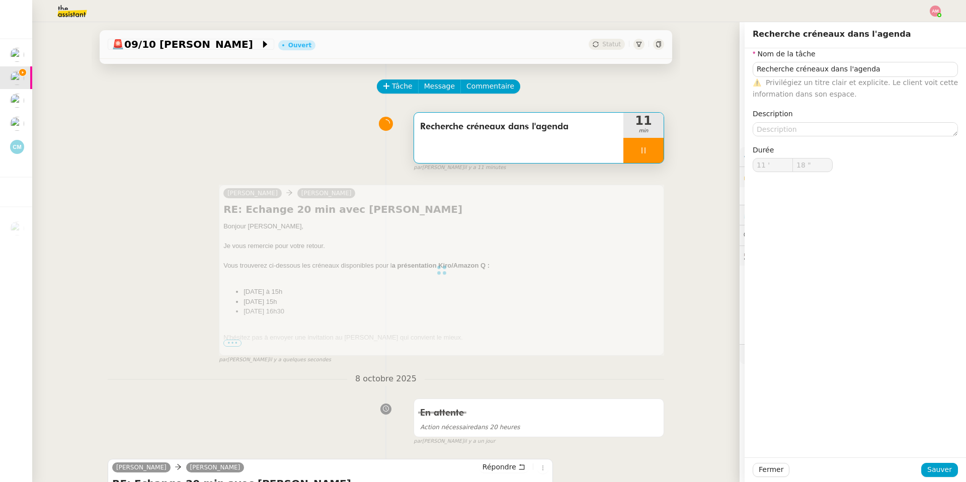
type input "19 ""
type input "Recherche créneaux dans l'agenda"
type input "11 '"
type input "20 ""
click at [654, 144] on div at bounding box center [643, 150] width 40 height 25
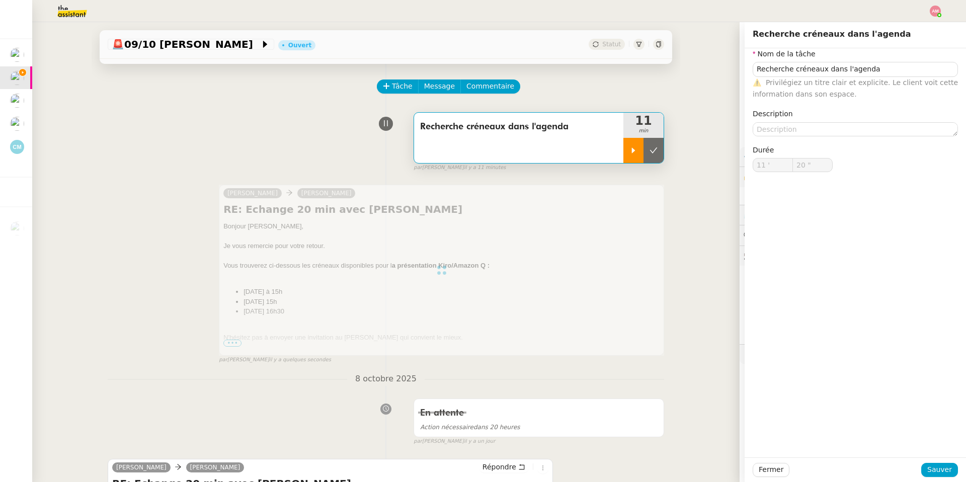
click at [654, 144] on button at bounding box center [653, 150] width 20 height 25
type input "Recherche créneaux dans l'agenda"
type input "11 '"
type input "20 ""
type input "Recherche créneaux dans l'agenda"
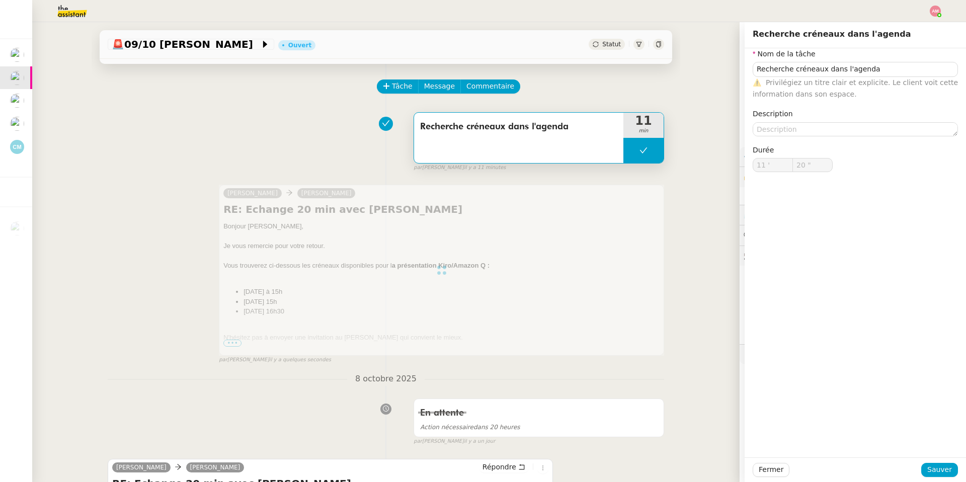
type input "11 '"
type input "20 ""
type input "Recherche créneaux dans l'agenda"
type input "11 '"
type input "20 ""
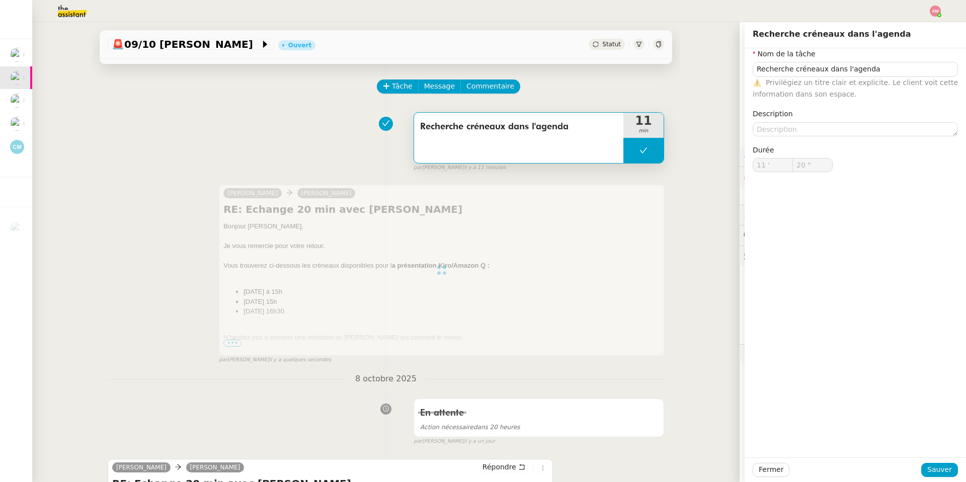
type input "Recherche créneaux dans l'agenda"
type input "11 '"
type input "20 ""
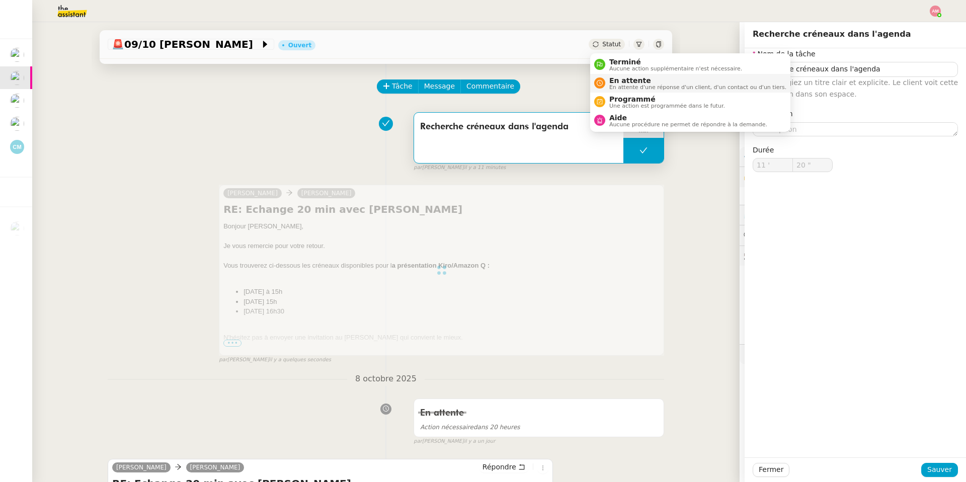
click at [625, 78] on span "En attente" at bounding box center [697, 80] width 177 height 8
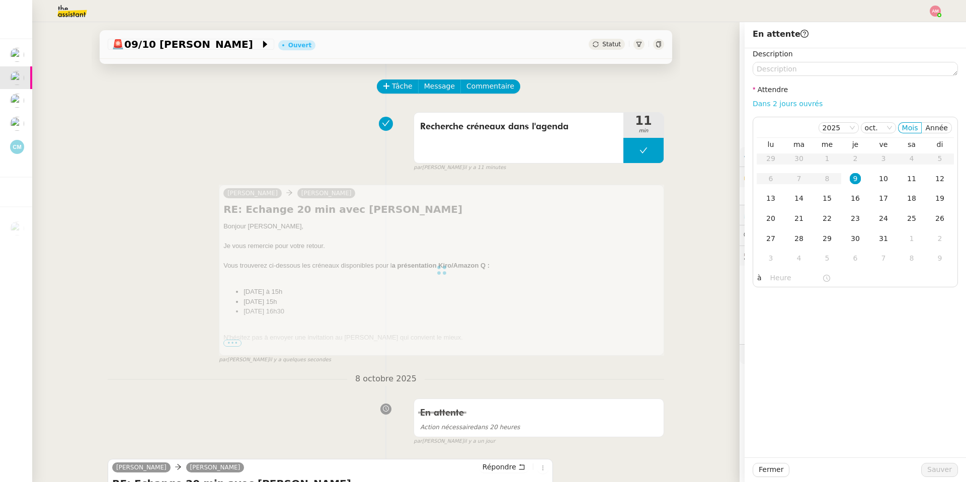
click at [773, 104] on link "Dans 2 jours ouvrés" at bounding box center [788, 104] width 70 height 8
type input "07:00"
click at [794, 193] on div "14" at bounding box center [798, 198] width 11 height 11
click at [929, 469] on span "Sauver" at bounding box center [939, 470] width 25 height 12
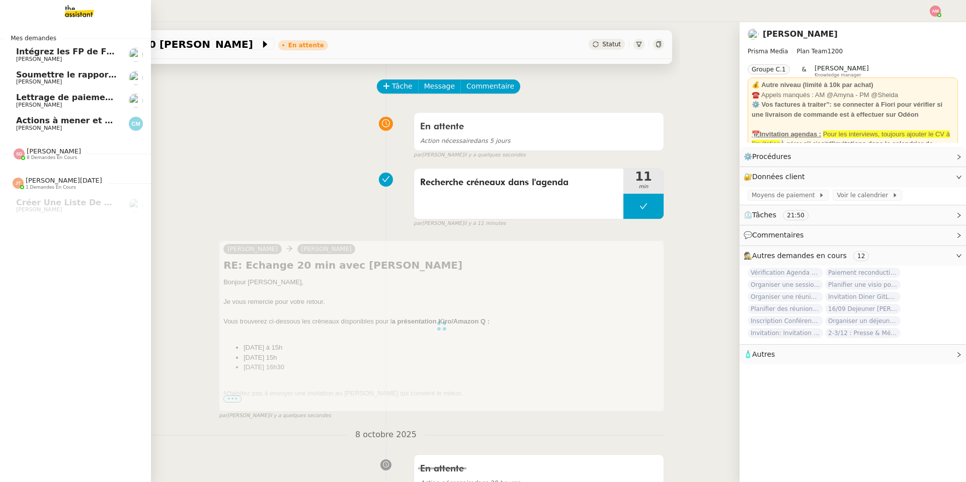
click at [34, 104] on span "[PERSON_NAME]" at bounding box center [39, 105] width 46 height 7
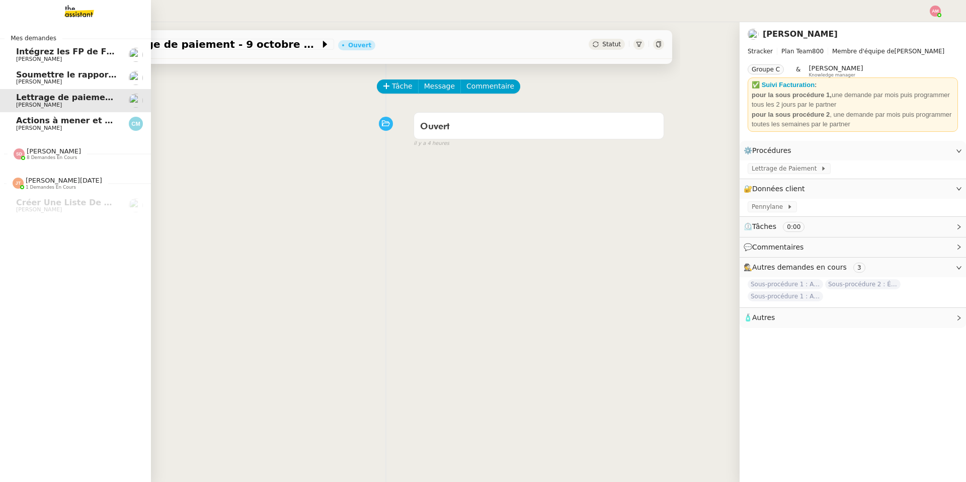
click at [49, 72] on span "Soumettre le rapport de dépenses" at bounding box center [94, 75] width 156 height 10
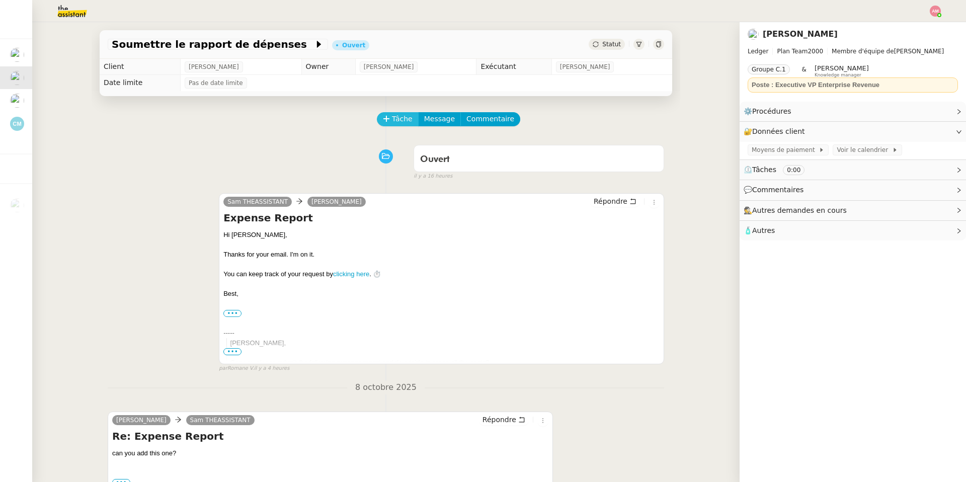
click at [404, 122] on span "Tâche" at bounding box center [402, 119] width 21 height 12
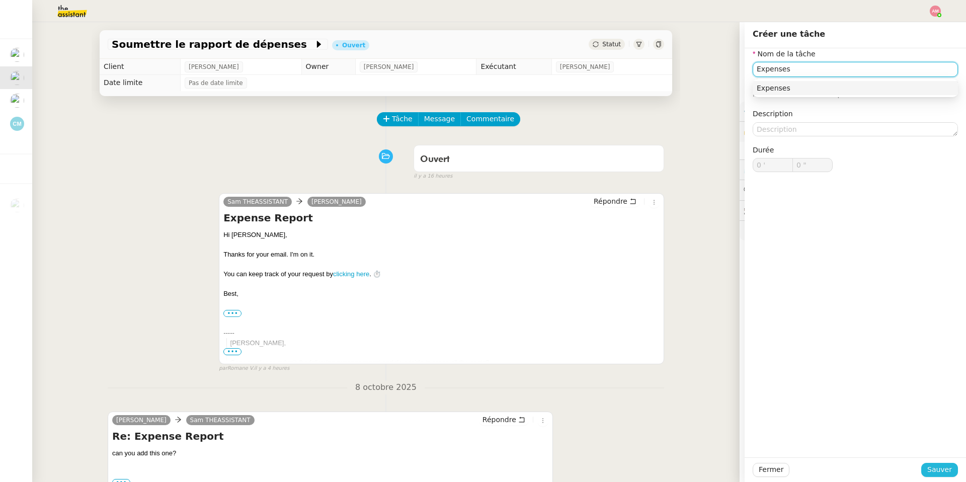
type input "Expenses"
click at [941, 468] on span "Sauver" at bounding box center [939, 470] width 25 height 12
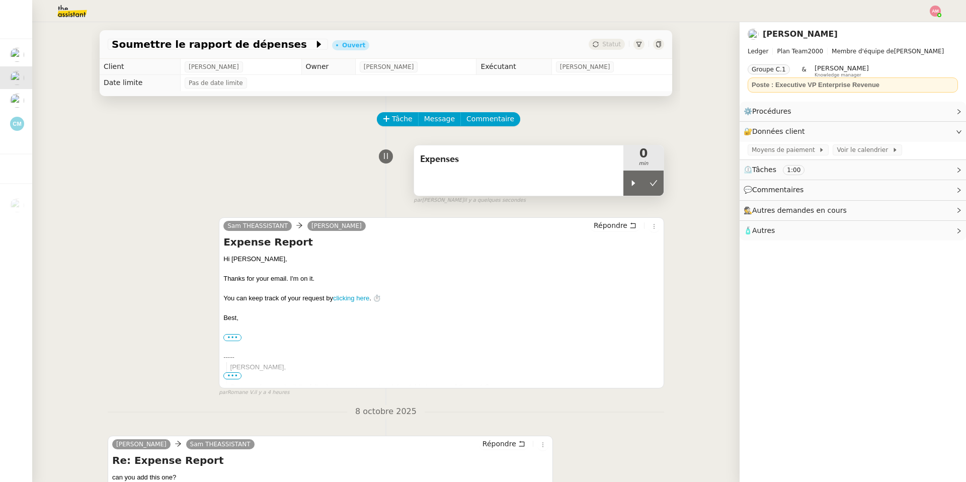
click at [620, 182] on div "Expenses" at bounding box center [518, 170] width 209 height 50
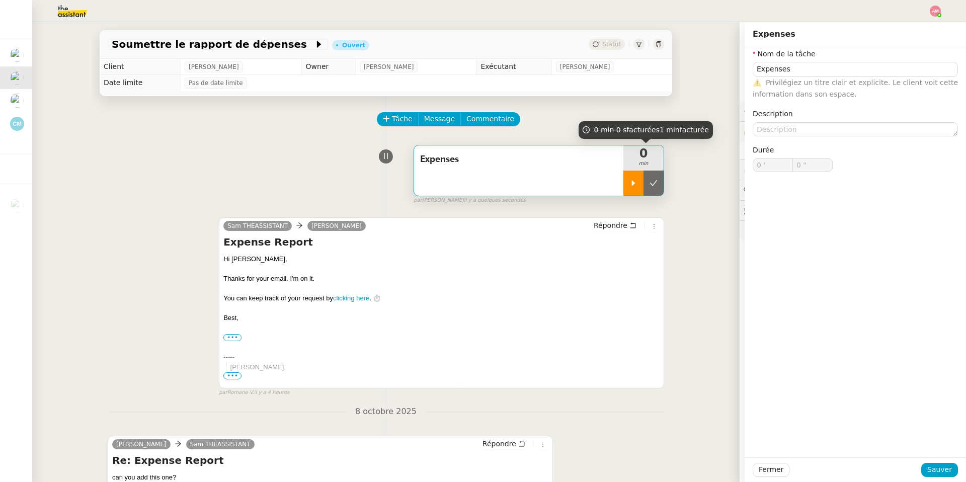
click at [636, 182] on icon at bounding box center [633, 183] width 8 height 8
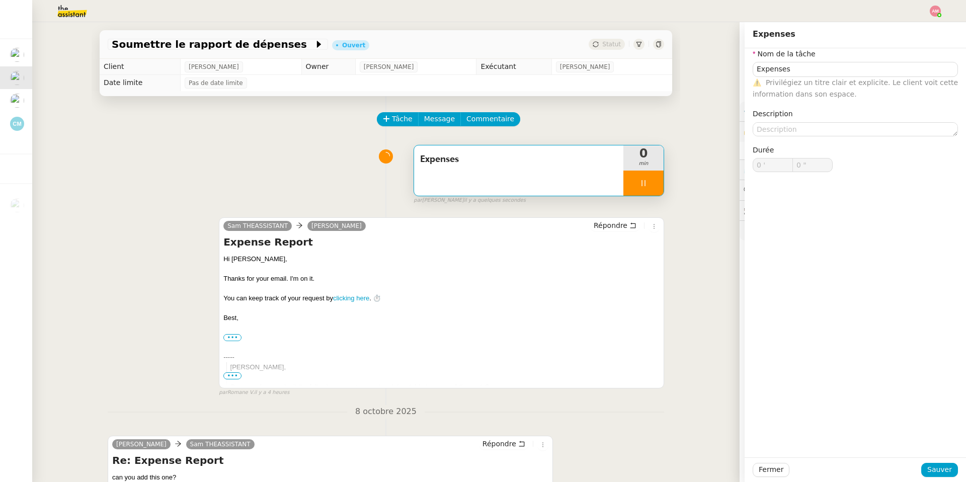
type input "Expenses"
type input "0 '"
type input "0 ""
type input "Expenses"
type input "0 '"
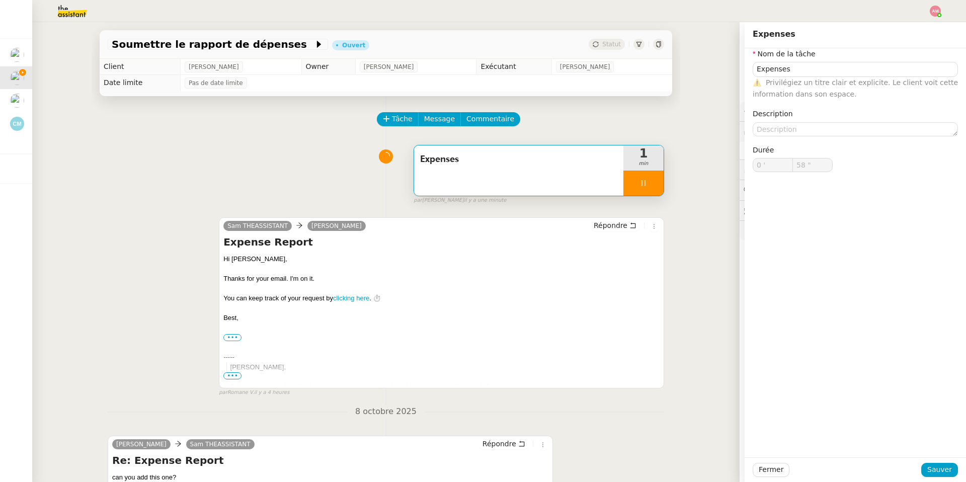
type input "59 ""
type input "1 '"
type input "43 ""
type input "3 '"
type input "7 ""
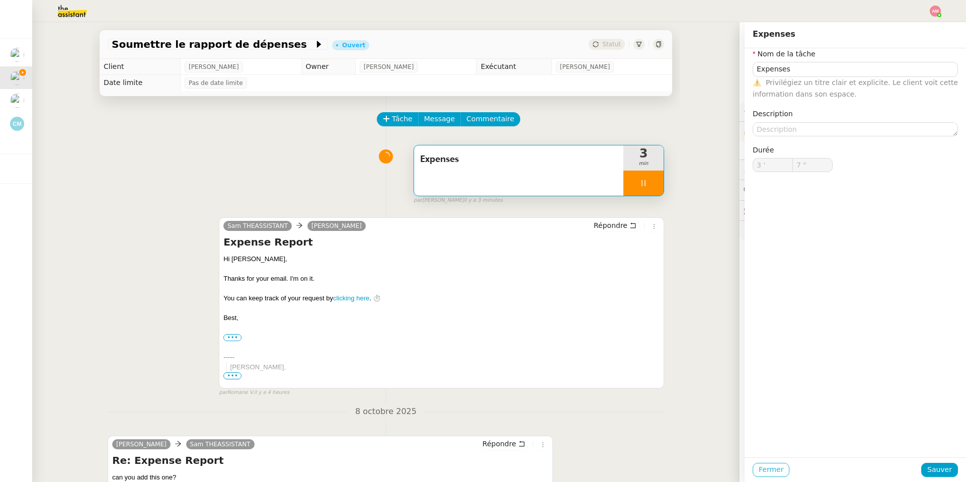
click at [779, 463] on button "Fermer" at bounding box center [771, 470] width 37 height 14
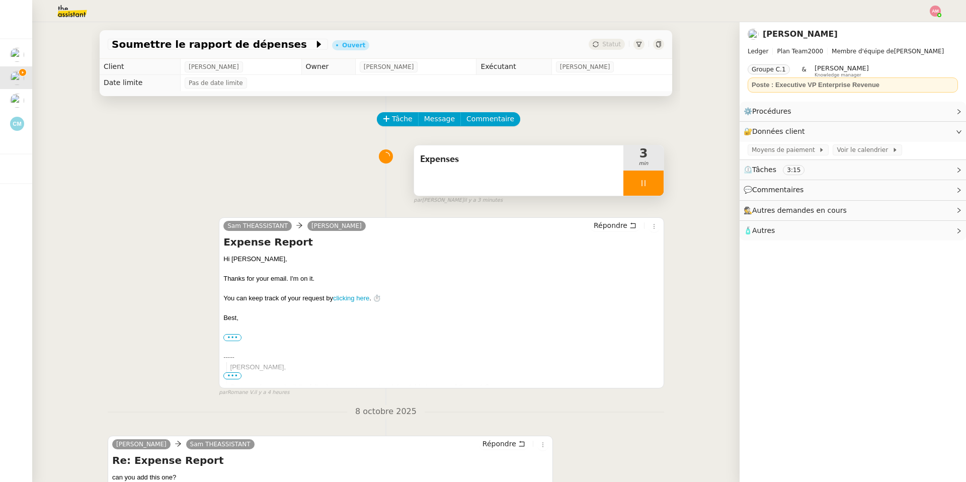
click at [704, 378] on div "Soumettre le rapport de dépenses Ouvert Statut Client [PERSON_NAME] Owner [PERS…" at bounding box center [385, 252] width 707 height 460
click at [925, 131] on link "Modifier" at bounding box center [931, 132] width 29 height 12
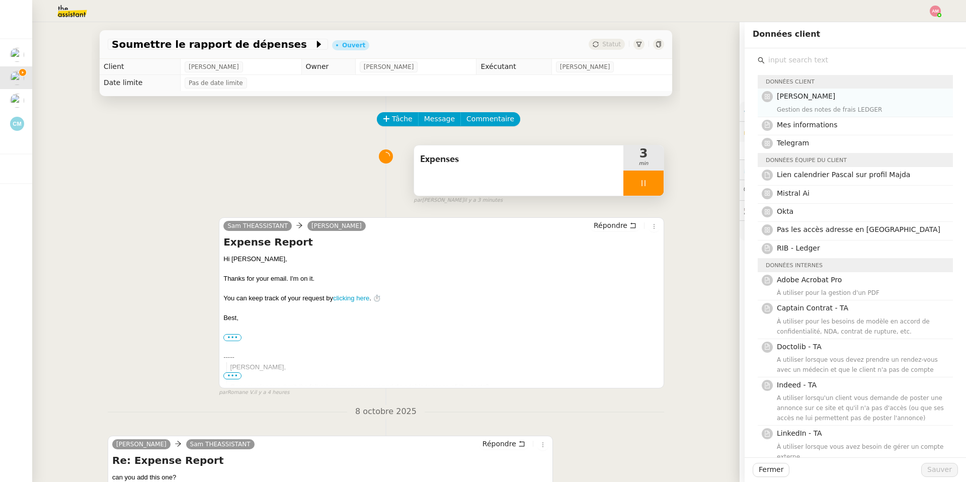
click at [860, 94] on h4 "[PERSON_NAME]" at bounding box center [862, 97] width 170 height 12
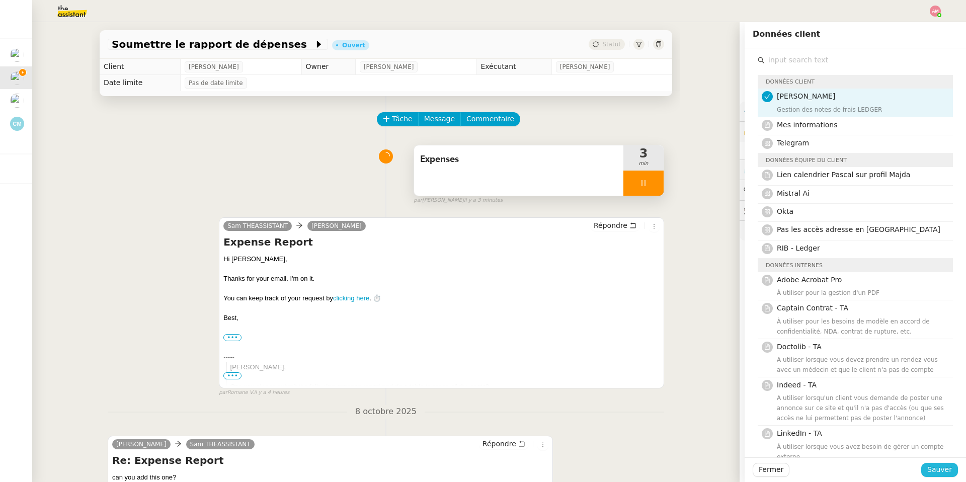
click at [929, 471] on span "Sauver" at bounding box center [939, 470] width 25 height 12
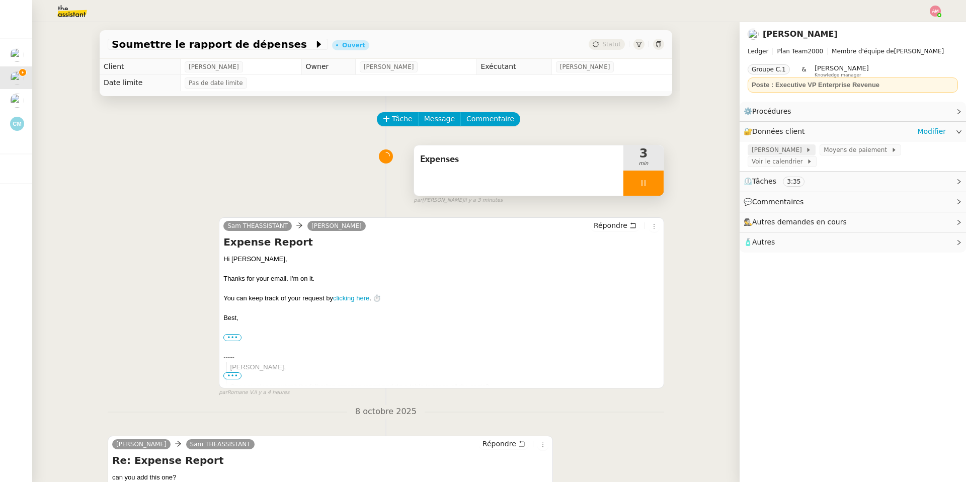
click at [791, 147] on span "[PERSON_NAME]" at bounding box center [779, 150] width 54 height 10
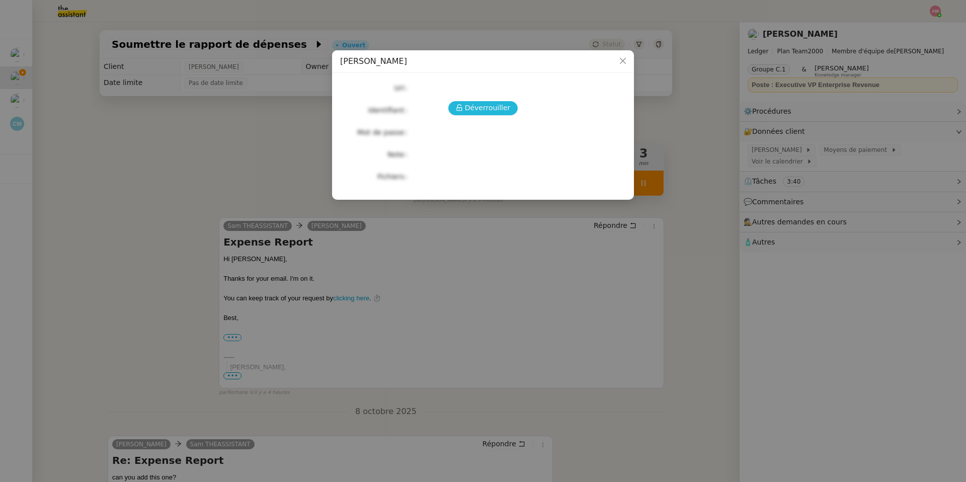
click at [494, 103] on span "Déverrouiller" at bounding box center [488, 108] width 46 height 12
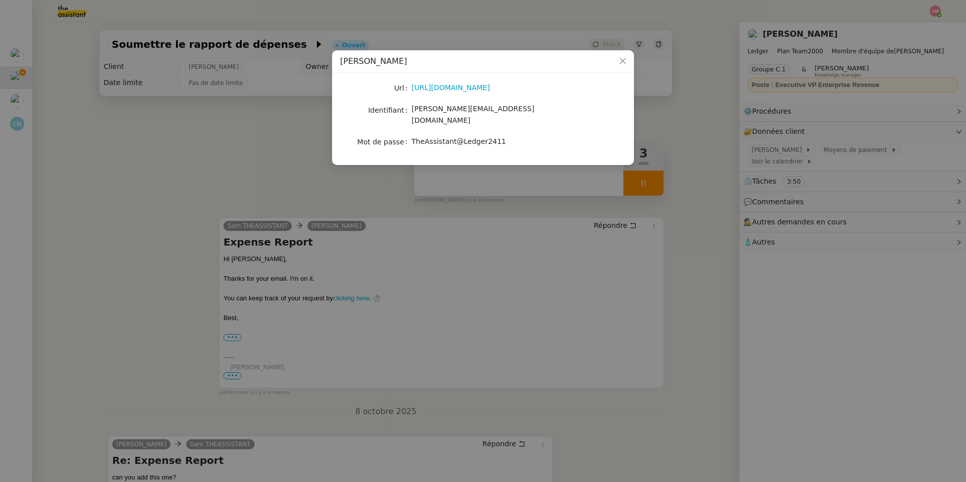
click at [565, 250] on nz-modal-container "JENJI - [PERSON_NAME] [URL][DOMAIN_NAME] Identifiant [PERSON_NAME][EMAIL_ADDRES…" at bounding box center [483, 241] width 966 height 482
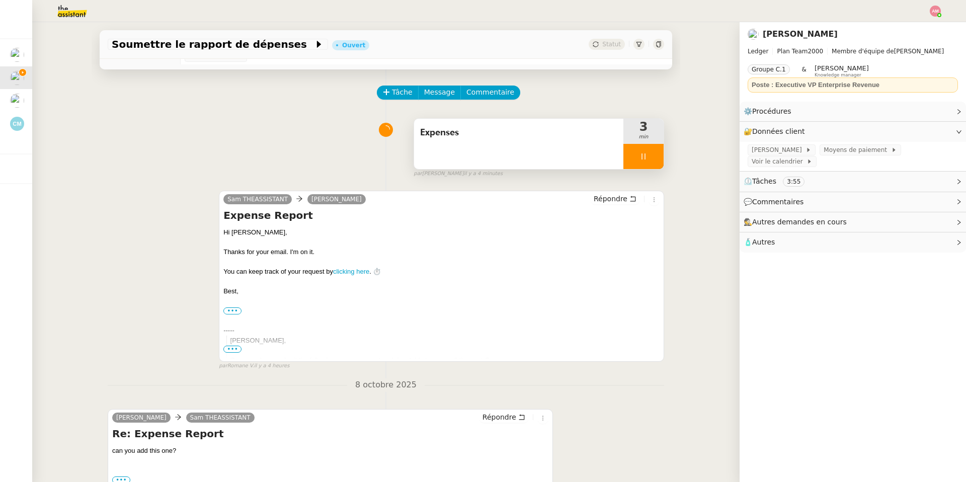
scroll to position [227, 0]
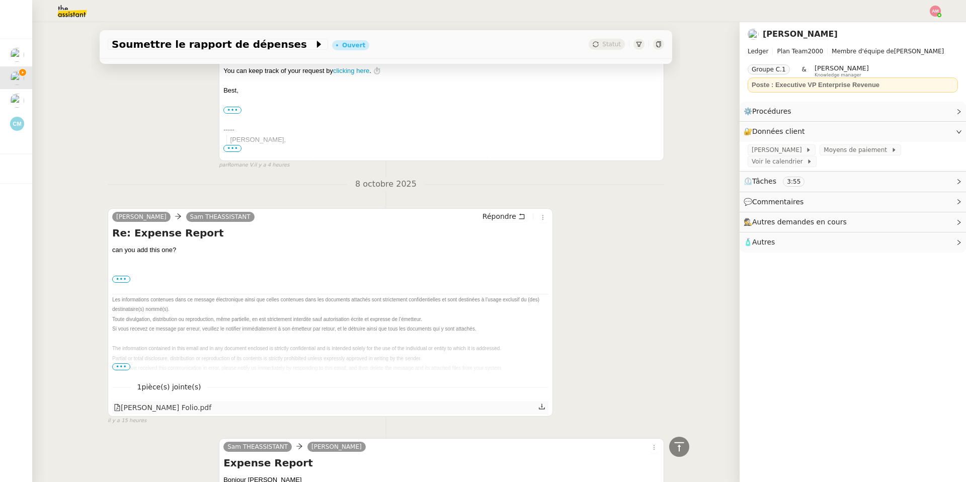
click at [543, 410] on icon at bounding box center [541, 406] width 7 height 7
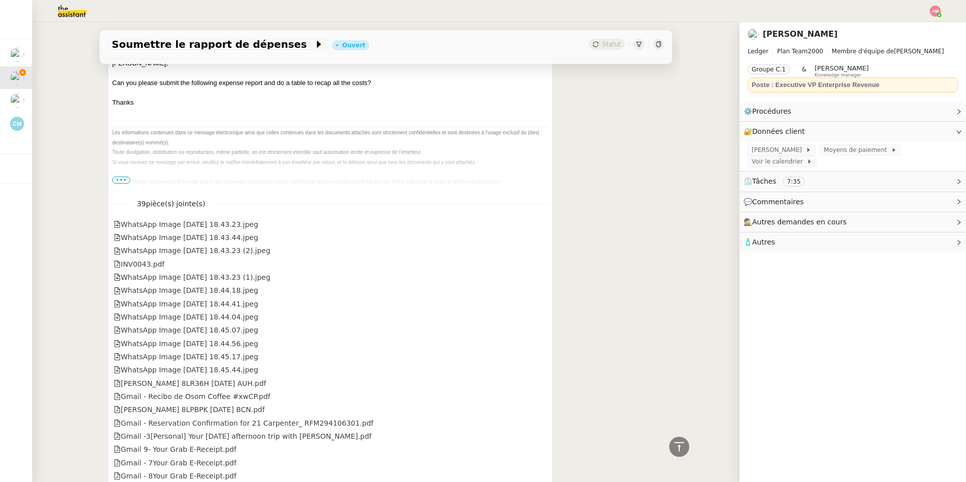
scroll to position [707, 0]
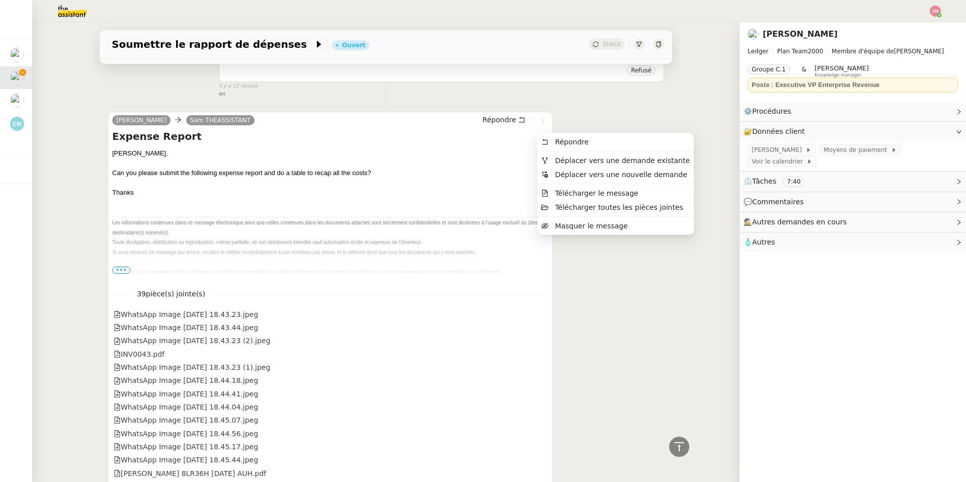
click at [543, 121] on icon at bounding box center [543, 121] width 6 height 6
click at [564, 205] on span "Télécharger toutes les pièces jointes" at bounding box center [619, 207] width 128 height 8
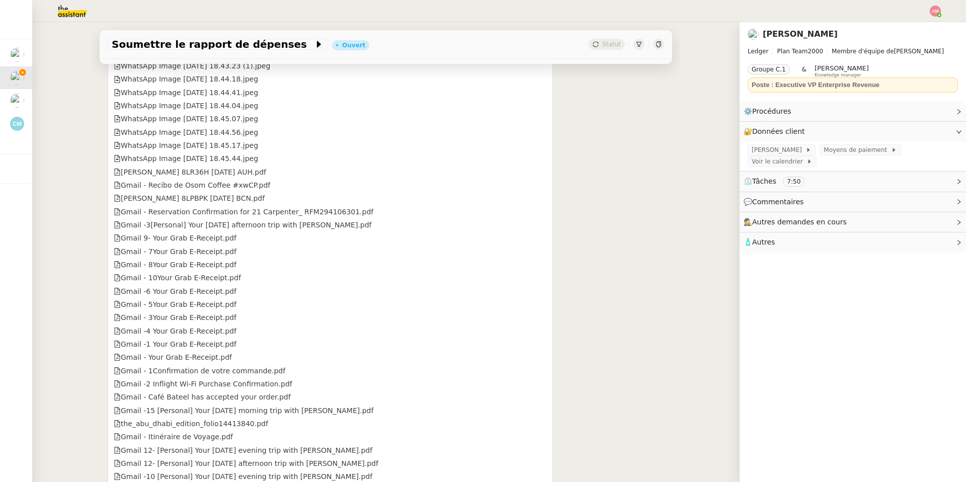
scroll to position [1112, 0]
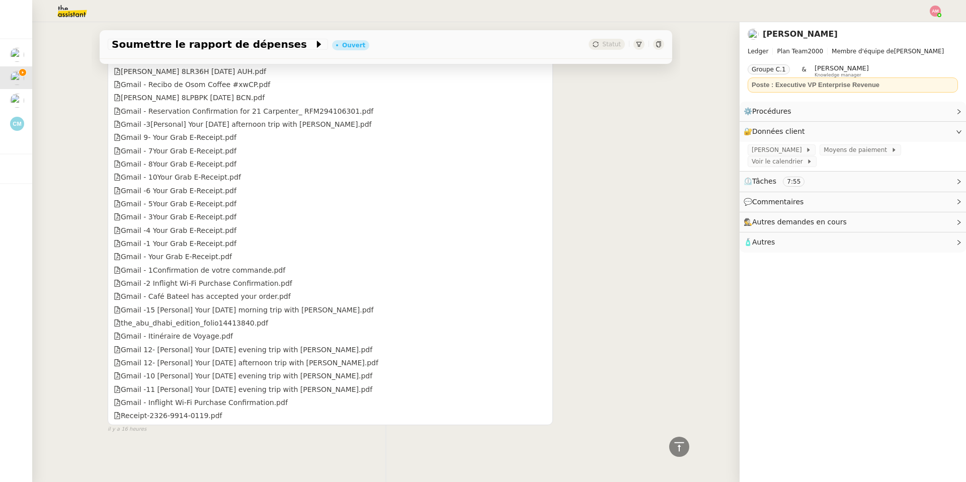
click at [583, 154] on div "[PERSON_NAME] Sam THEASSISTANT Répondre Expense Report [PERSON_NAME], Can you p…" at bounding box center [386, 67] width 556 height 733
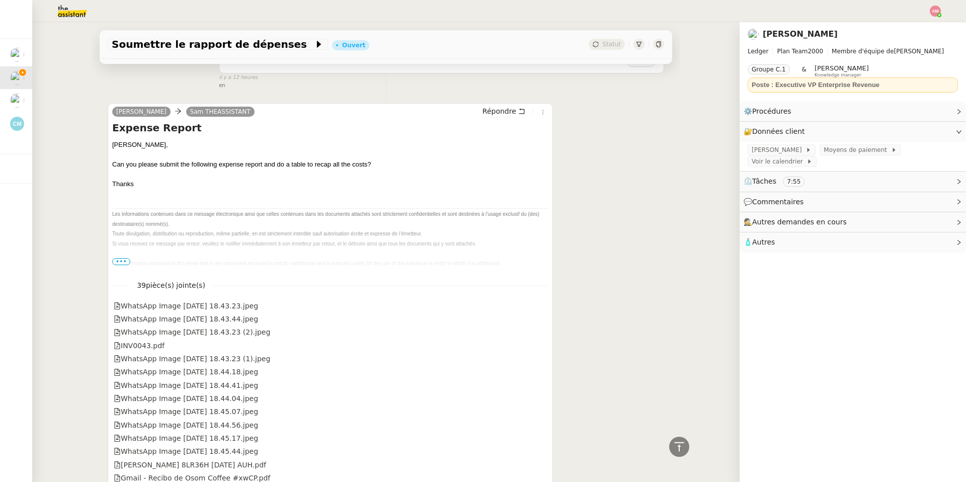
scroll to position [699, 0]
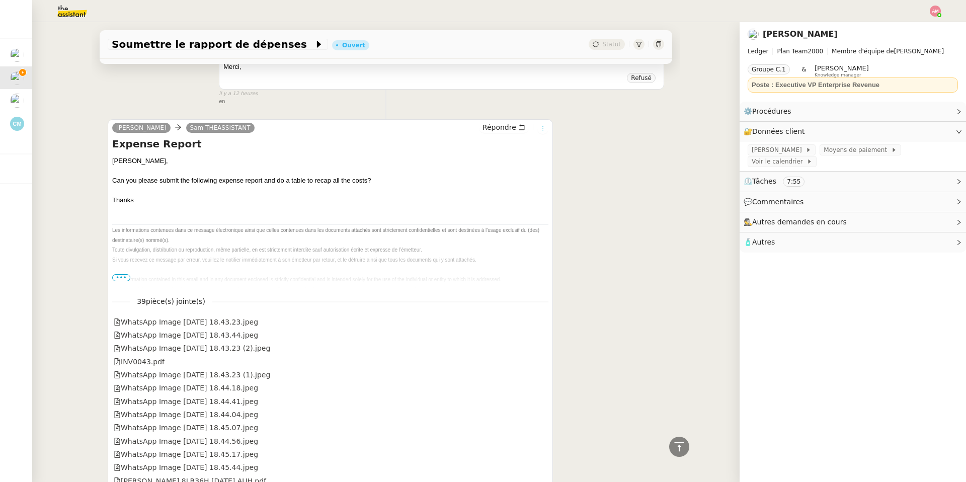
click at [544, 130] on icon at bounding box center [543, 128] width 6 height 6
click at [647, 104] on div "en" at bounding box center [441, 102] width 445 height 9
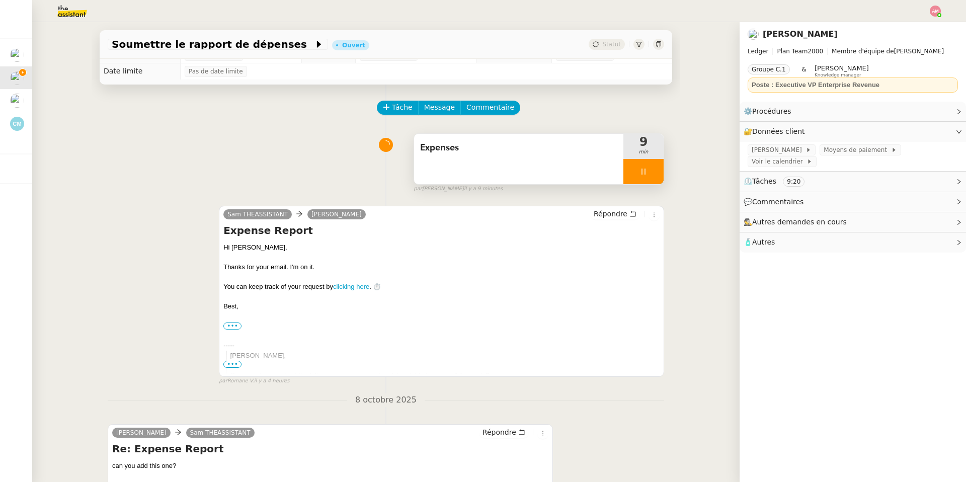
scroll to position [0, 0]
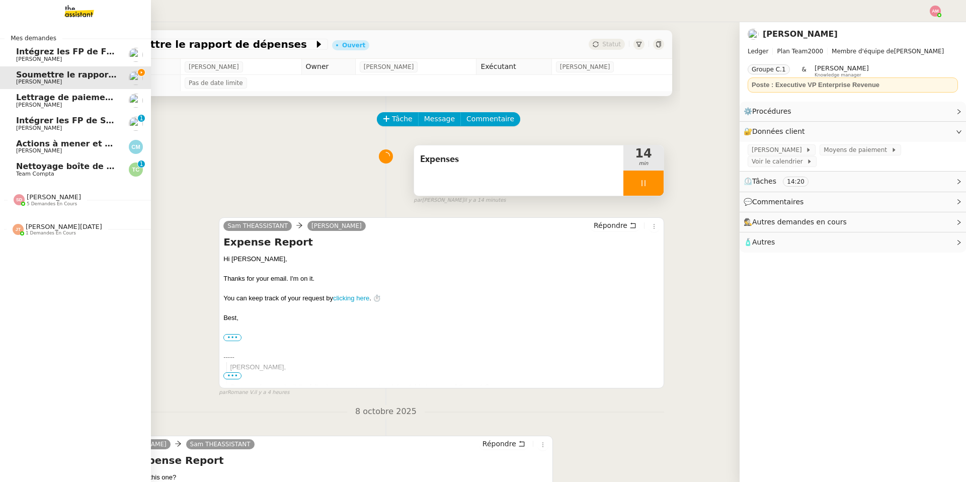
drag, startPoint x: 6, startPoint y: 172, endPoint x: 34, endPoint y: 147, distance: 38.1
click at [0, 25] on app-ticket-navbar "Mes demandes Intégrez les FP de FRANCANNE et GM [PERSON_NAME] le rapport de dép…" at bounding box center [0, 25] width 0 height 0
click at [15, 168] on link "Nettoyage boîte de réception PENNYLANE - Octobre Team Compta 0 1 2 3 4 5 6 7 8 9" at bounding box center [75, 169] width 151 height 23
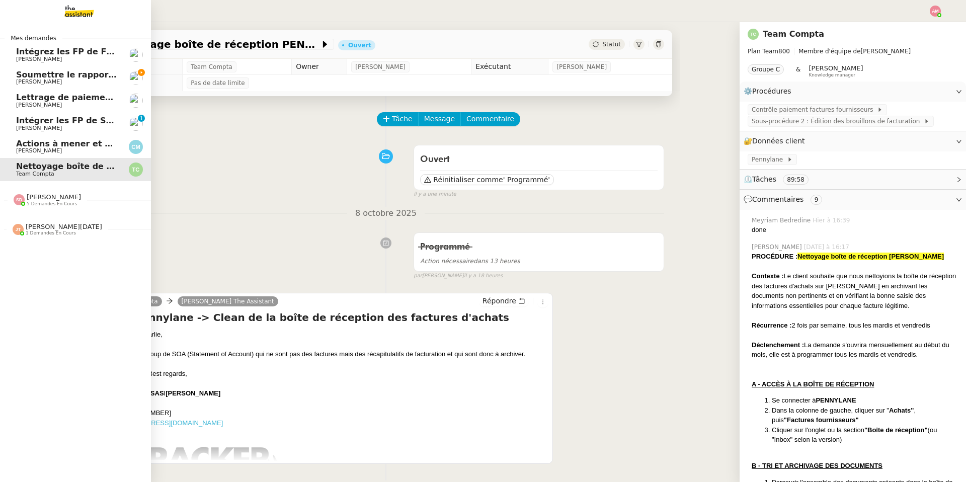
click at [28, 78] on span "Soumettre le rapport de dépenses" at bounding box center [94, 75] width 156 height 10
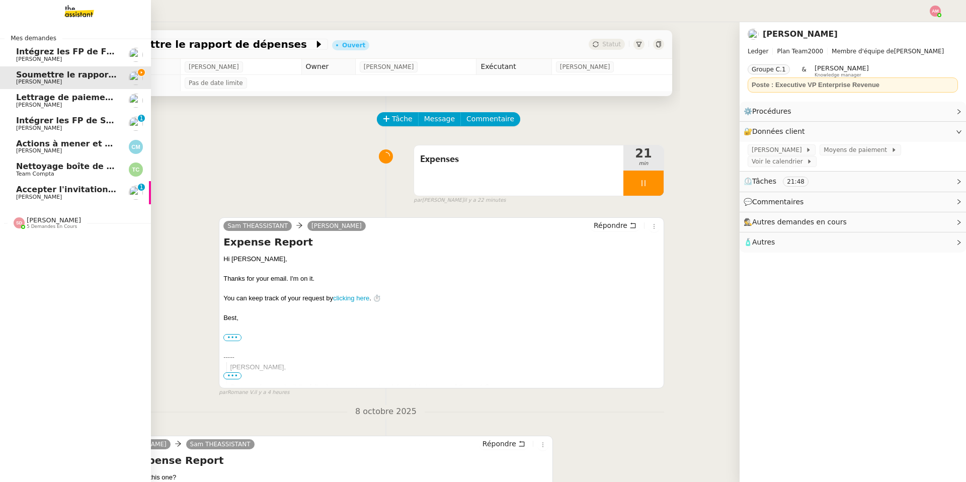
click at [24, 199] on span "[PERSON_NAME]" at bounding box center [39, 197] width 46 height 7
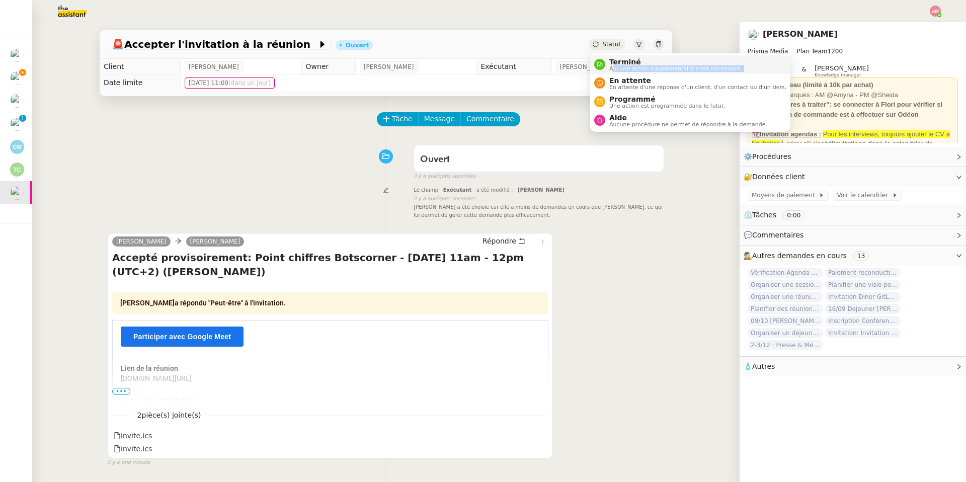
drag, startPoint x: 613, startPoint y: 75, endPoint x: 611, endPoint y: 70, distance: 5.7
click at [611, 70] on ul "Terminé Aucune action supplémentaire n'est nécessaire. En attente En attente d'…" at bounding box center [690, 92] width 200 height 78
click at [611, 70] on span "Aucune action supplémentaire n'est nécessaire." at bounding box center [675, 69] width 133 height 6
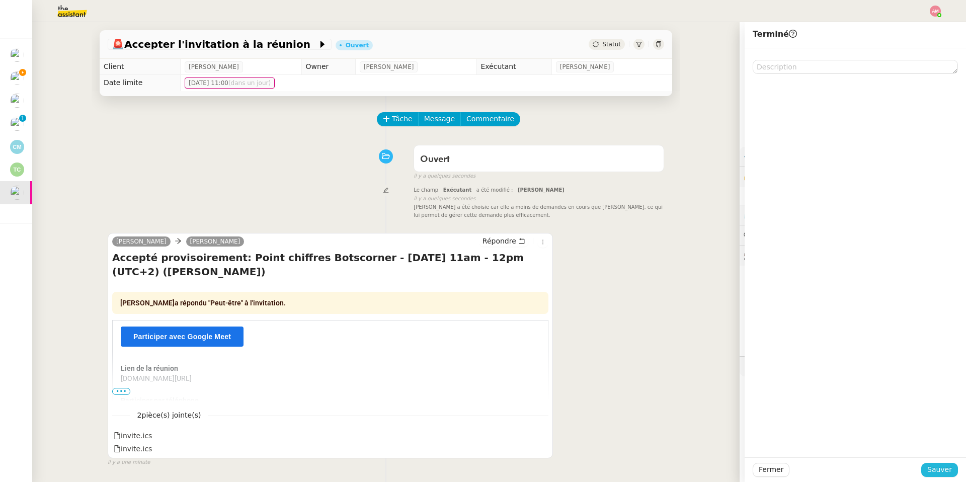
click at [931, 466] on span "Sauver" at bounding box center [939, 470] width 25 height 12
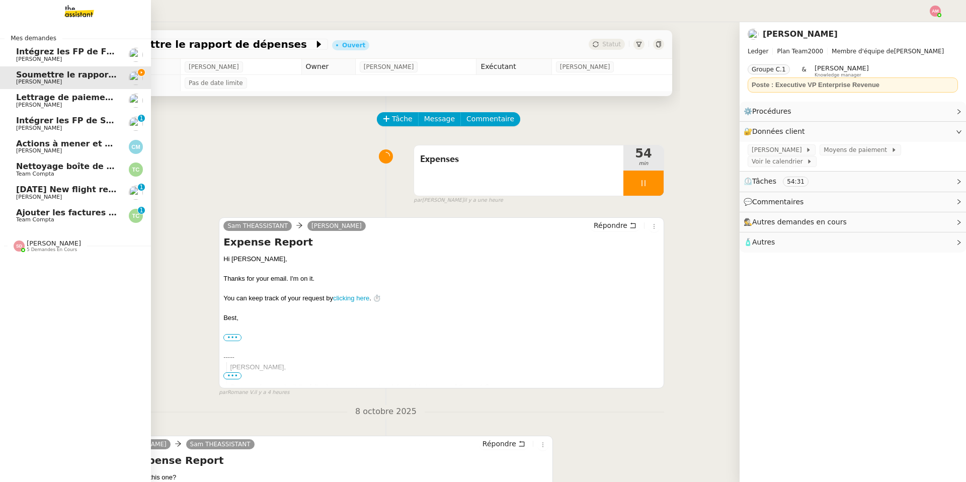
click at [39, 210] on span "Ajouter les factures UBER à [GEOGRAPHIC_DATA]" at bounding box center [127, 213] width 222 height 10
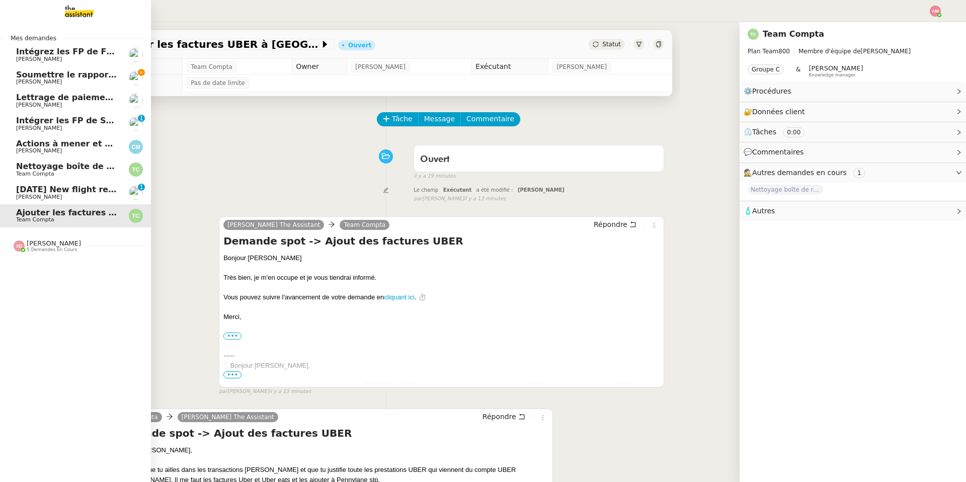
click at [30, 71] on span "Soumettre le rapport de dépenses" at bounding box center [94, 75] width 156 height 10
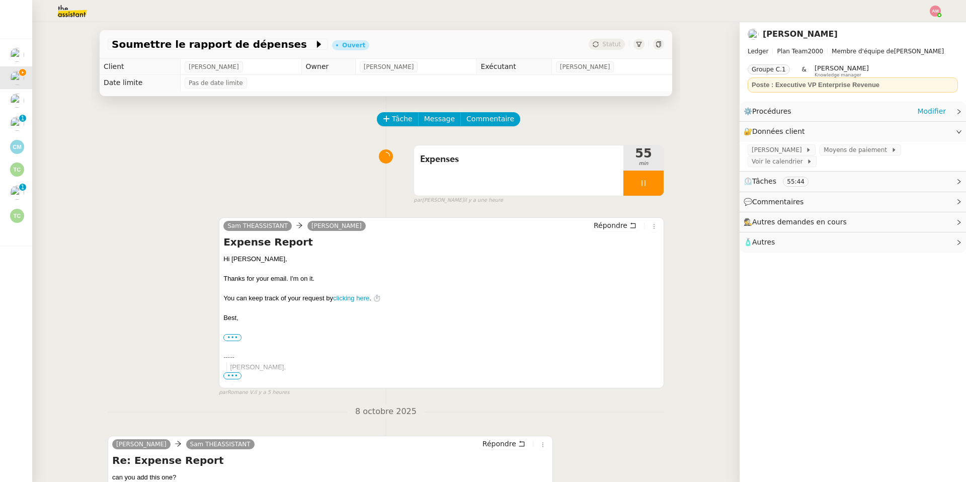
click at [917, 109] on div "⚙️ Procédures Modifier" at bounding box center [844, 112] width 202 height 12
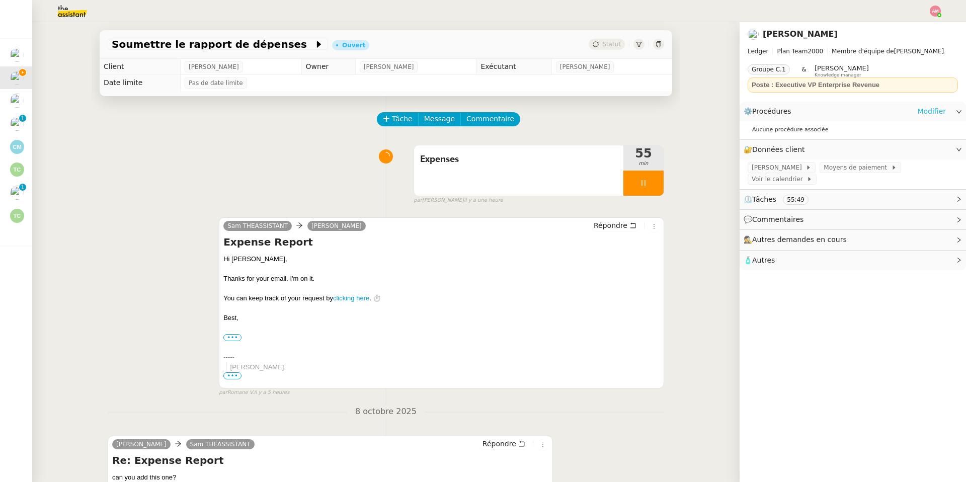
click at [926, 111] on link "Modifier" at bounding box center [931, 112] width 29 height 12
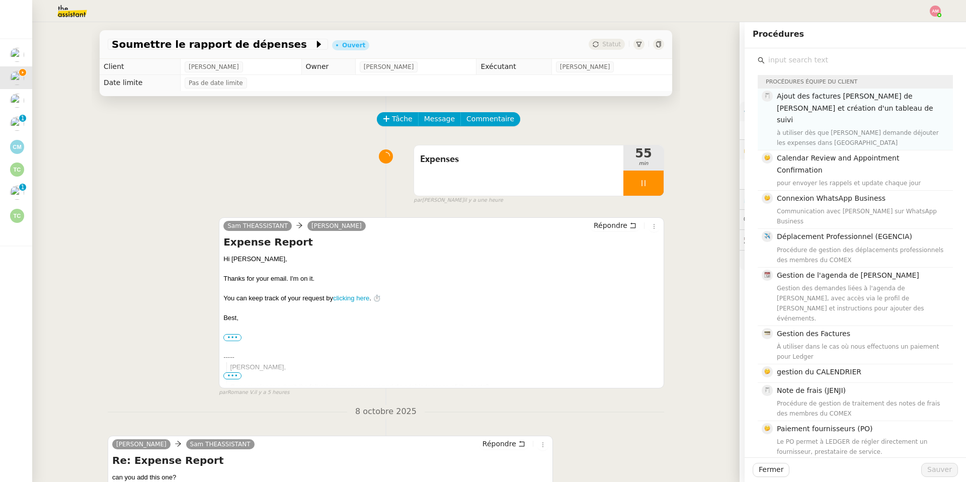
click at [846, 105] on h4 "Ajout des factures [PERSON_NAME] de [PERSON_NAME] et création d'un tableau de s…" at bounding box center [862, 108] width 170 height 35
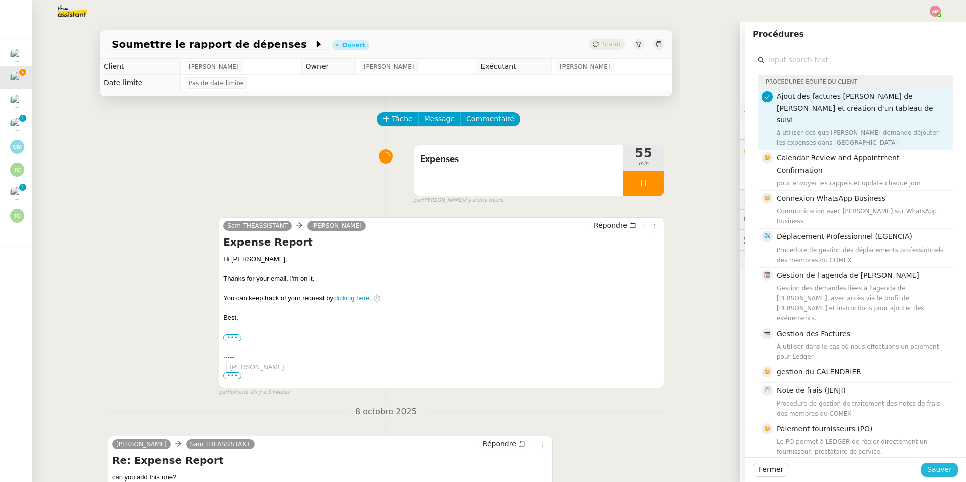
click at [928, 467] on button "Sauver" at bounding box center [939, 470] width 37 height 14
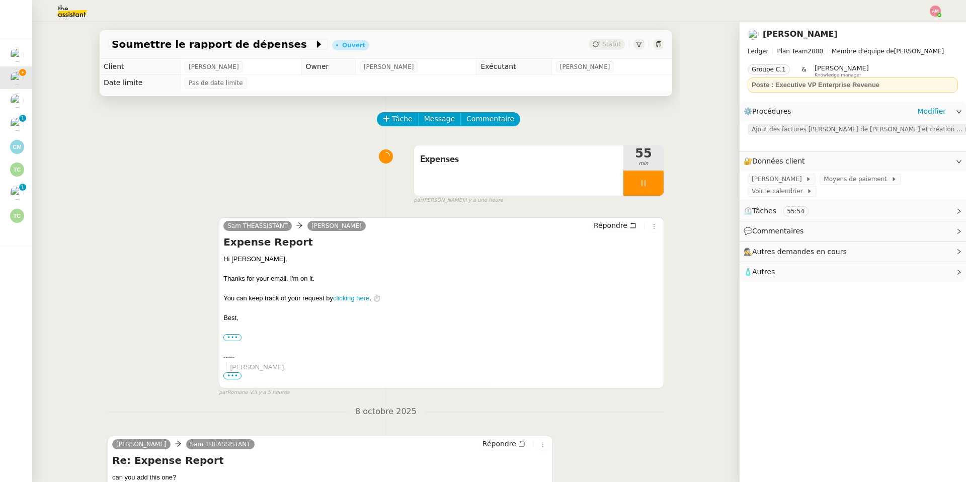
click at [782, 126] on span "Ajout des factures [PERSON_NAME] de [PERSON_NAME] et création d'un tableau de s…" at bounding box center [858, 129] width 212 height 10
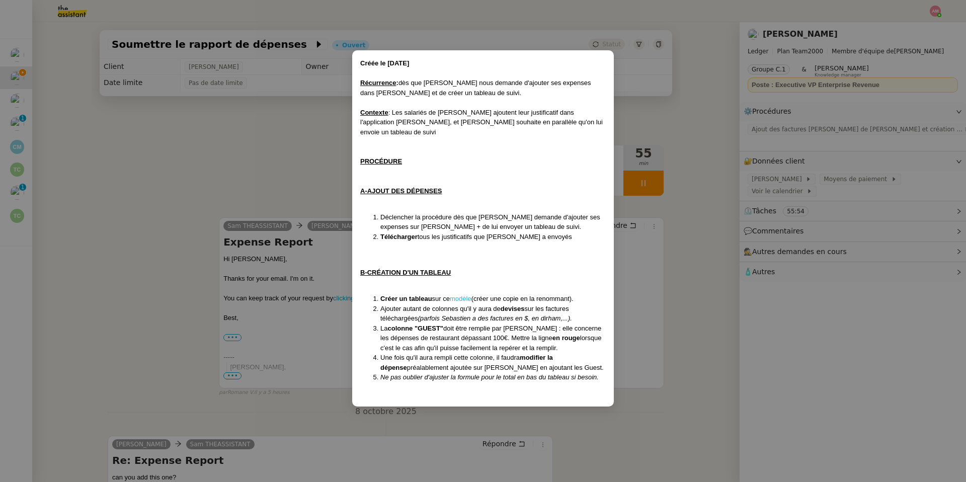
click at [456, 295] on link "modèle" at bounding box center [461, 299] width 22 height 8
